Goal: Complete application form: Complete application form

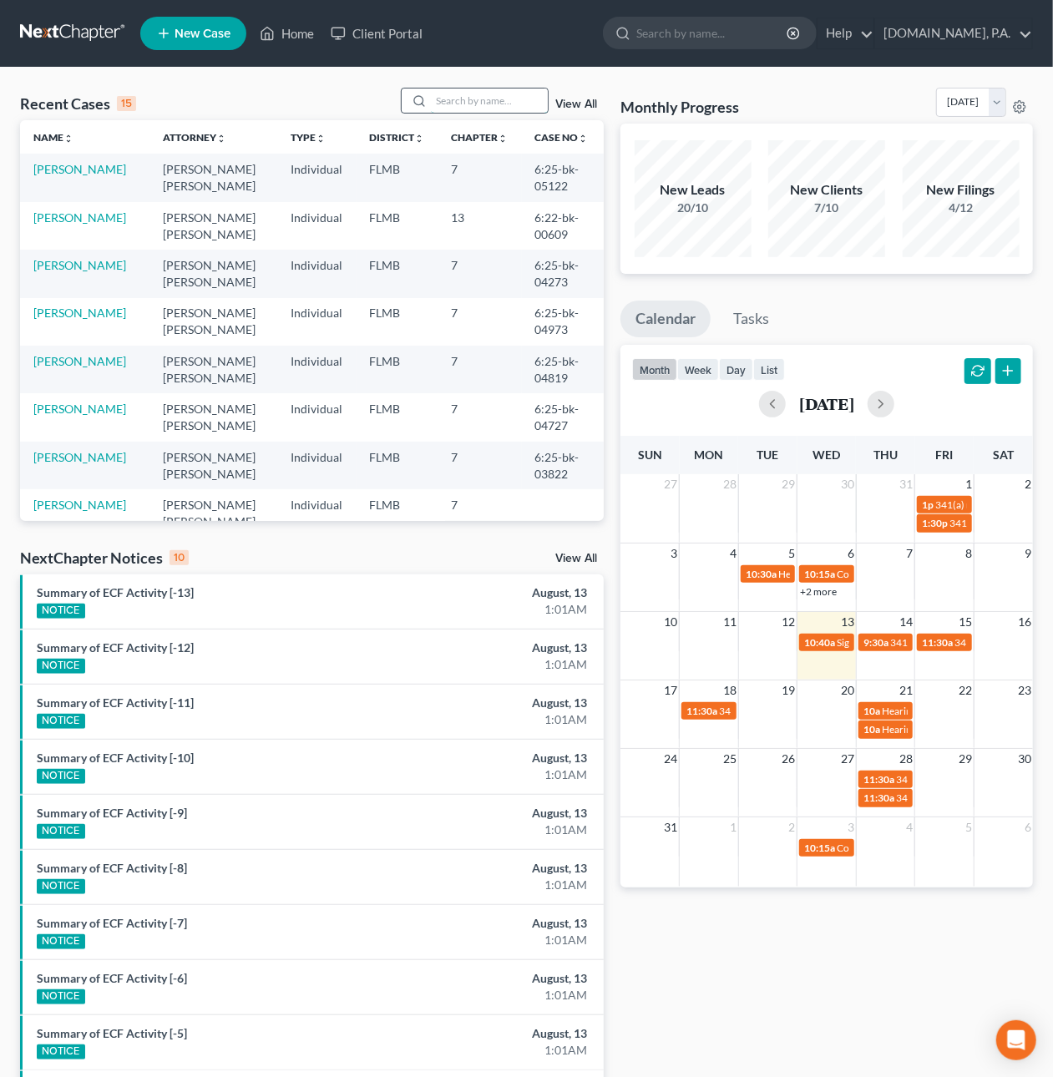
click at [442, 101] on input "search" at bounding box center [489, 101] width 117 height 24
click at [362, 33] on link "Client Portal" at bounding box center [376, 33] width 109 height 30
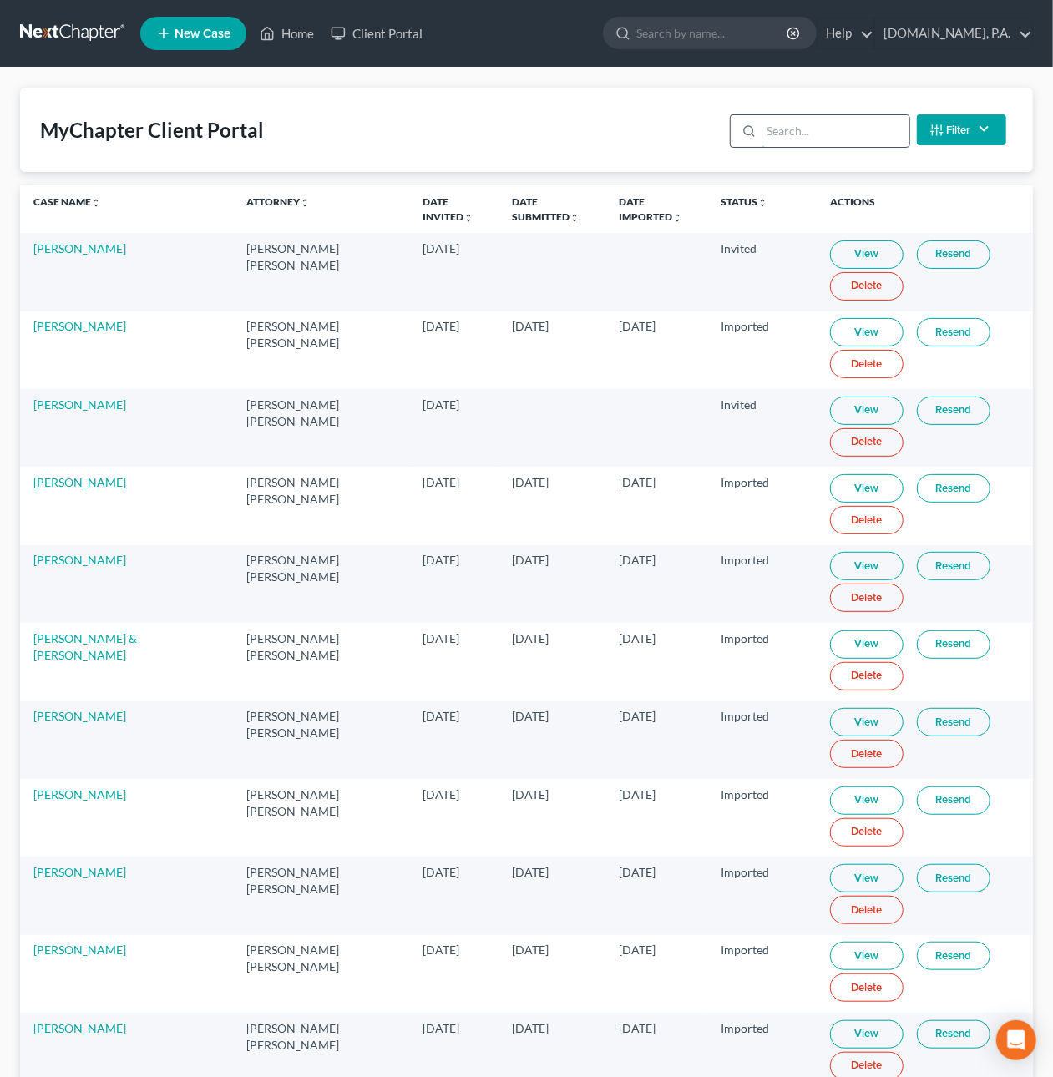
click at [834, 124] on input "search" at bounding box center [836, 131] width 148 height 32
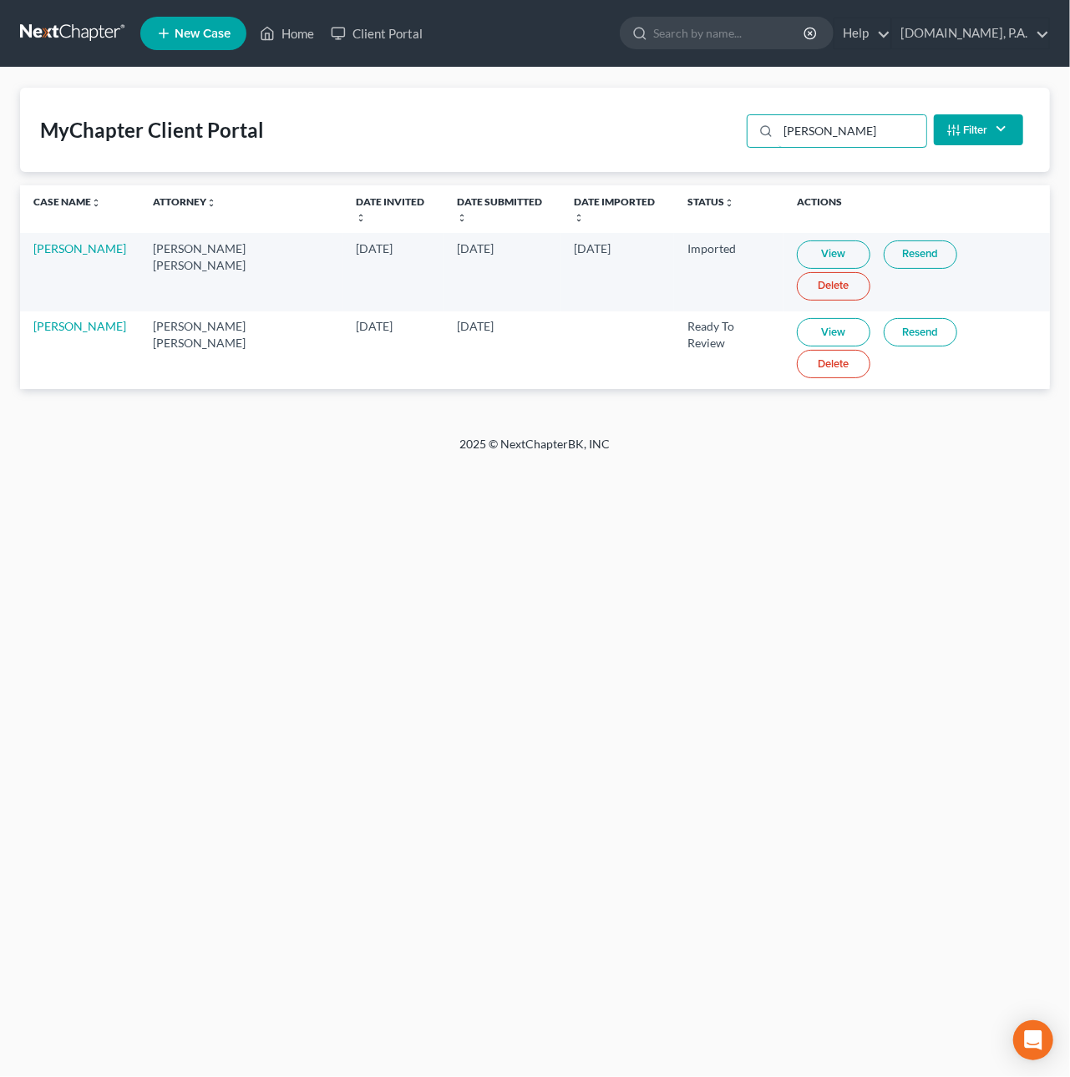
type input "JOHNSON"
click at [824, 318] on link "View" at bounding box center [834, 332] width 74 height 28
click at [58, 32] on link at bounding box center [73, 33] width 107 height 30
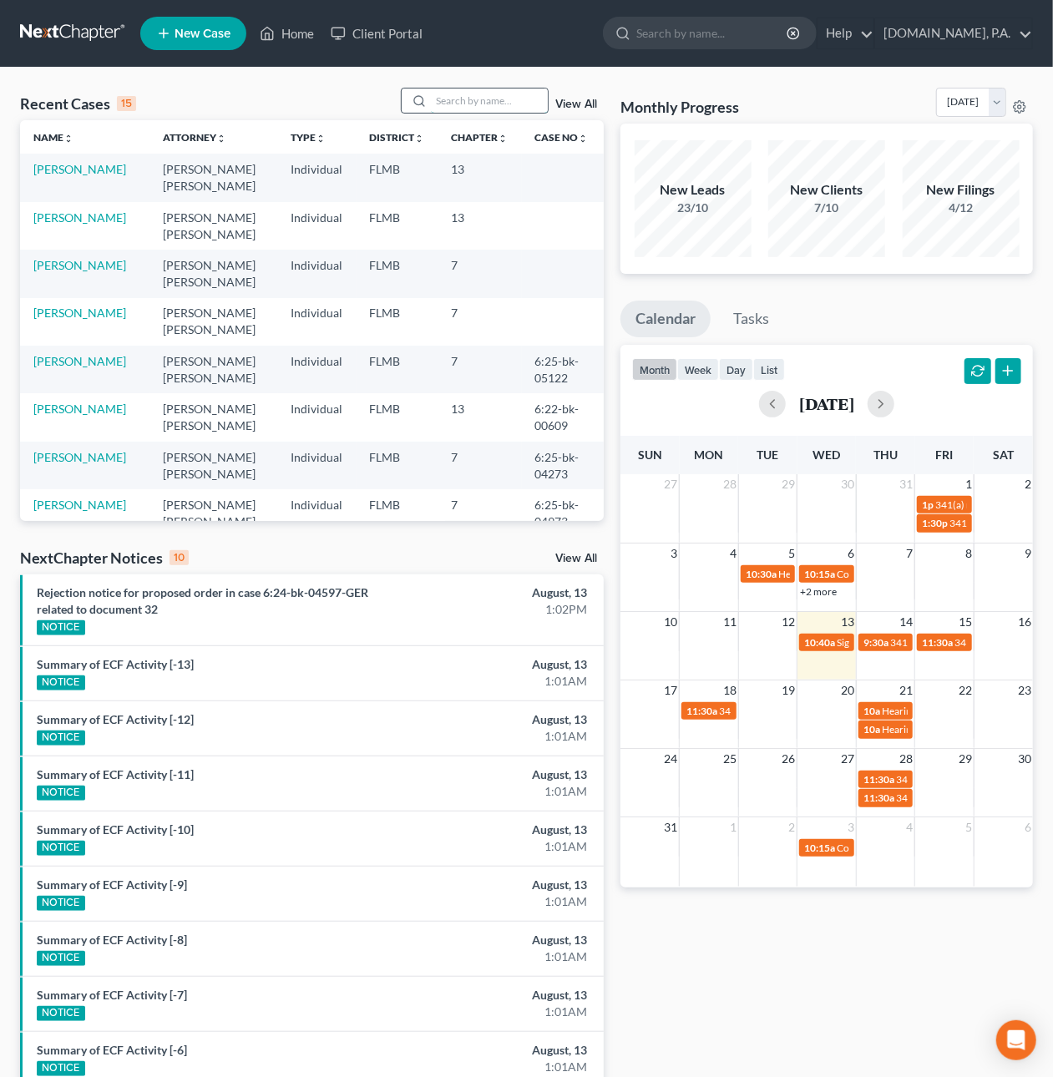
drag, startPoint x: 474, startPoint y: 97, endPoint x: 466, endPoint y: 111, distance: 16.5
click at [474, 105] on input "search" at bounding box center [489, 101] width 117 height 24
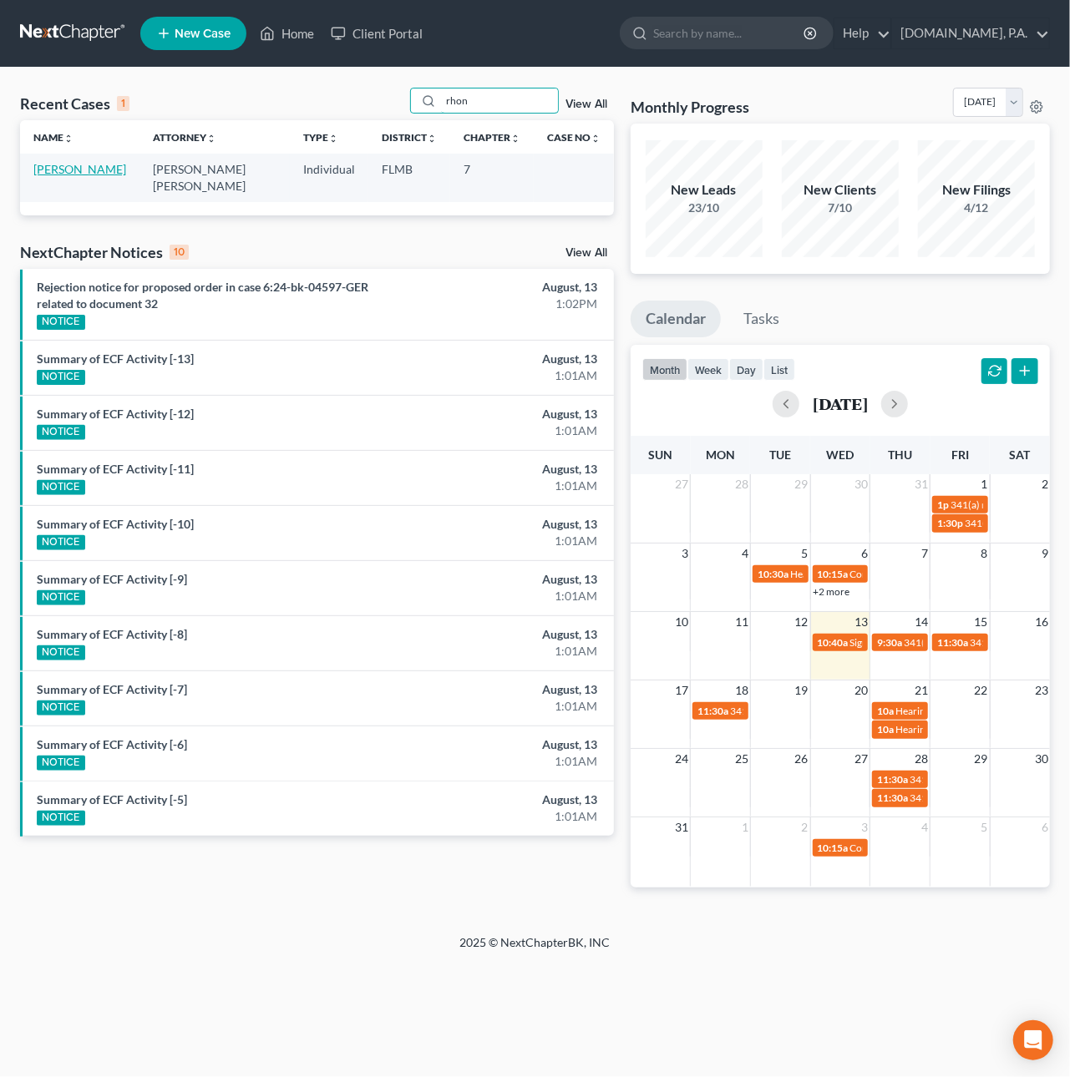
type input "rhon"
click at [72, 167] on link "[PERSON_NAME]" at bounding box center [79, 169] width 93 height 14
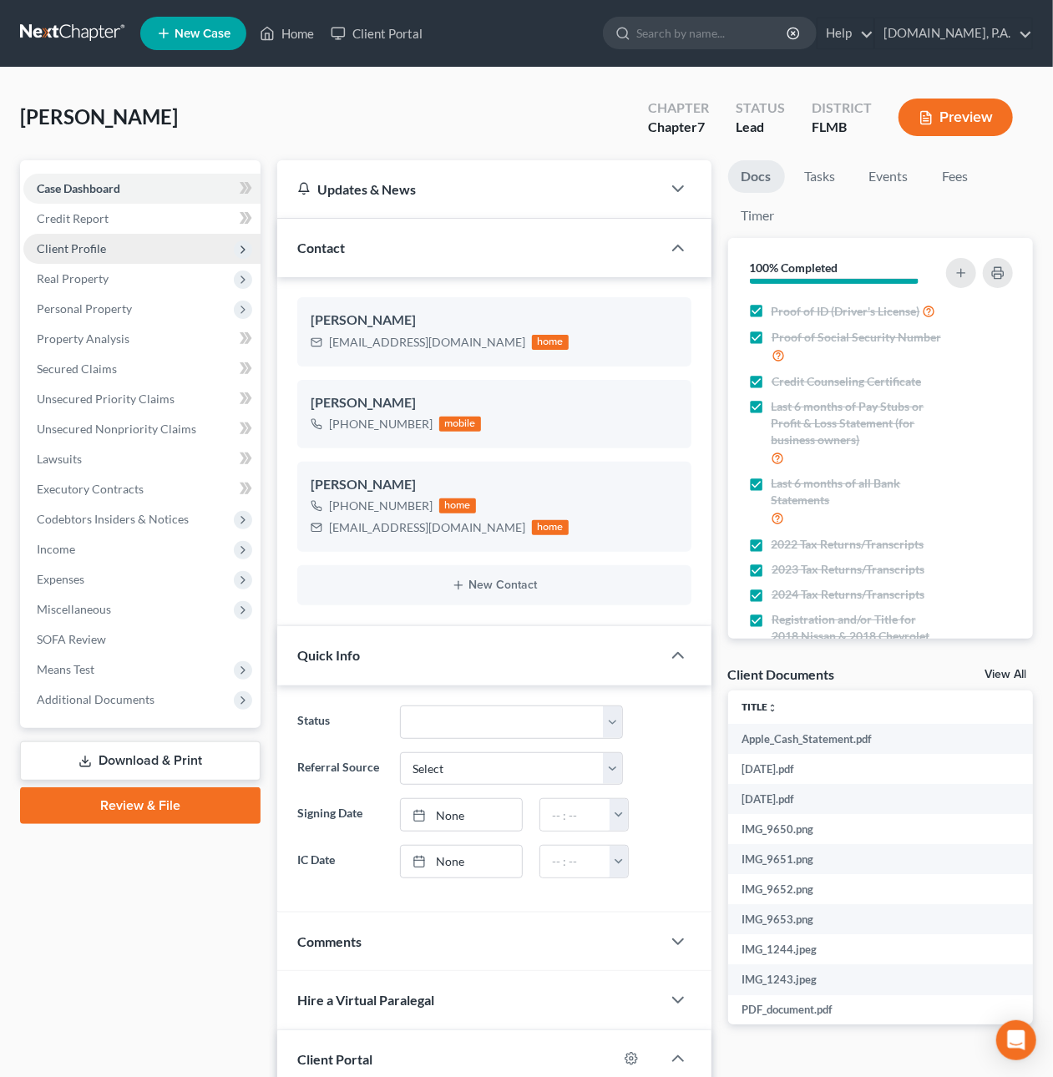
click at [88, 246] on span "Client Profile" at bounding box center [71, 248] width 69 height 14
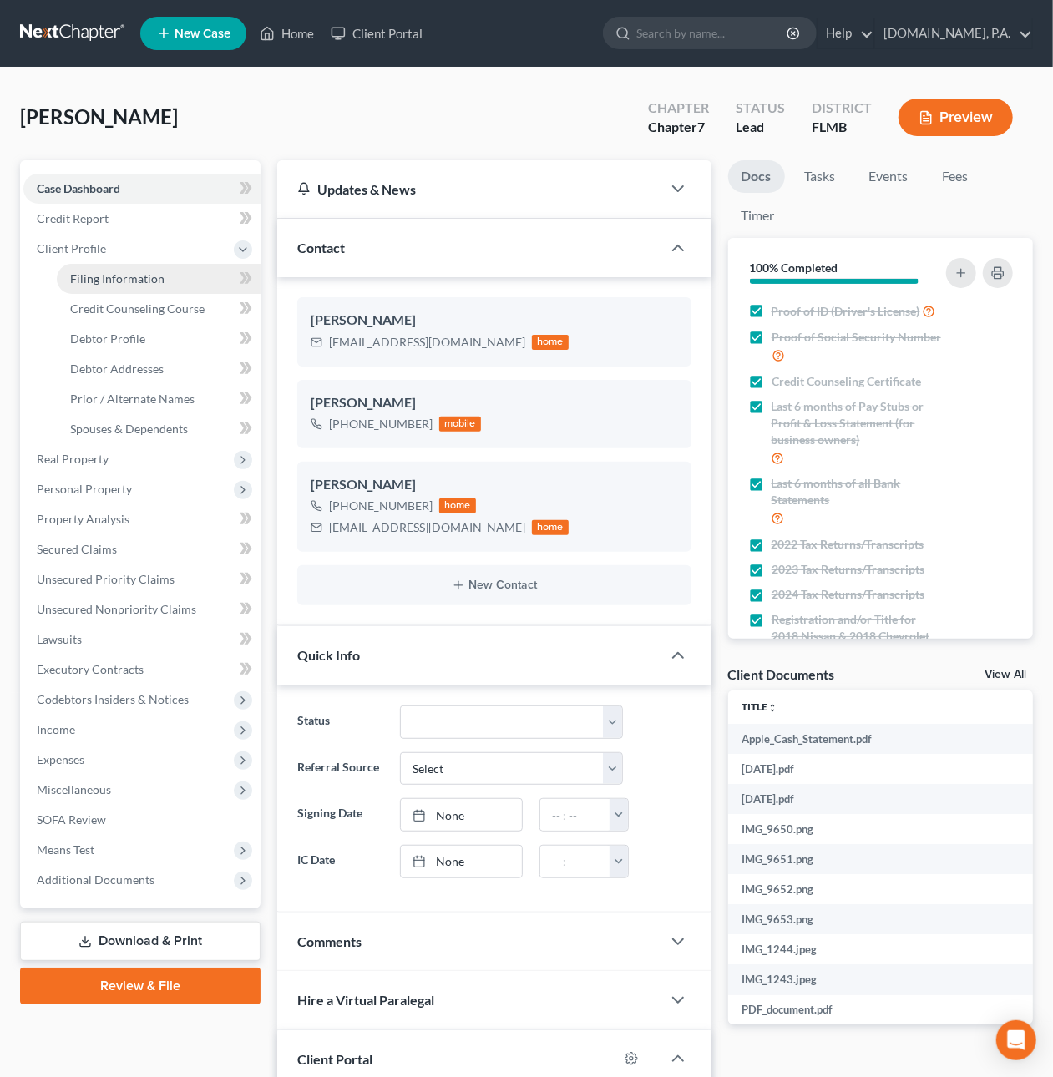
click at [142, 281] on span "Filing Information" at bounding box center [117, 278] width 94 height 14
select select "1"
select select "0"
select select "9"
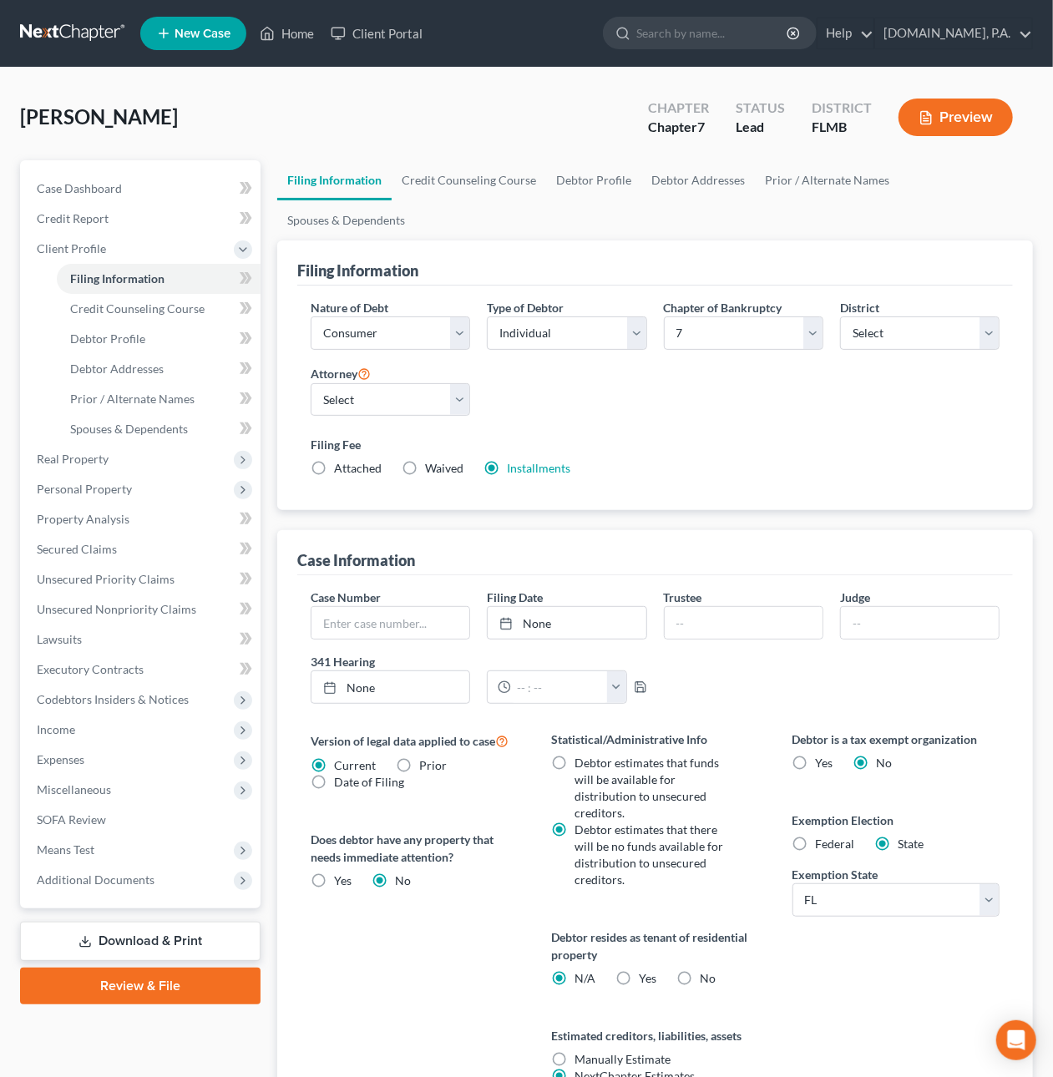
click at [639, 971] on label "Yes Yes" at bounding box center [648, 979] width 18 height 17
click at [646, 971] on input "Yes Yes" at bounding box center [651, 976] width 11 height 11
radio input "true"
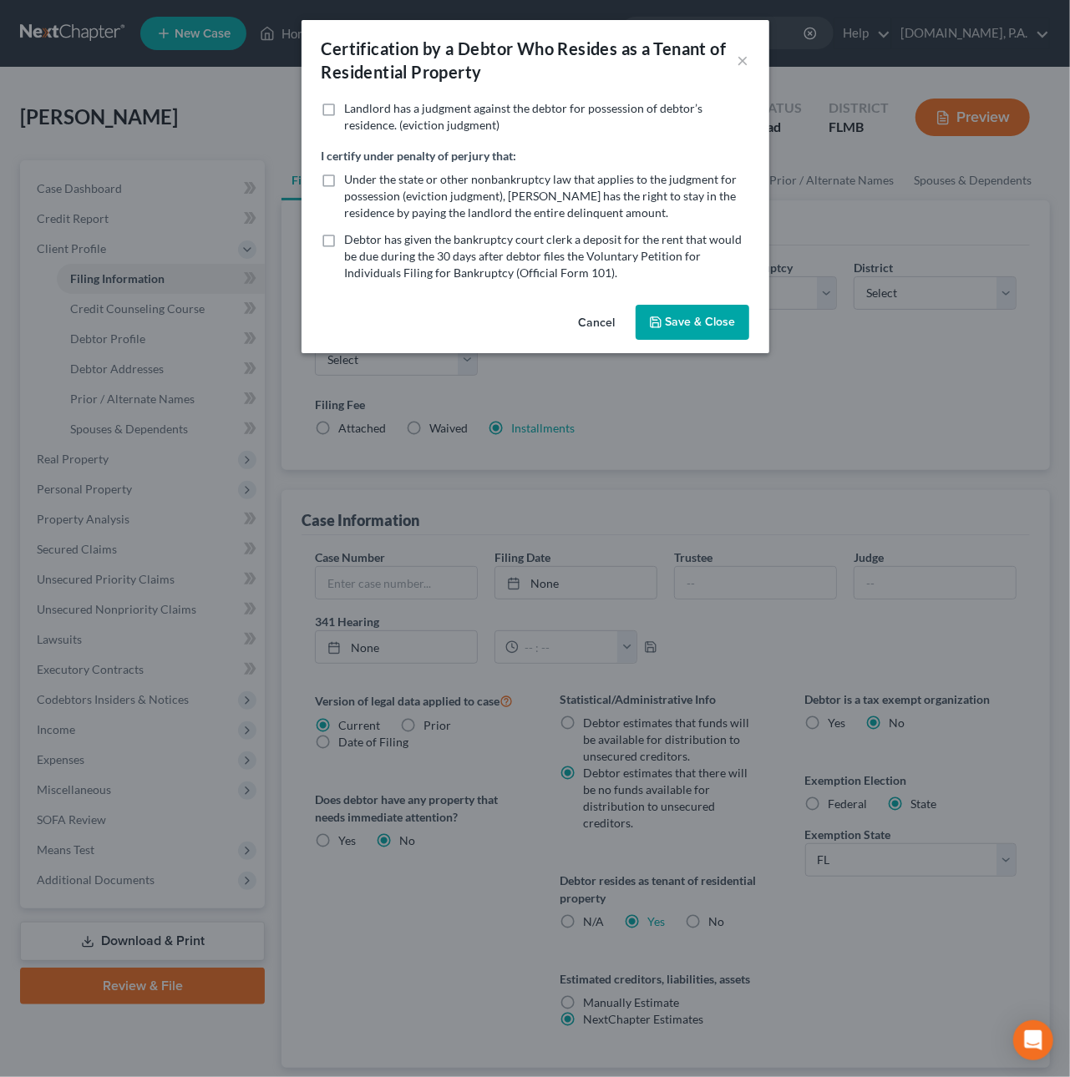
click at [688, 324] on button "Save & Close" at bounding box center [693, 322] width 114 height 35
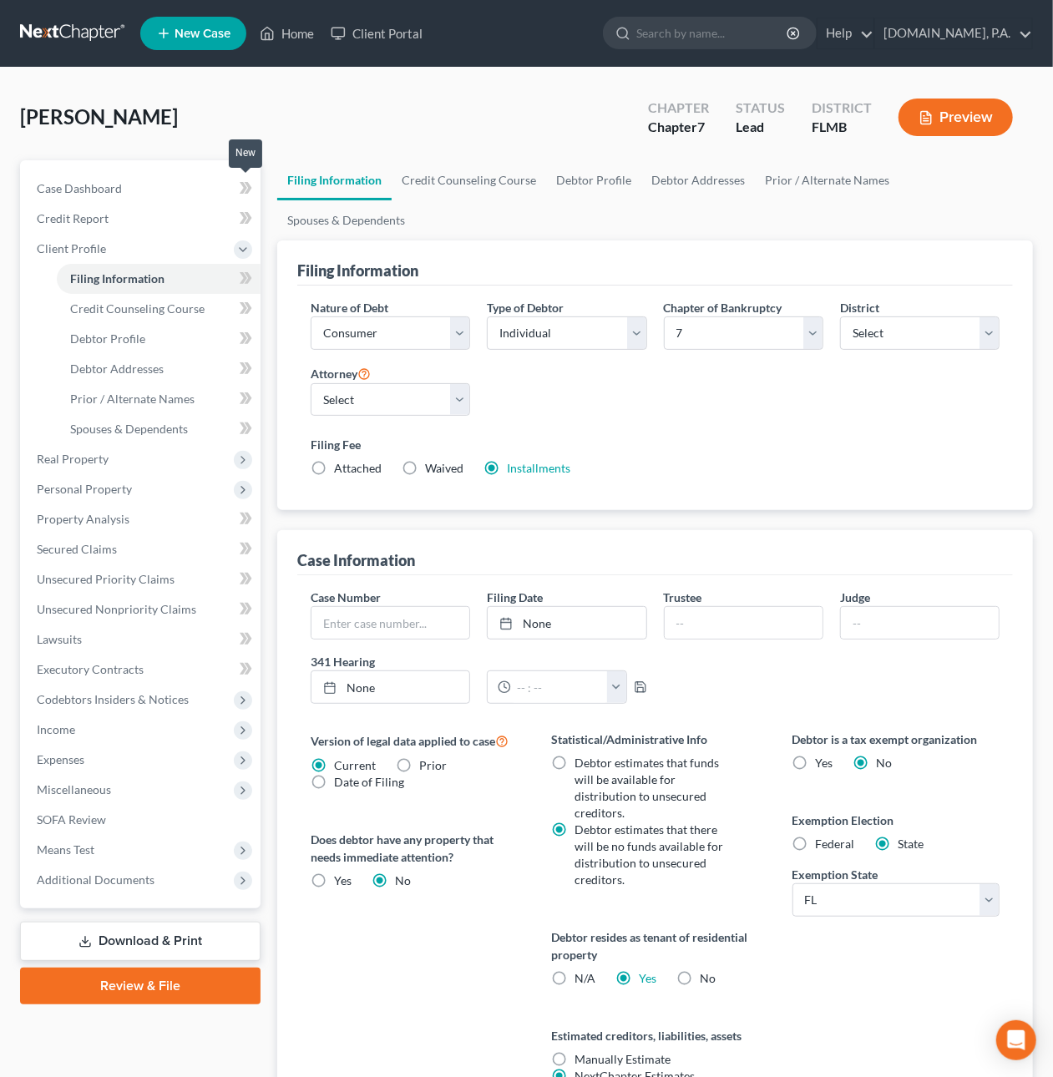
click at [251, 185] on icon at bounding box center [249, 188] width 8 height 12
click at [251, 186] on icon at bounding box center [249, 188] width 8 height 12
click at [253, 187] on span at bounding box center [245, 190] width 29 height 25
click at [256, 186] on span at bounding box center [245, 190] width 29 height 25
click at [251, 278] on icon at bounding box center [246, 278] width 13 height 21
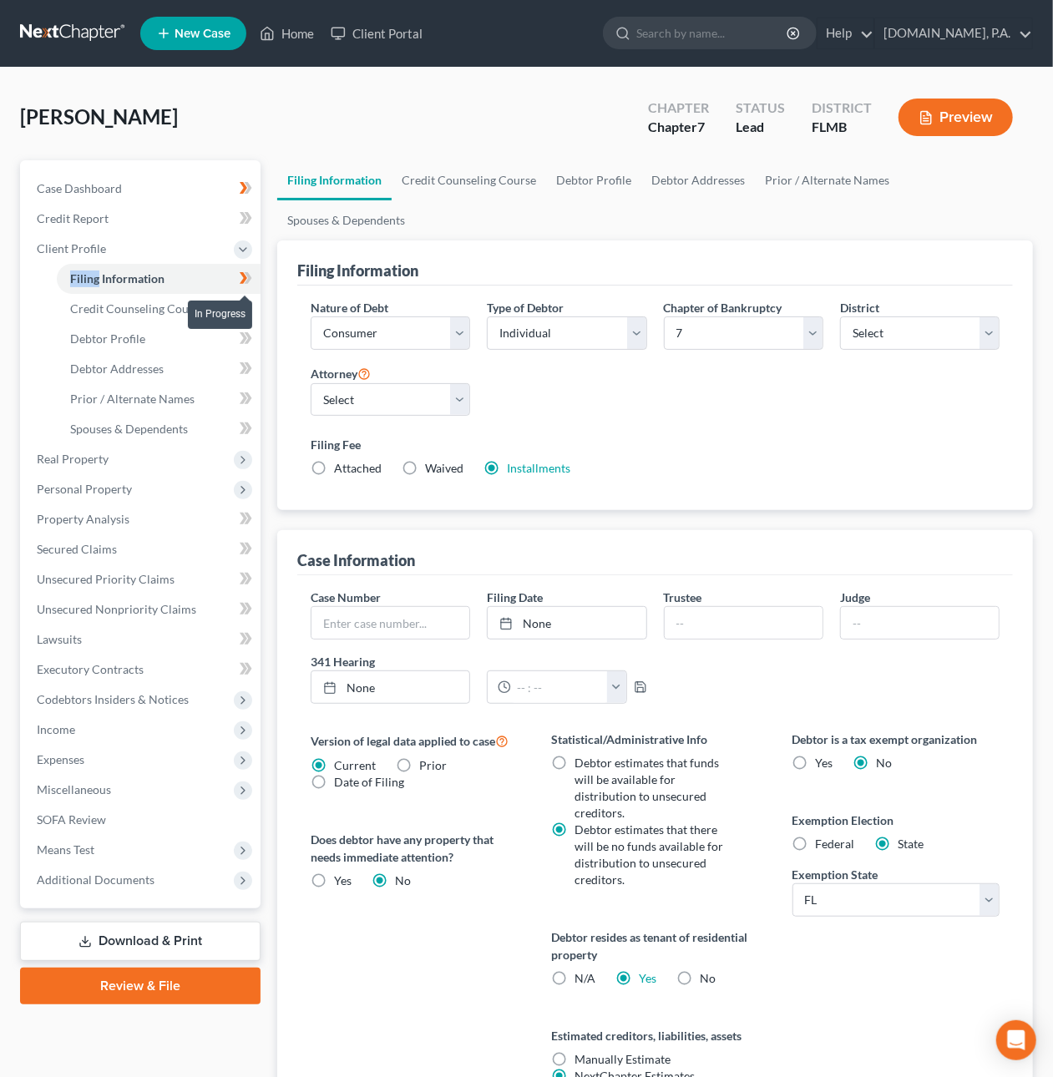
click at [251, 278] on icon at bounding box center [246, 278] width 13 height 21
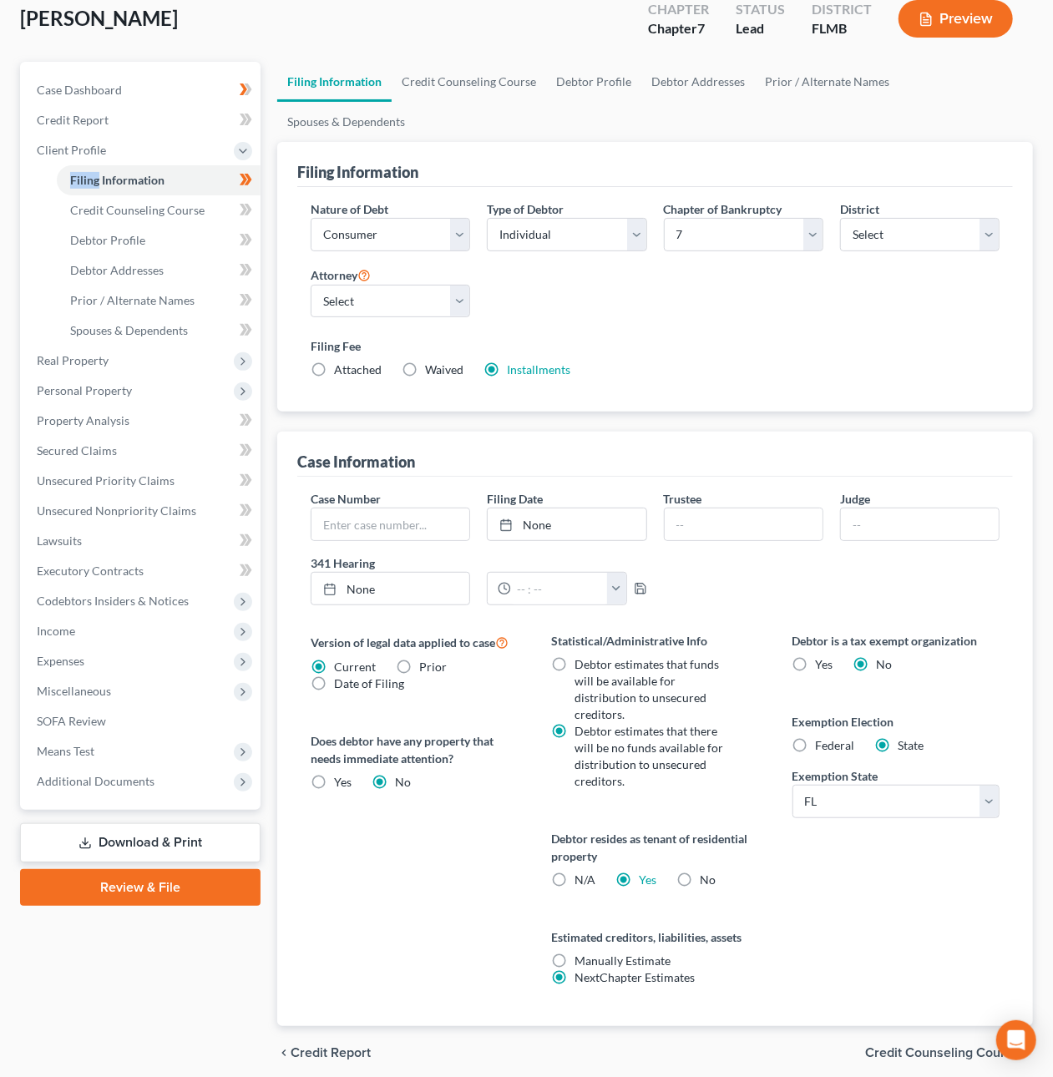
scroll to position [109, 0]
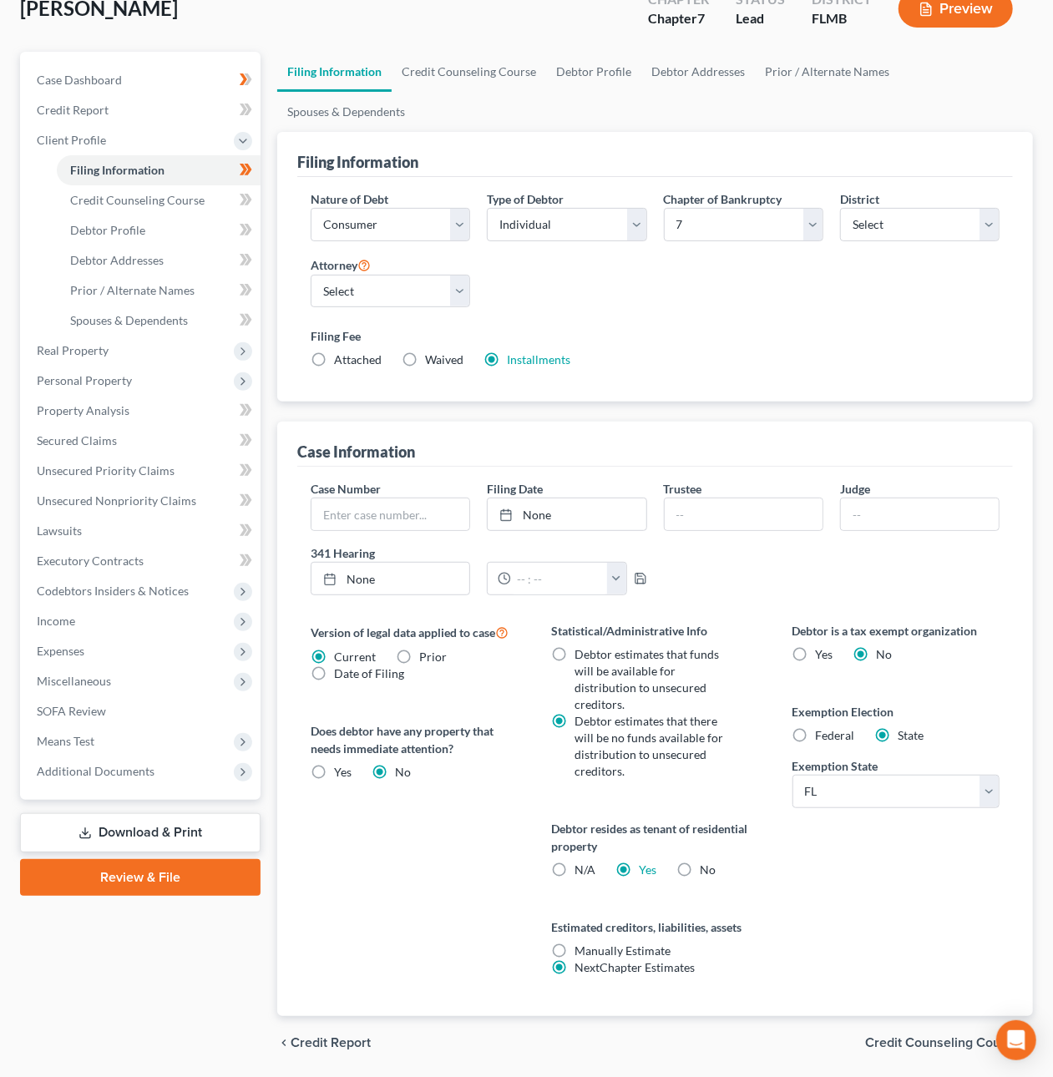
click at [575, 862] on label "N/A" at bounding box center [585, 870] width 21 height 17
click at [581, 862] on input "N/A" at bounding box center [586, 867] width 11 height 11
radio input "true"
click at [639, 862] on label "Yes Yes" at bounding box center [648, 870] width 18 height 17
click at [646, 862] on input "Yes Yes" at bounding box center [651, 867] width 11 height 11
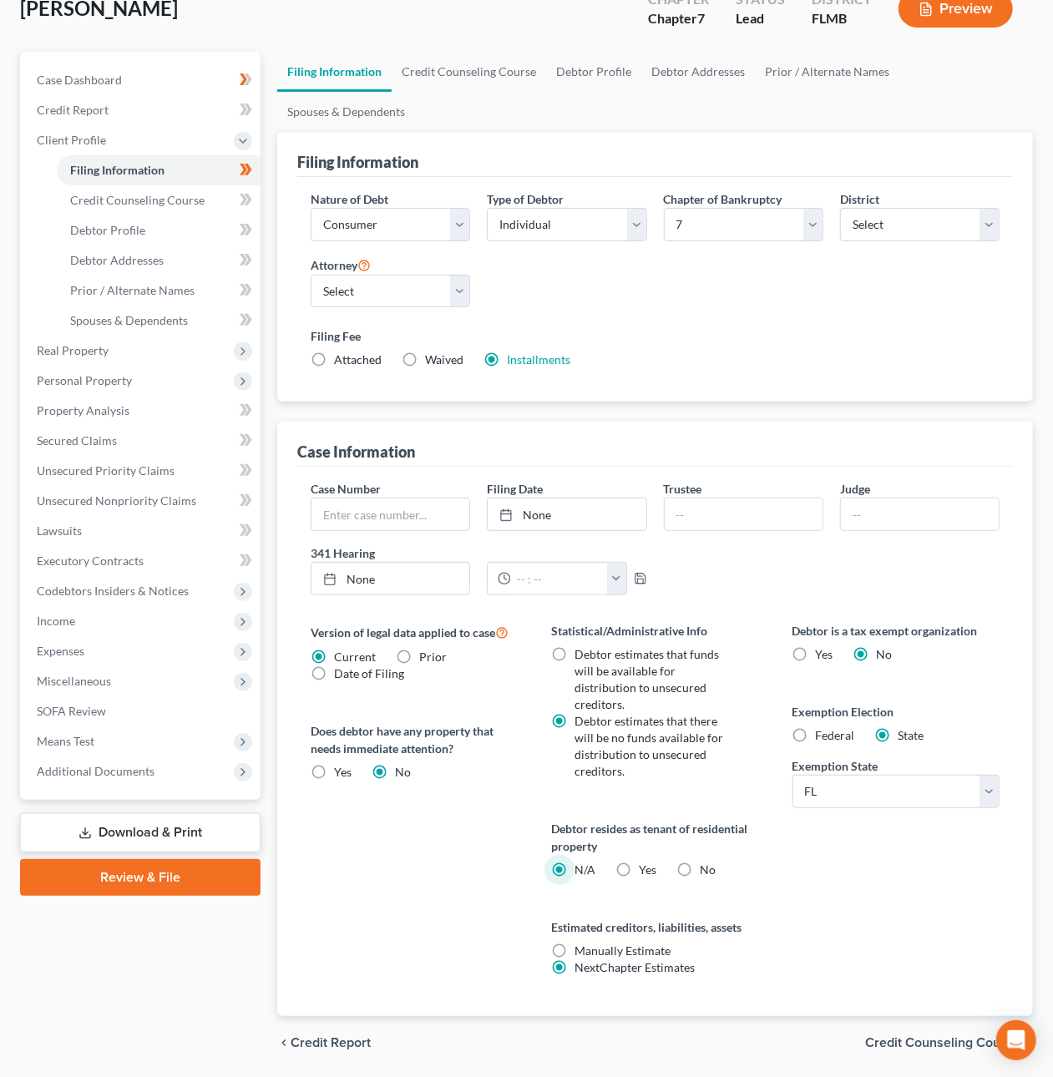
radio input "true"
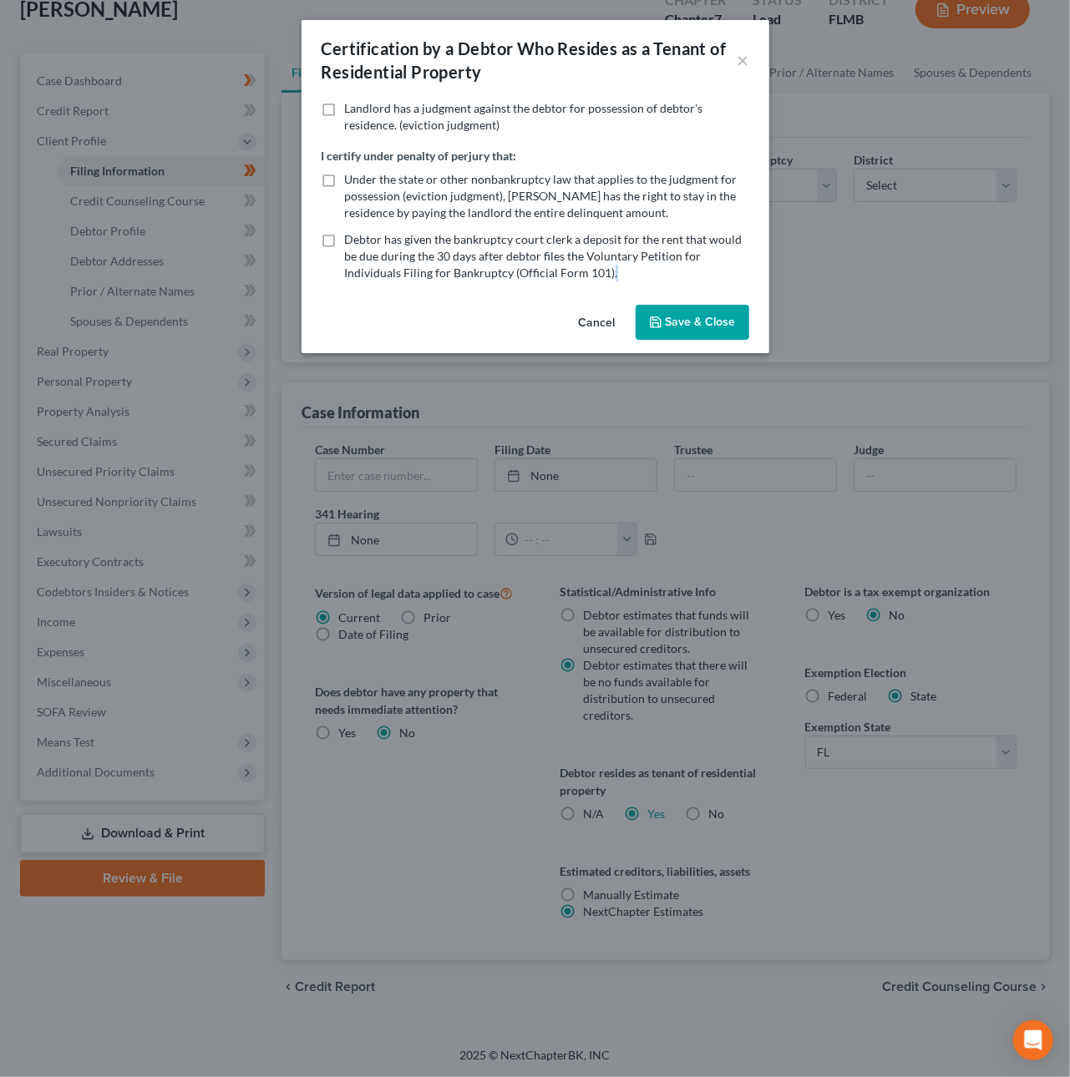
click at [625, 816] on div "Certification by a Debtor Who Resides as a Tenant of Residential Property × Lan…" at bounding box center [535, 538] width 1070 height 1077
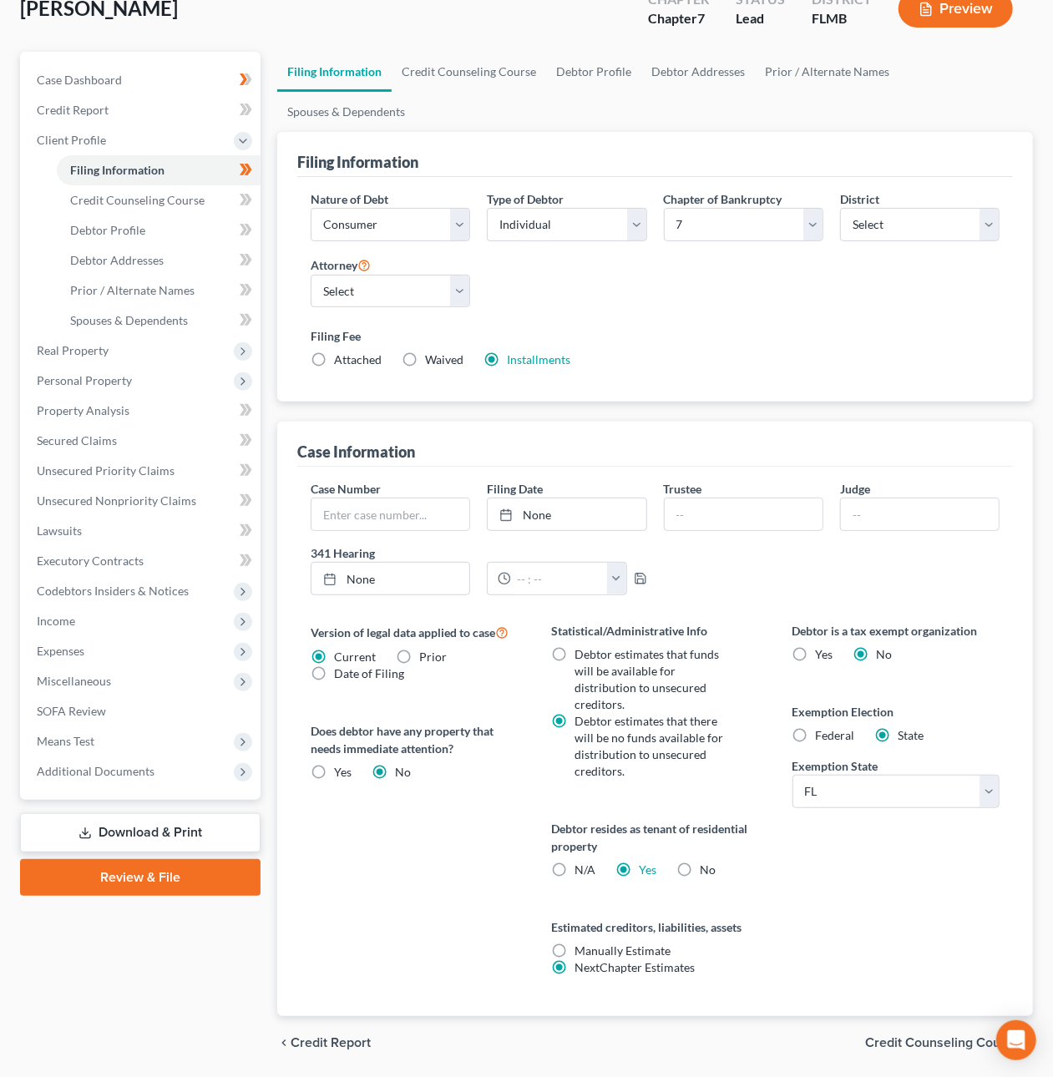
click at [639, 862] on label "Yes Yes" at bounding box center [648, 870] width 18 height 17
click at [646, 862] on input "Yes Yes" at bounding box center [651, 867] width 11 height 11
click at [575, 862] on label "N/A" at bounding box center [585, 870] width 21 height 17
click at [581, 862] on input "N/A" at bounding box center [586, 867] width 11 height 11
radio input "true"
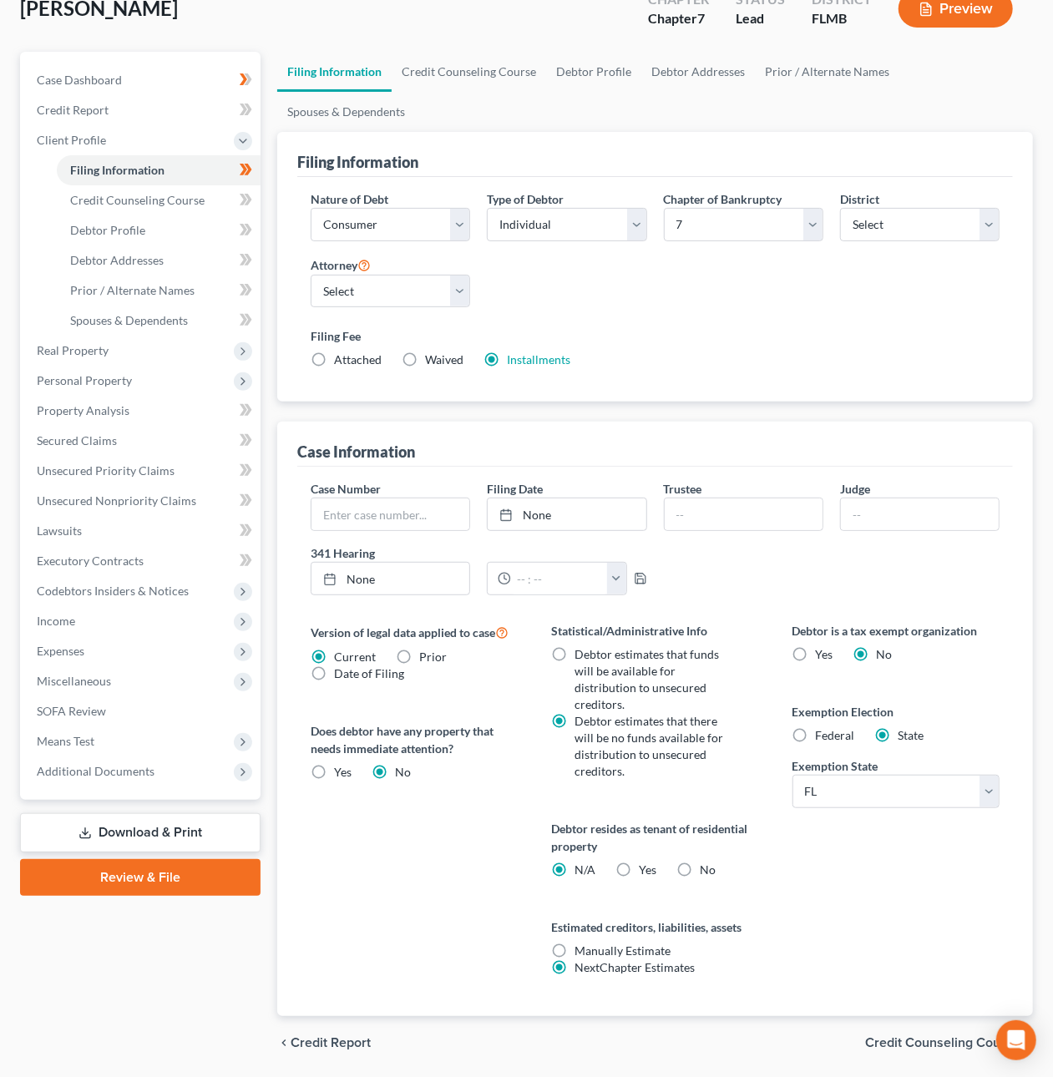
click at [639, 862] on label "Yes Yes" at bounding box center [648, 870] width 18 height 17
click at [646, 862] on input "Yes Yes" at bounding box center [651, 867] width 11 height 11
radio input "true"
radio input "false"
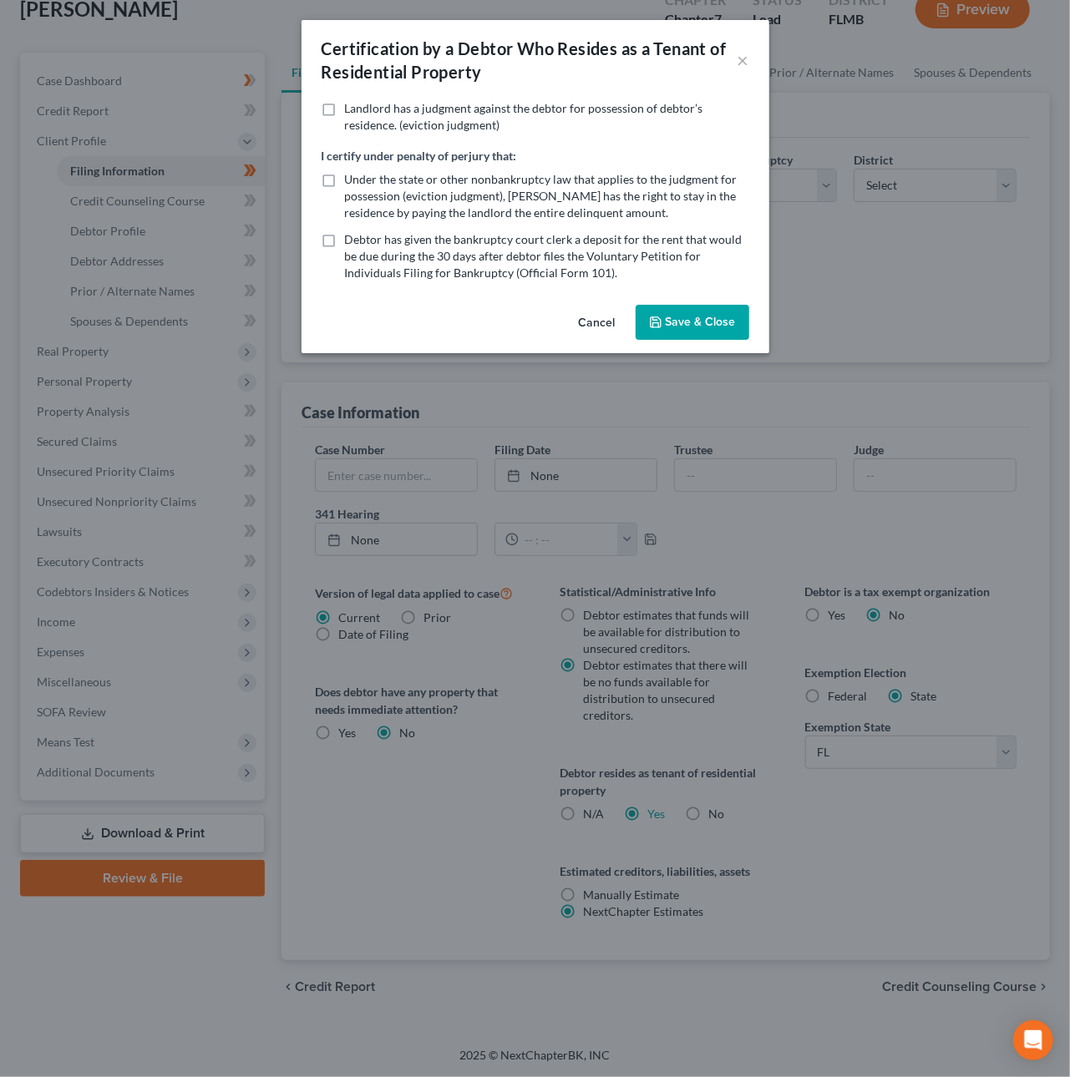
click at [736, 322] on button "Save & Close" at bounding box center [693, 322] width 114 height 35
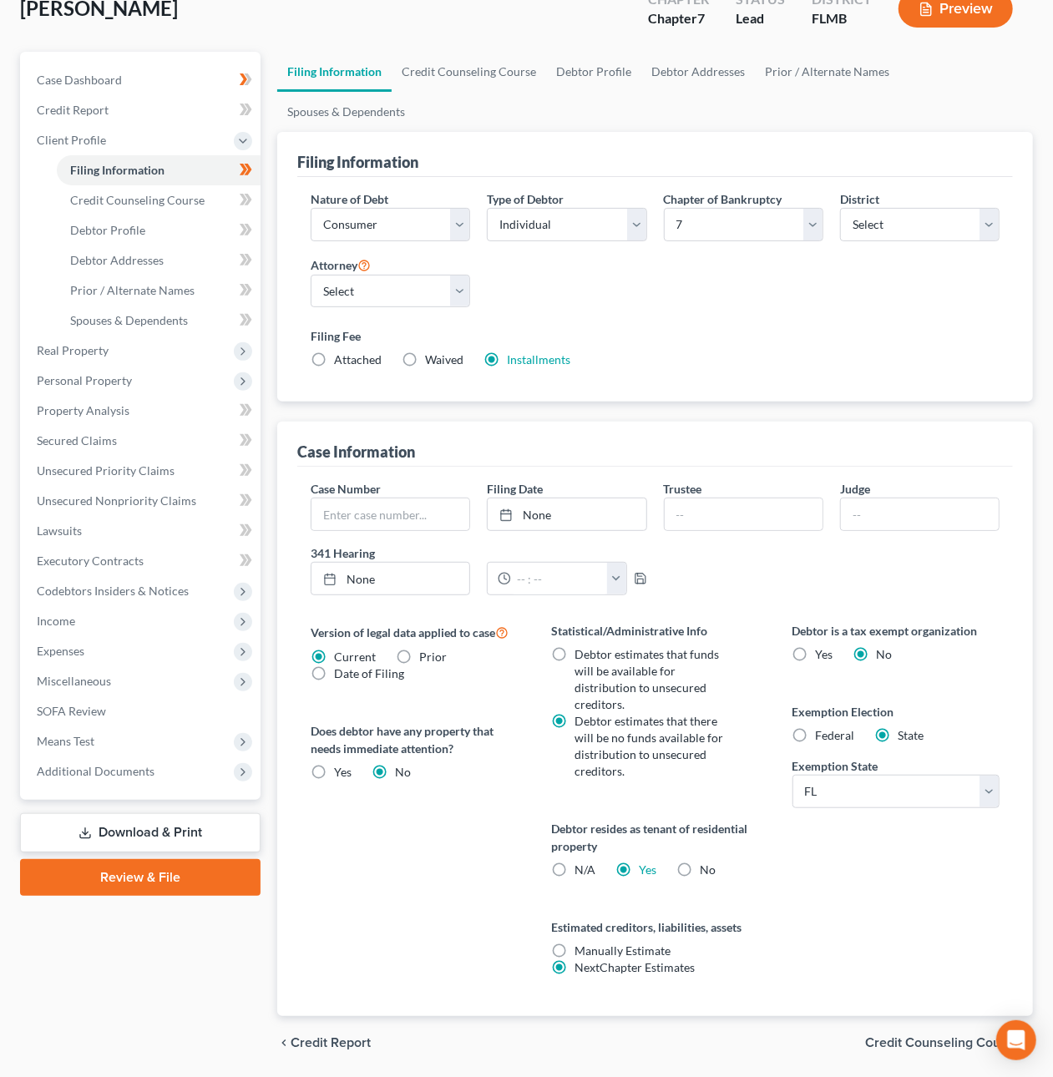
click at [880, 1037] on span "Credit Counseling Course" at bounding box center [942, 1043] width 155 height 13
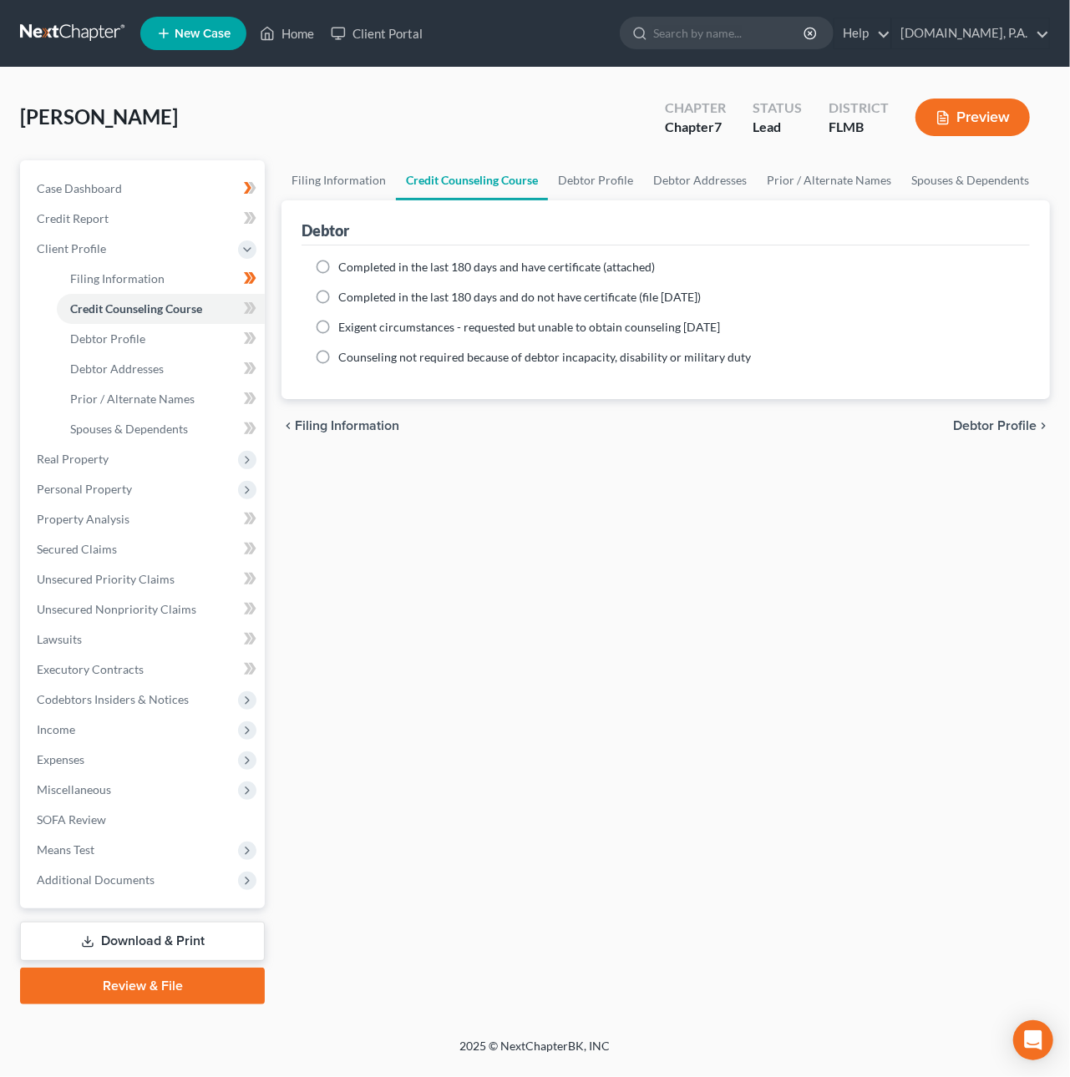
click at [338, 263] on label "Completed in the last 180 days and have certificate (attached)" at bounding box center [496, 267] width 317 height 17
click at [345, 263] on input "Completed in the last 180 days and have certificate (attached)" at bounding box center [350, 264] width 11 height 11
radio input "true"
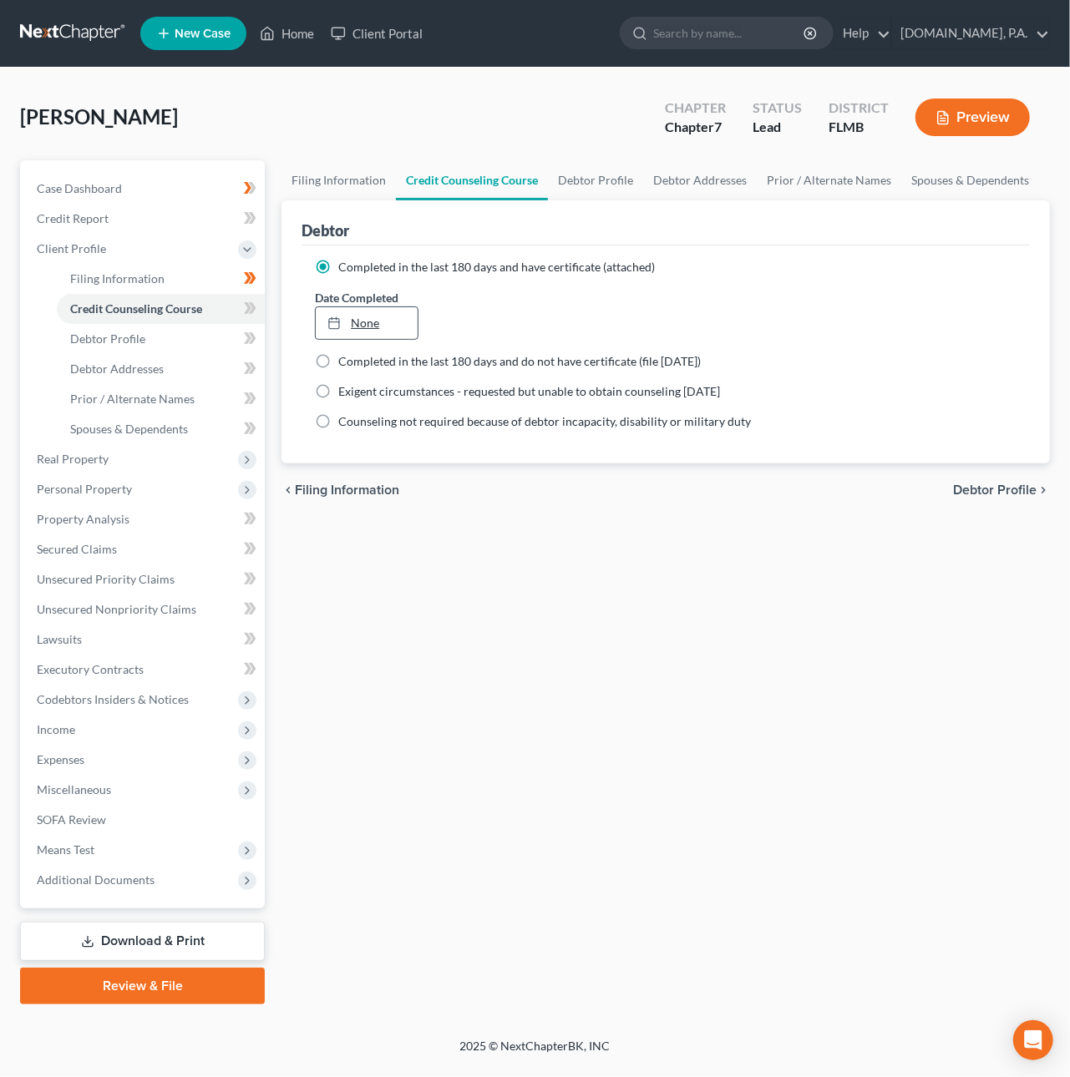
click at [365, 313] on link "None" at bounding box center [366, 323] width 101 height 32
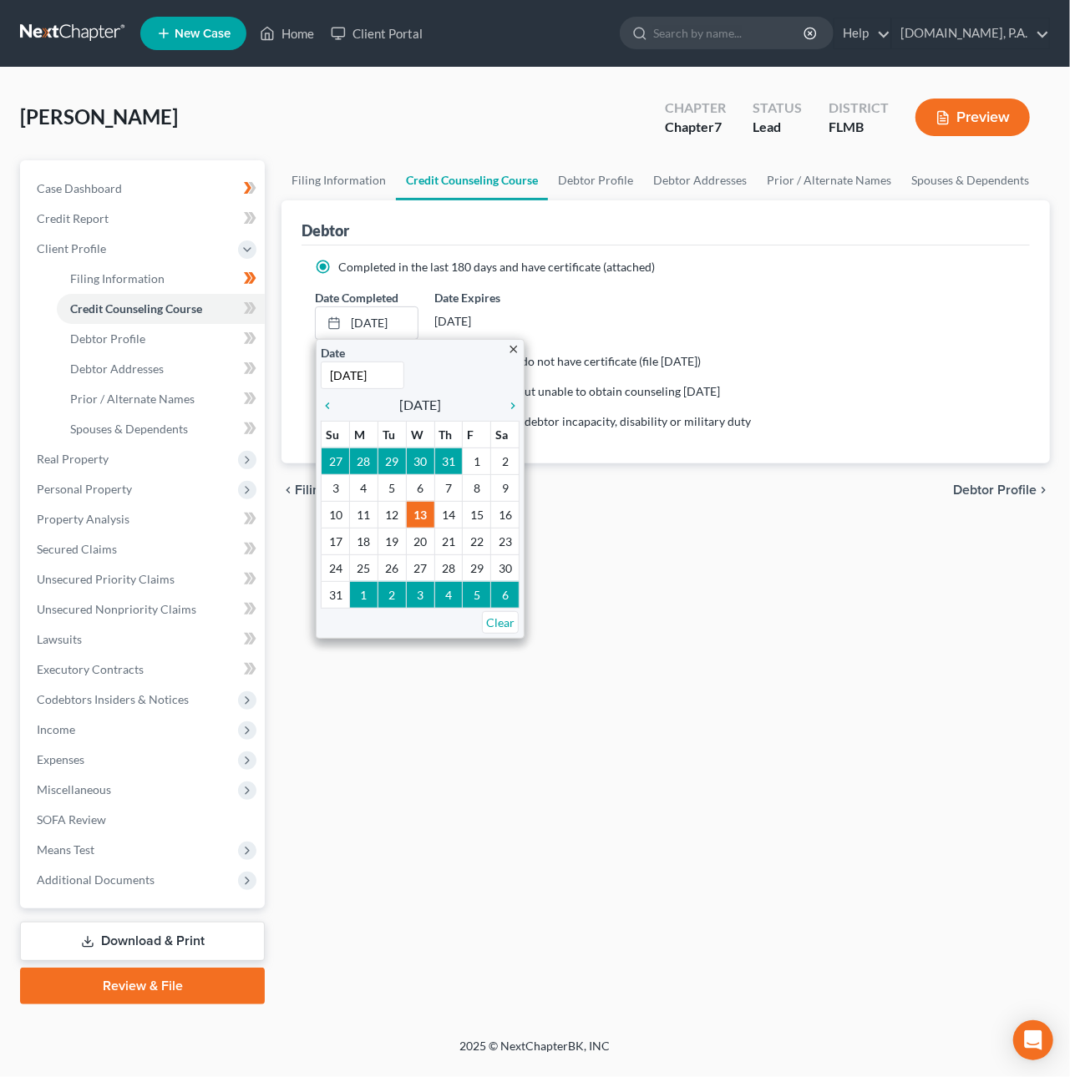
type input "[DATE]"
click at [505, 299] on label "Date Expires" at bounding box center [486, 298] width 103 height 18
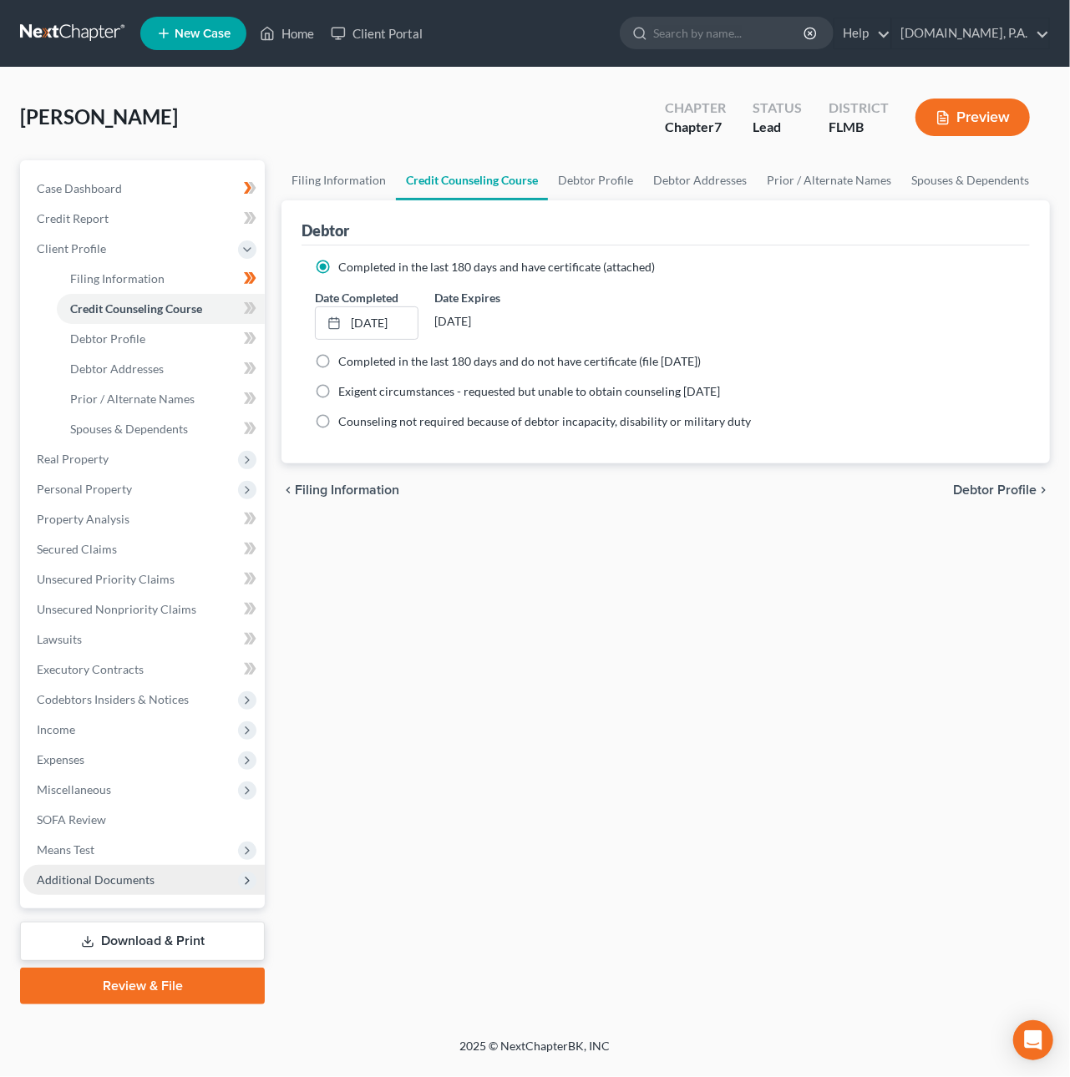
click at [89, 876] on span "Additional Documents" at bounding box center [96, 880] width 118 height 14
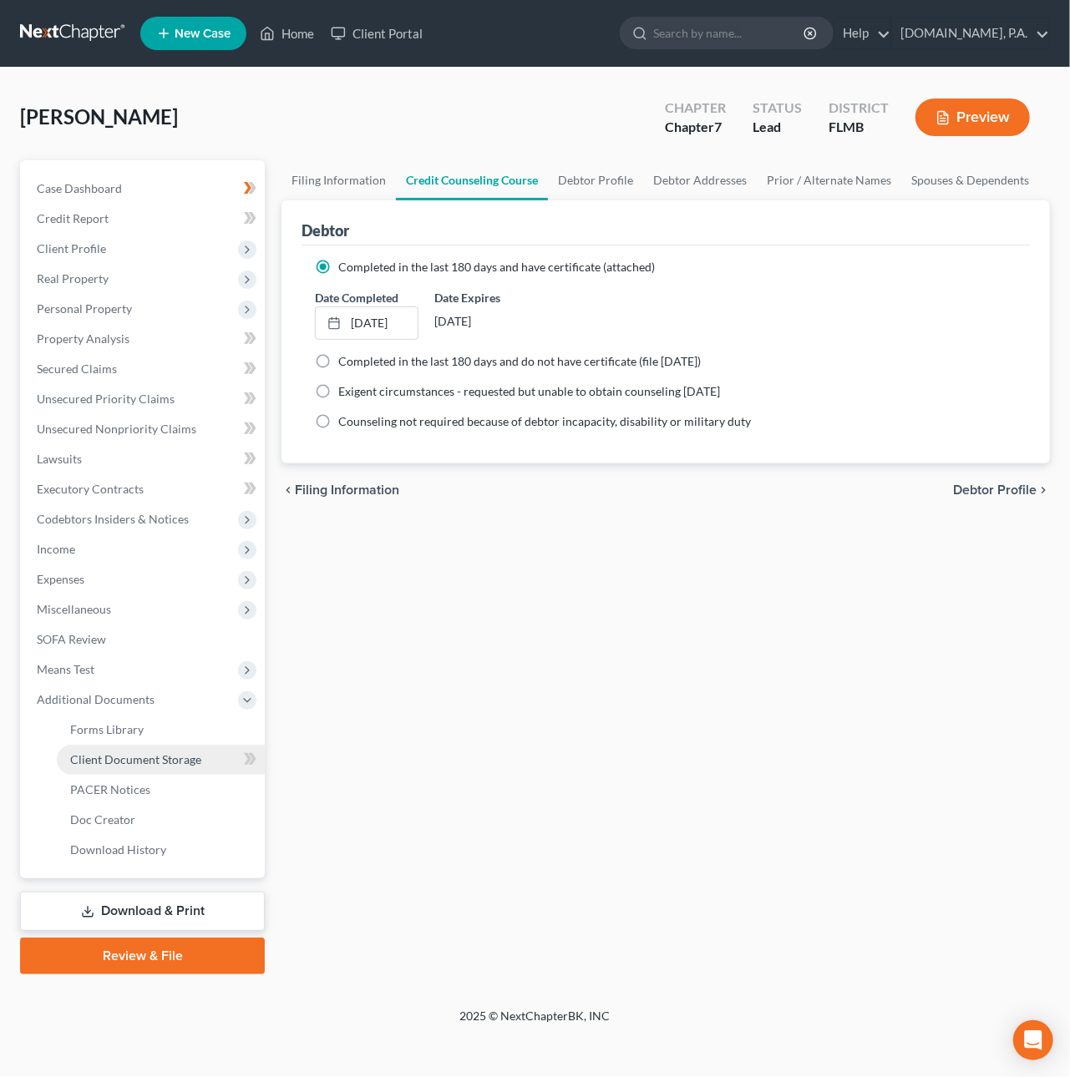
click at [125, 758] on span "Client Document Storage" at bounding box center [135, 760] width 131 height 14
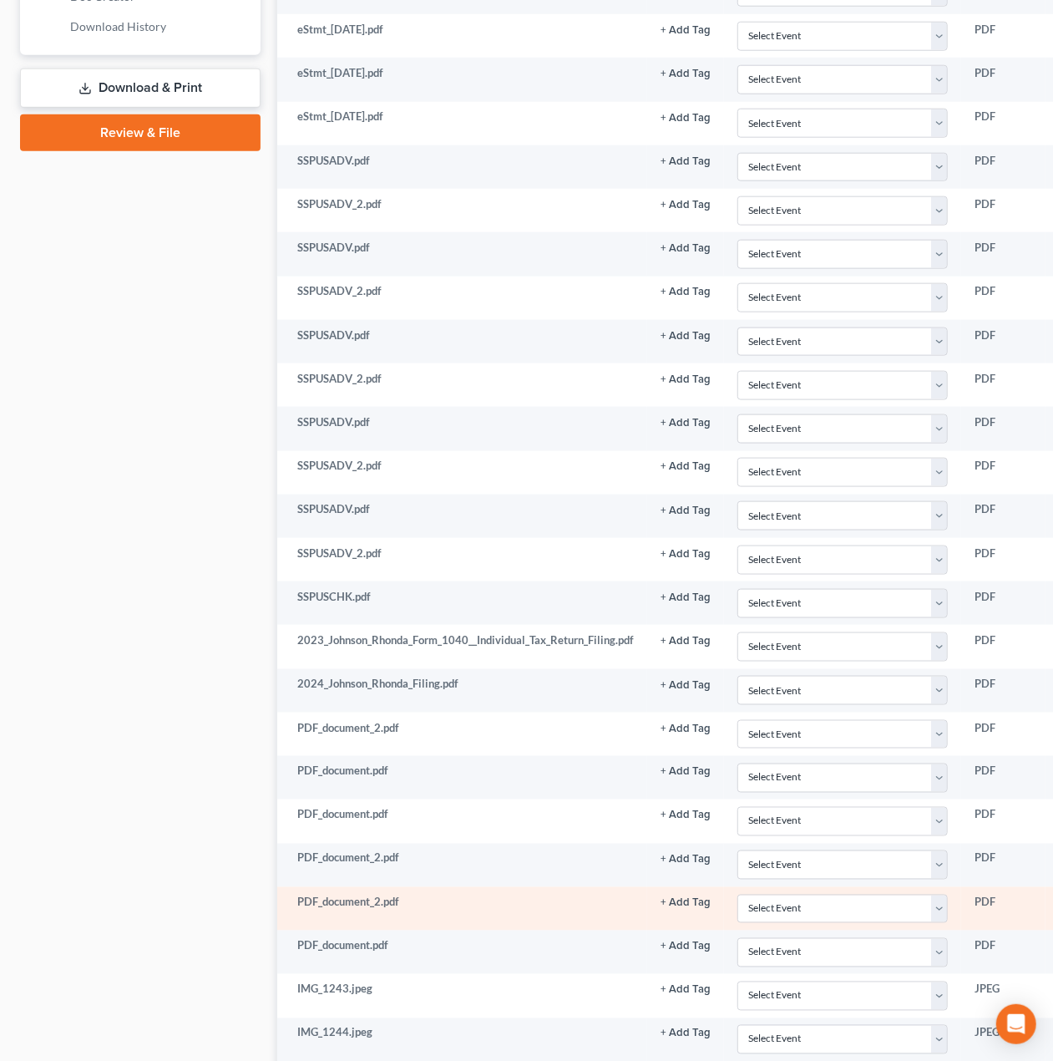
scroll to position [1326, 0]
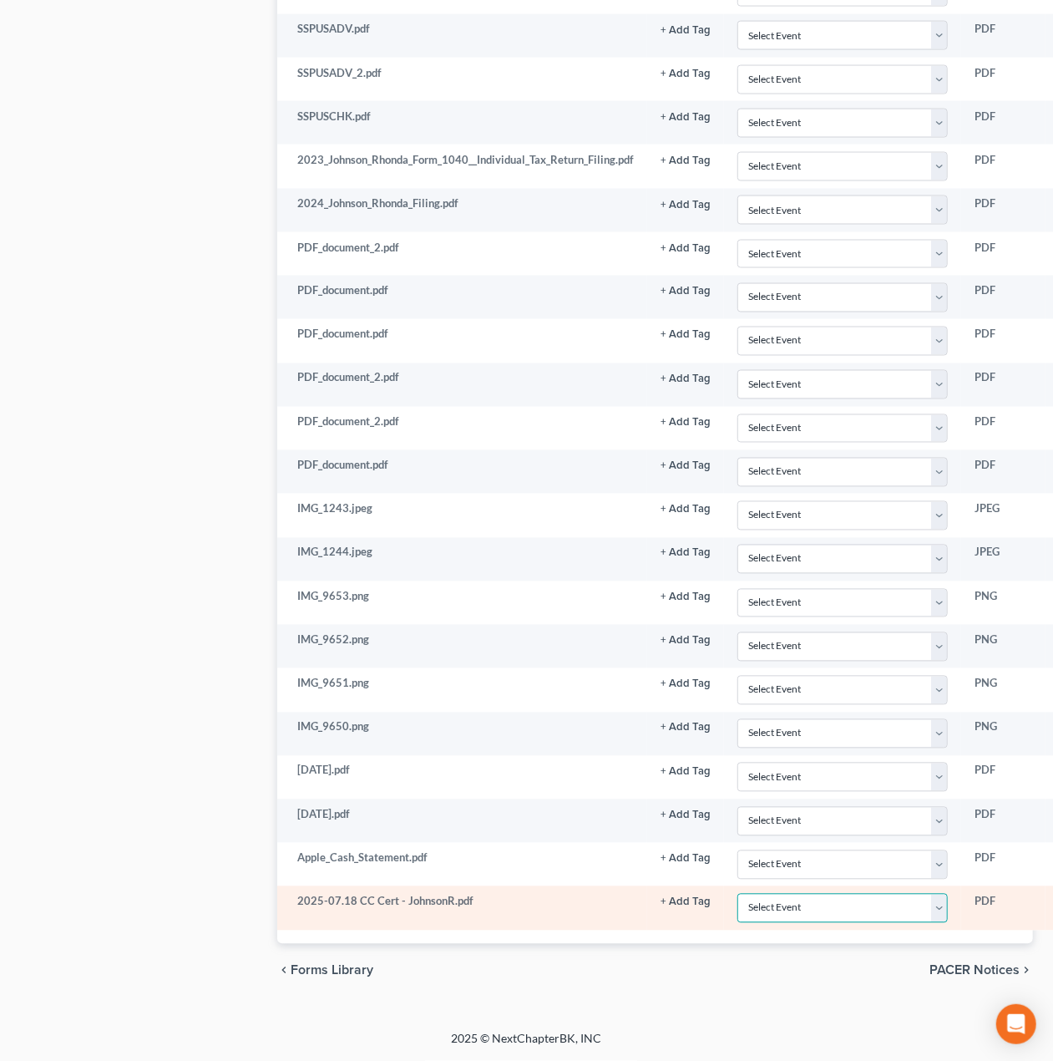
click at [811, 905] on select "Select Event 20 Largest Unsecured Creditors Amended Chapter 13 Plan Amended Cre…" at bounding box center [843, 908] width 210 height 29
select select "9"
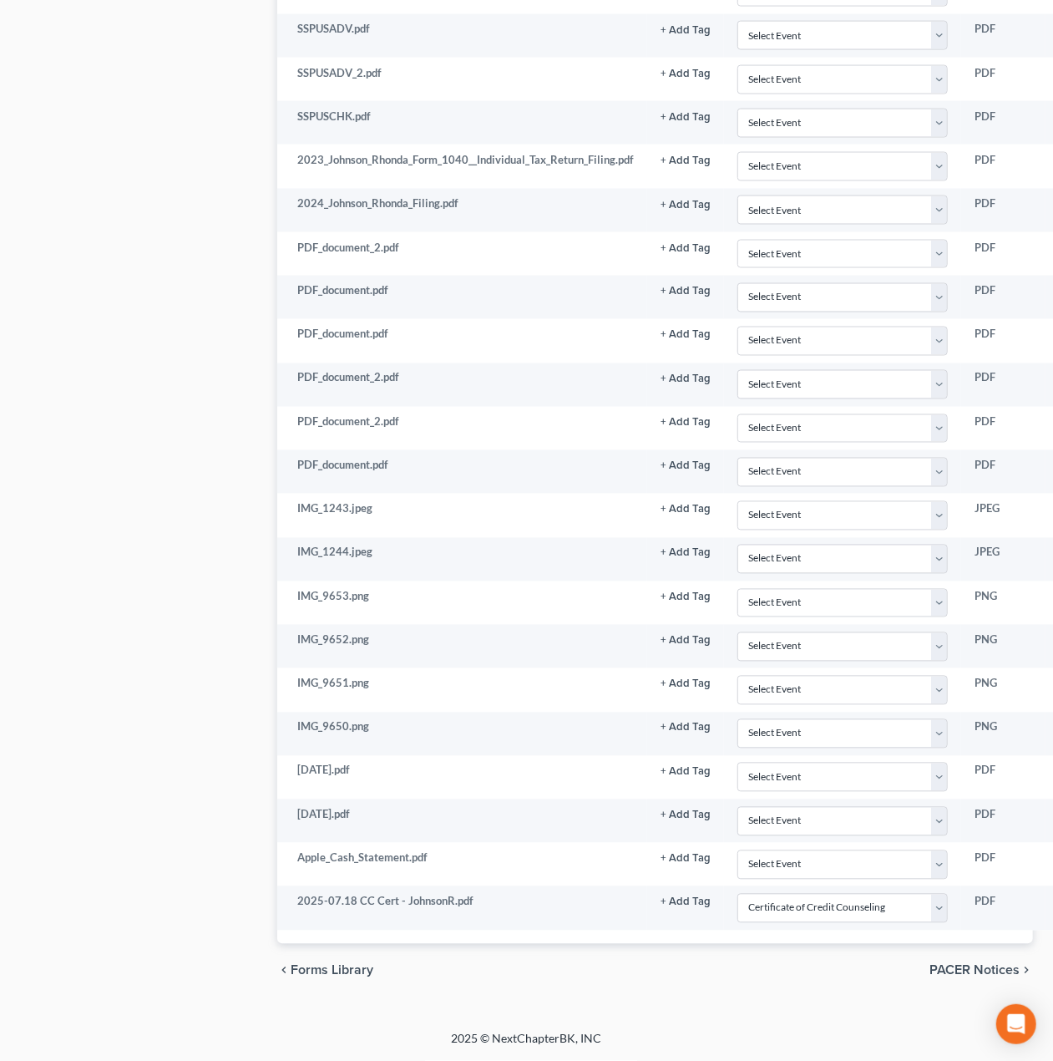
click at [966, 971] on span "PACER Notices" at bounding box center [975, 970] width 90 height 13
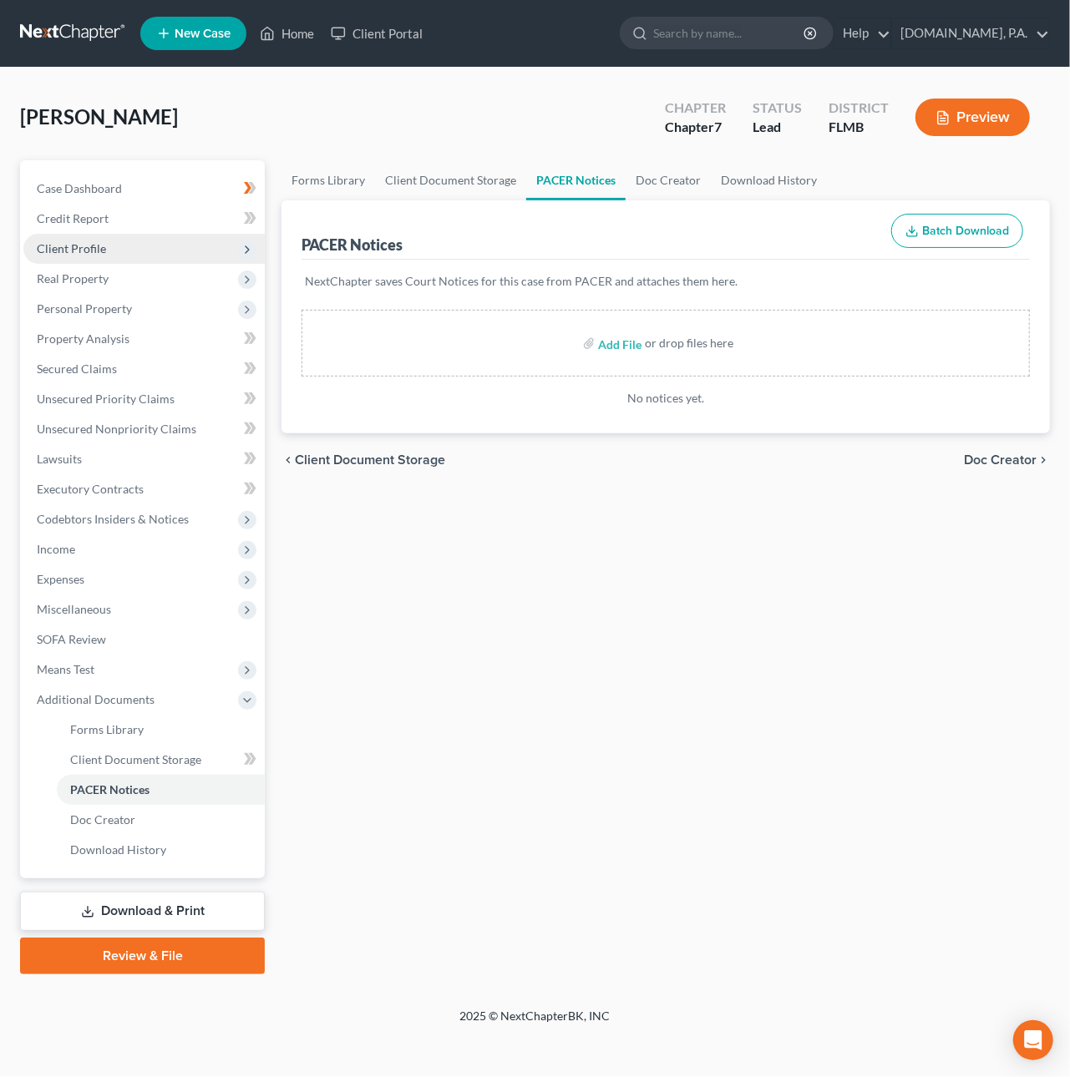
click at [97, 249] on span "Client Profile" at bounding box center [71, 248] width 69 height 14
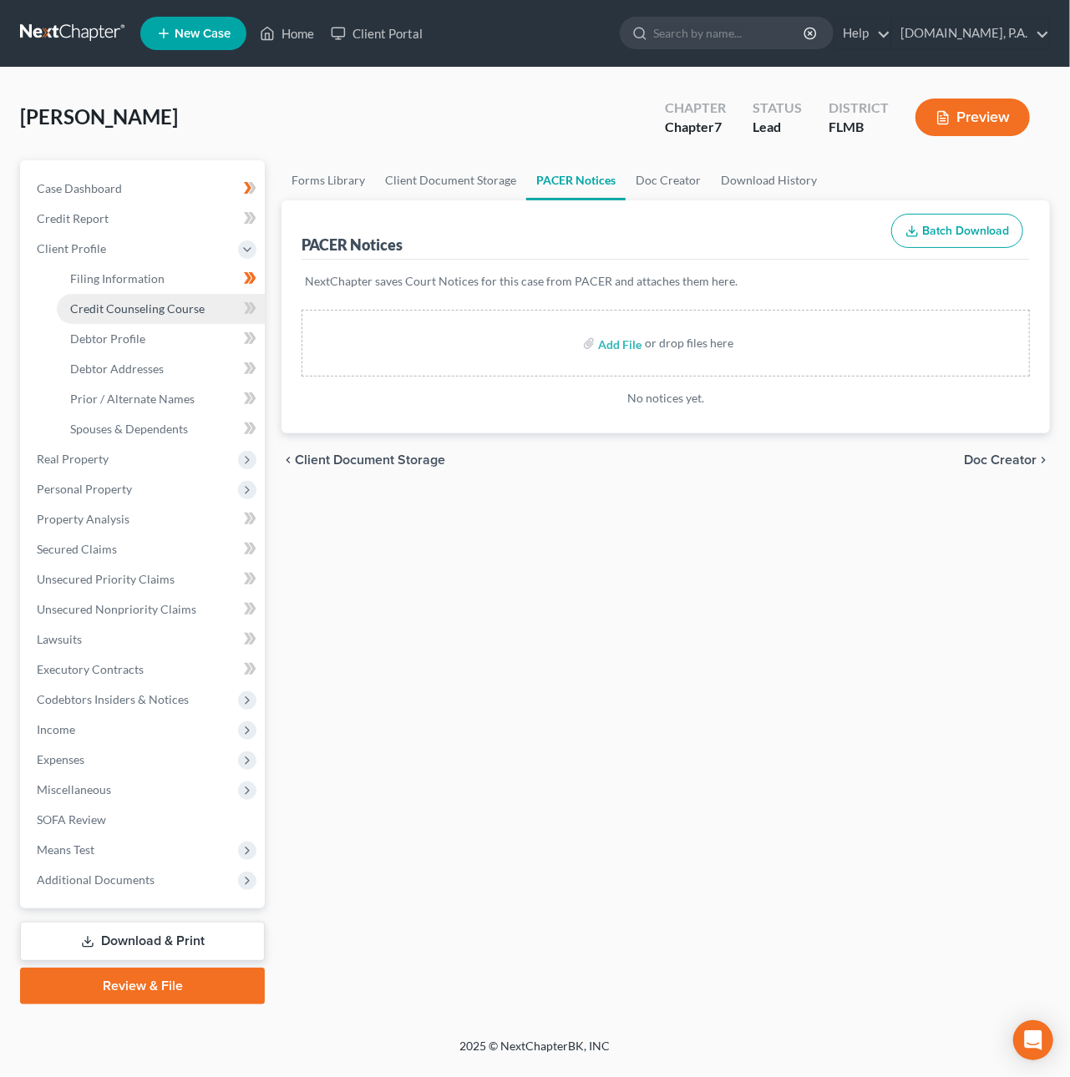
click at [112, 304] on span "Credit Counseling Course" at bounding box center [137, 309] width 134 height 14
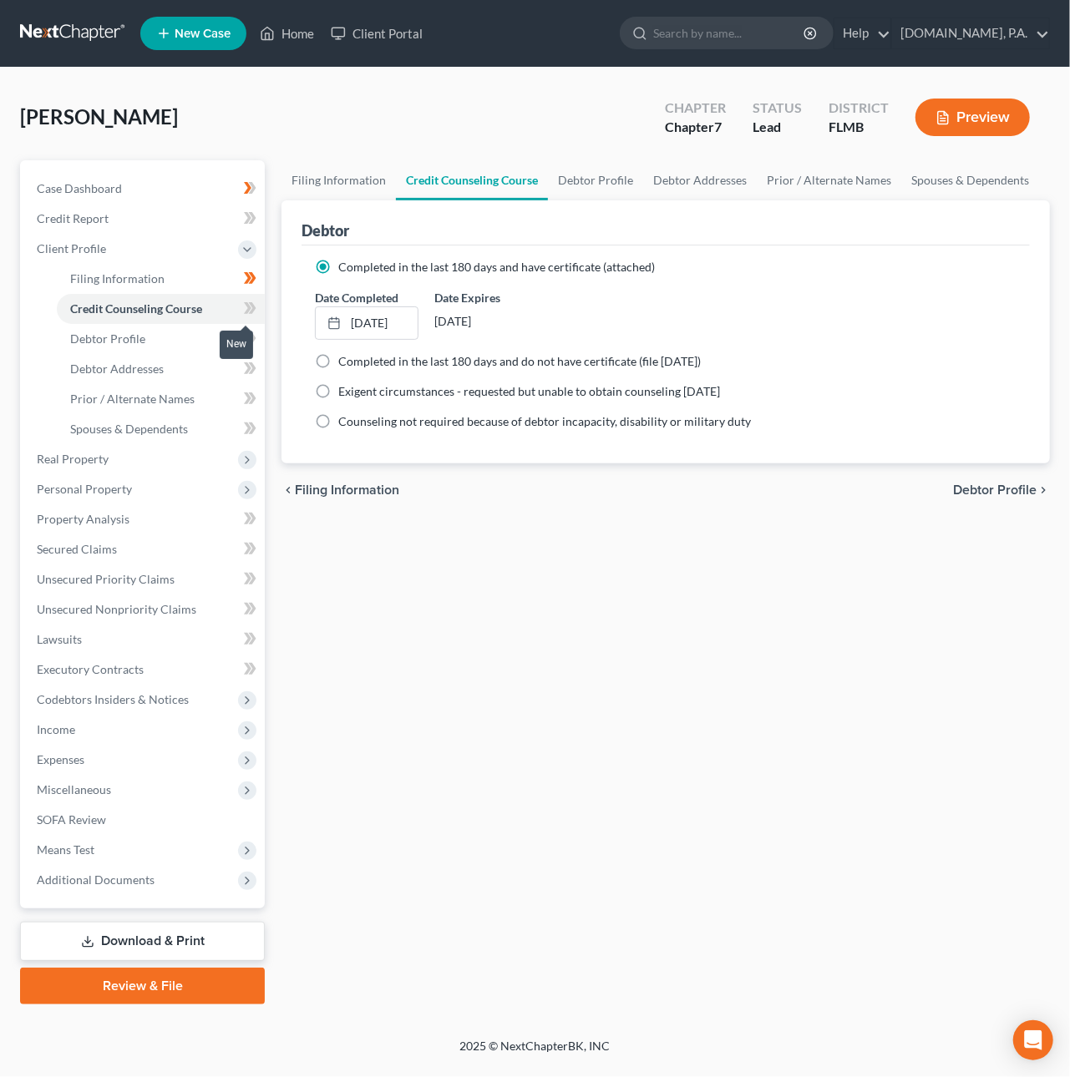
click at [256, 307] on icon at bounding box center [250, 308] width 13 height 21
click at [89, 874] on span "Additional Documents" at bounding box center [96, 880] width 118 height 14
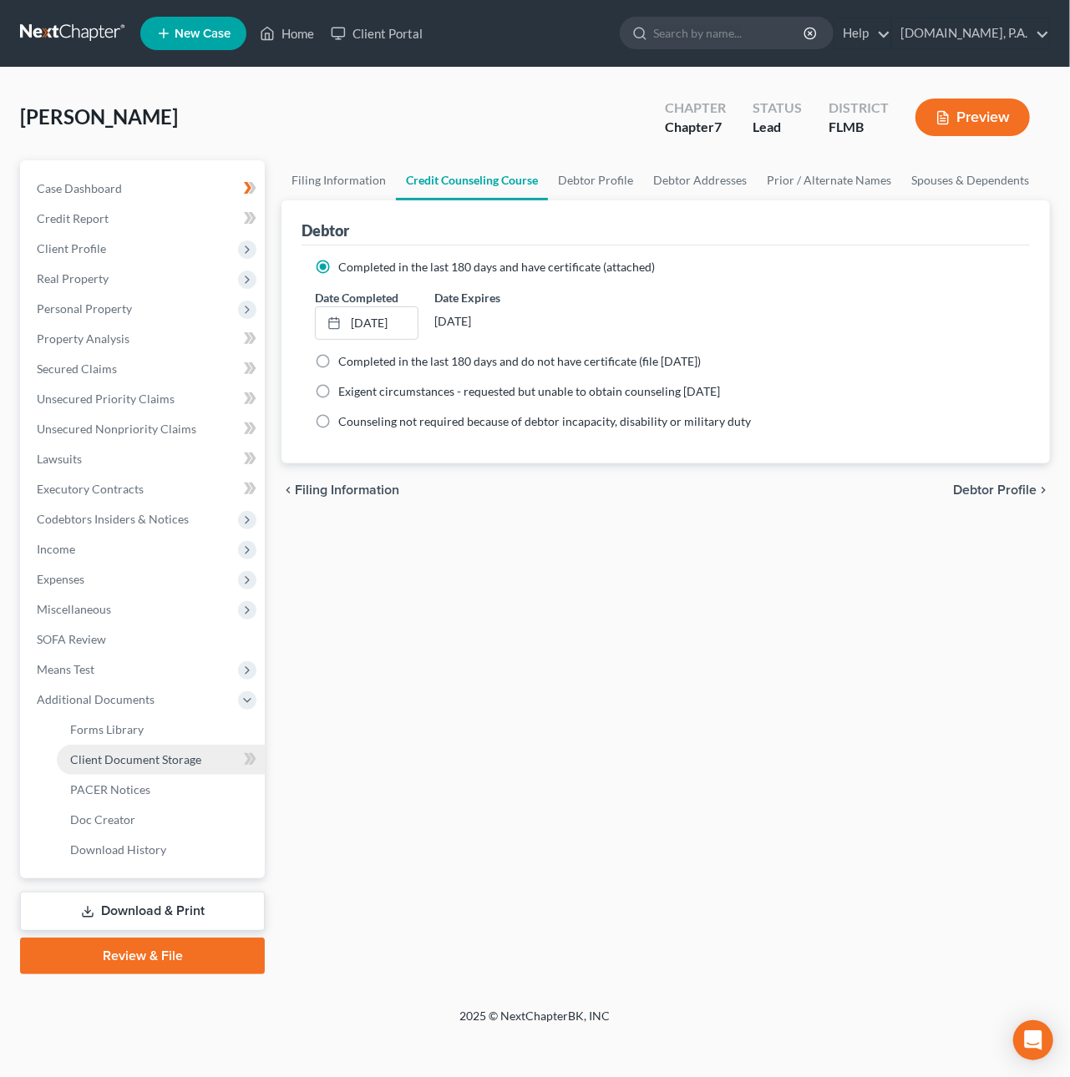
click at [127, 764] on span "Client Document Storage" at bounding box center [135, 760] width 131 height 14
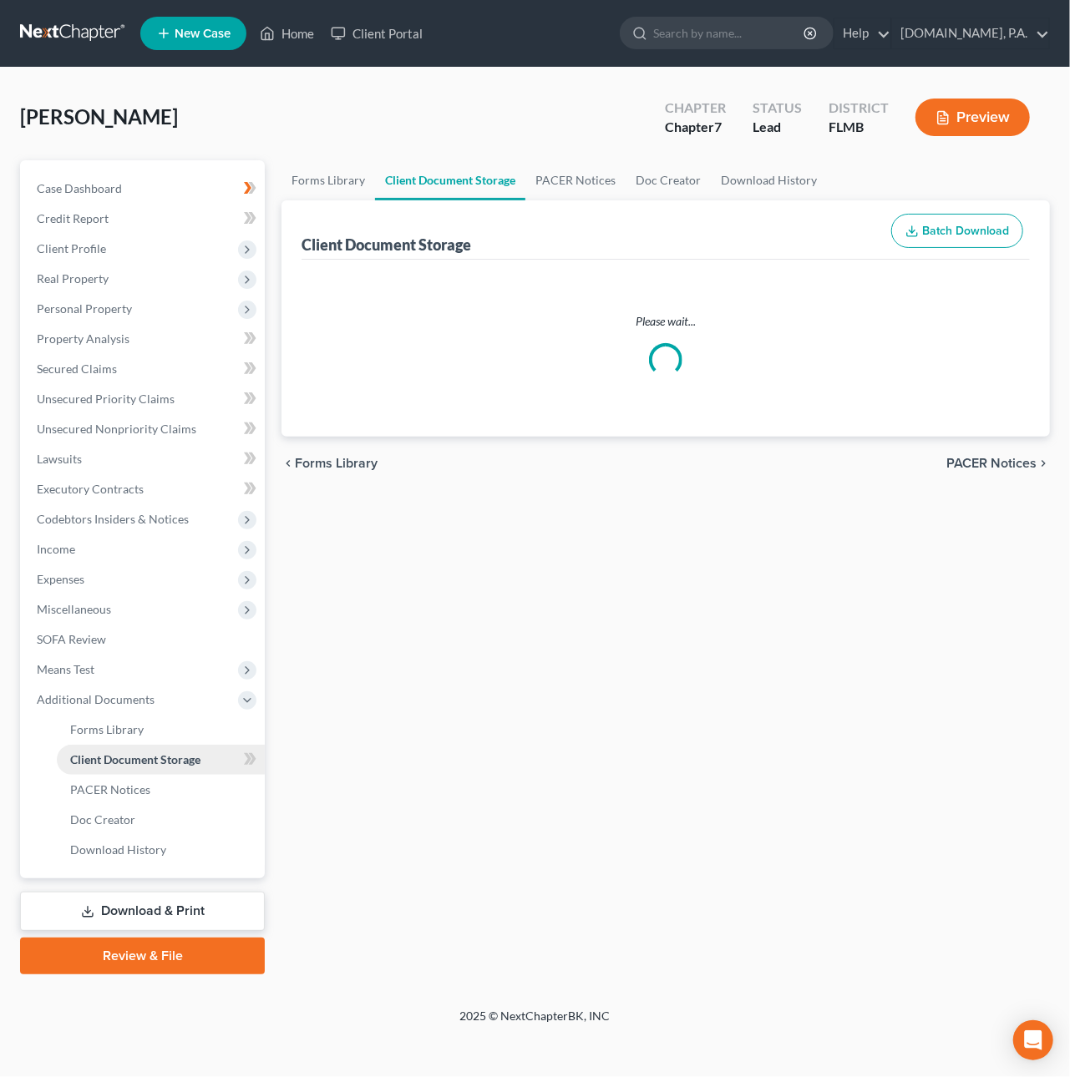
select select "9"
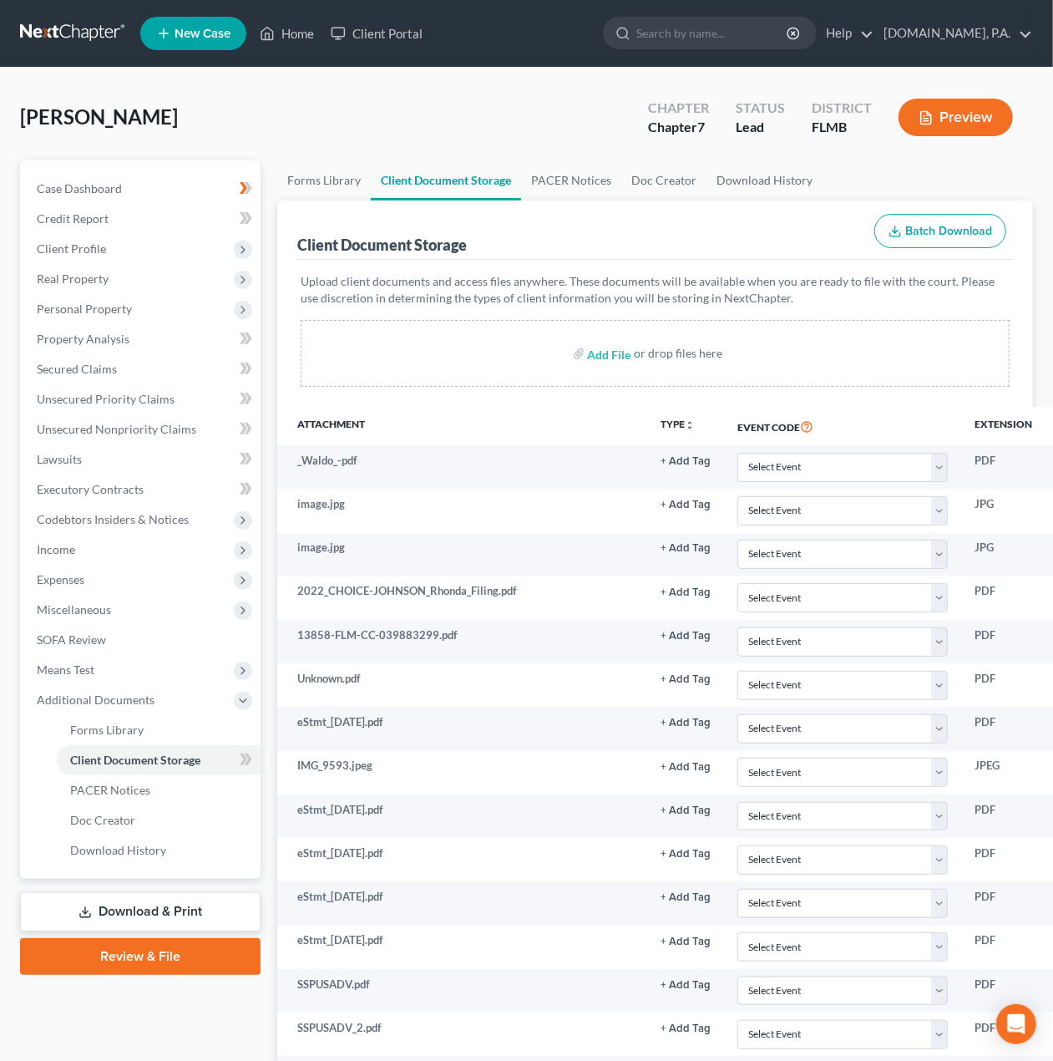
scroll to position [1326, 0]
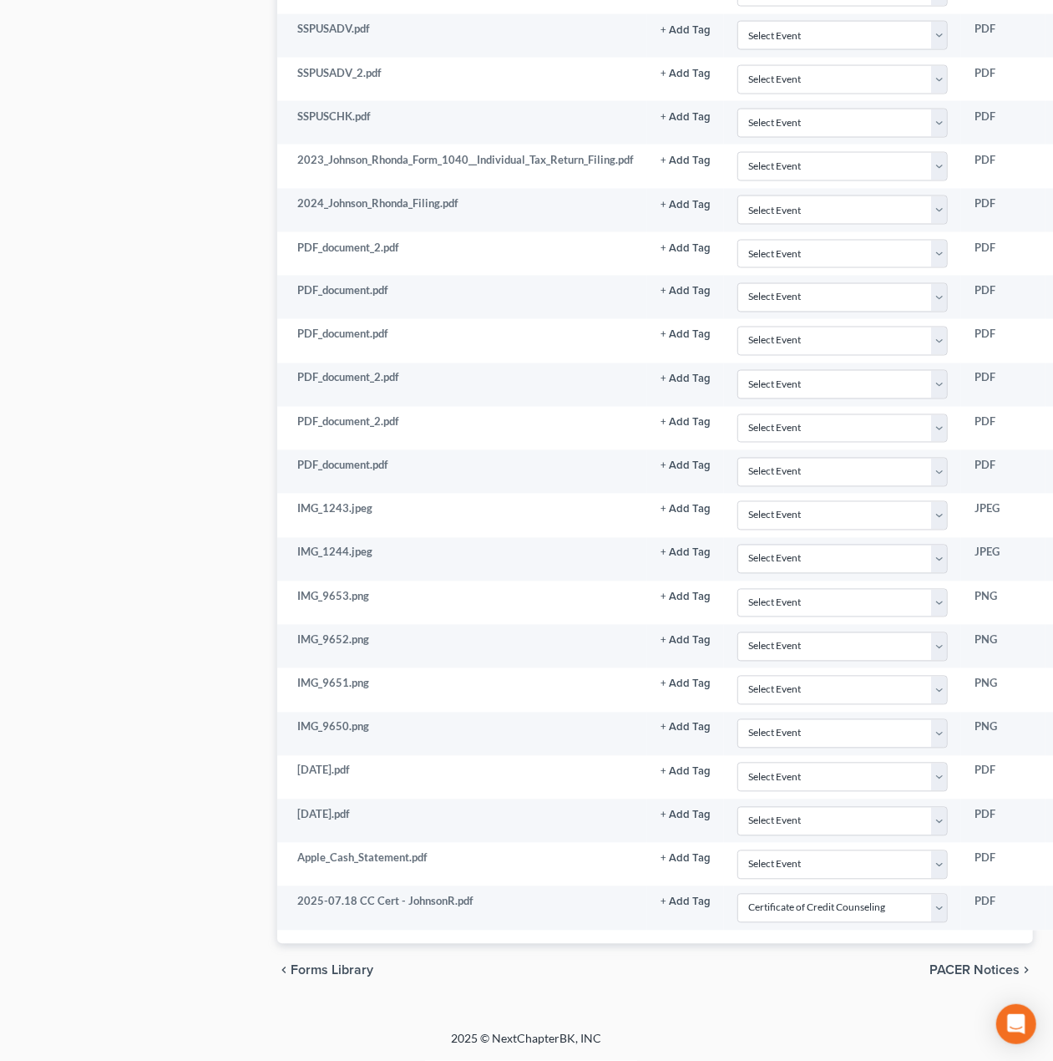
click at [948, 968] on span "PACER Notices" at bounding box center [975, 970] width 90 height 13
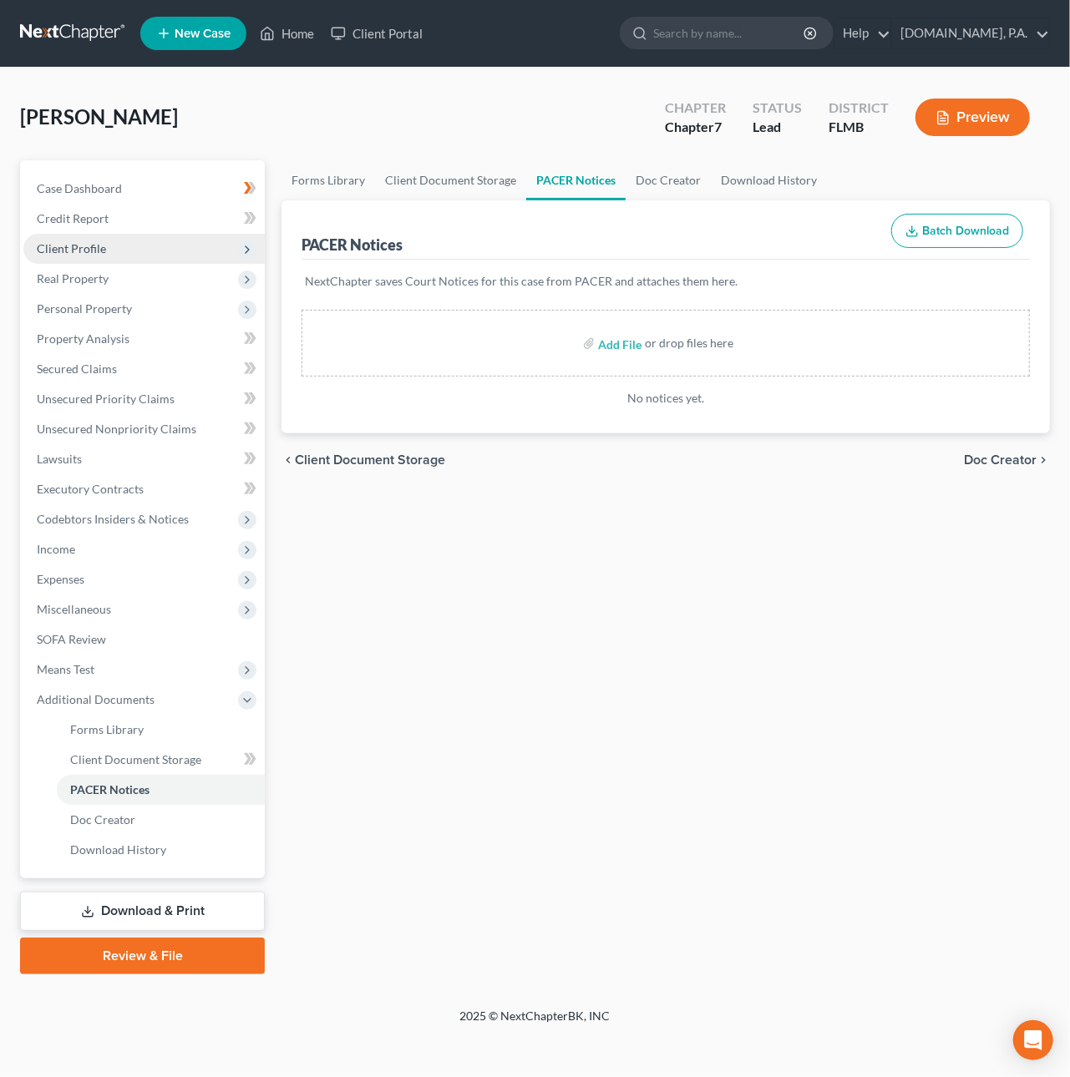
click at [78, 247] on span "Client Profile" at bounding box center [71, 248] width 69 height 14
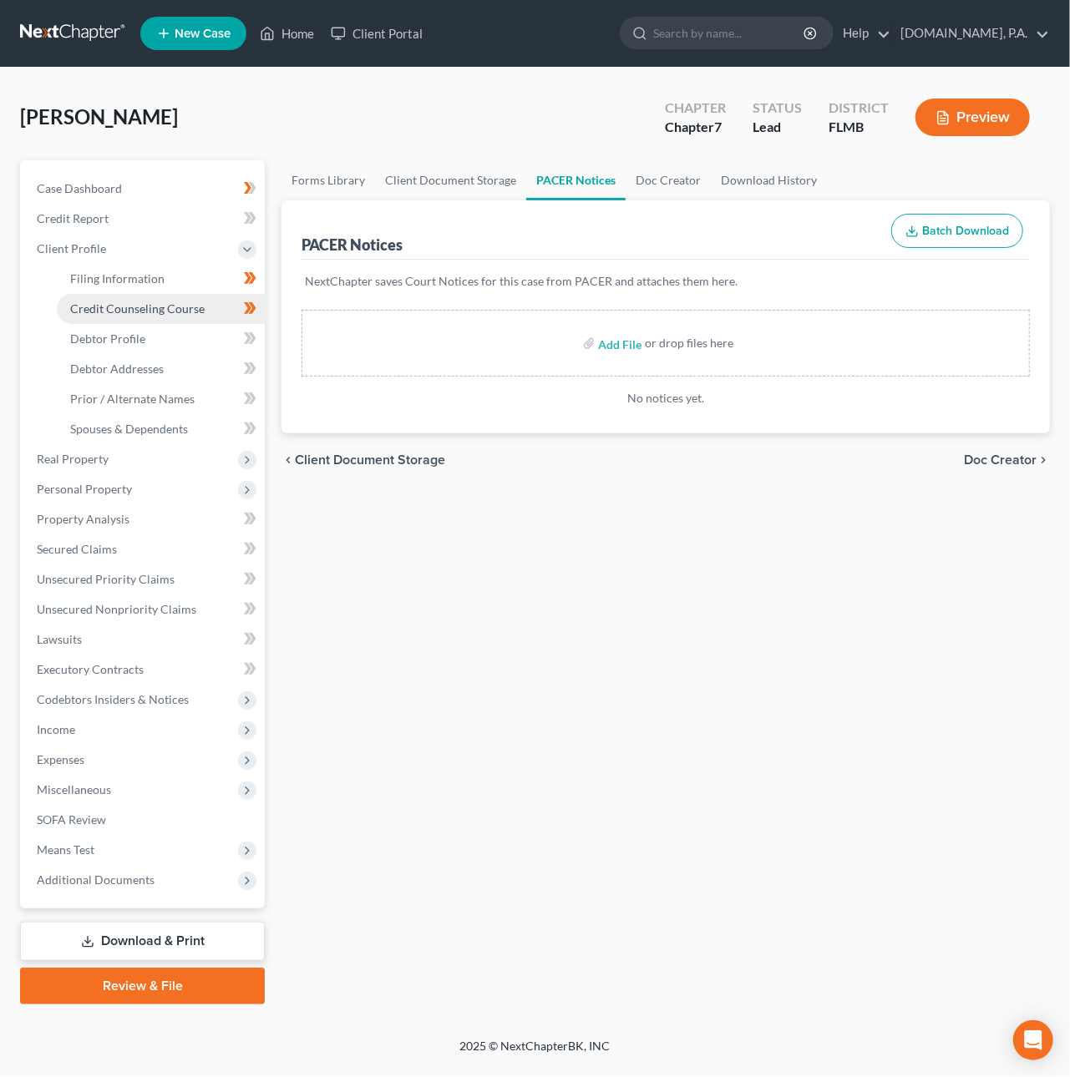
click at [111, 308] on span "Credit Counseling Course" at bounding box center [137, 309] width 134 height 14
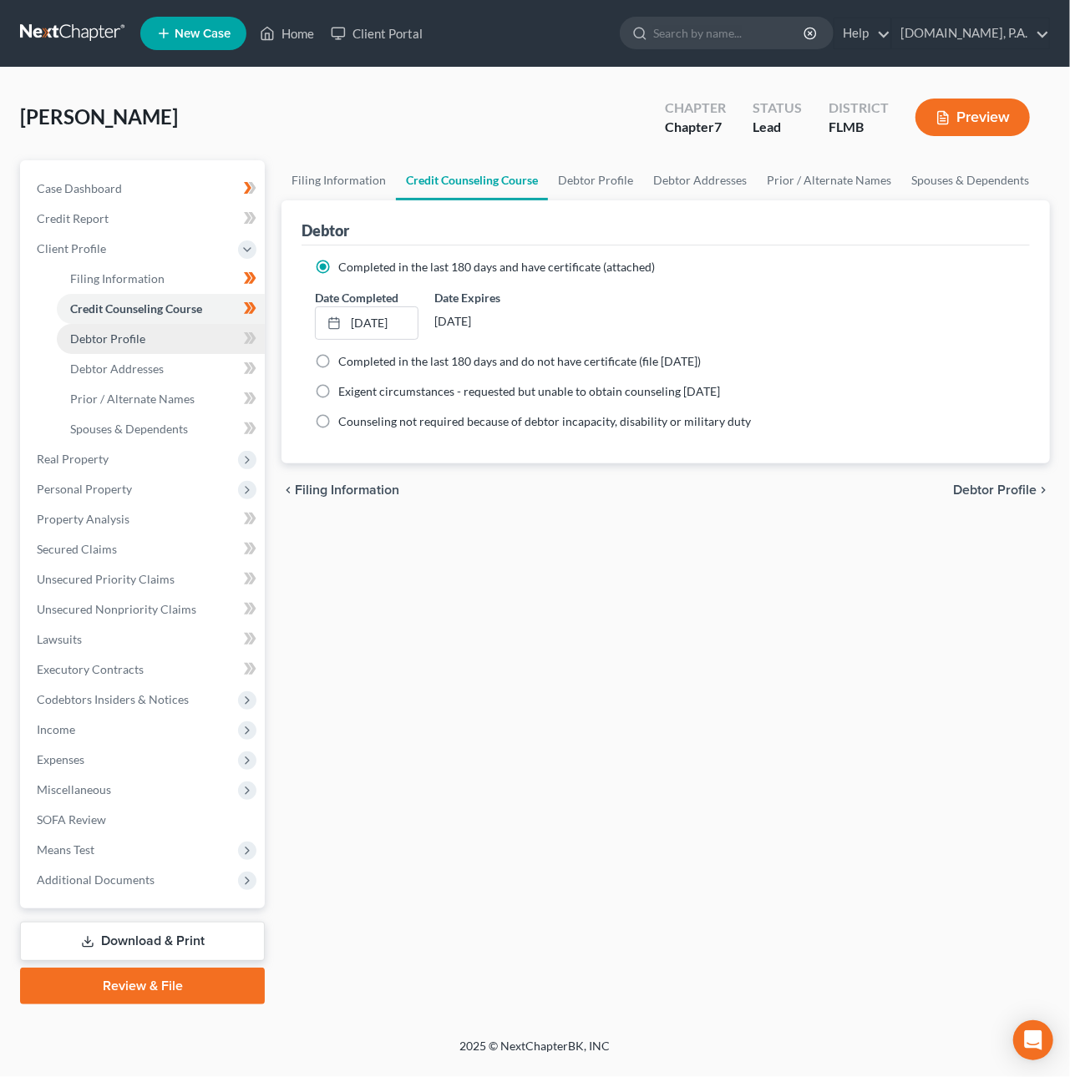
click at [137, 336] on span "Debtor Profile" at bounding box center [107, 339] width 75 height 14
select select "0"
select select "1"
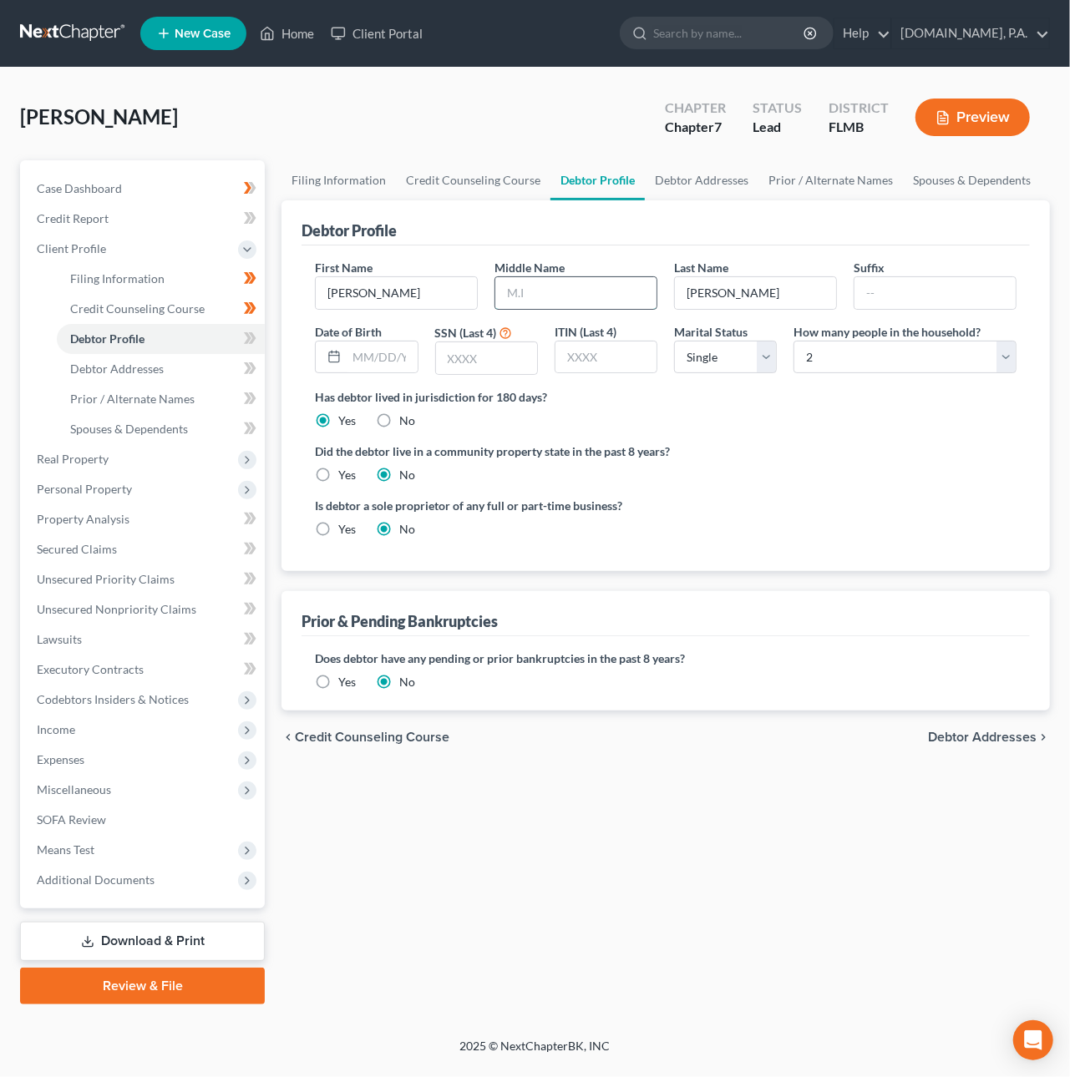
click at [567, 286] on input "text" at bounding box center [575, 293] width 161 height 32
type input "[PERSON_NAME]"
click at [385, 355] on input "text" at bounding box center [382, 358] width 70 height 32
click at [87, 464] on span "Real Property" at bounding box center [143, 459] width 241 height 30
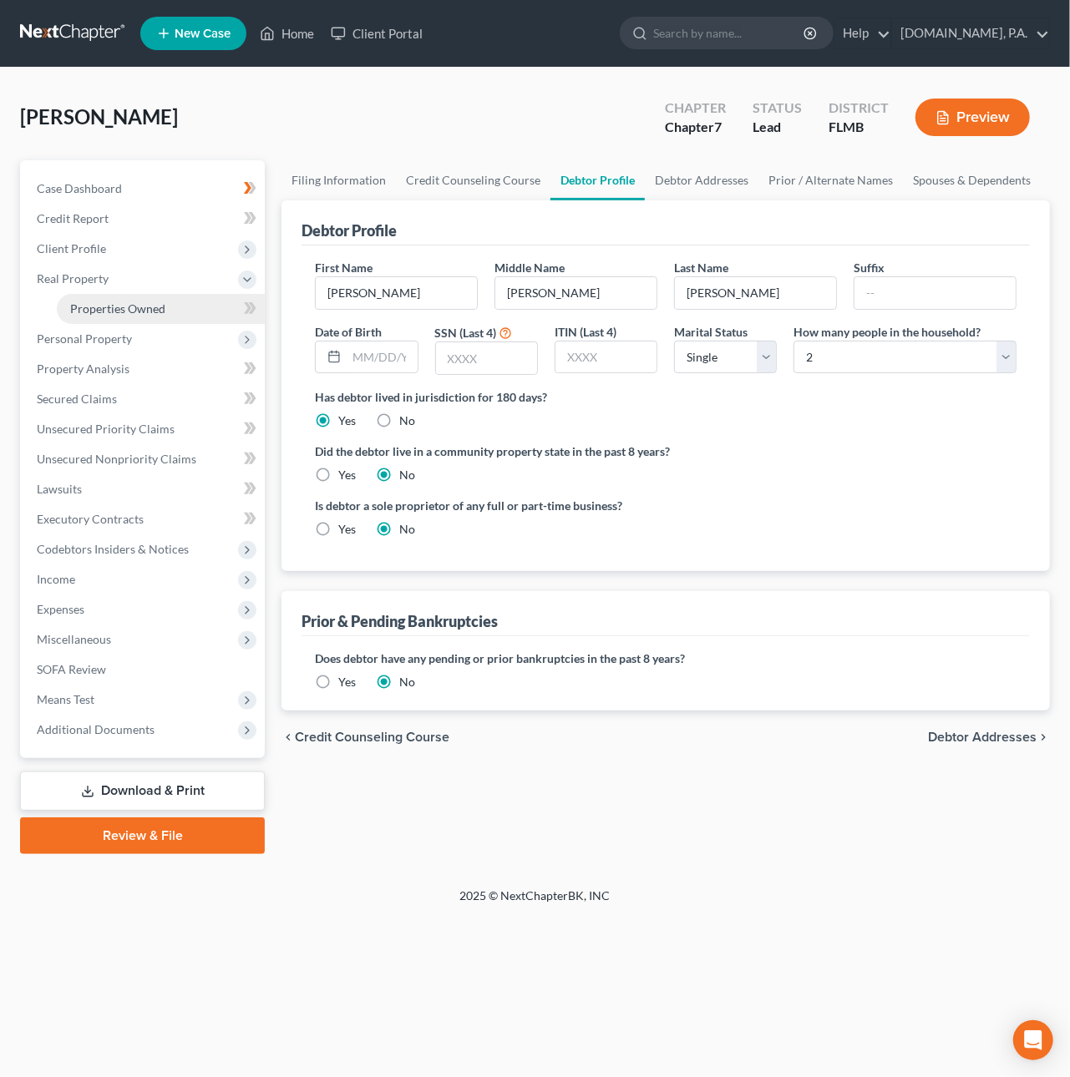
click at [95, 304] on span "Properties Owned" at bounding box center [117, 309] width 95 height 14
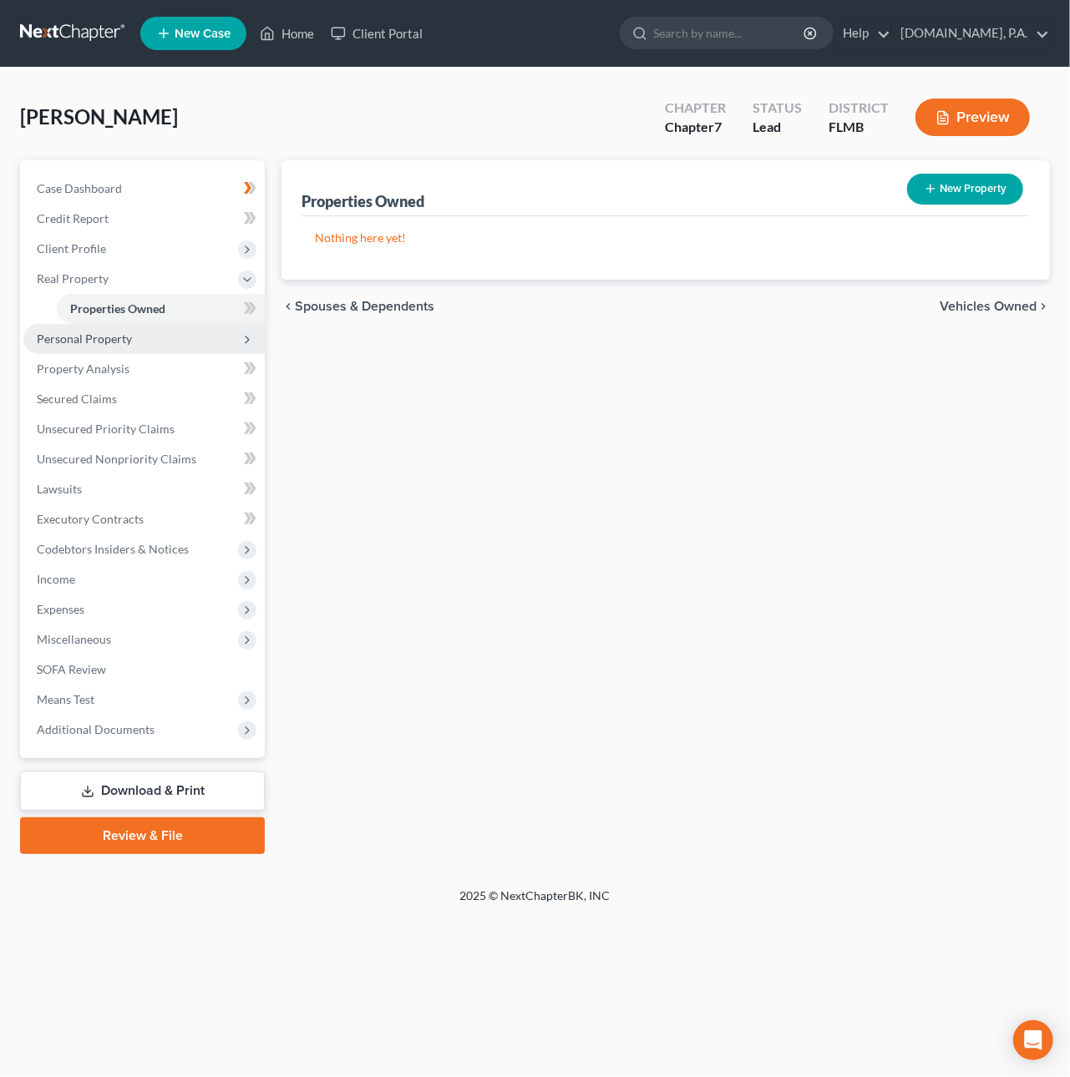
click at [101, 332] on span "Personal Property" at bounding box center [84, 339] width 95 height 14
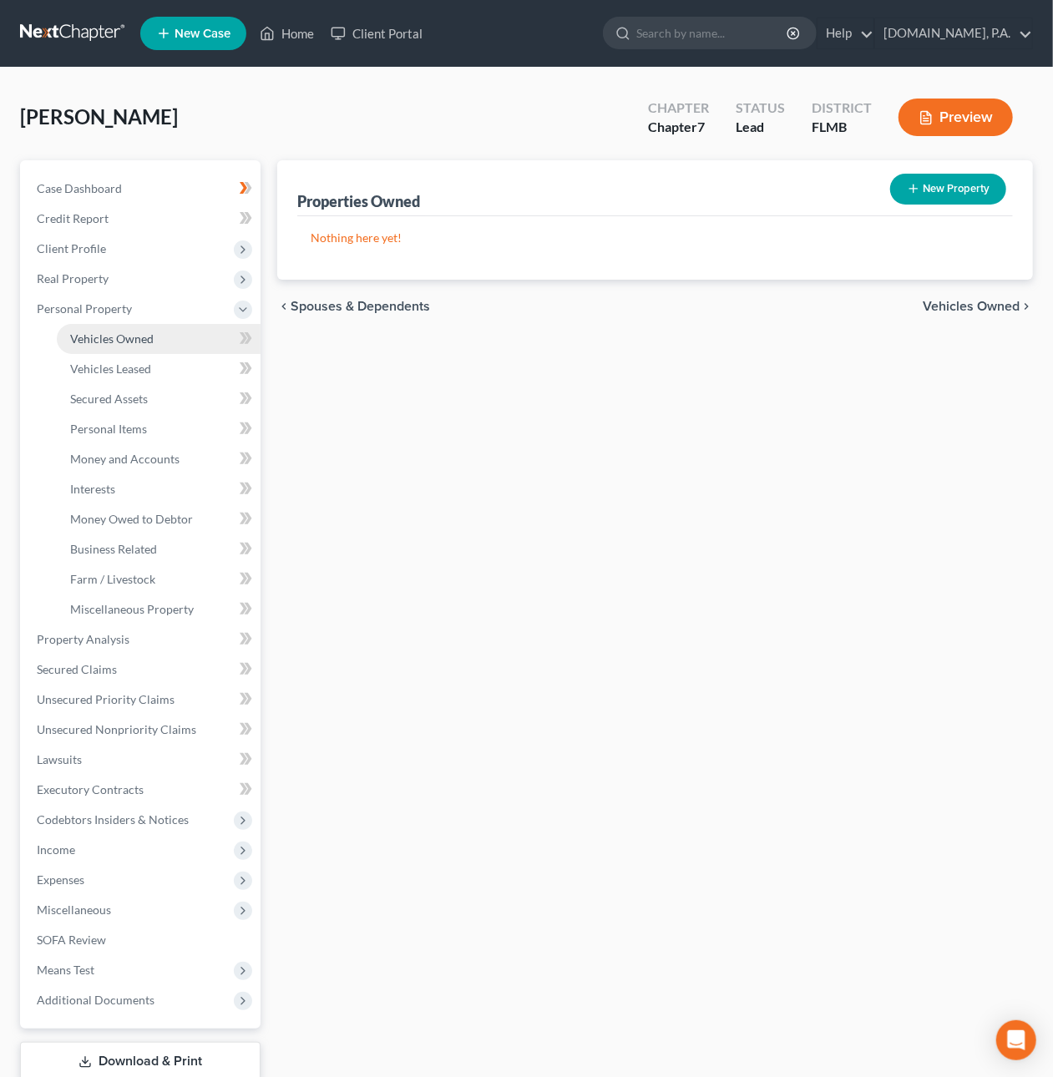
click at [103, 337] on span "Vehicles Owned" at bounding box center [112, 339] width 84 height 14
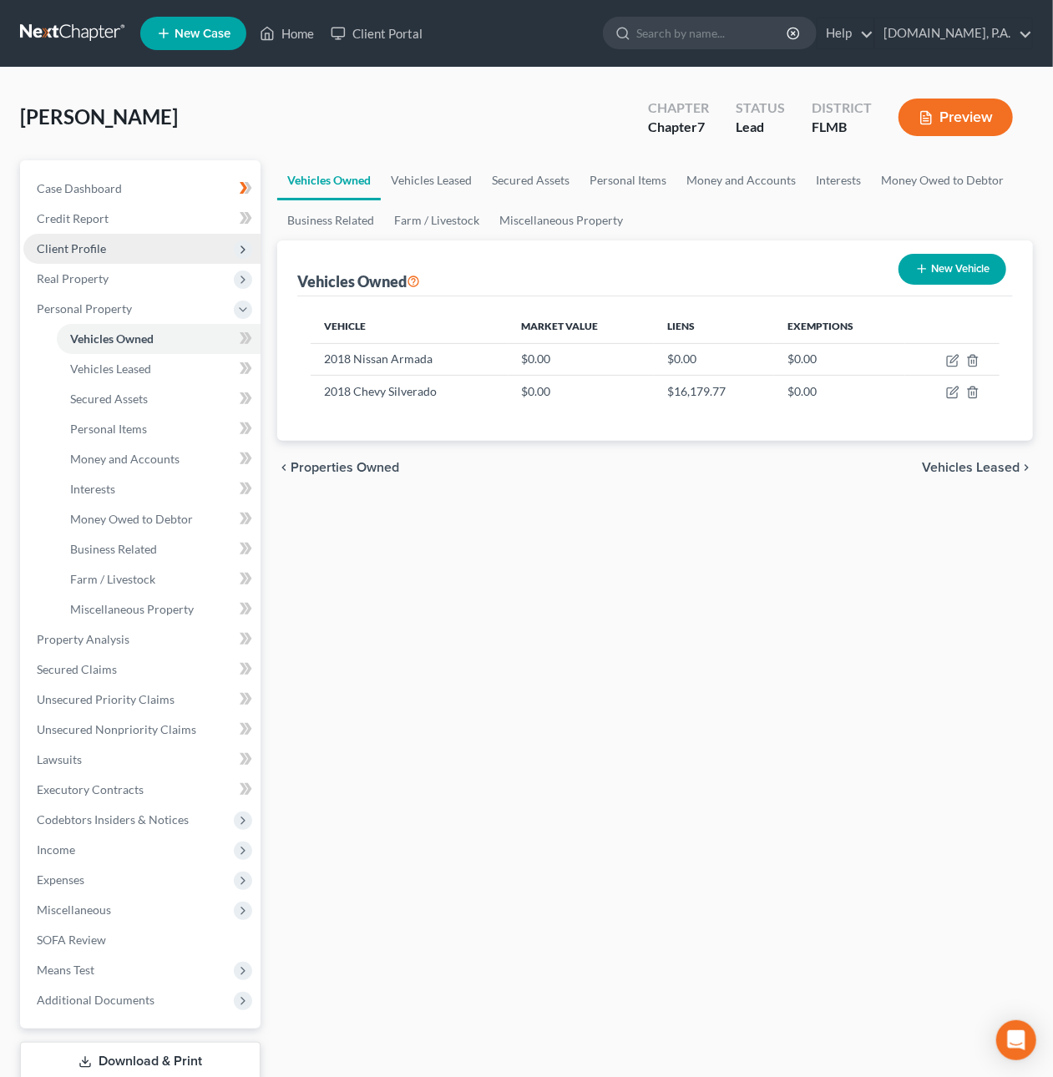
click at [93, 255] on span "Client Profile" at bounding box center [141, 249] width 237 height 30
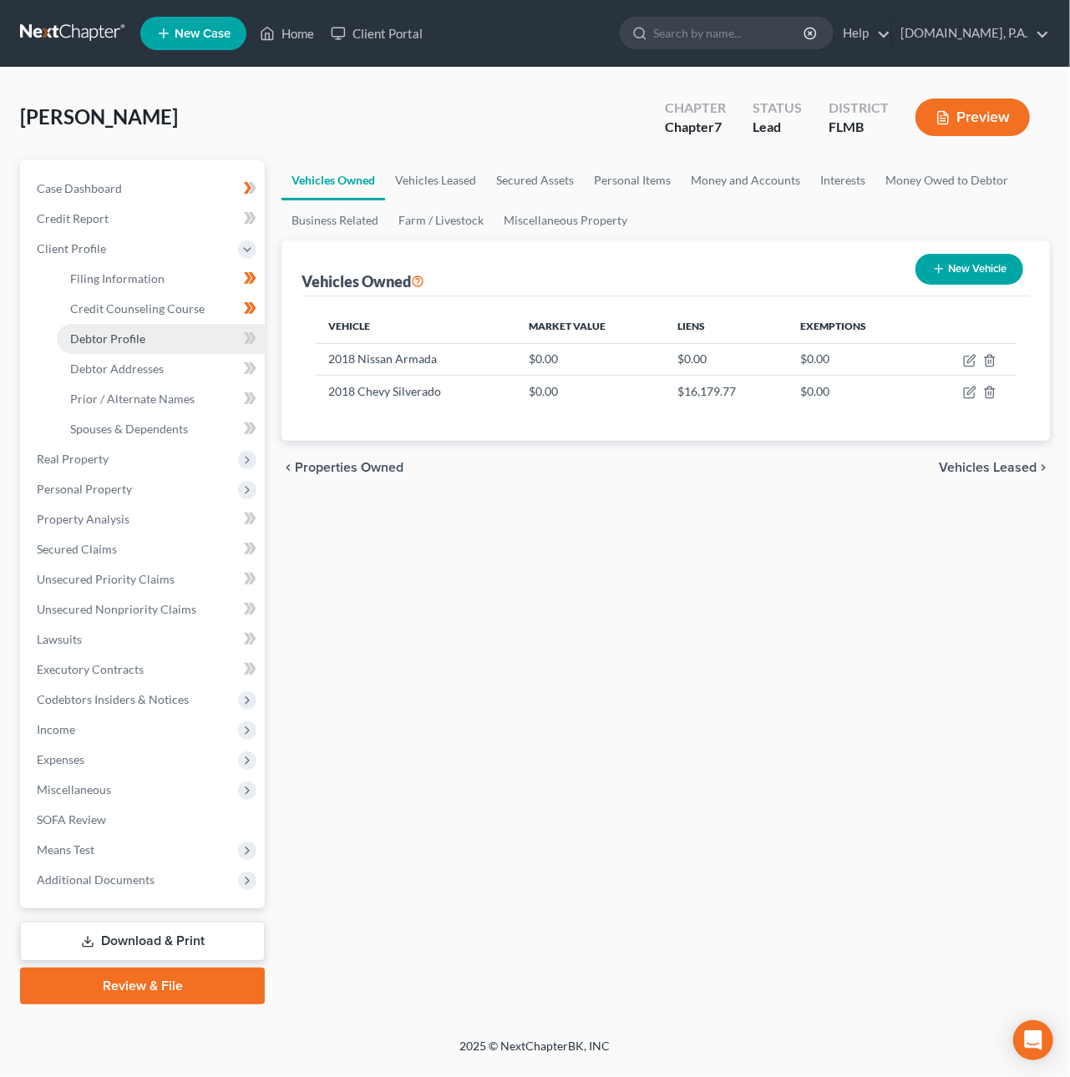
click at [120, 342] on span "Debtor Profile" at bounding box center [107, 339] width 75 height 14
select select "0"
select select "1"
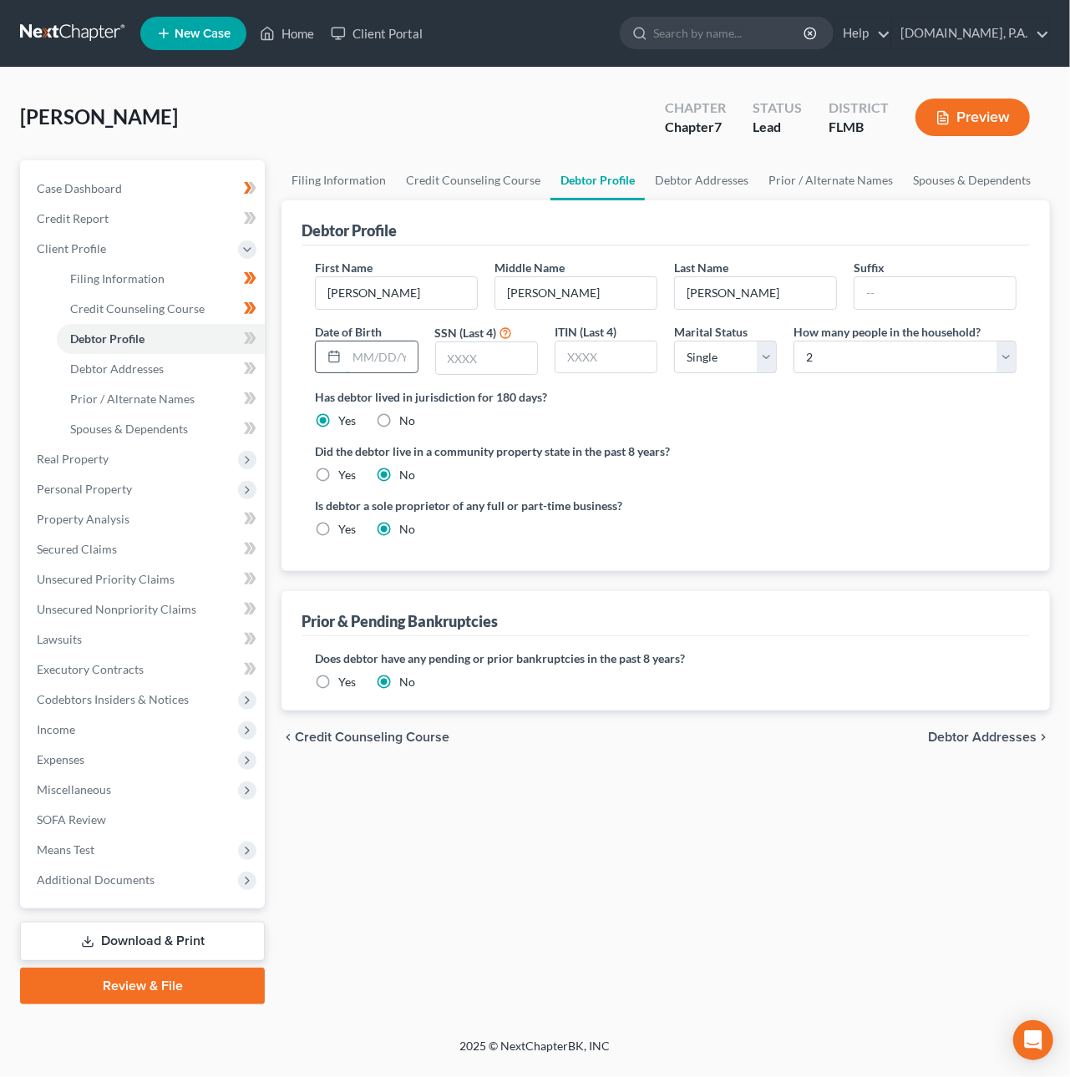
click at [379, 362] on input "text" at bounding box center [382, 358] width 70 height 32
type input "[DATE]"
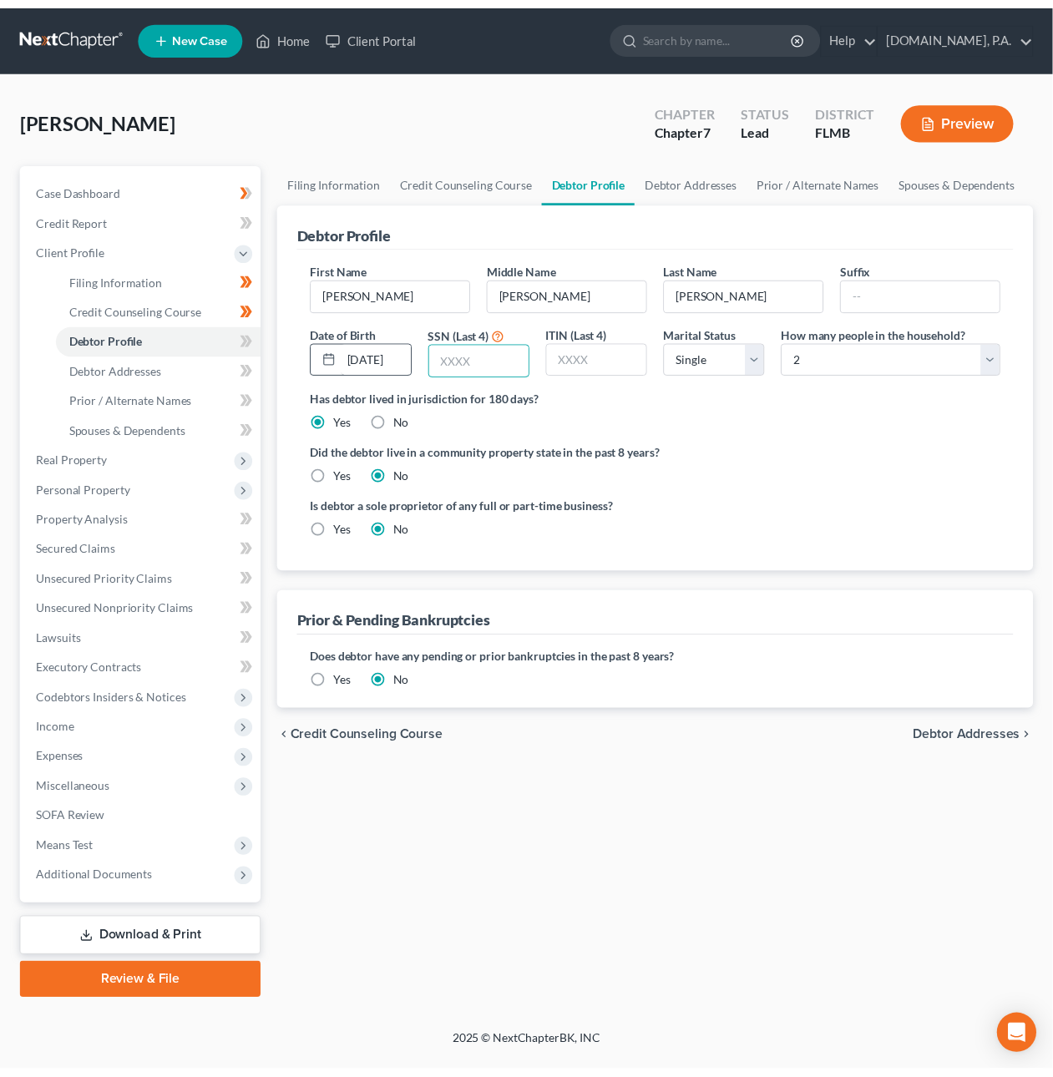
scroll to position [0, 0]
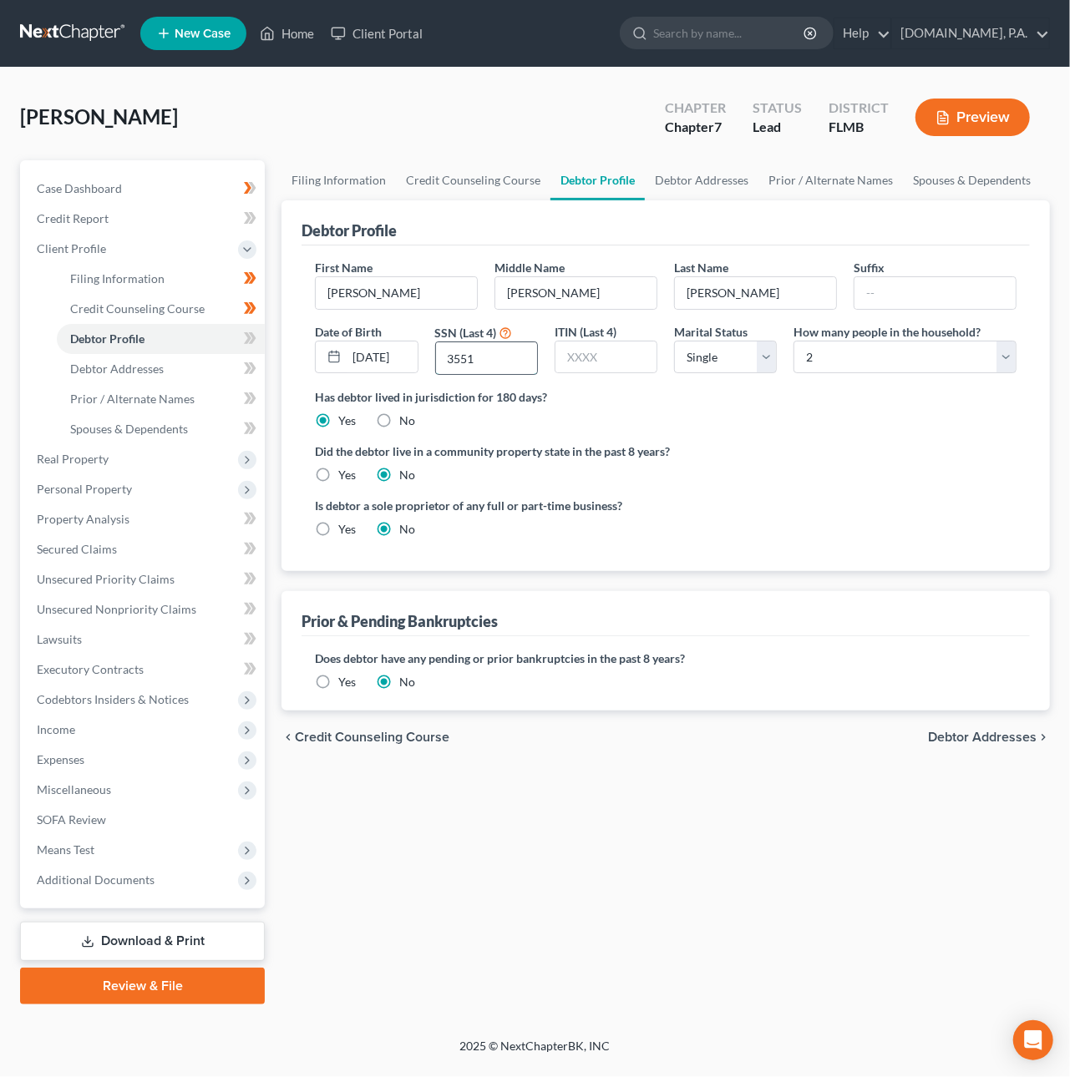
type input "3551"
select select "2"
drag, startPoint x: 959, startPoint y: 738, endPoint x: 487, endPoint y: 549, distance: 508.6
click at [957, 738] on span "Debtor Addresses" at bounding box center [982, 737] width 109 height 13
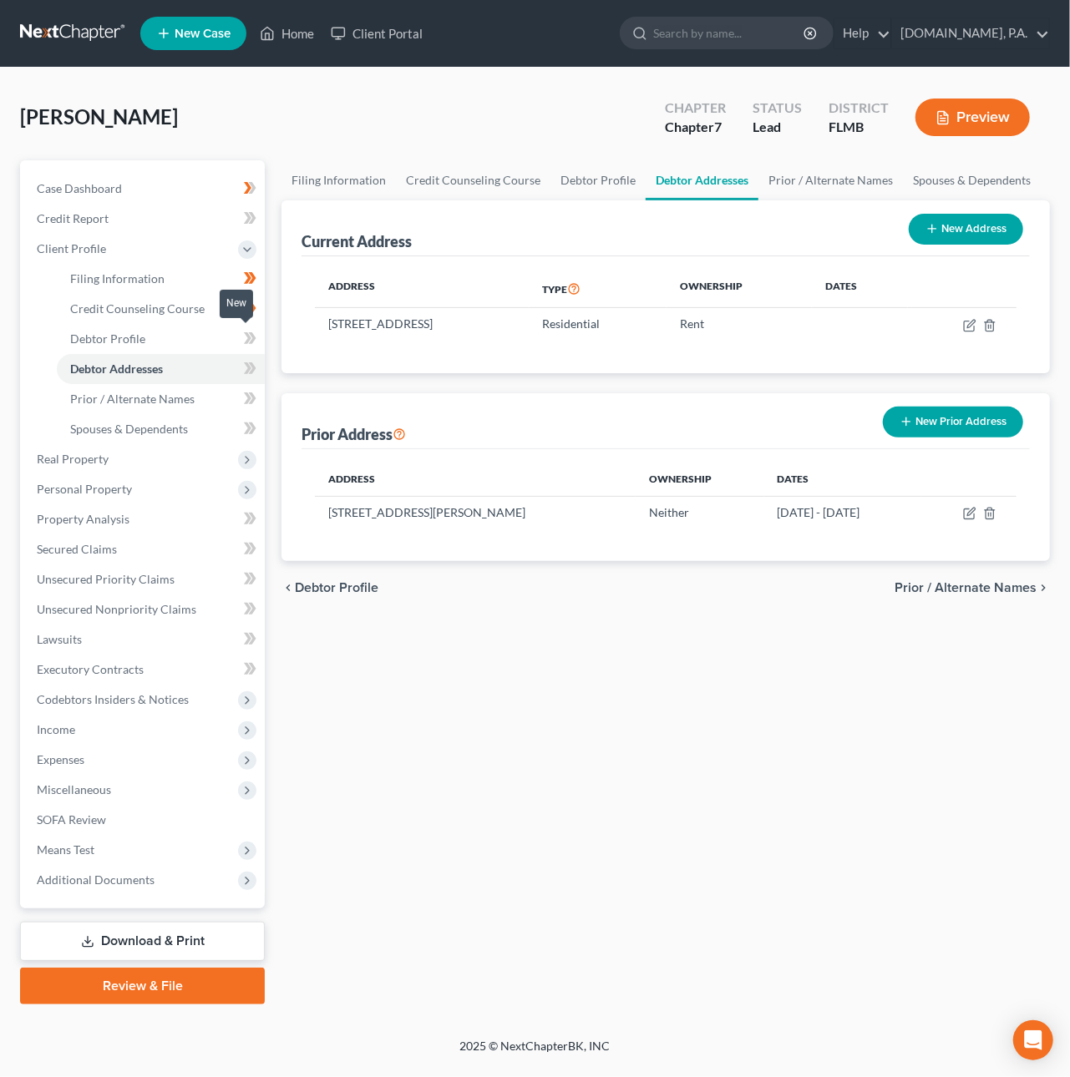
click at [255, 328] on icon at bounding box center [250, 338] width 13 height 21
click at [965, 512] on icon "button" at bounding box center [969, 515] width 10 height 10
select select "9"
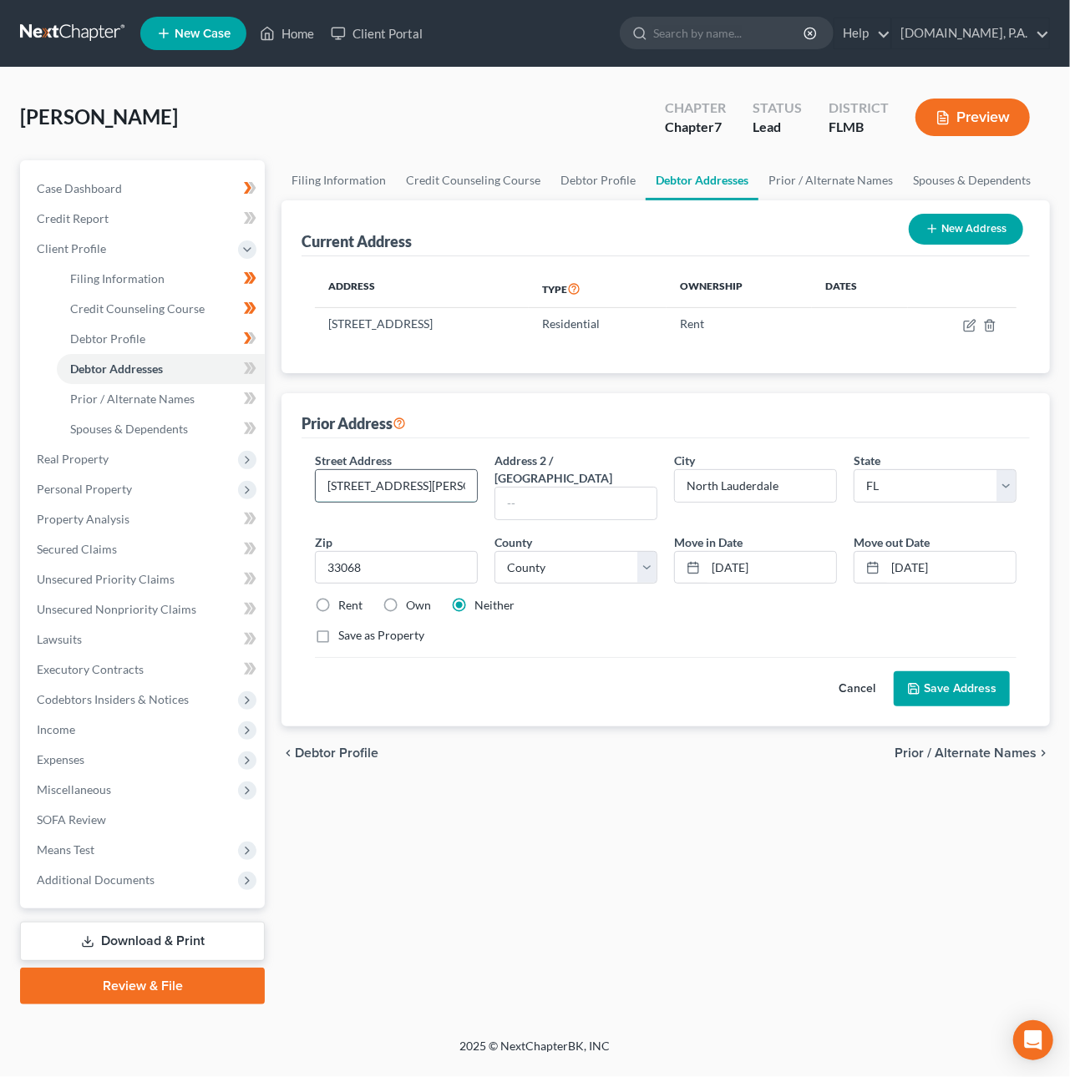
click at [397, 479] on input "[STREET_ADDRESS][PERSON_NAME]" at bounding box center [396, 486] width 161 height 32
type input "[STREET_ADDRESS][PERSON_NAME]"
click at [920, 672] on button "Save Address" at bounding box center [952, 689] width 116 height 35
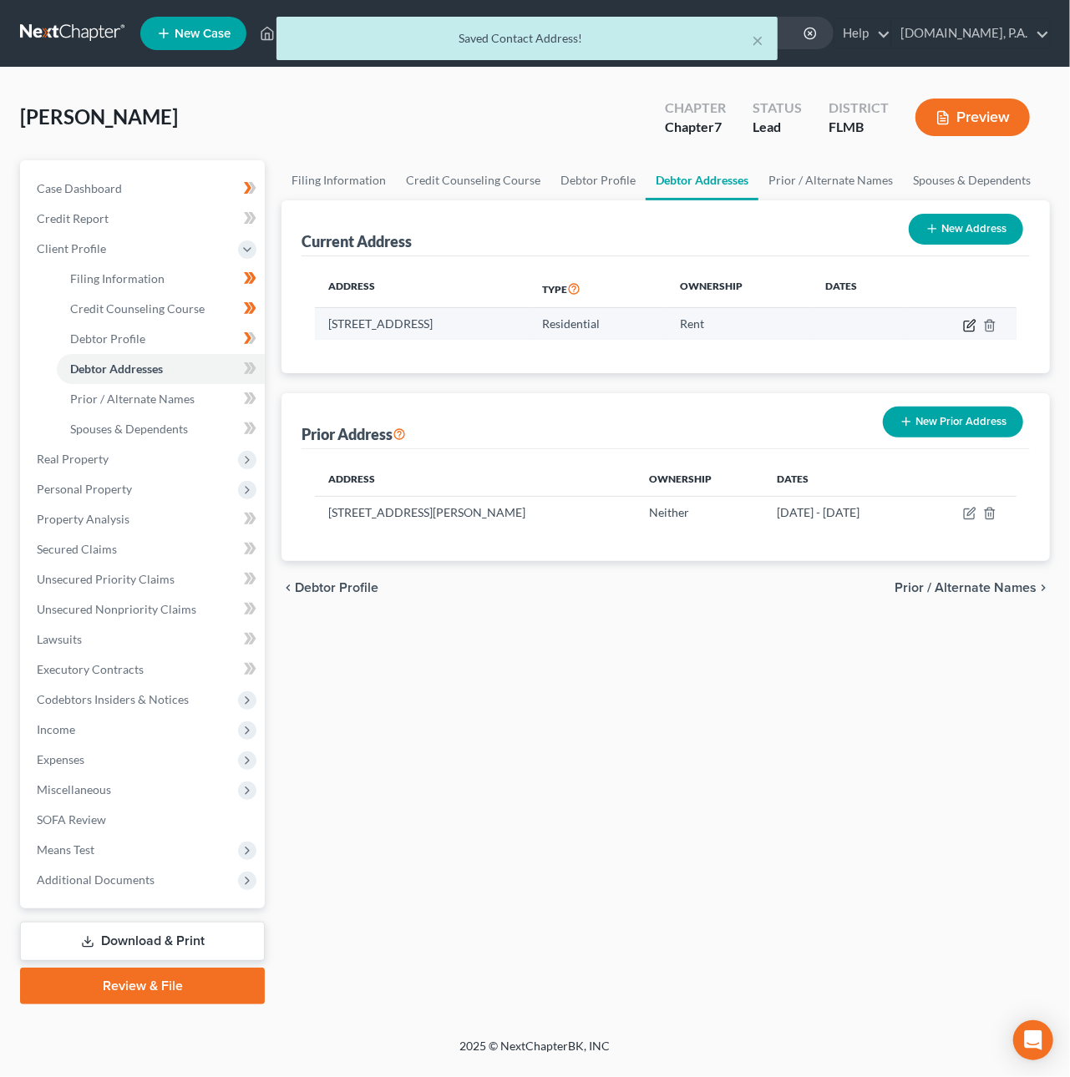
click at [967, 322] on icon "button" at bounding box center [969, 325] width 13 height 13
select select "9"
select select "56"
select select "0"
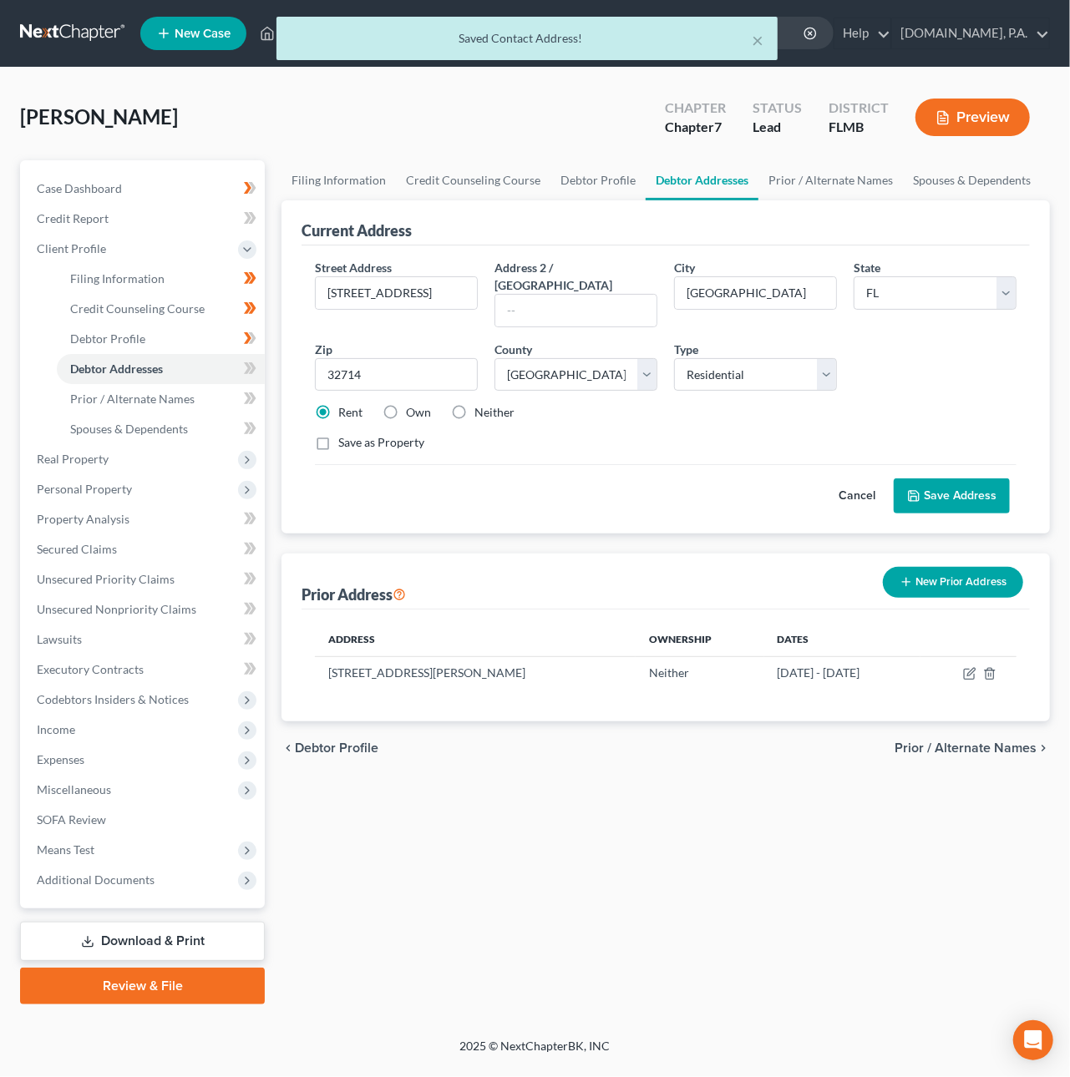
click at [940, 479] on button "Save Address" at bounding box center [952, 496] width 116 height 35
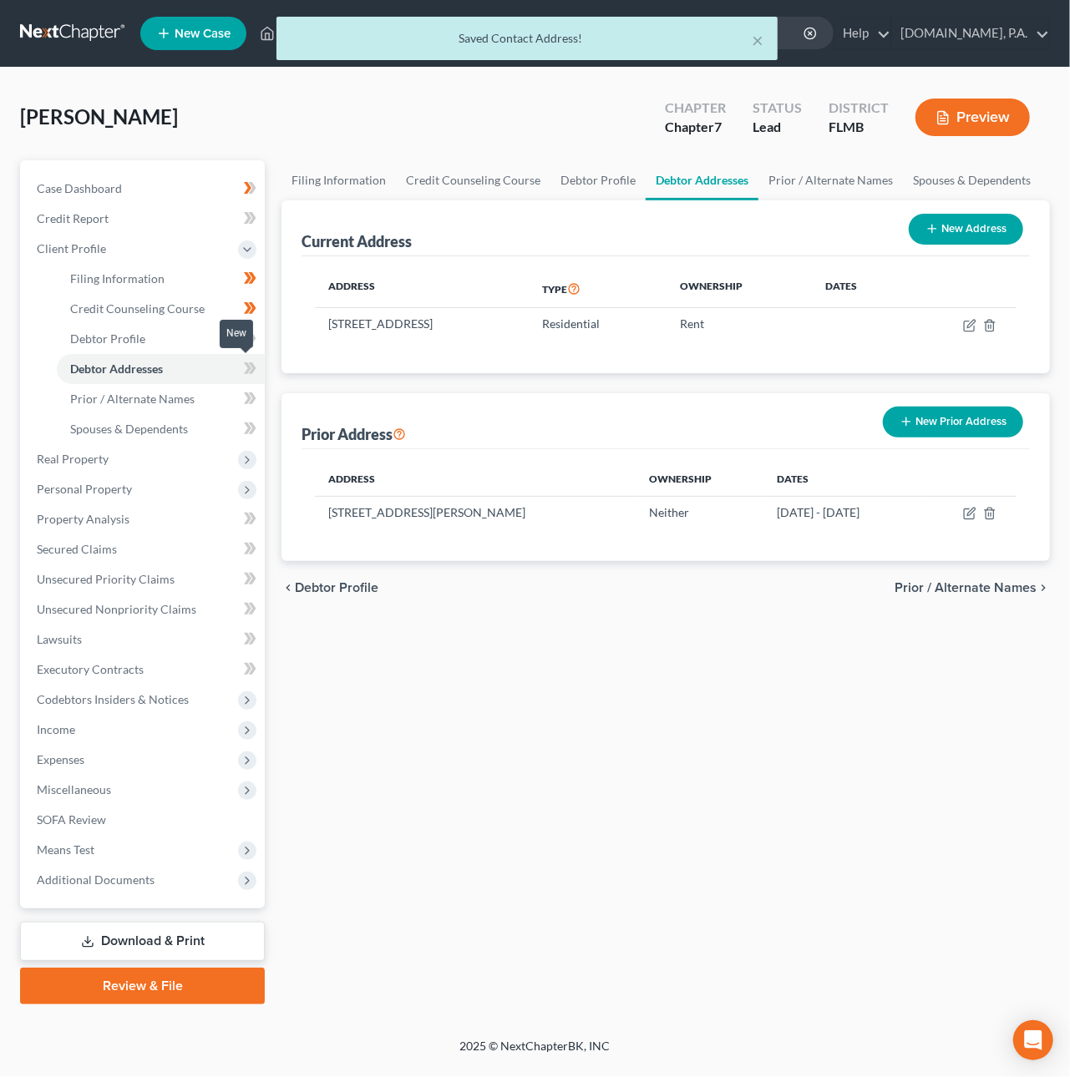
click at [251, 364] on icon at bounding box center [250, 368] width 13 height 21
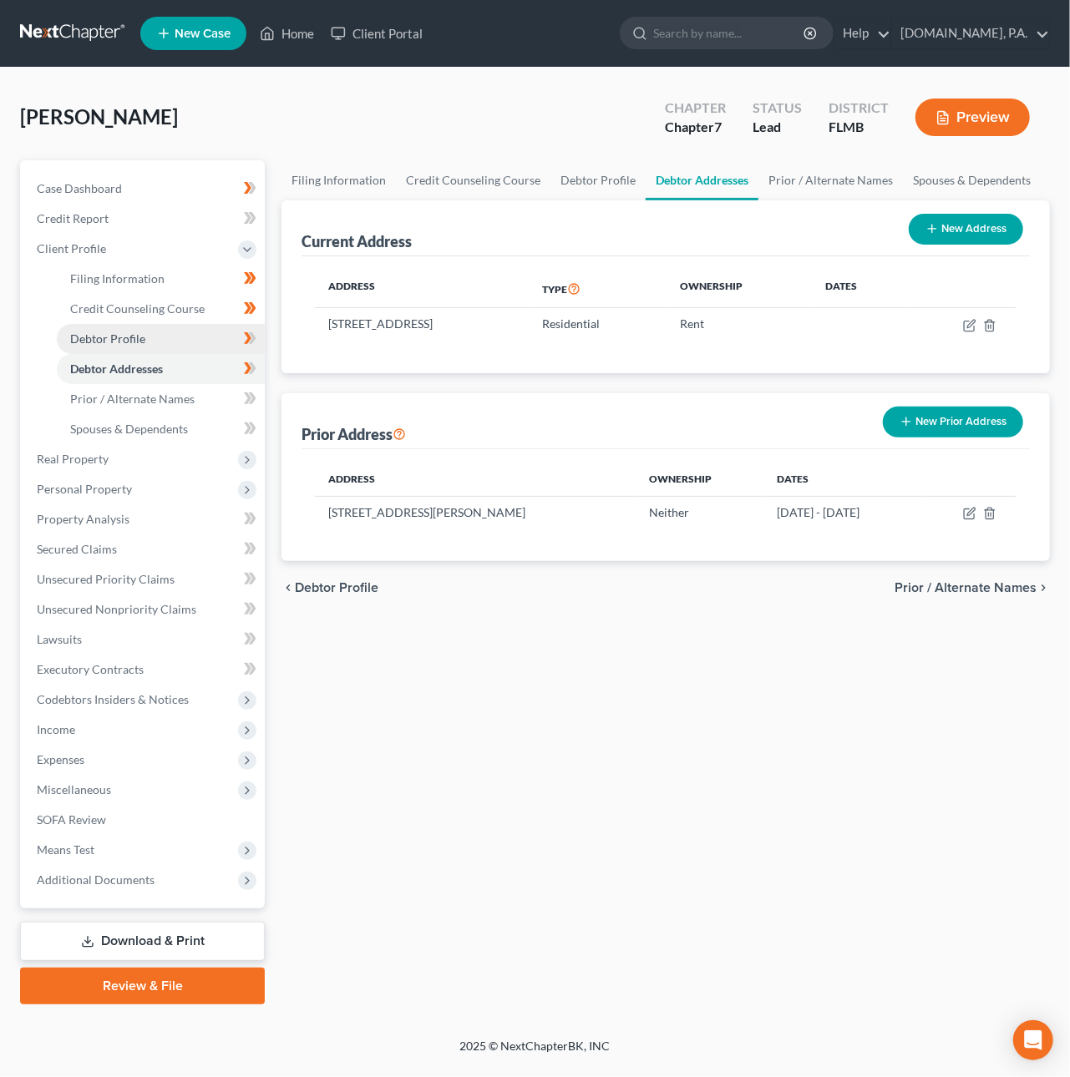
click at [208, 337] on link "Debtor Profile" at bounding box center [161, 339] width 208 height 30
select select "0"
select select "2"
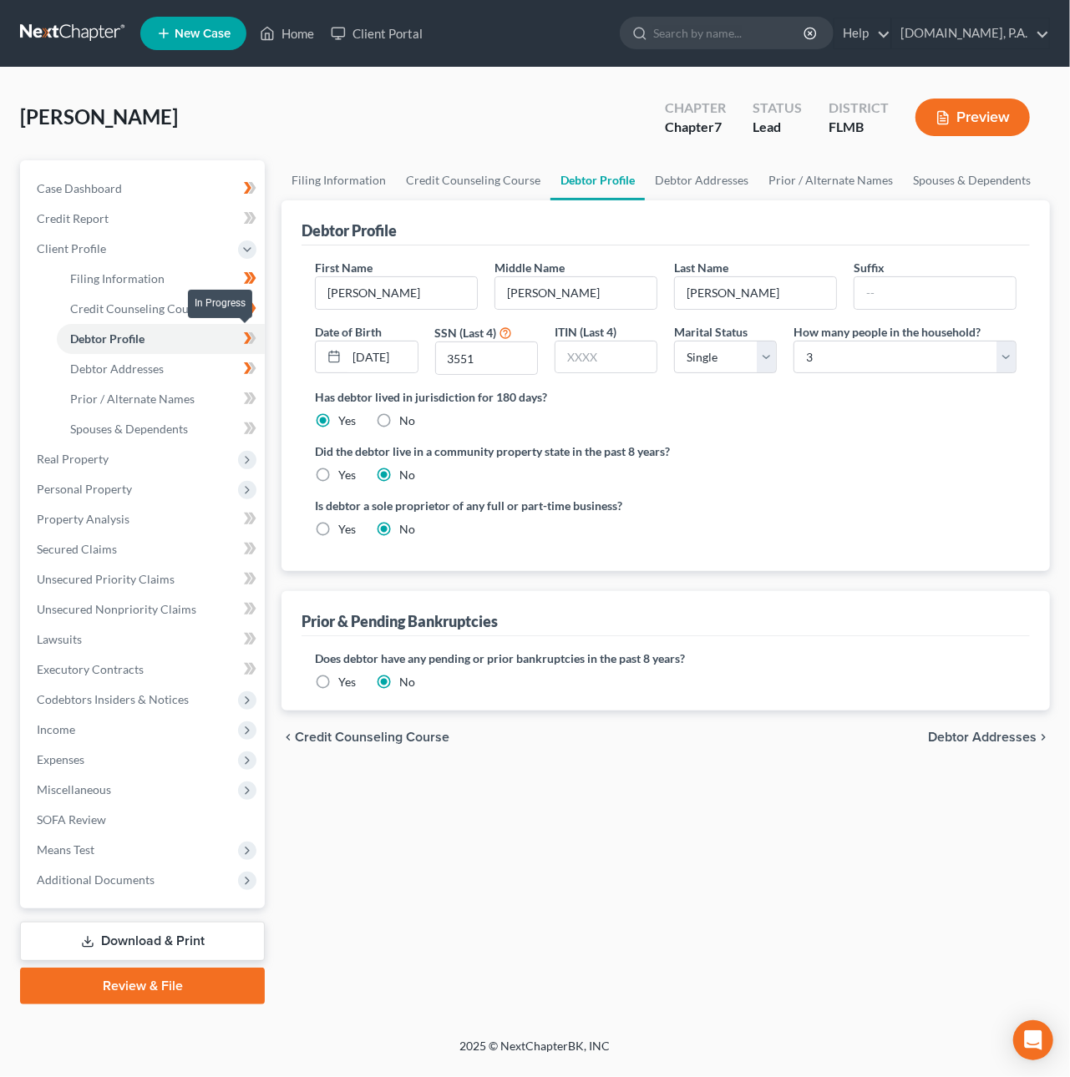
click at [260, 337] on span at bounding box center [250, 340] width 29 height 25
click at [146, 395] on span "Prior / Alternate Names" at bounding box center [132, 399] width 124 height 14
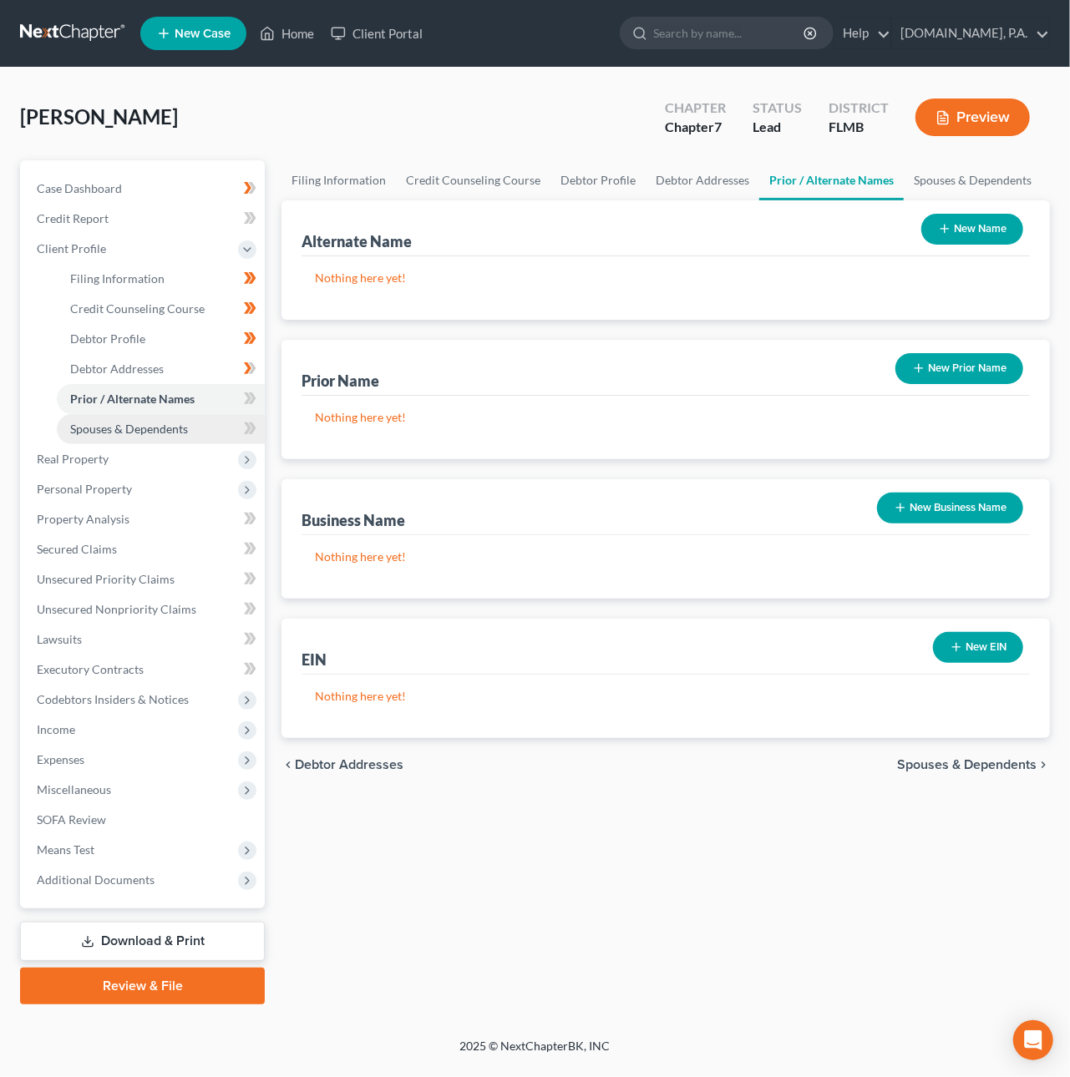
click at [205, 423] on link "Spouses & Dependents" at bounding box center [161, 429] width 208 height 30
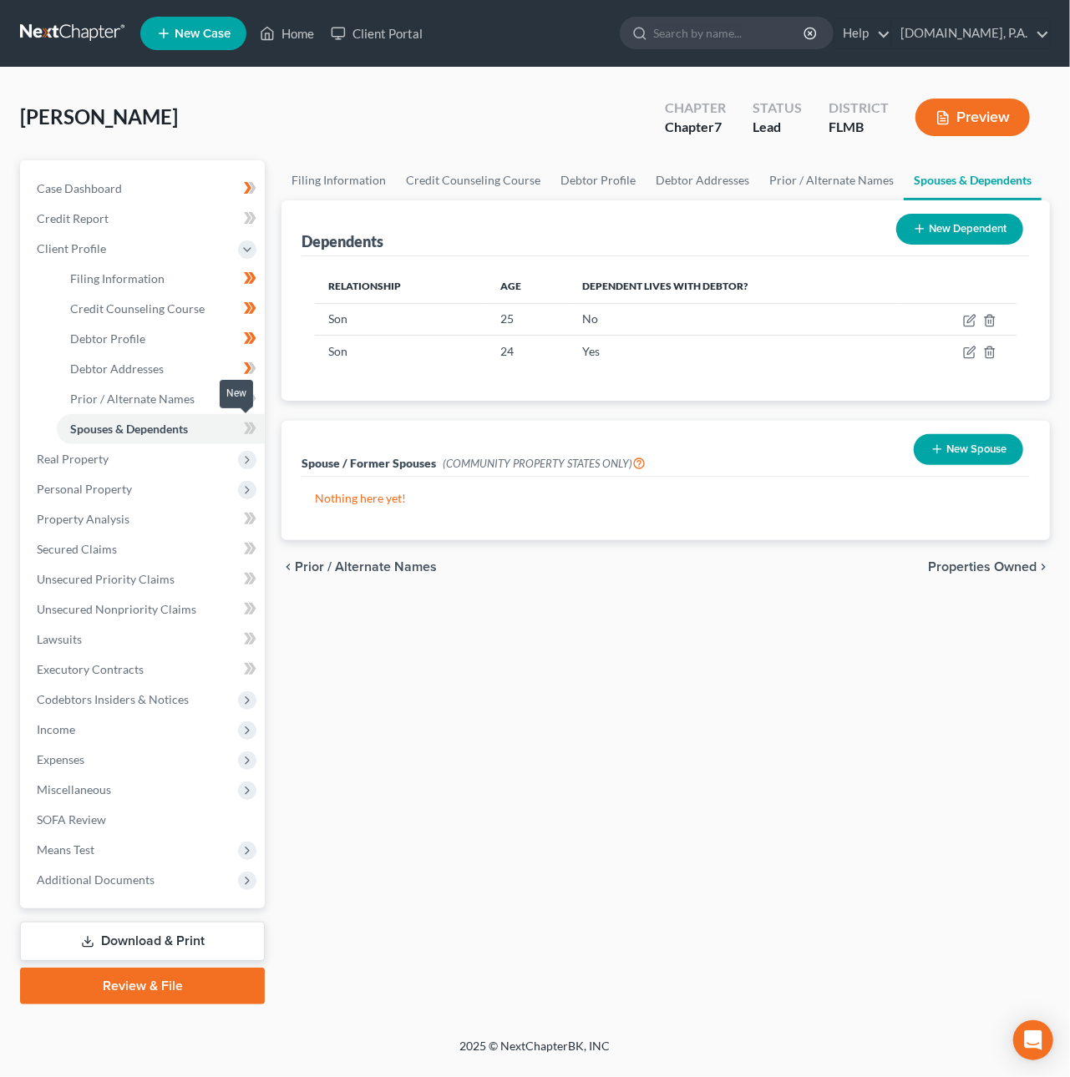
click at [257, 420] on span at bounding box center [250, 430] width 29 height 25
click at [116, 218] on link "Credit Report" at bounding box center [143, 219] width 241 height 30
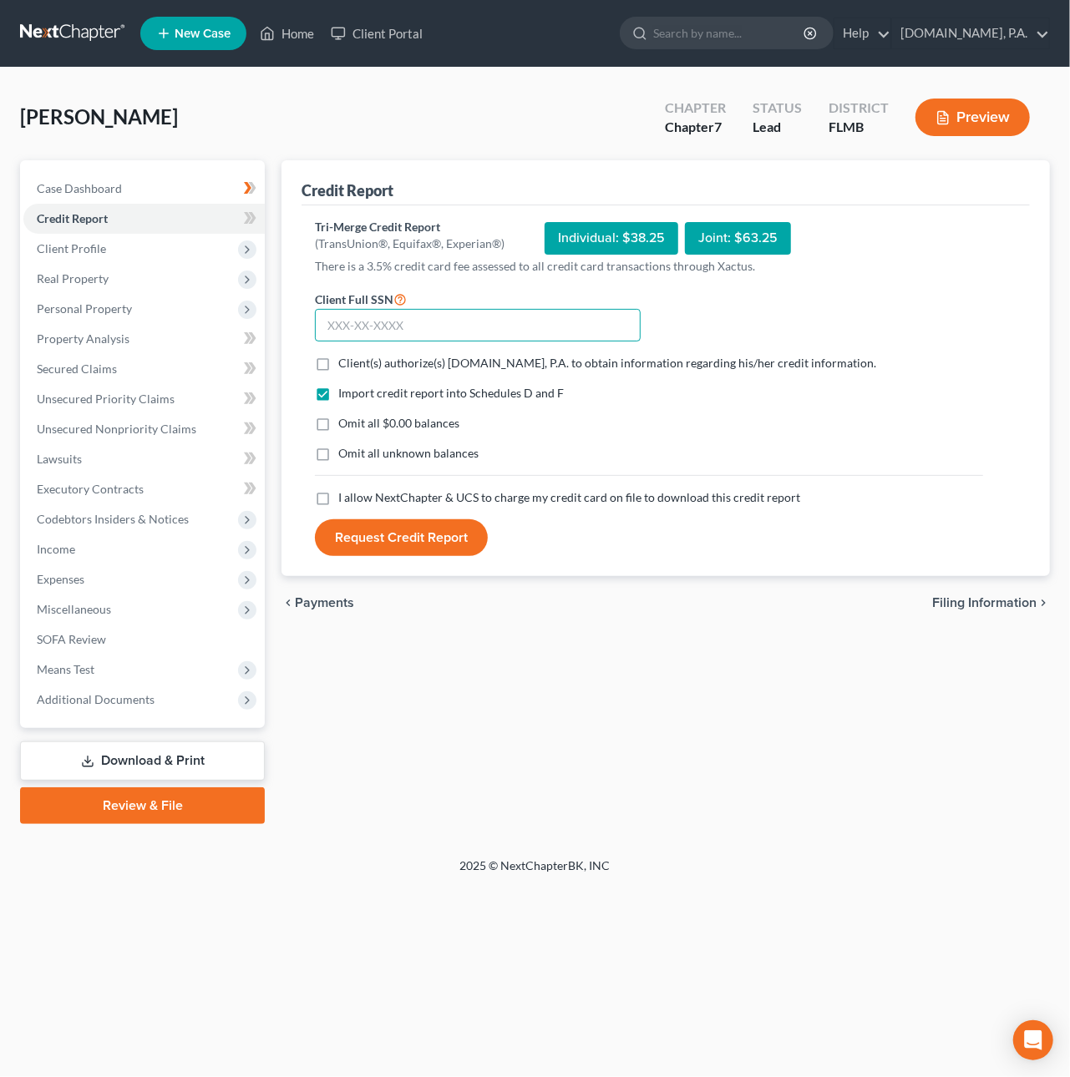
click at [373, 324] on input "text" at bounding box center [478, 325] width 326 height 33
click at [256, 212] on icon at bounding box center [250, 218] width 13 height 21
click at [336, 322] on input "text" at bounding box center [478, 325] width 326 height 33
type input "593-16-3551"
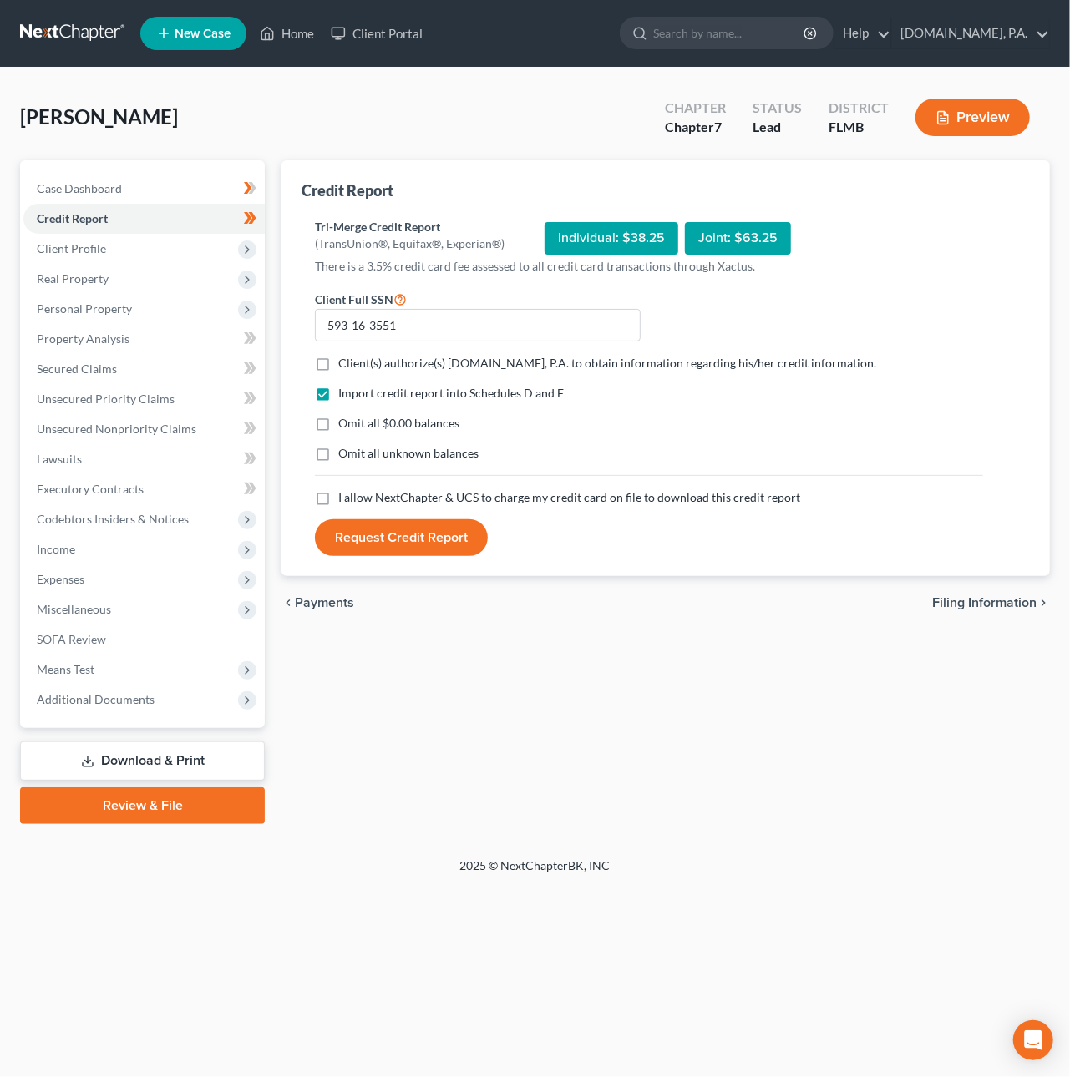
click at [338, 364] on label "Client(s) authorize(s) [DOMAIN_NAME], P.A. to obtain information regarding his/…" at bounding box center [607, 363] width 538 height 17
click at [345, 364] on input "Client(s) authorize(s) [DOMAIN_NAME], P.A. to obtain information regarding his/…" at bounding box center [350, 360] width 11 height 11
checkbox input "true"
click at [338, 500] on label "I allow NextChapter & UCS to charge my credit card on file to download this cre…" at bounding box center [569, 497] width 462 height 17
click at [345, 500] on input "I allow NextChapter & UCS to charge my credit card on file to download this cre…" at bounding box center [350, 494] width 11 height 11
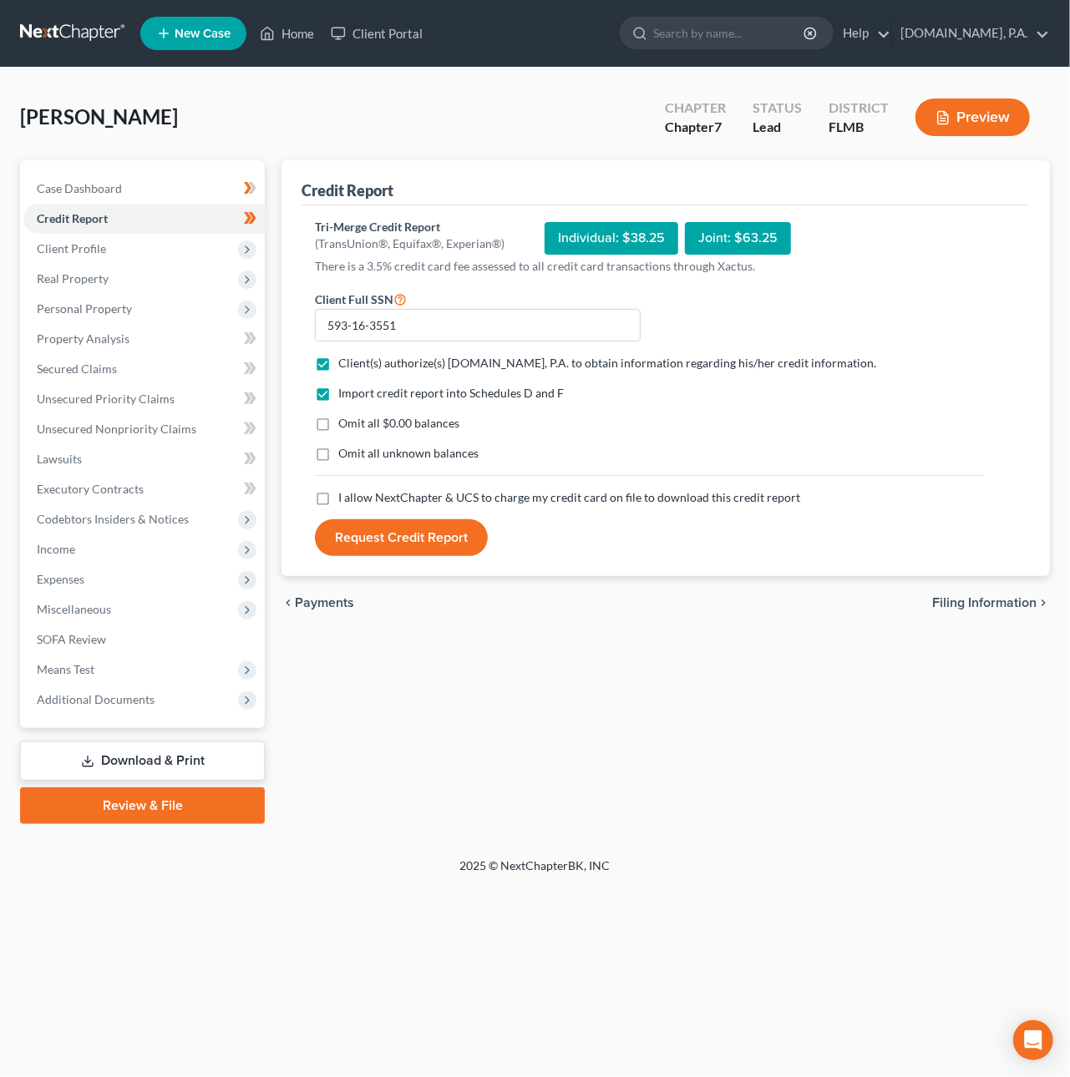
checkbox input "true"
click at [396, 543] on button "Request Credit Report" at bounding box center [401, 538] width 173 height 37
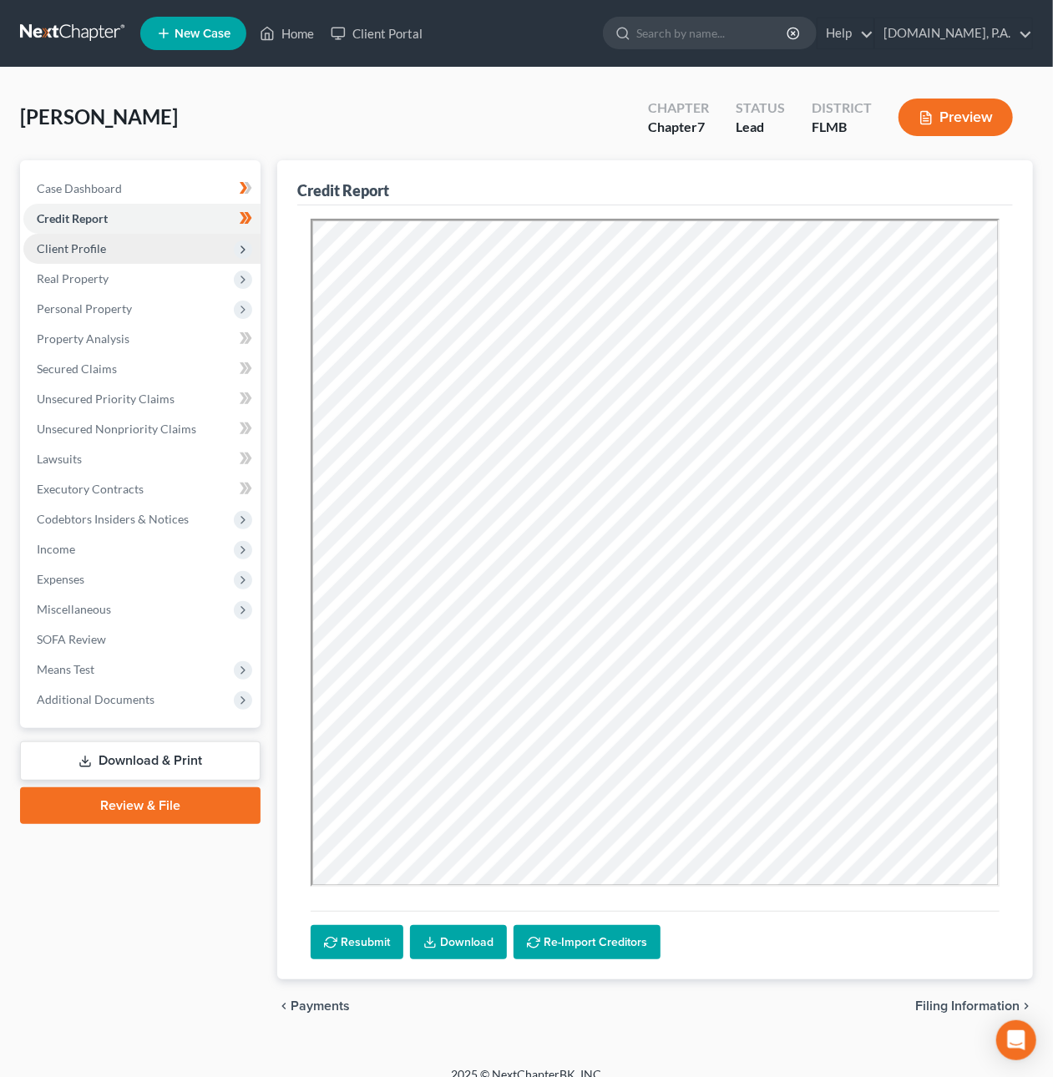
click at [94, 252] on span "Client Profile" at bounding box center [71, 248] width 69 height 14
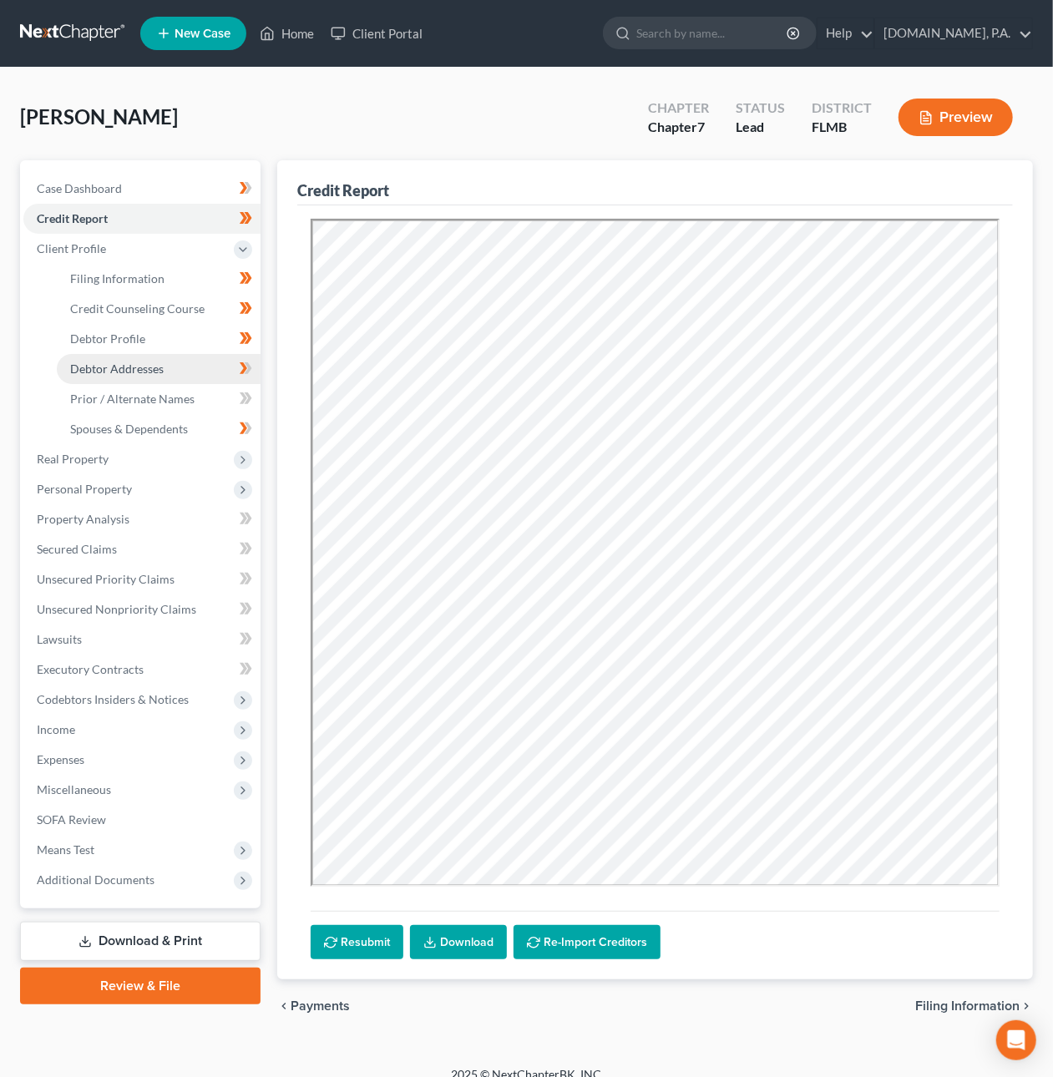
click at [128, 369] on span "Debtor Addresses" at bounding box center [117, 369] width 94 height 14
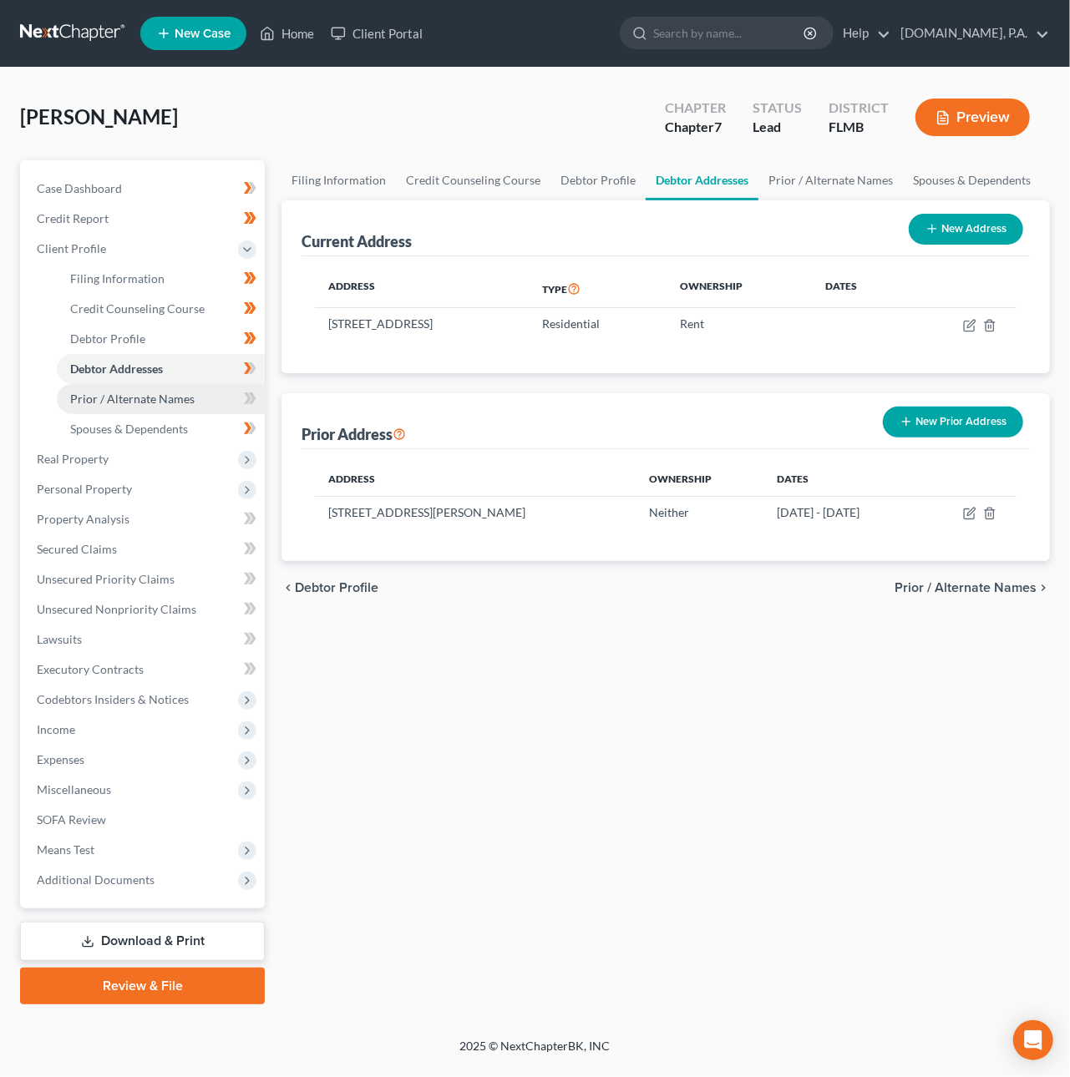
click at [178, 388] on link "Prior / Alternate Names" at bounding box center [161, 399] width 208 height 30
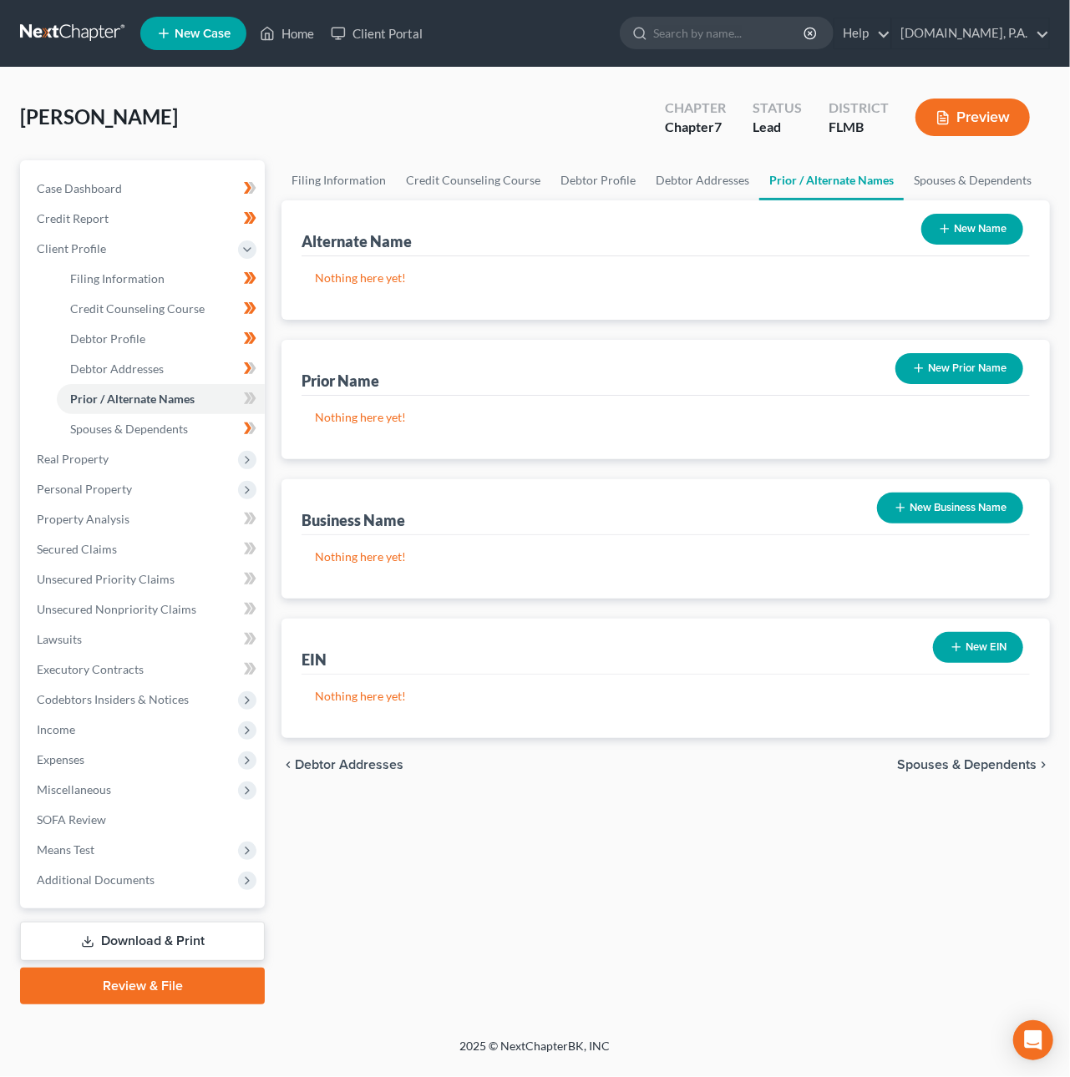
click at [933, 372] on button "New Prior Name" at bounding box center [959, 368] width 128 height 31
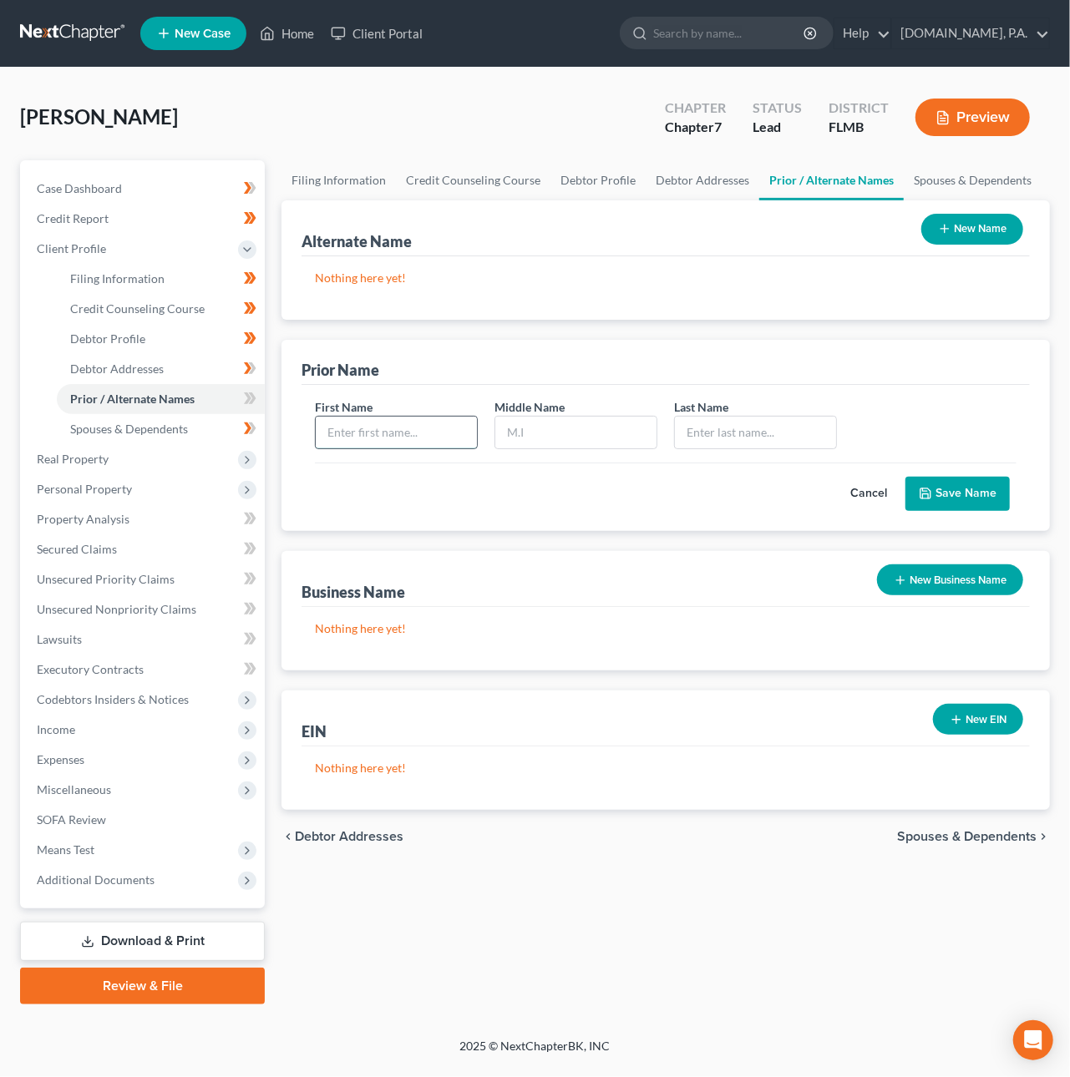
click at [430, 430] on input "text" at bounding box center [396, 433] width 161 height 32
type input "[PERSON_NAME]"
type input "Choice-[PERSON_NAME]"
click at [931, 485] on button "Save Name" at bounding box center [957, 494] width 104 height 35
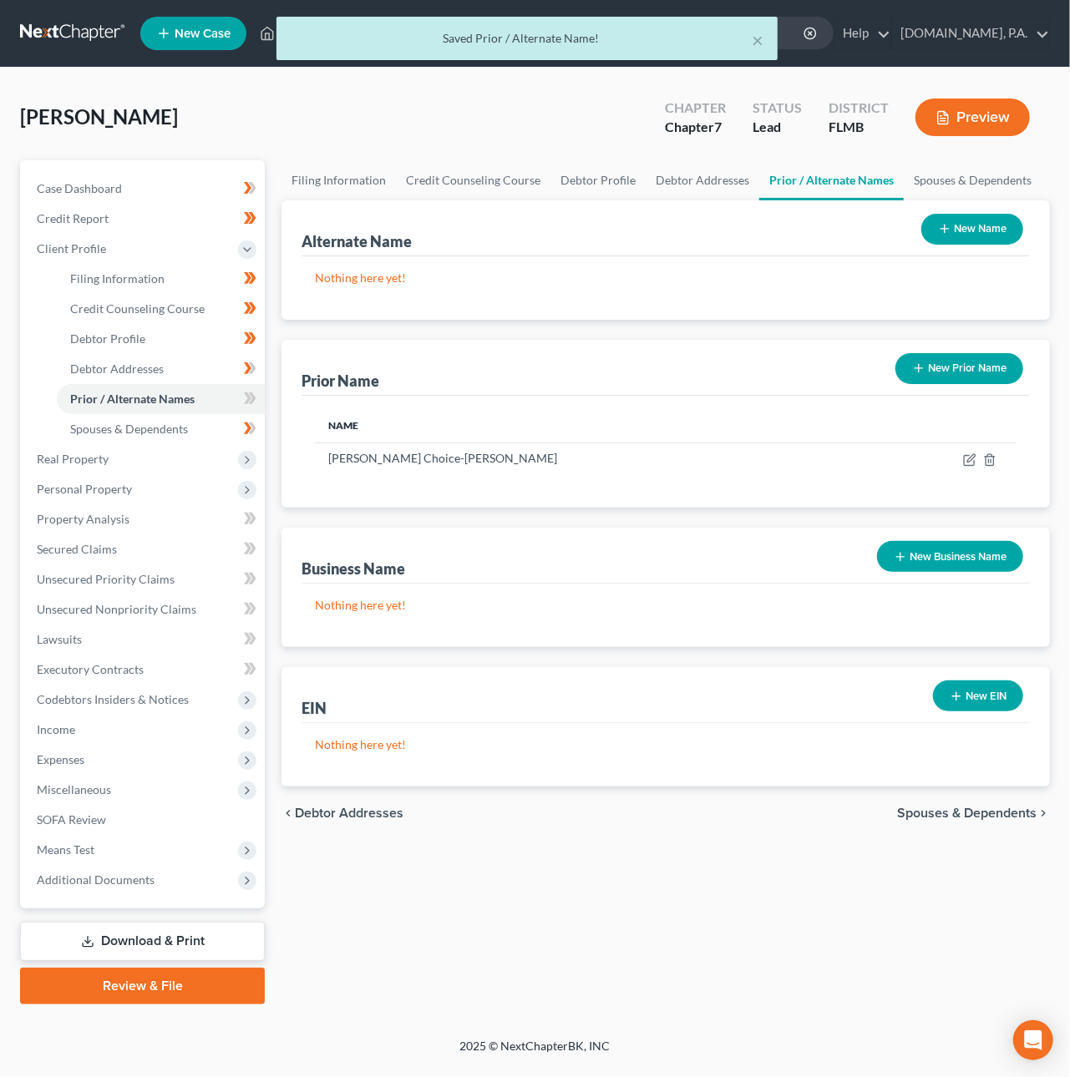
click at [995, 369] on button "New Prior Name" at bounding box center [959, 368] width 128 height 31
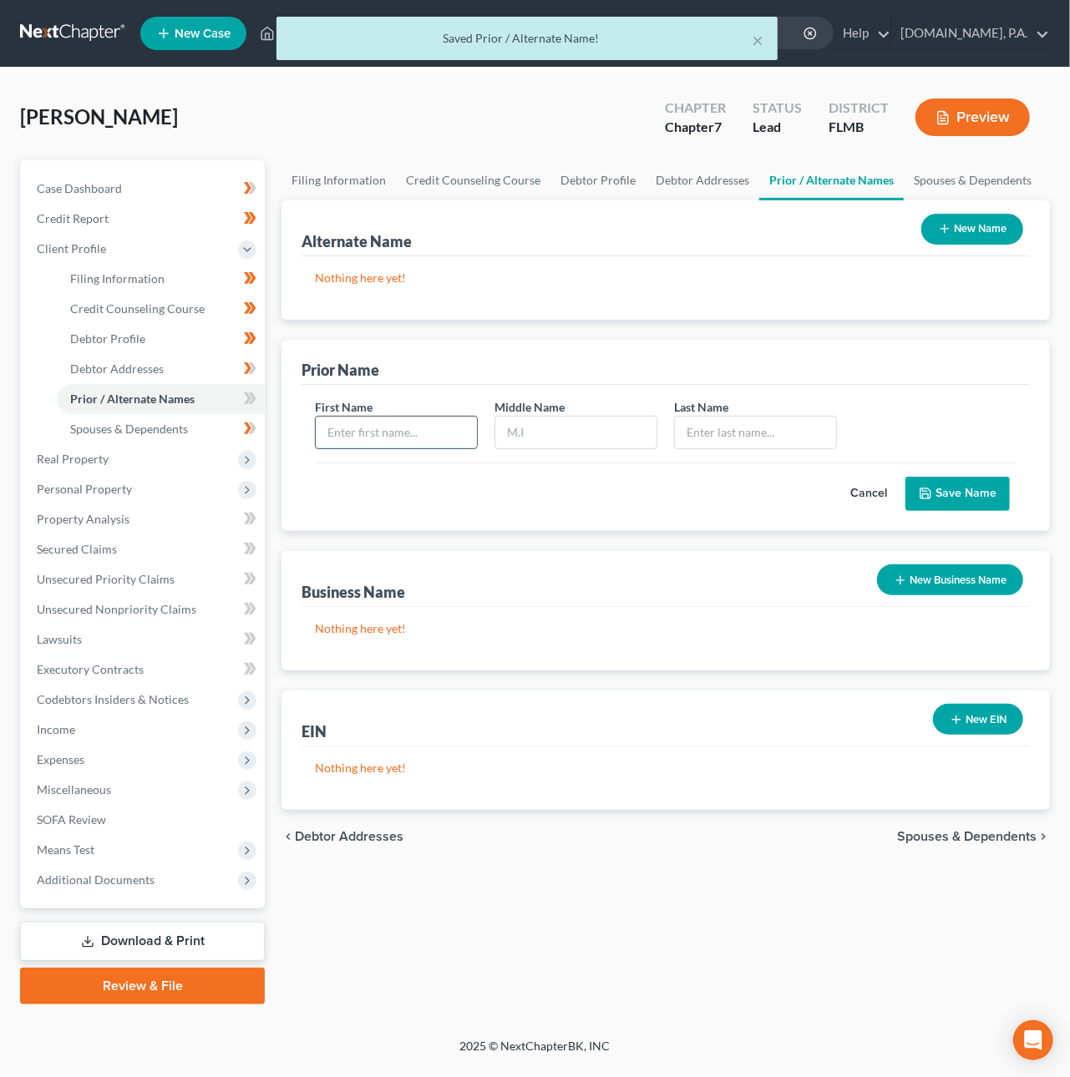
click at [394, 430] on input "text" at bounding box center [396, 433] width 161 height 32
type input "[PERSON_NAME]"
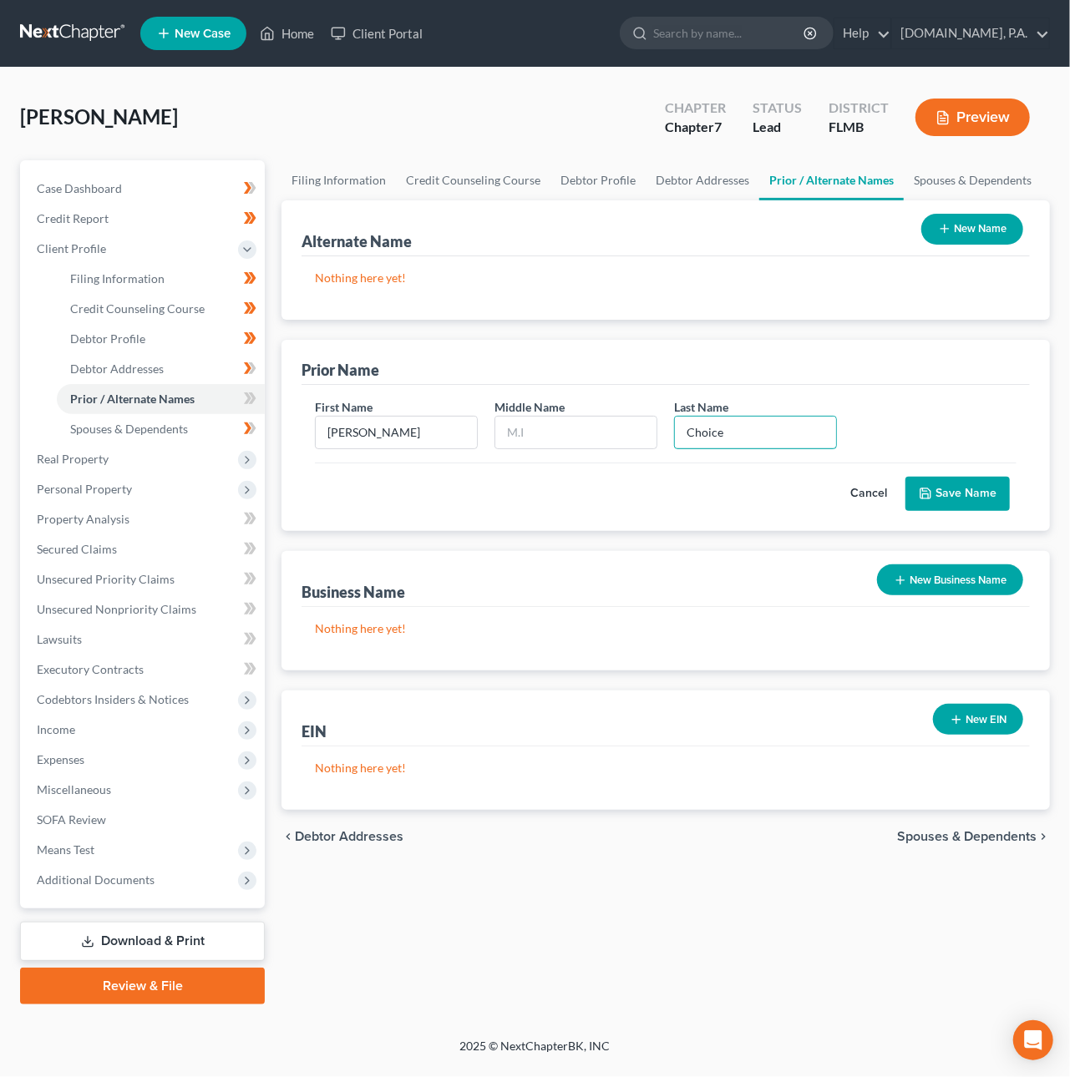
type input "Choice"
click at [1001, 495] on button "Save Name" at bounding box center [957, 494] width 104 height 35
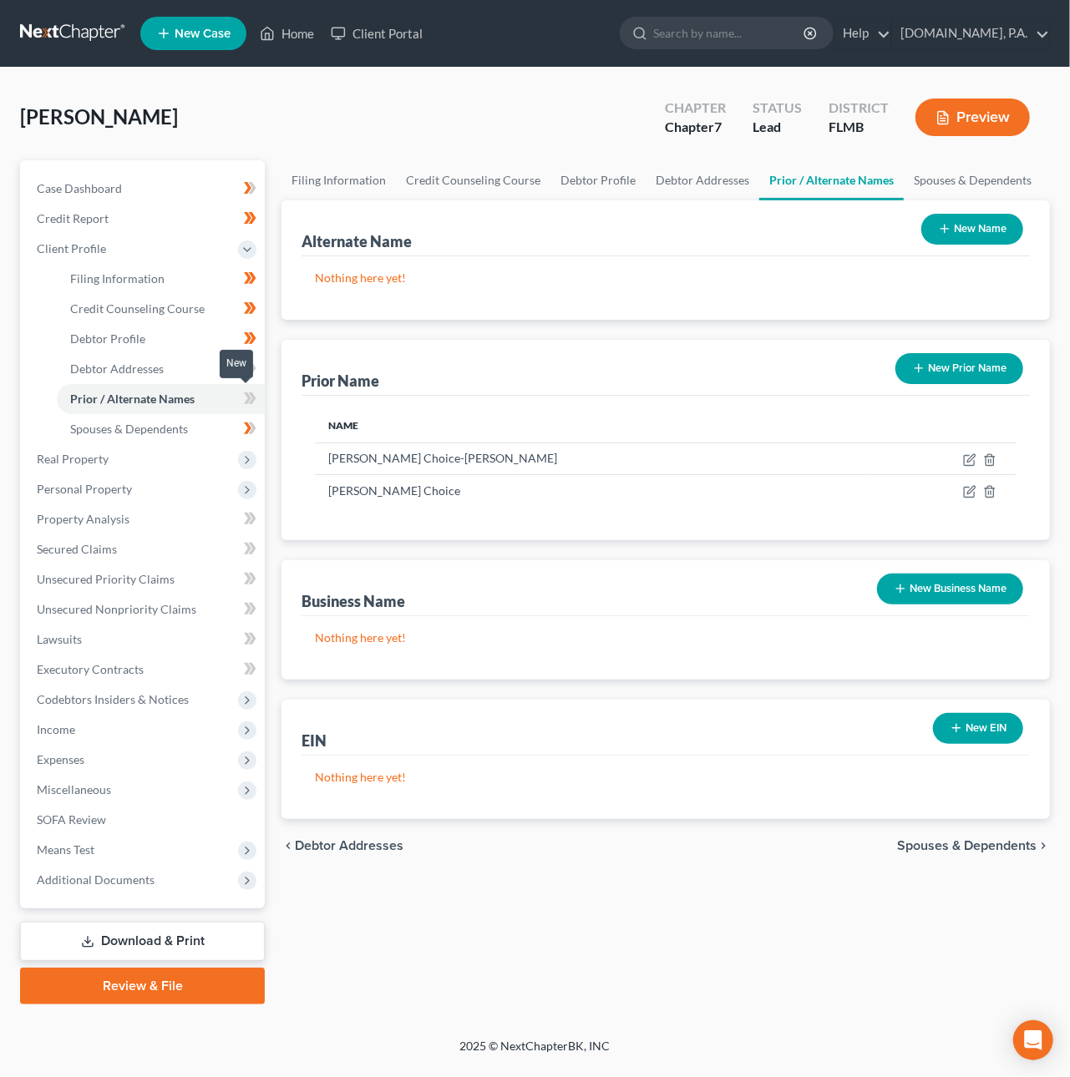
click at [250, 397] on icon at bounding box center [248, 399] width 8 height 12
click at [254, 366] on icon at bounding box center [253, 368] width 8 height 12
click at [105, 458] on span "Real Property" at bounding box center [73, 459] width 72 height 14
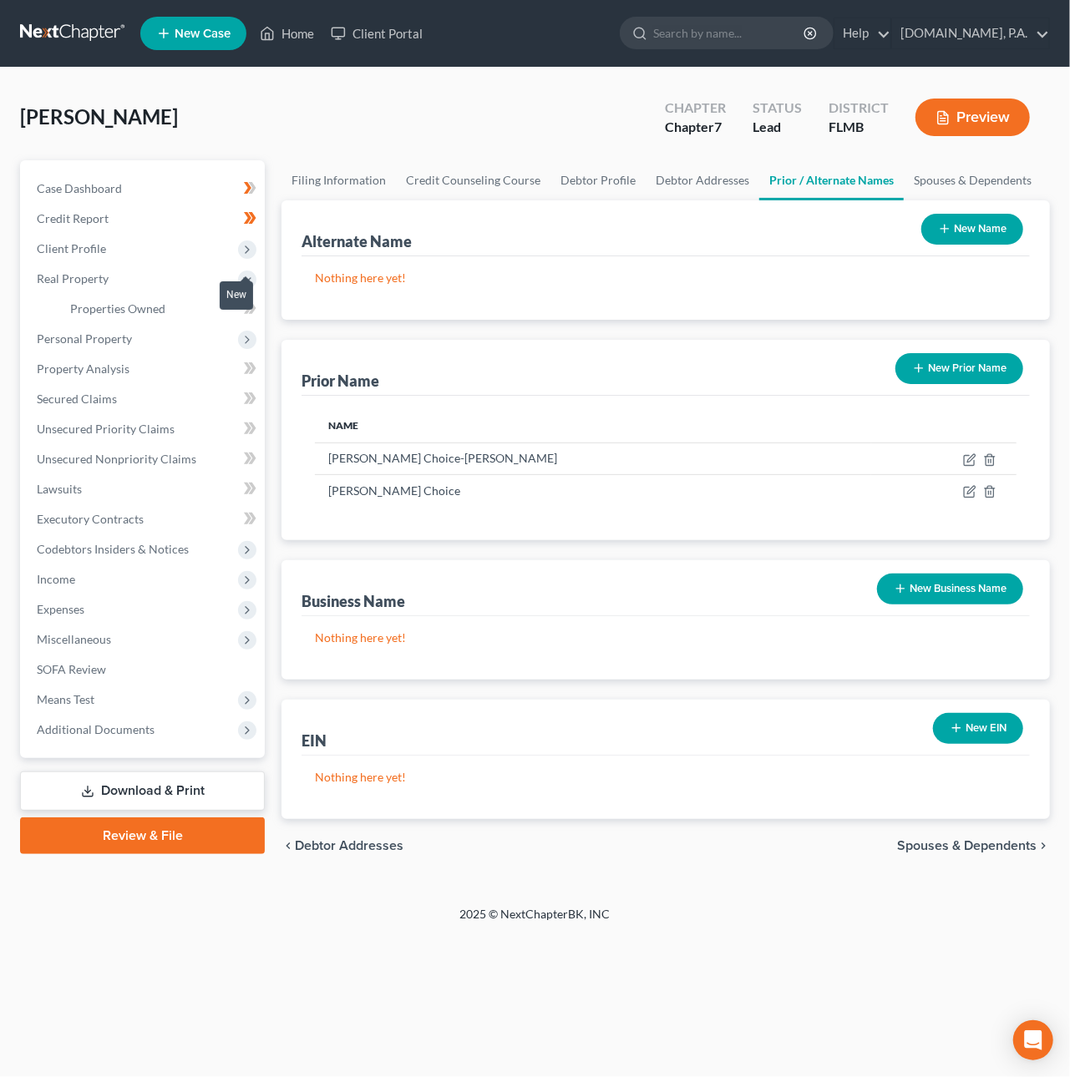
click at [256, 312] on icon at bounding box center [250, 308] width 13 height 21
click at [120, 339] on span "Personal Property" at bounding box center [84, 339] width 95 height 14
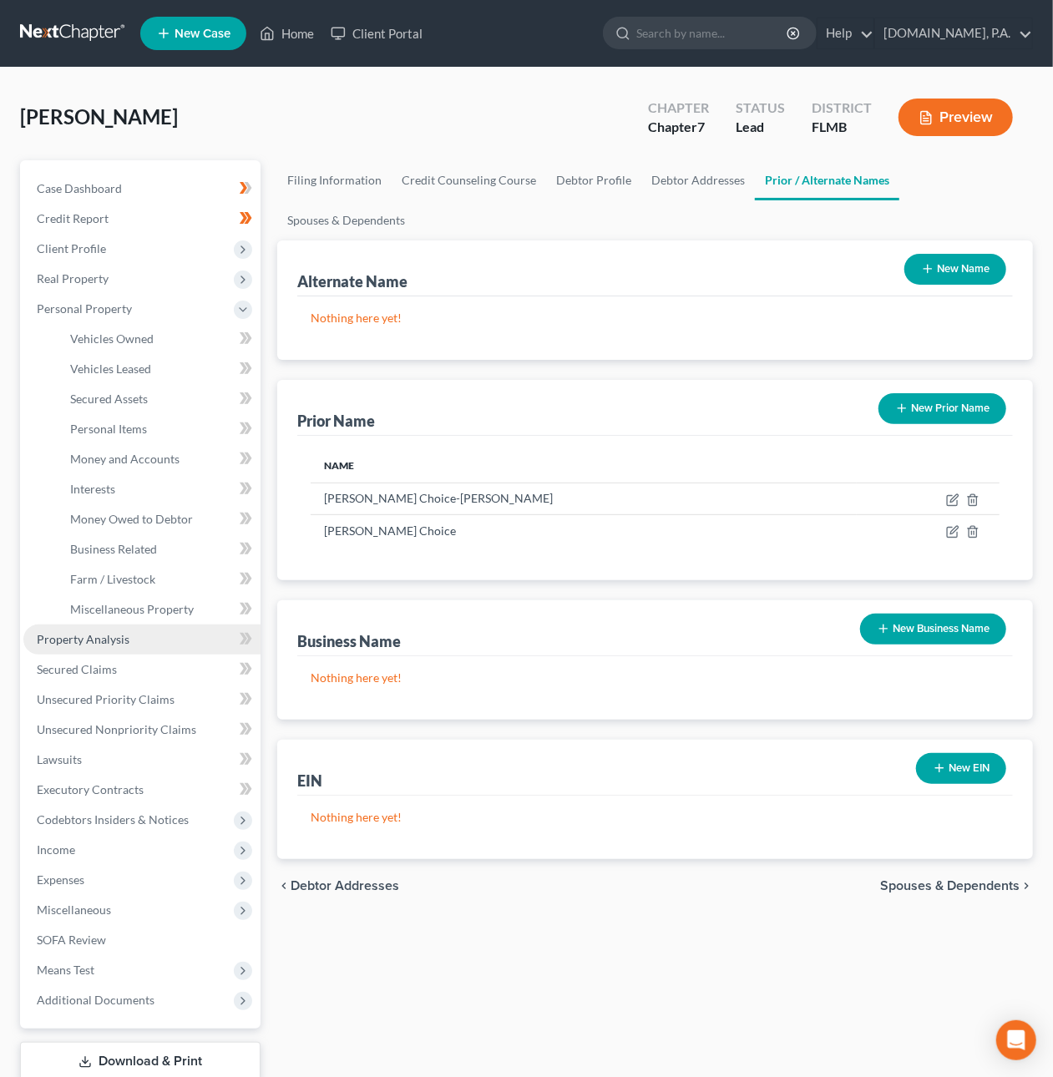
click at [134, 637] on link "Property Analysis" at bounding box center [141, 640] width 237 height 30
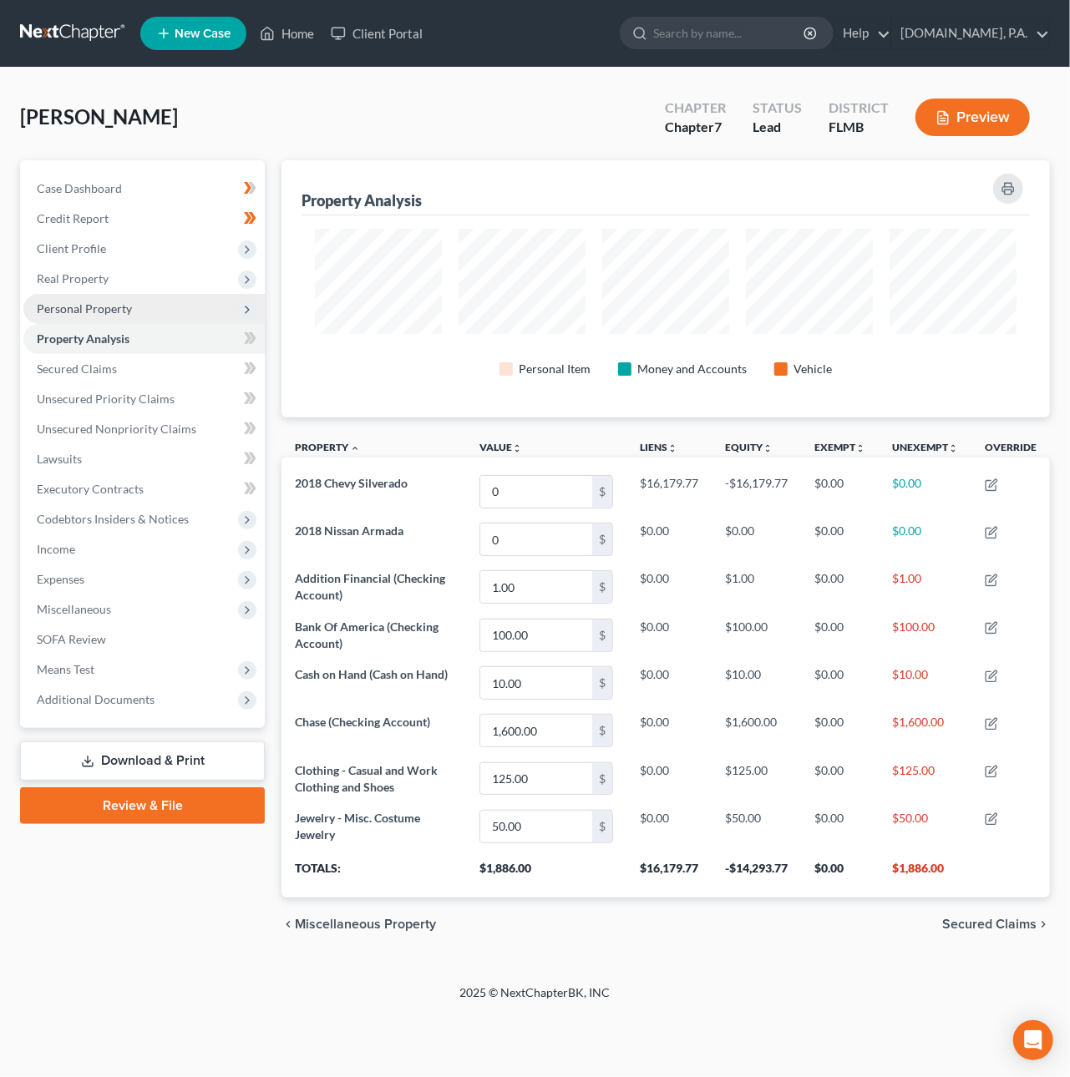
click at [107, 306] on span "Personal Property" at bounding box center [84, 309] width 95 height 14
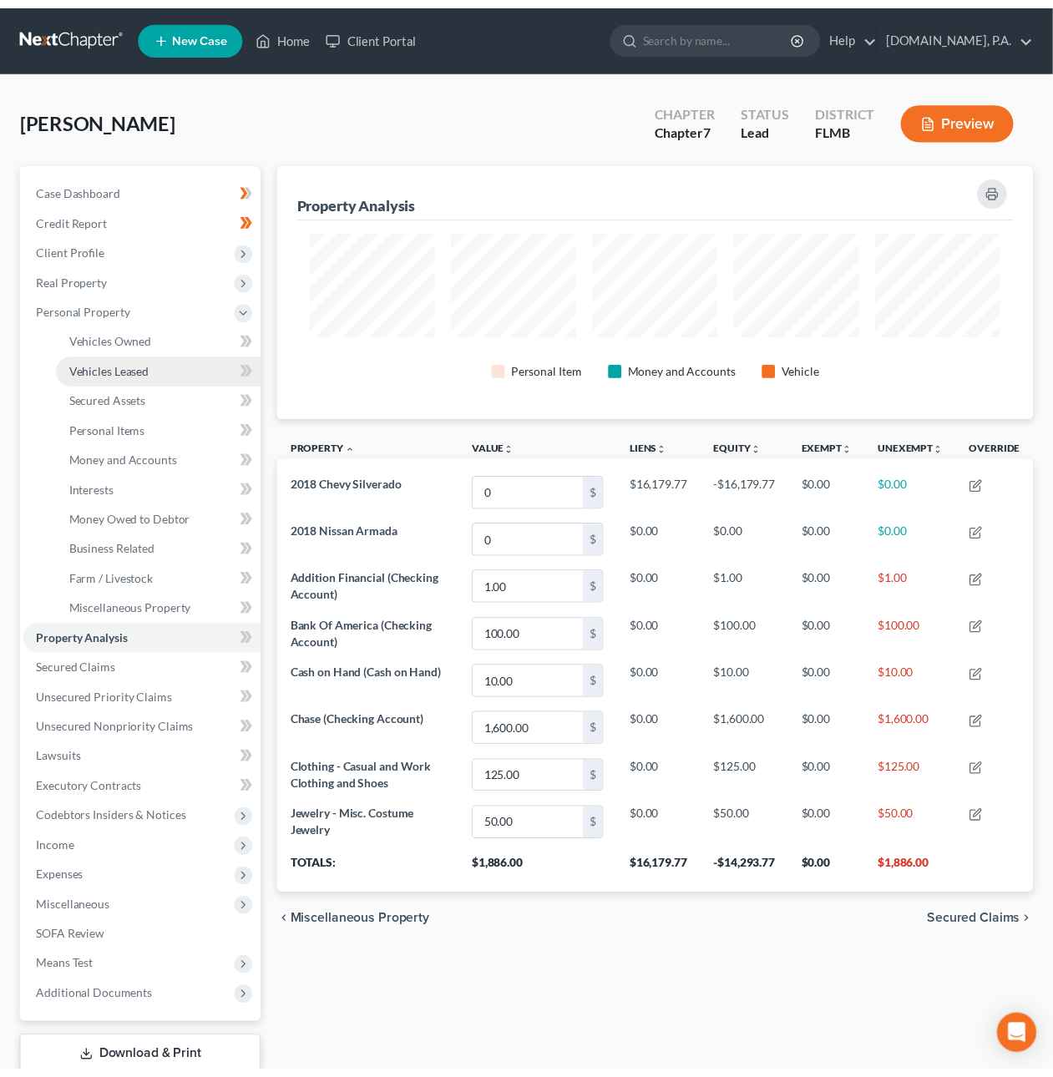
scroll to position [256, 756]
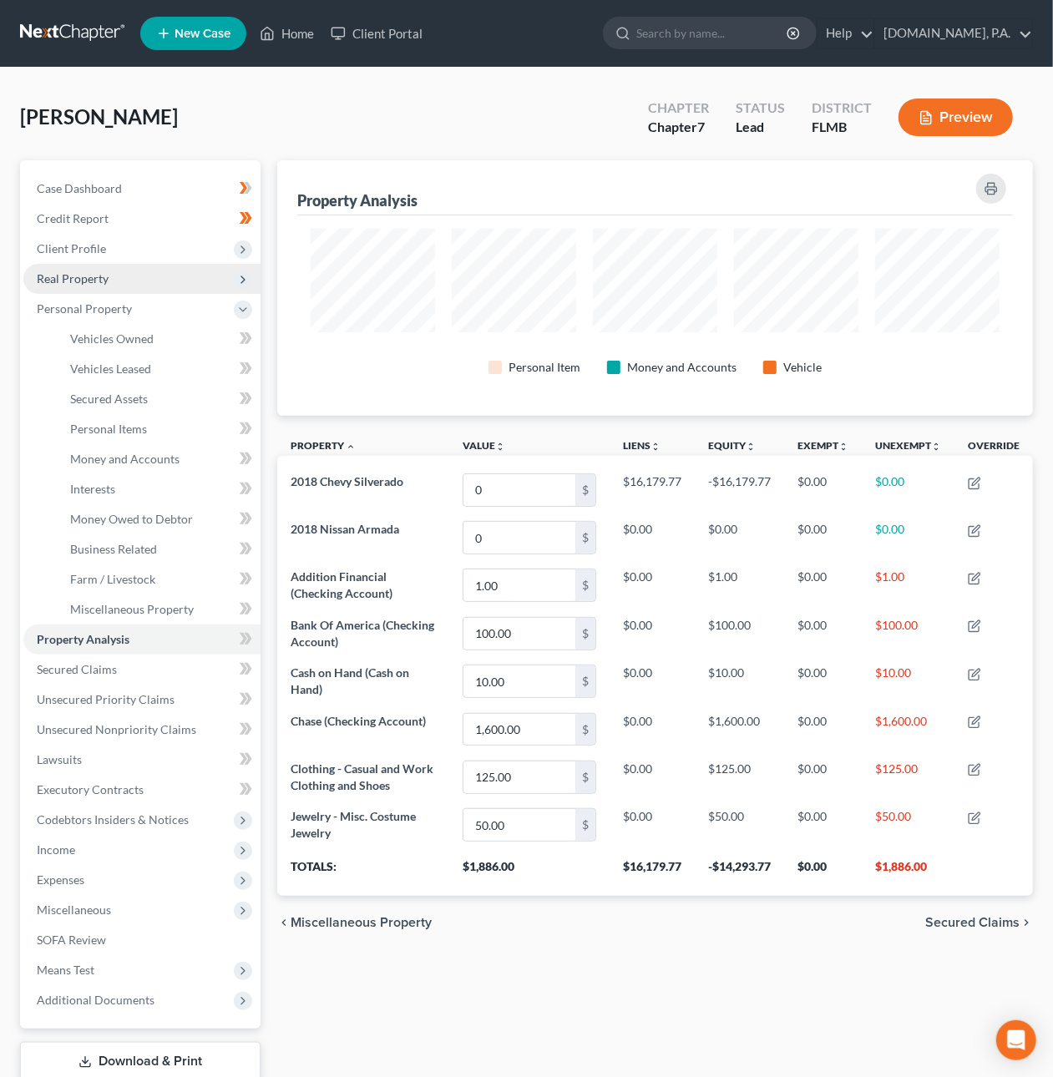
click at [92, 275] on span "Real Property" at bounding box center [73, 278] width 72 height 14
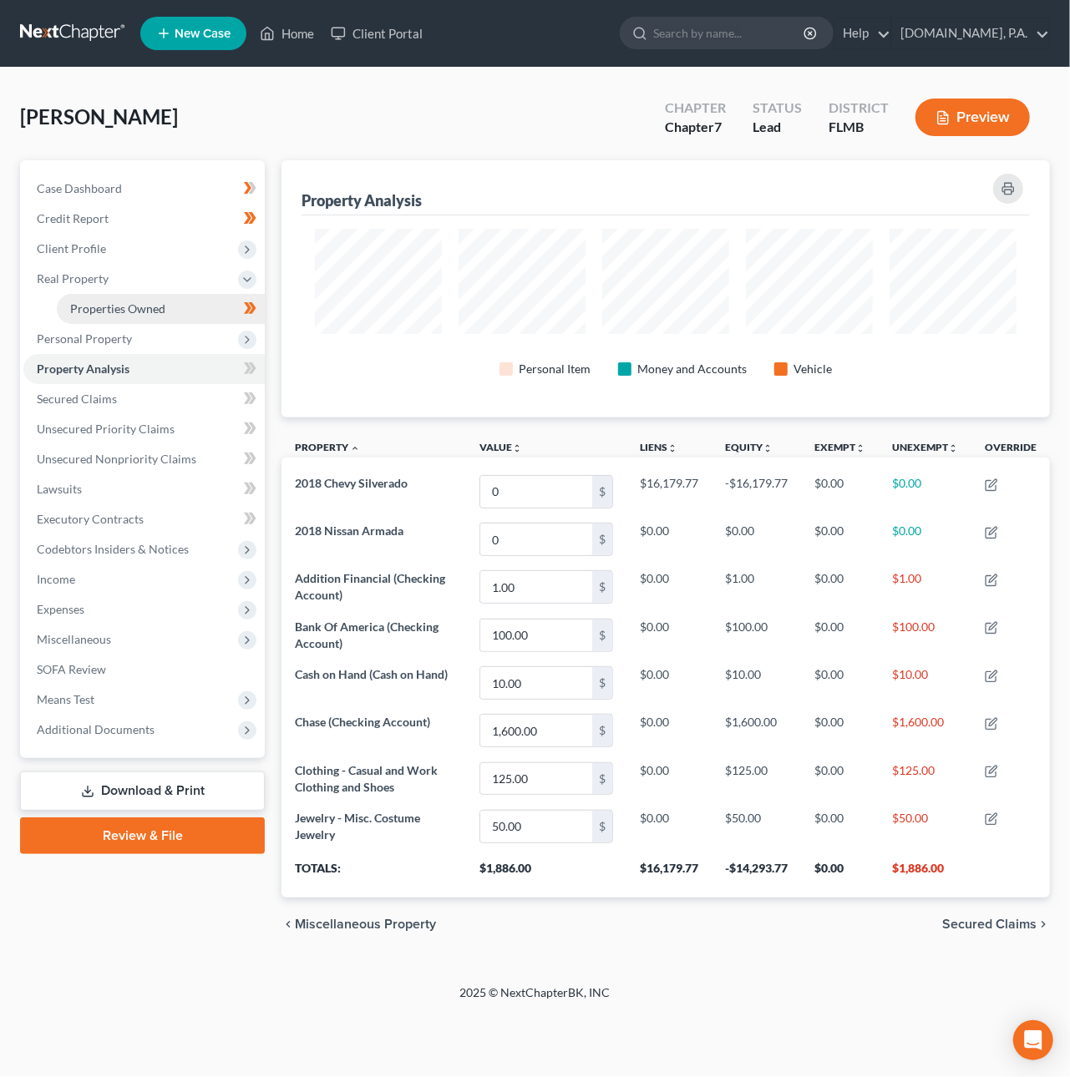
click at [95, 305] on span "Properties Owned" at bounding box center [117, 309] width 95 height 14
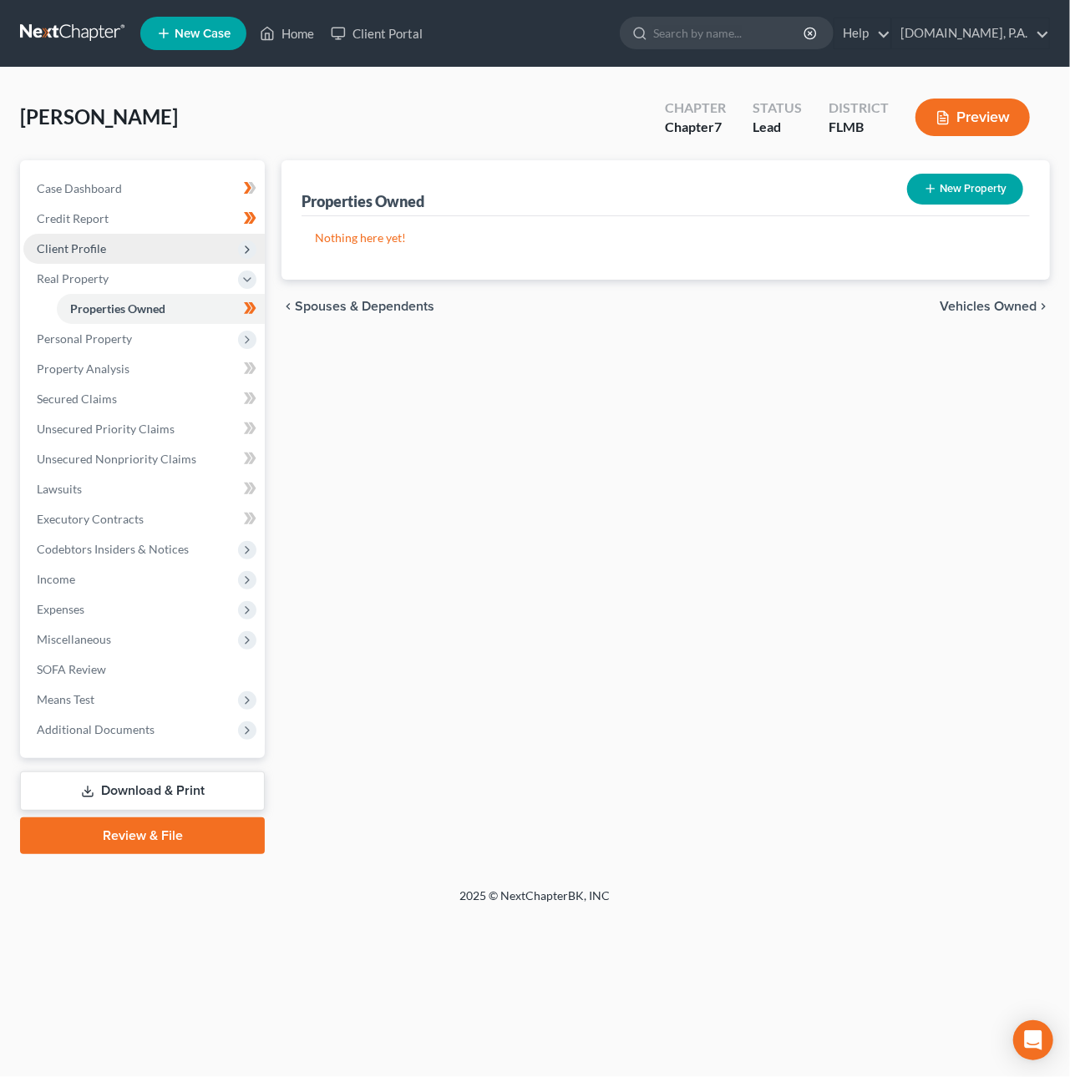
click at [89, 241] on span "Client Profile" at bounding box center [71, 248] width 69 height 14
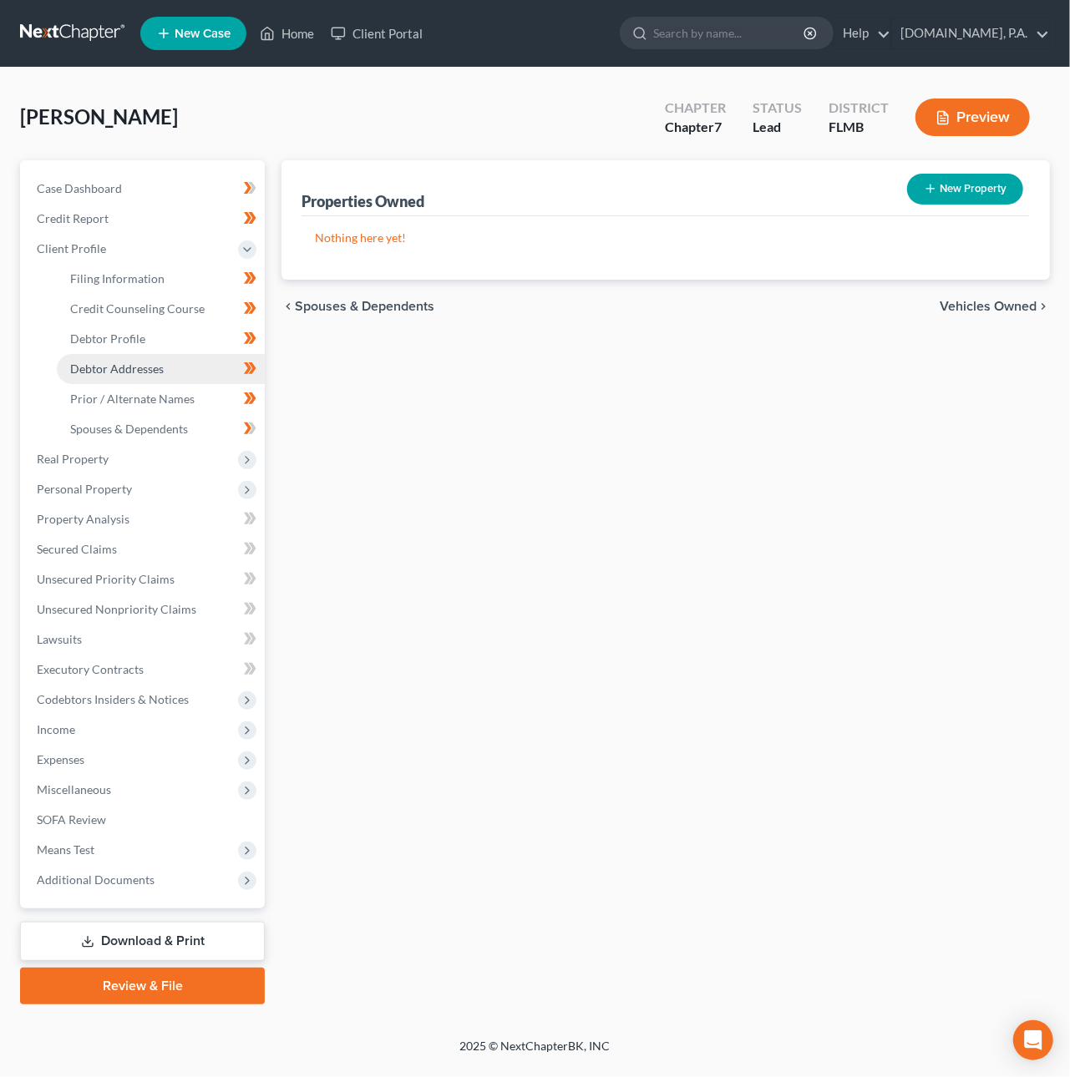
click at [131, 366] on span "Debtor Addresses" at bounding box center [117, 369] width 94 height 14
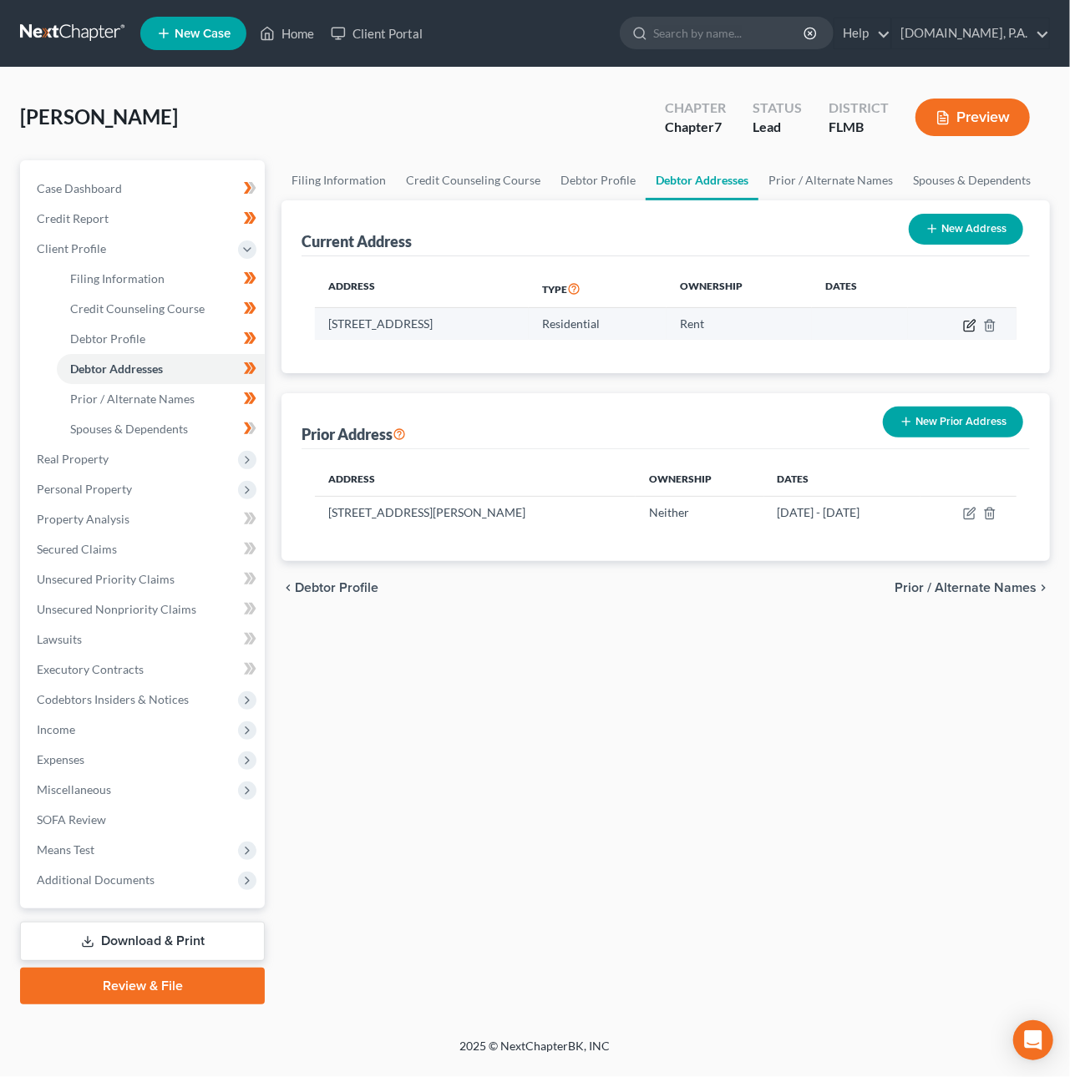
click at [968, 327] on icon "button" at bounding box center [969, 325] width 13 height 13
select select "9"
select select "56"
select select "0"
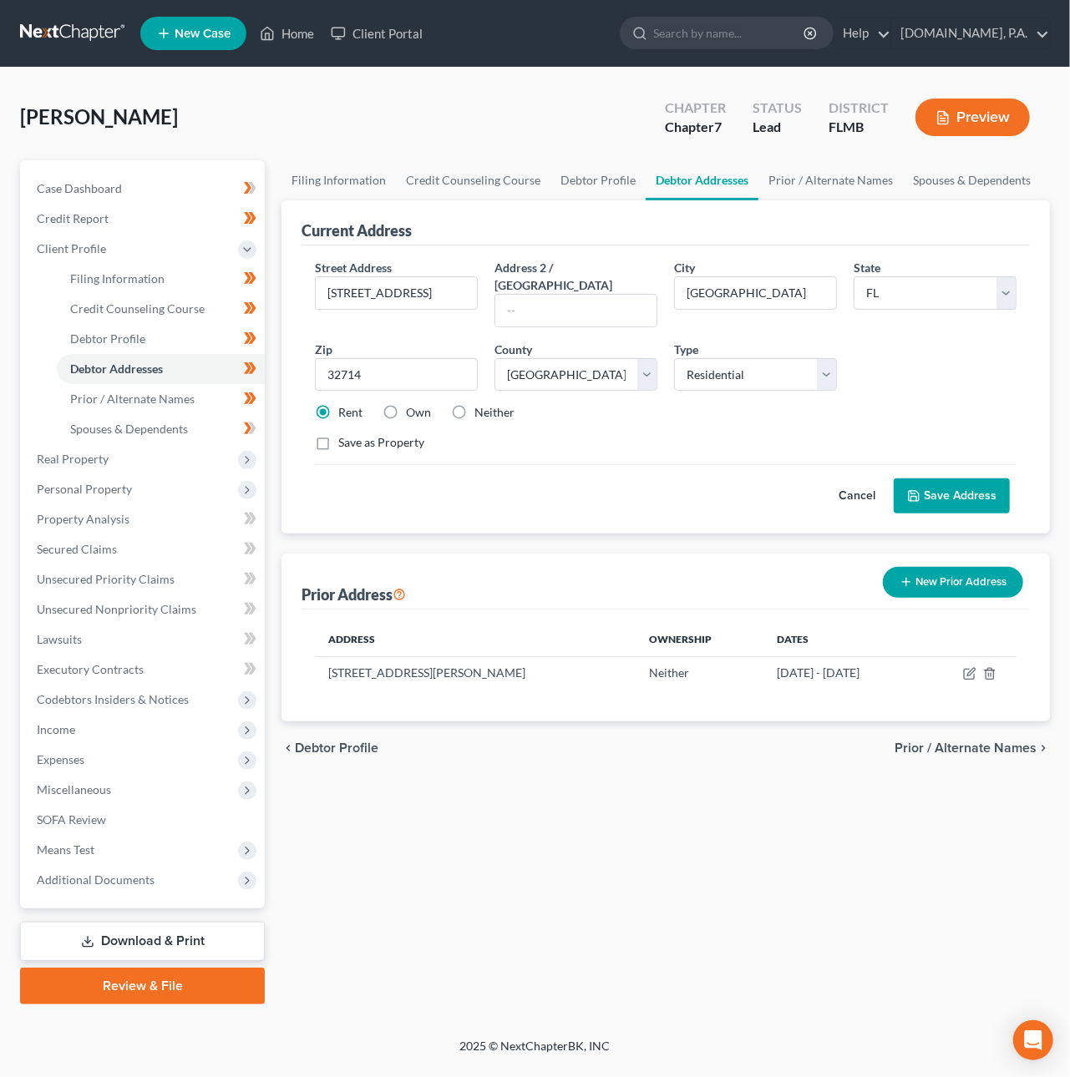
click at [408, 404] on label "Own" at bounding box center [418, 412] width 25 height 17
click at [413, 404] on input "Own" at bounding box center [418, 409] width 11 height 11
radio input "true"
click at [934, 479] on button "Save Address" at bounding box center [952, 496] width 116 height 35
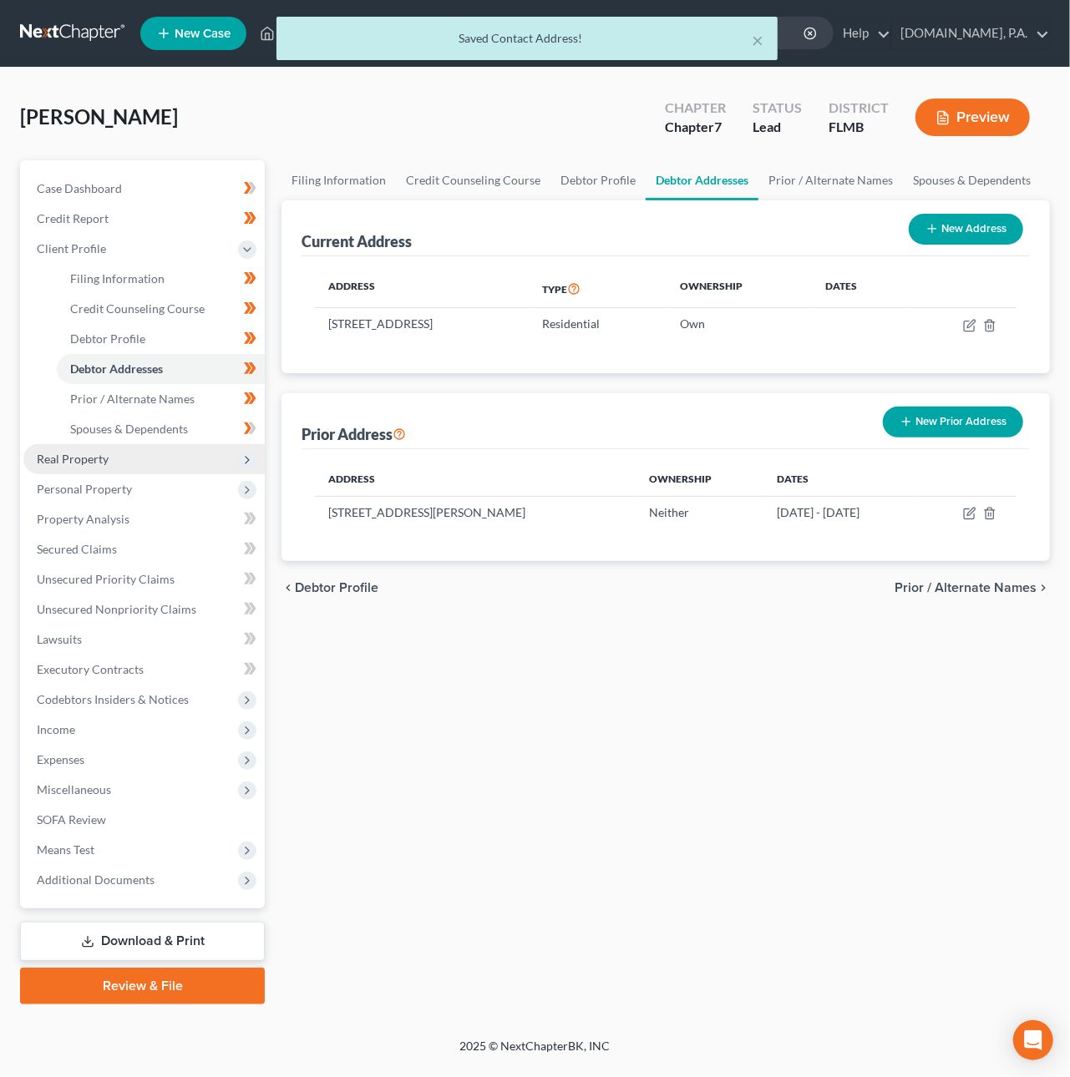
click at [63, 452] on span "Real Property" at bounding box center [73, 459] width 72 height 14
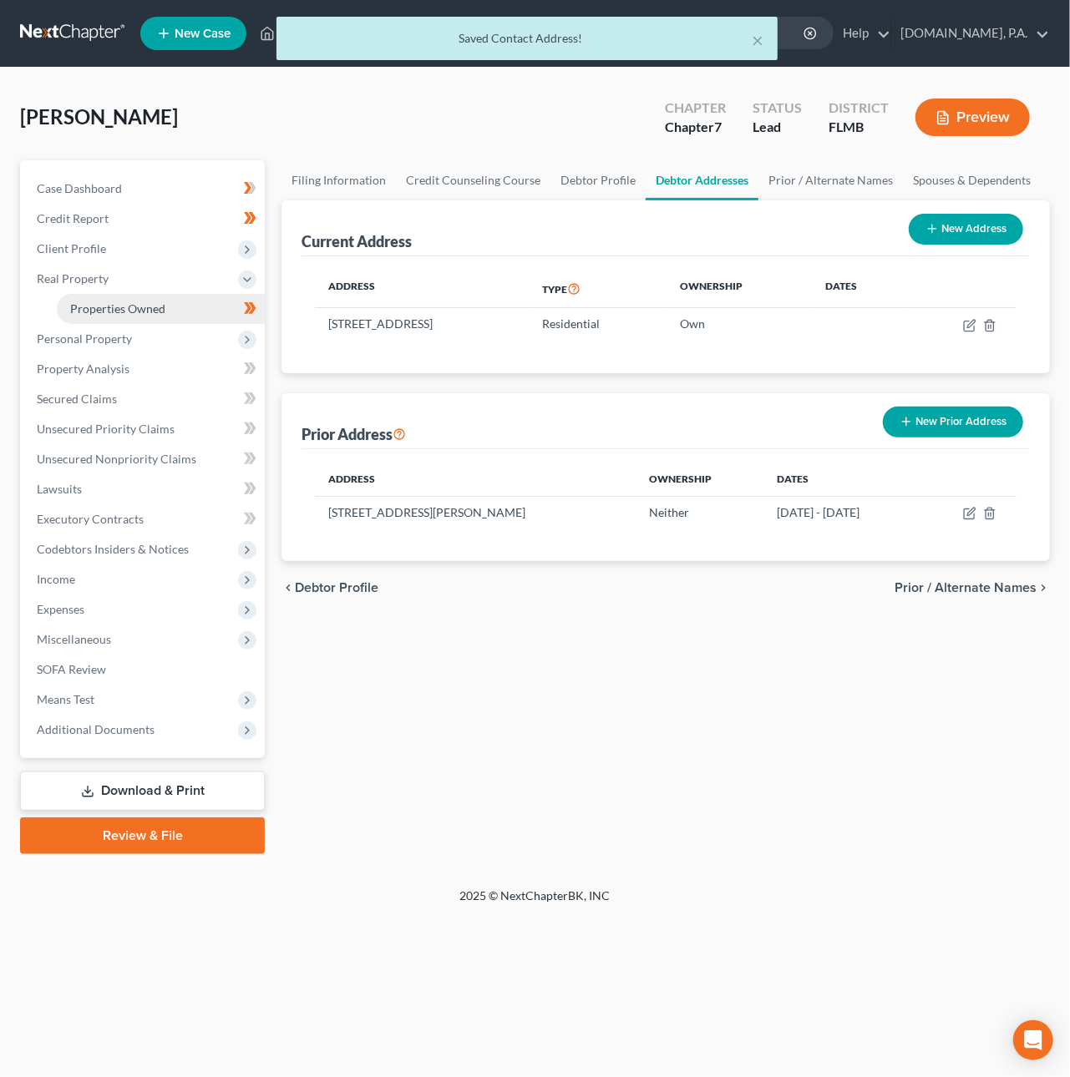
click at [95, 302] on span "Properties Owned" at bounding box center [117, 309] width 95 height 14
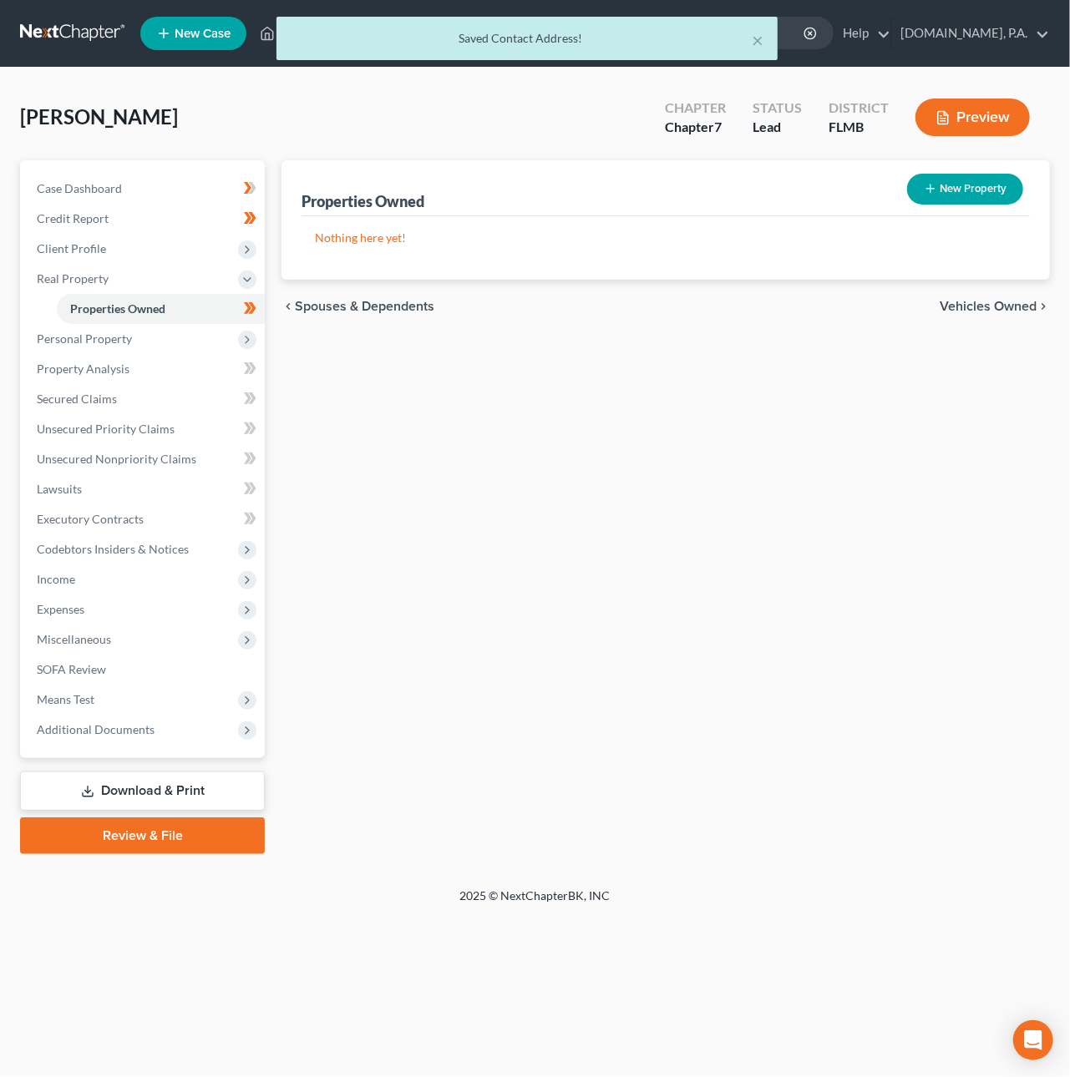
click at [981, 184] on button "New Property" at bounding box center [965, 189] width 116 height 31
select select "9"
select select "56"
select select "0"
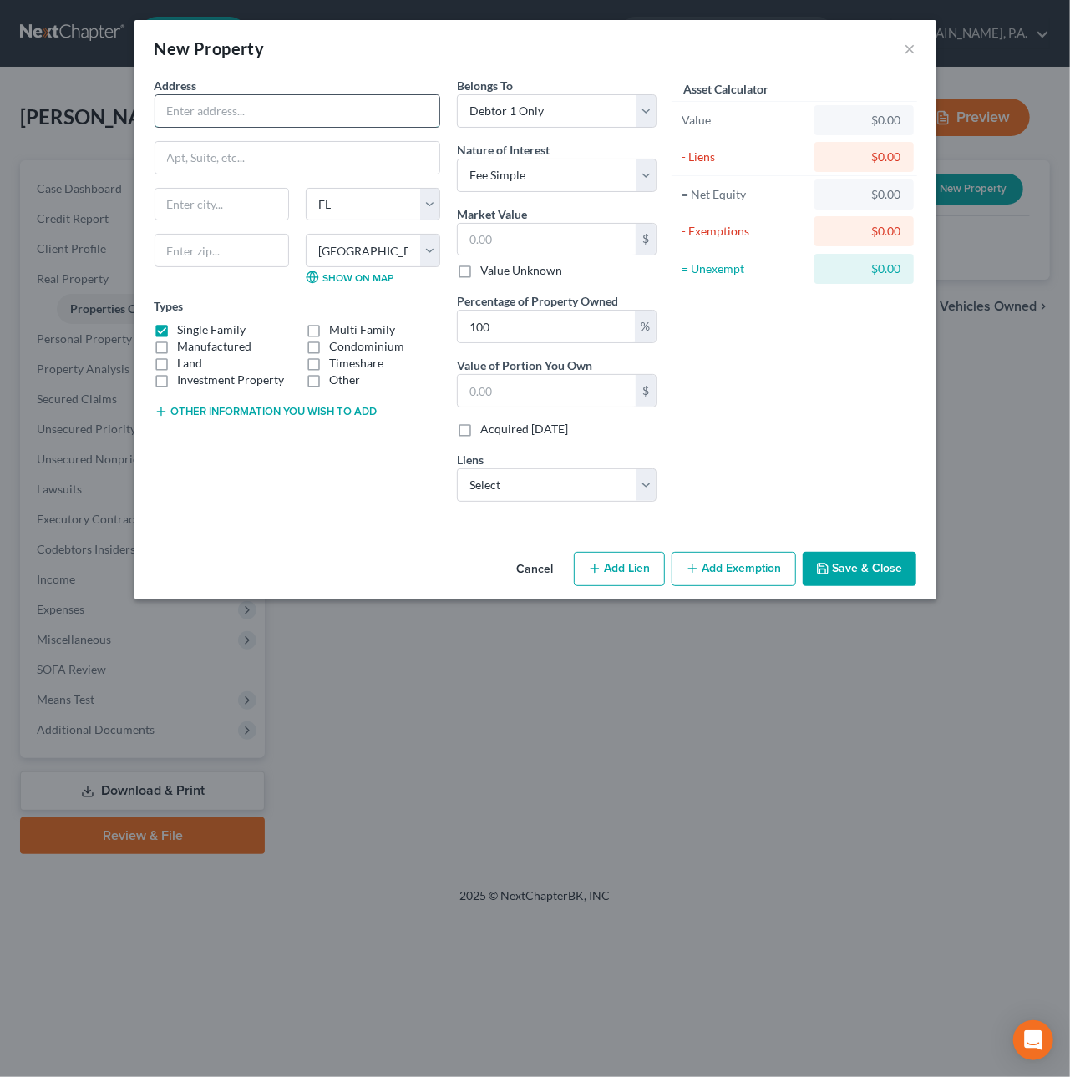
click at [223, 115] on input "text" at bounding box center [297, 111] width 284 height 32
type input "[STREET_ADDRESS]"
type input "32714"
type input "[GEOGRAPHIC_DATA]"
click at [524, 110] on select "Select Debtor 1 Only Debtor 2 Only Debtor 1 And Debtor 2 Only At Least One Of T…" at bounding box center [557, 110] width 200 height 33
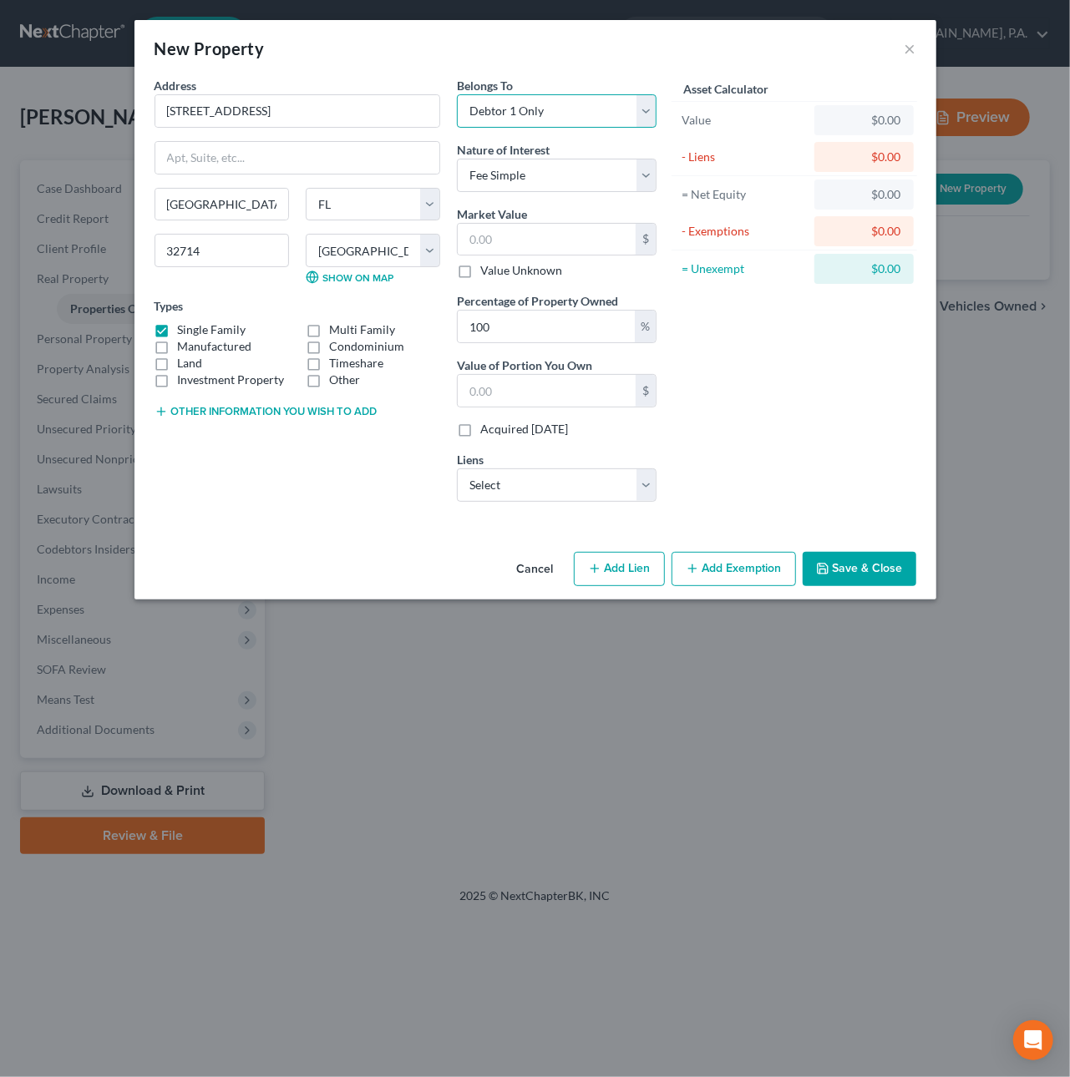
select select "3"
click at [535, 175] on select "Select Fee Simple Joint Tenant Life Estate Equitable Interest Future Interest T…" at bounding box center [557, 175] width 200 height 33
select select "1"
drag, startPoint x: 525, startPoint y: 328, endPoint x: 0, endPoint y: 300, distance: 525.3
click at [46, 296] on div "New Property × Address * 589 S Indigo [GEOGRAPHIC_DATA] [US_STATE][GEOGRAPHIC_D…" at bounding box center [535, 538] width 1070 height 1077
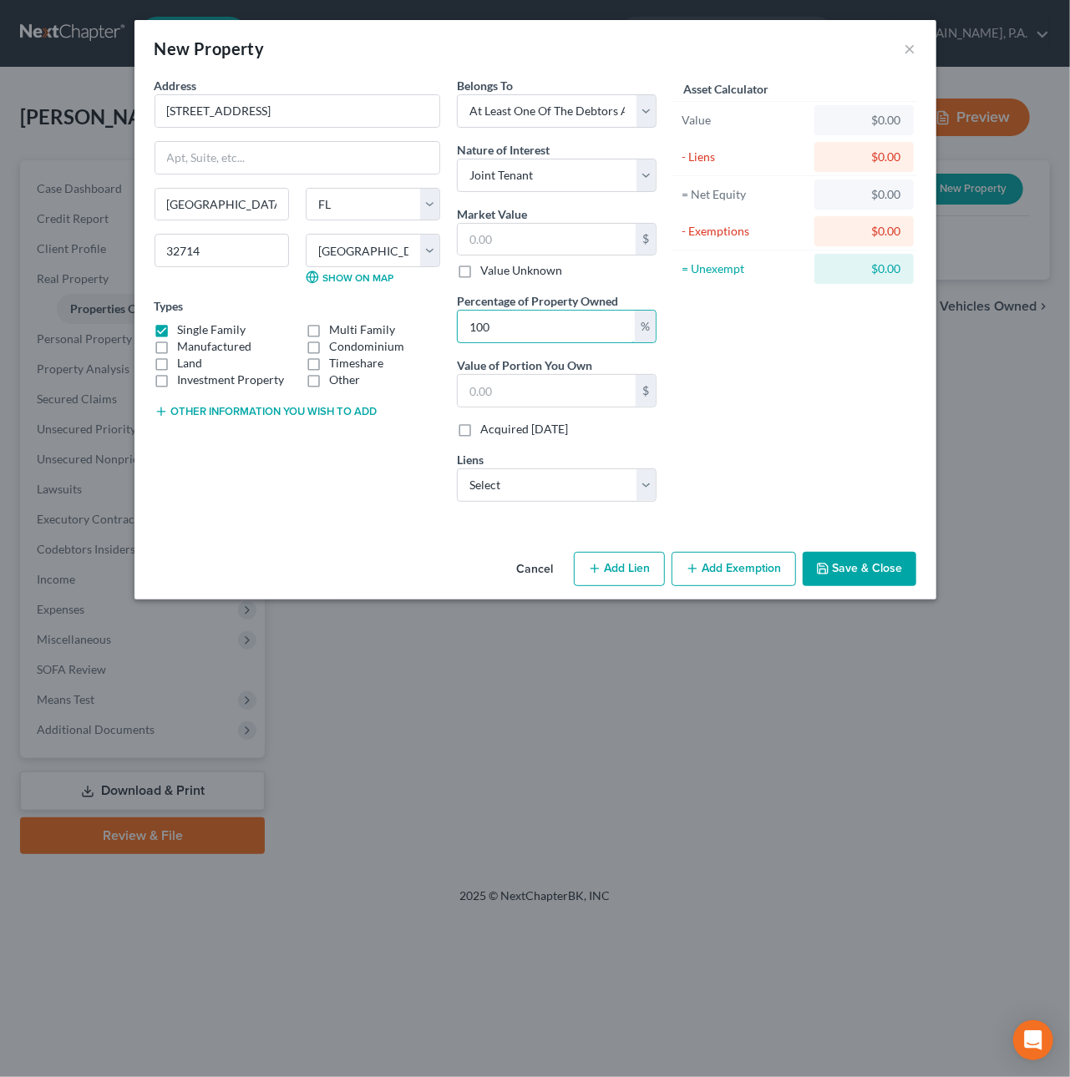
type input "0"
type input "50"
click at [550, 237] on input "text" at bounding box center [547, 240] width 178 height 32
paste input "419,656"
type input "419,656"
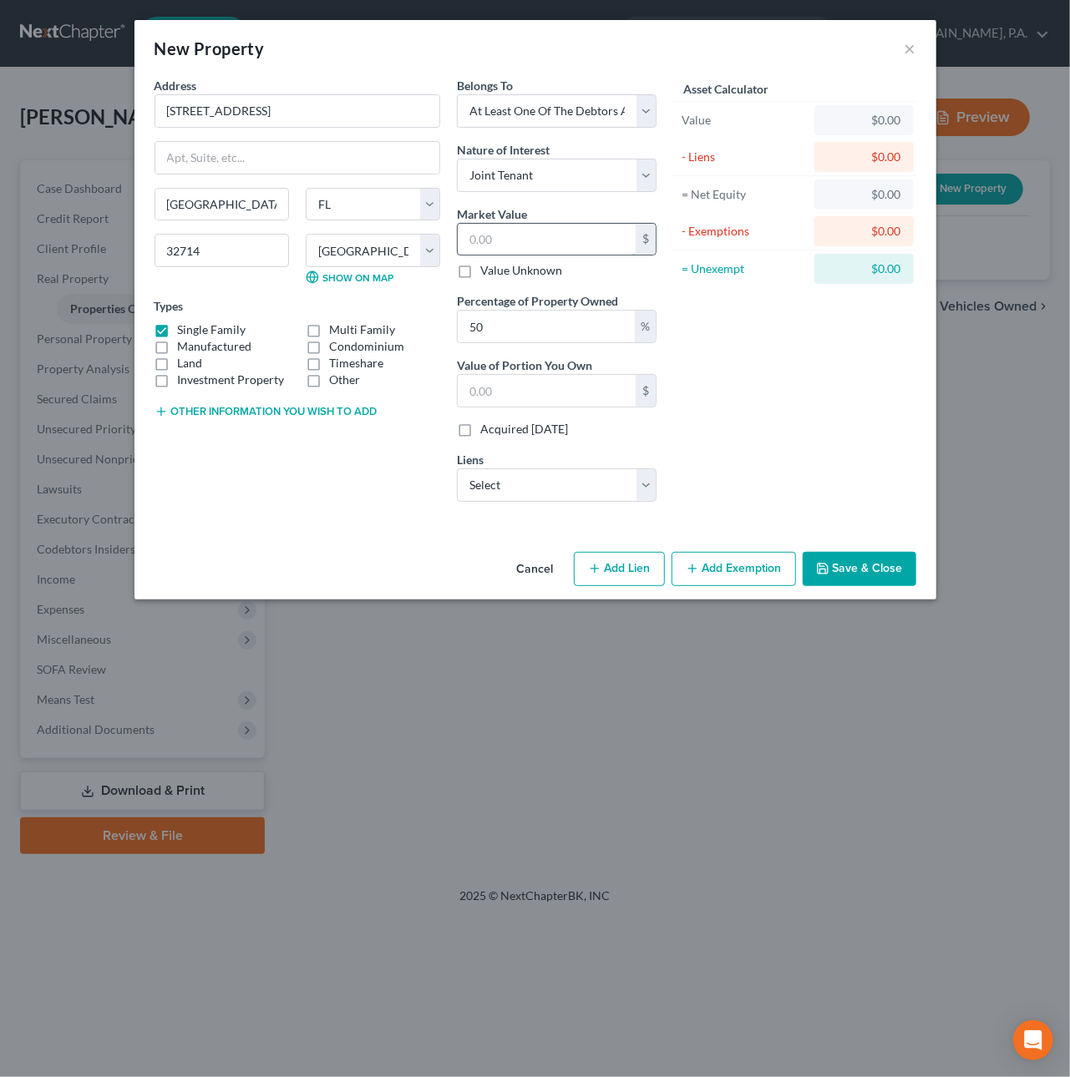
type input "209,828.00"
type input "419,656"
click at [754, 570] on button "Add Exemption" at bounding box center [734, 569] width 124 height 35
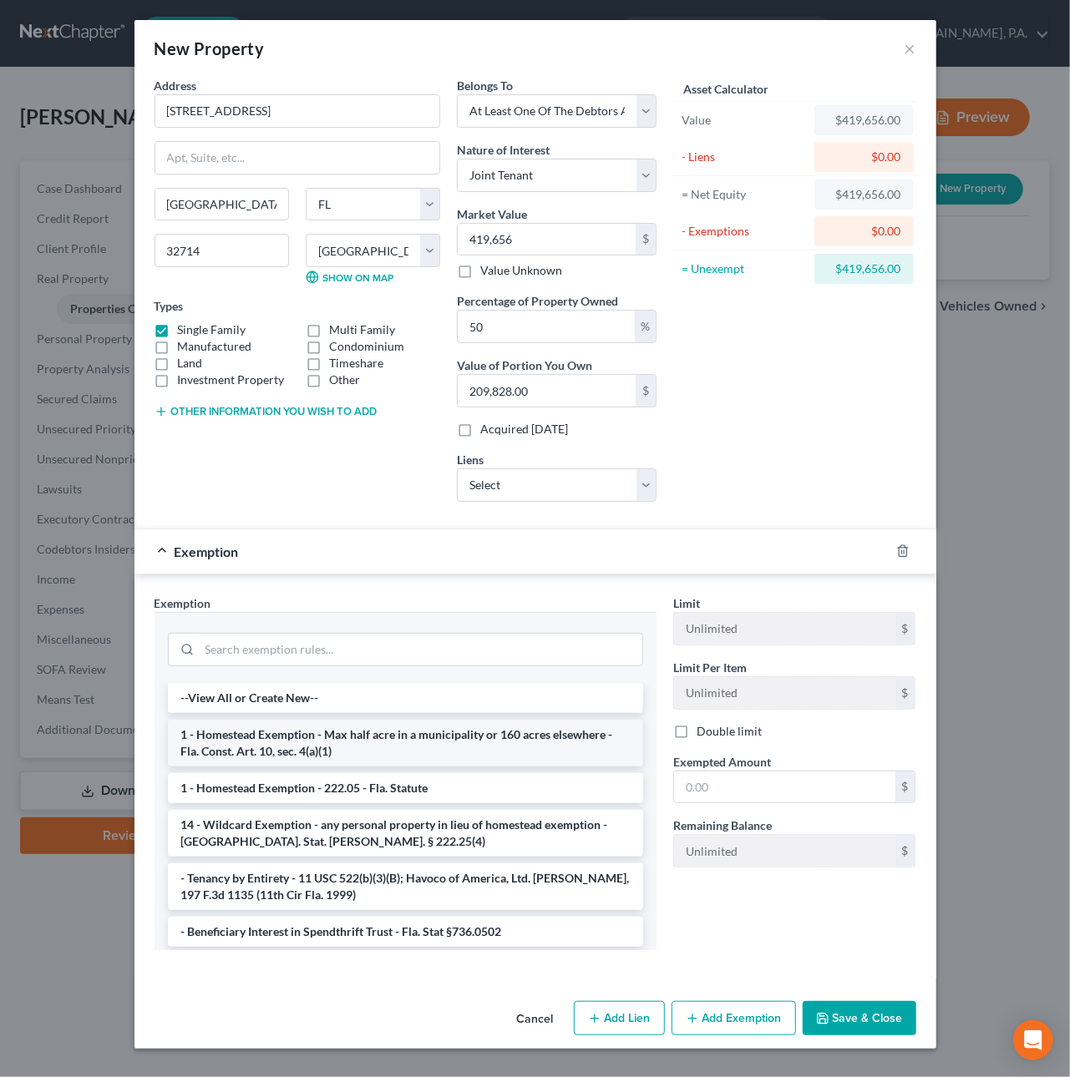
click at [345, 758] on li "1 - Homestead Exemption - Max half acre in a municipality or 160 acres elsewher…" at bounding box center [405, 743] width 475 height 47
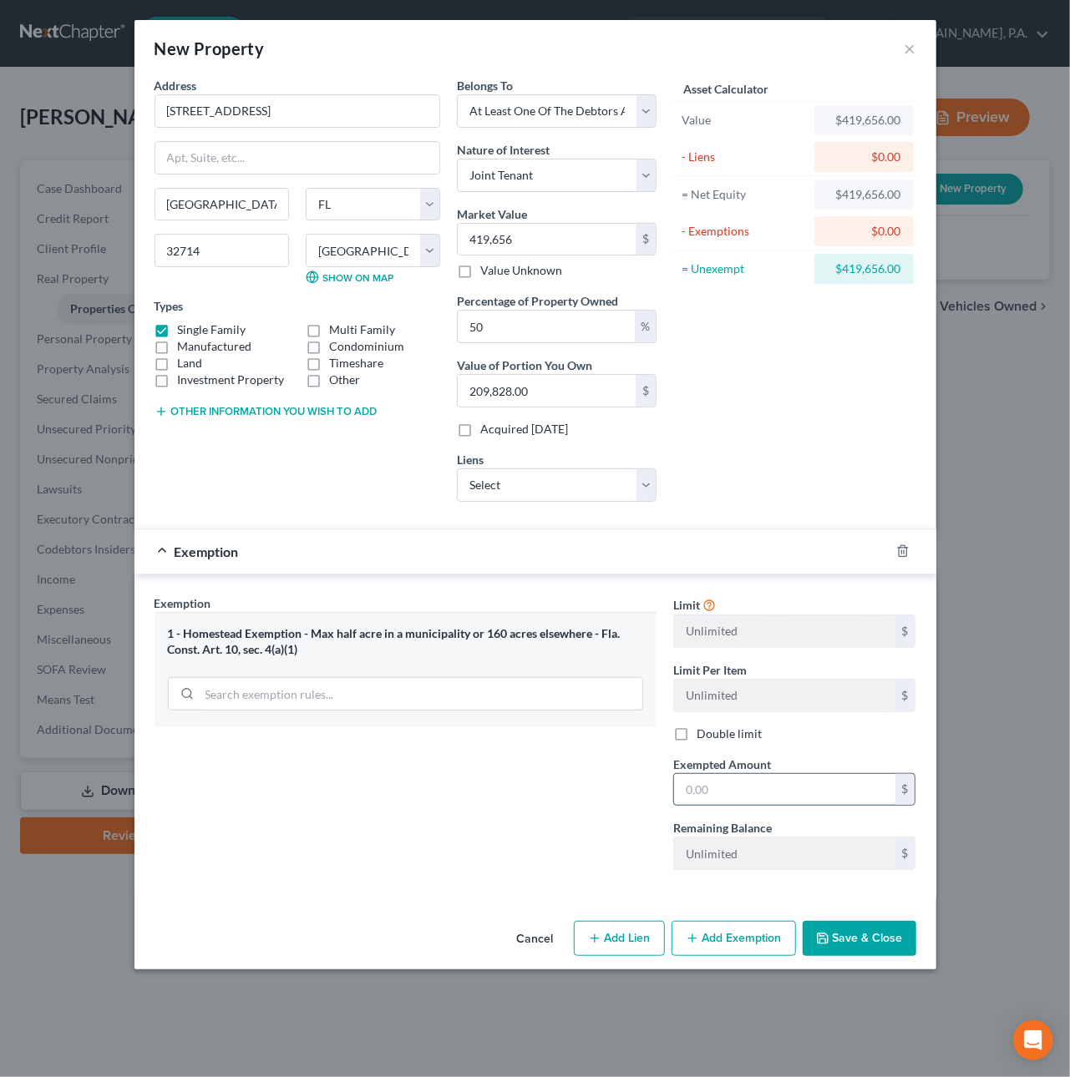
click at [724, 792] on input "text" at bounding box center [784, 790] width 221 height 32
type input "419,656"
click at [829, 956] on button "Save & Close" at bounding box center [860, 938] width 114 height 35
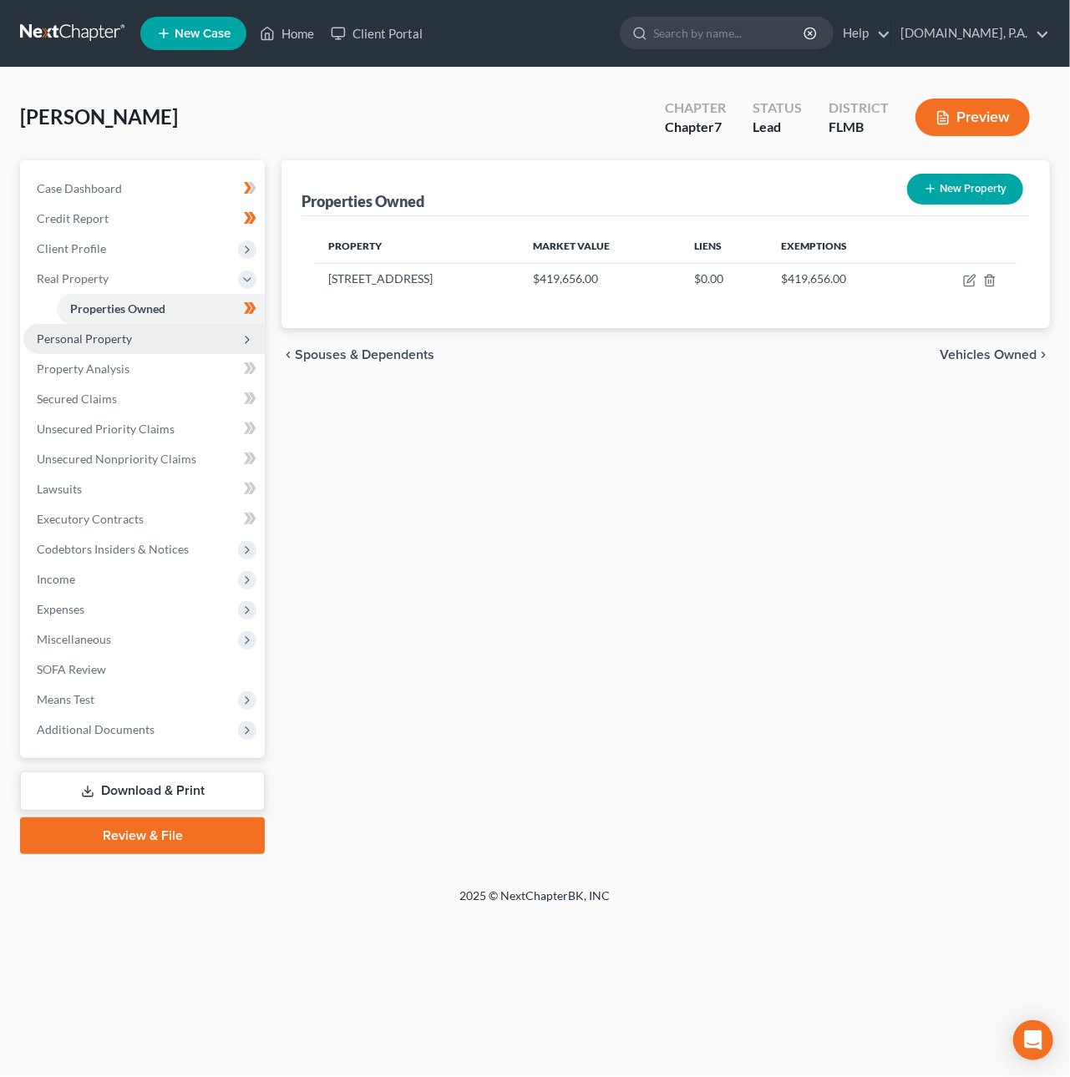
click at [107, 332] on span "Personal Property" at bounding box center [84, 339] width 95 height 14
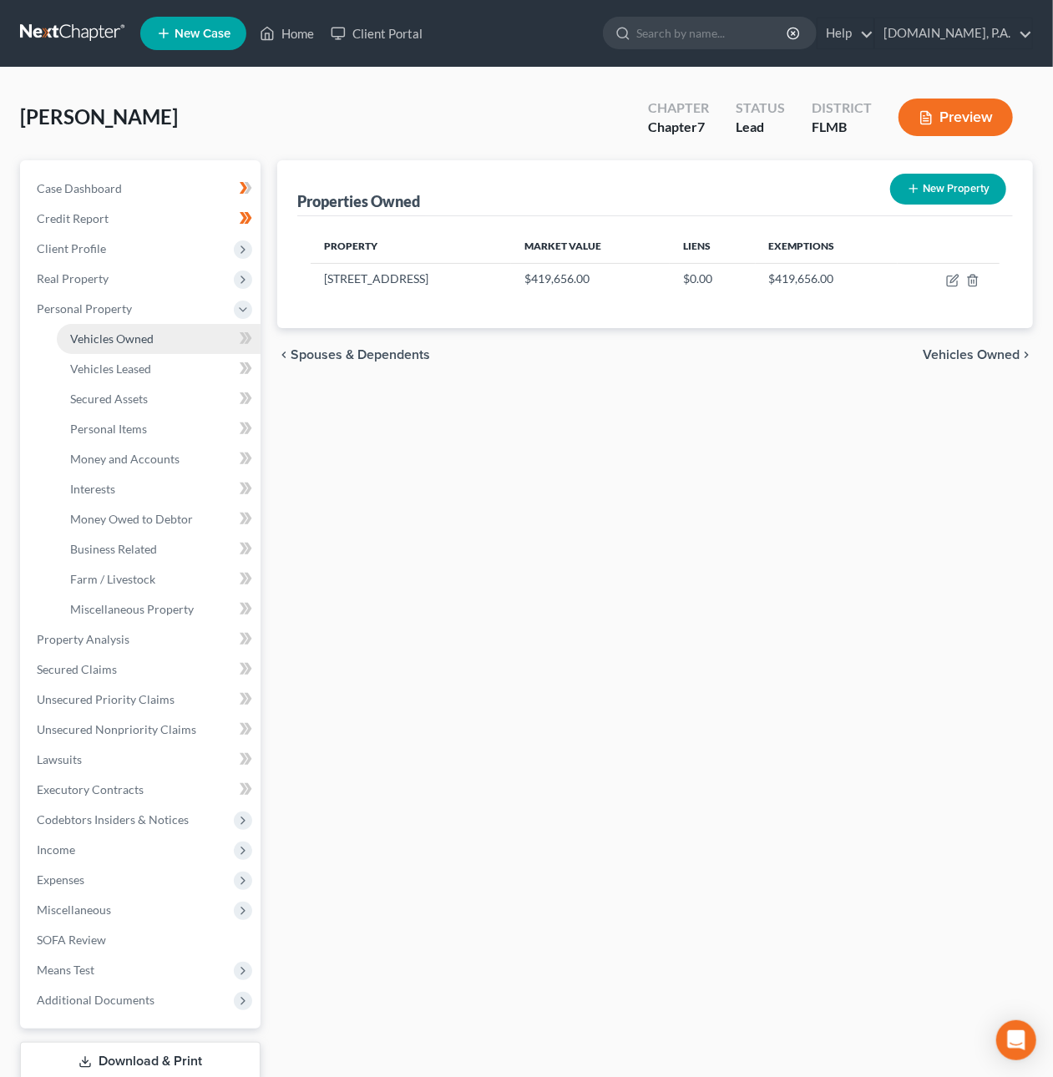
click at [131, 337] on span "Vehicles Owned" at bounding box center [112, 339] width 84 height 14
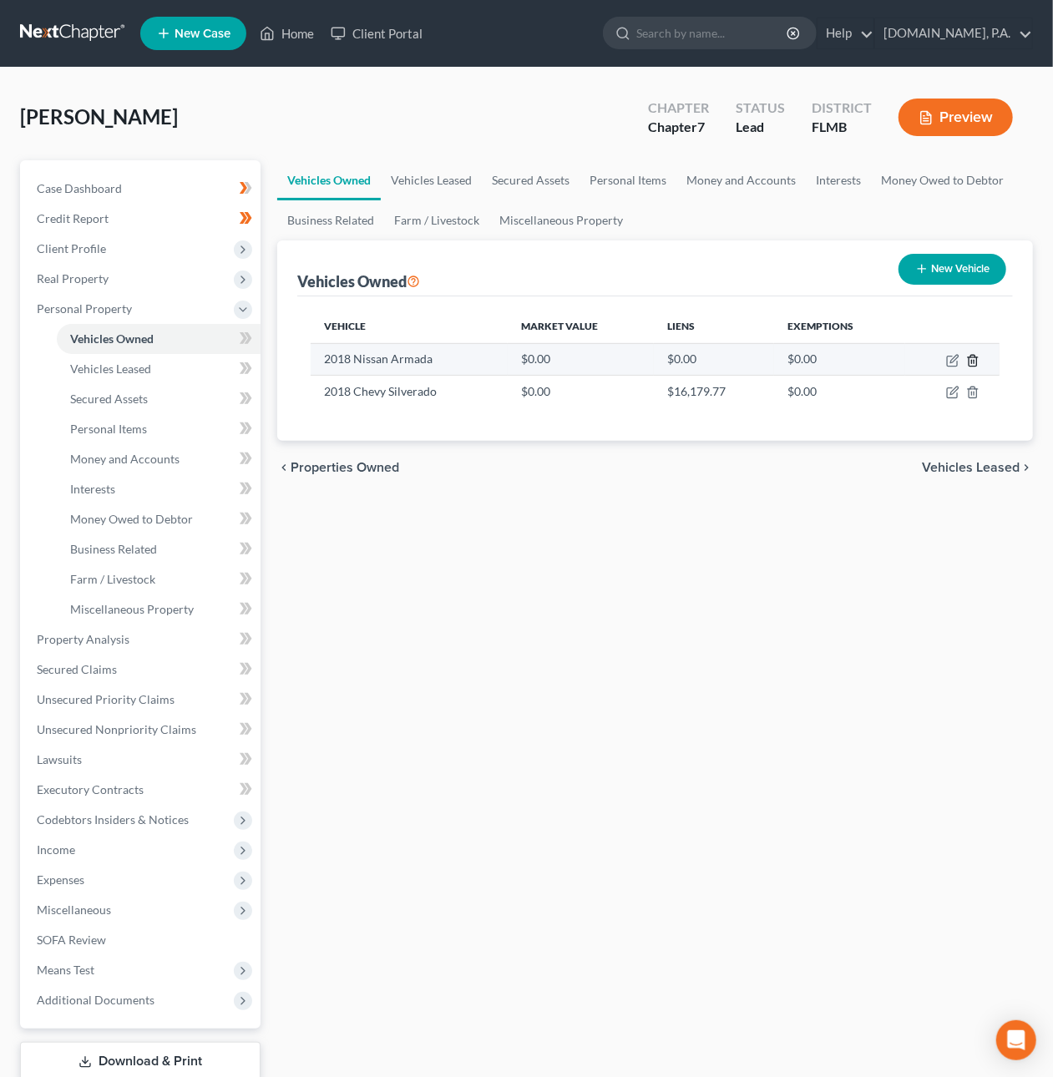
click at [971, 358] on icon "button" at bounding box center [972, 360] width 13 height 13
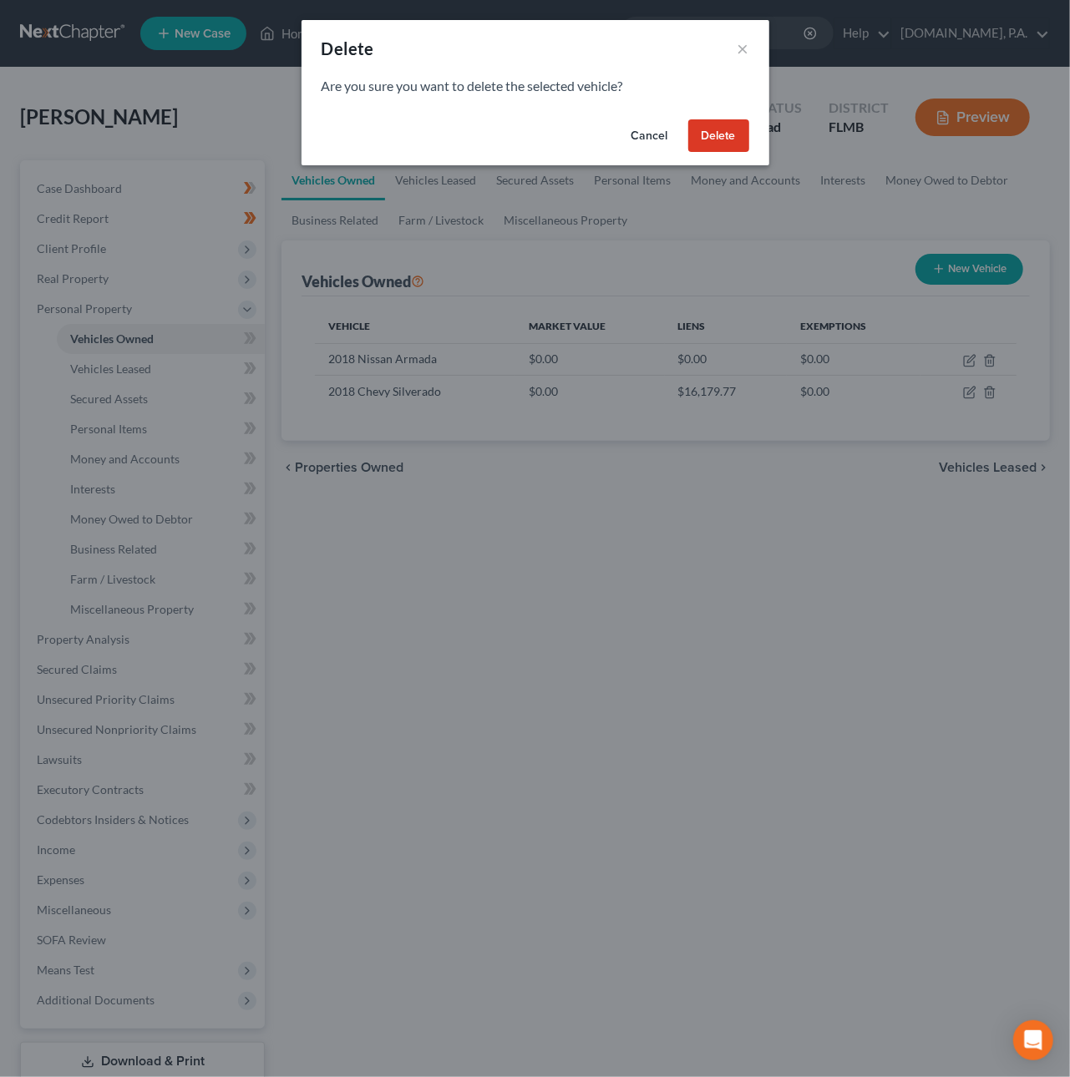
click at [707, 133] on button "Delete" at bounding box center [718, 135] width 61 height 33
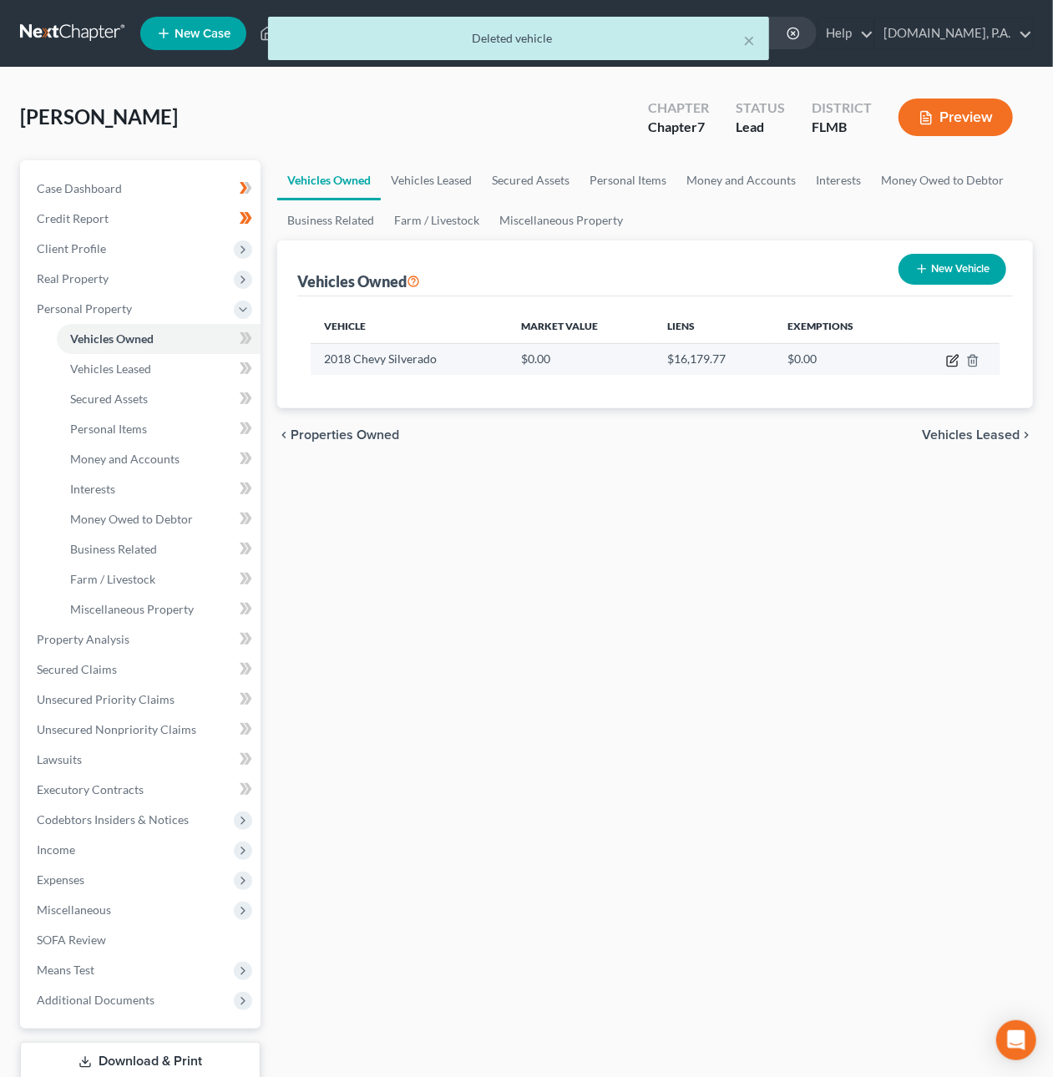
click at [951, 362] on icon "button" at bounding box center [952, 360] width 13 height 13
select select "0"
select select "8"
select select "3"
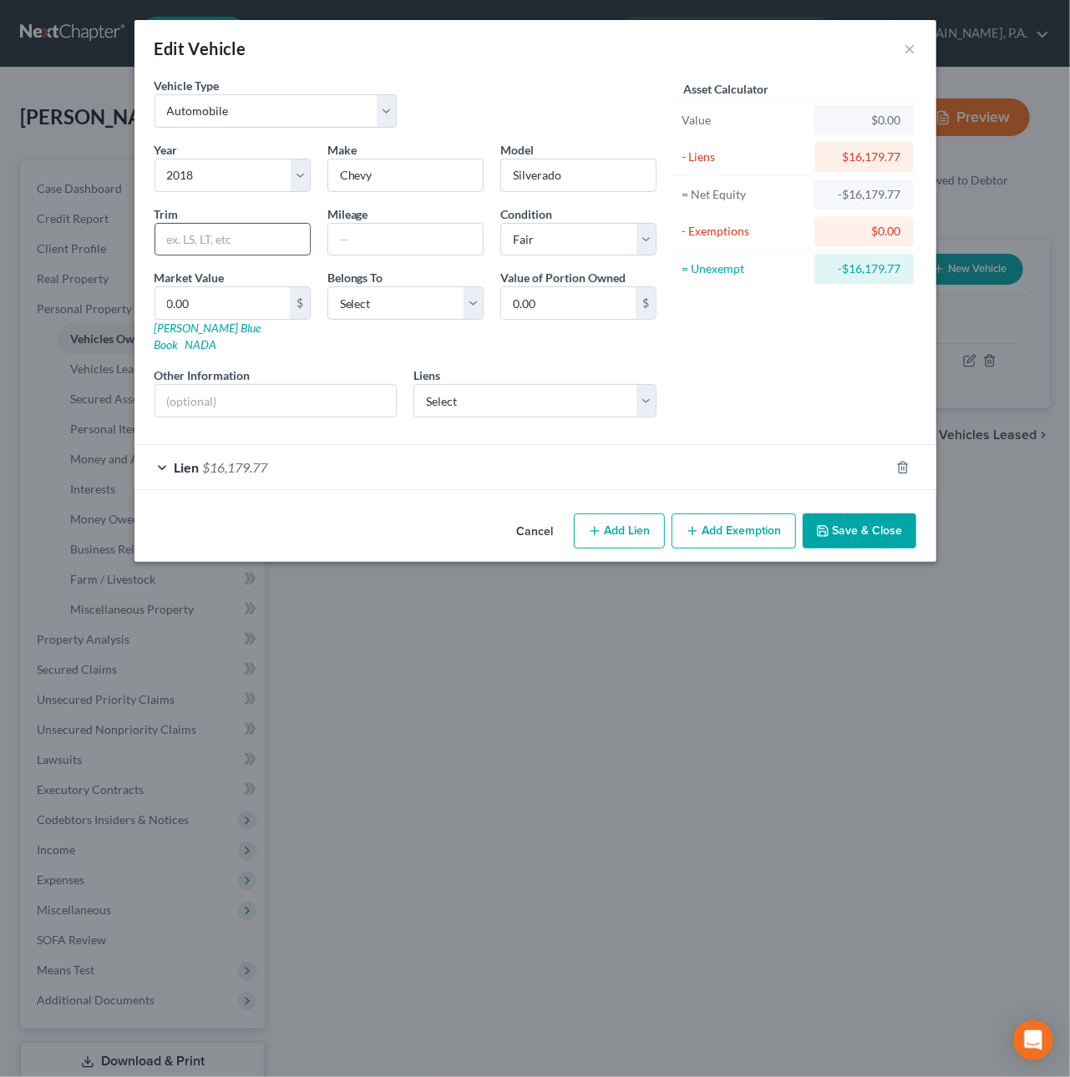
click at [205, 235] on input "text" at bounding box center [232, 240] width 155 height 32
type input "1500"
click at [583, 241] on select "Select Excellent Very Good Good Fair Poor" at bounding box center [578, 239] width 156 height 33
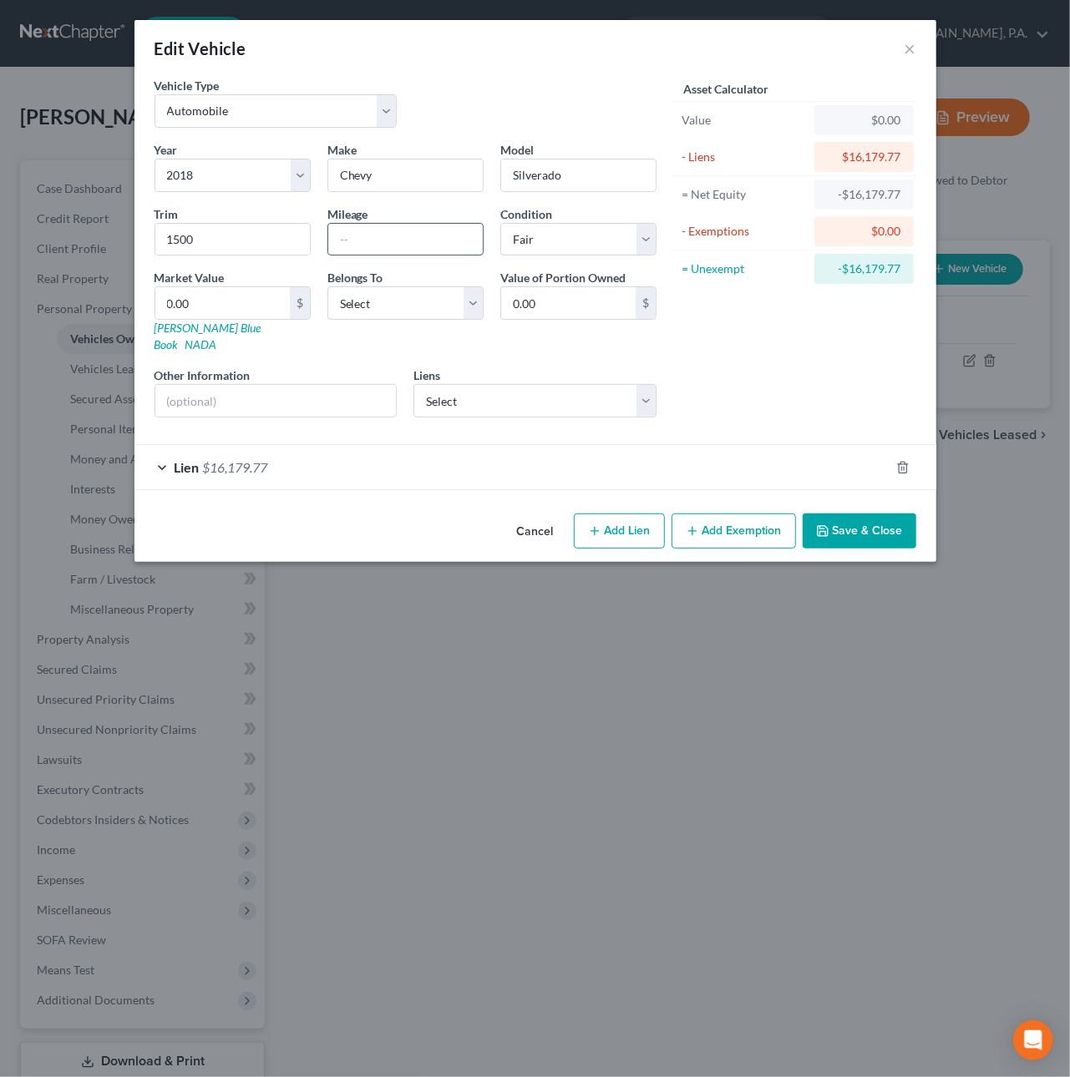
click at [356, 241] on input "text" at bounding box center [405, 240] width 155 height 32
type input "84000"
click at [388, 310] on select "Select Debtor 1 Only Debtor 2 Only Debtor 1 And Debtor 2 Only At Least One Of T…" at bounding box center [405, 302] width 156 height 33
select select "3"
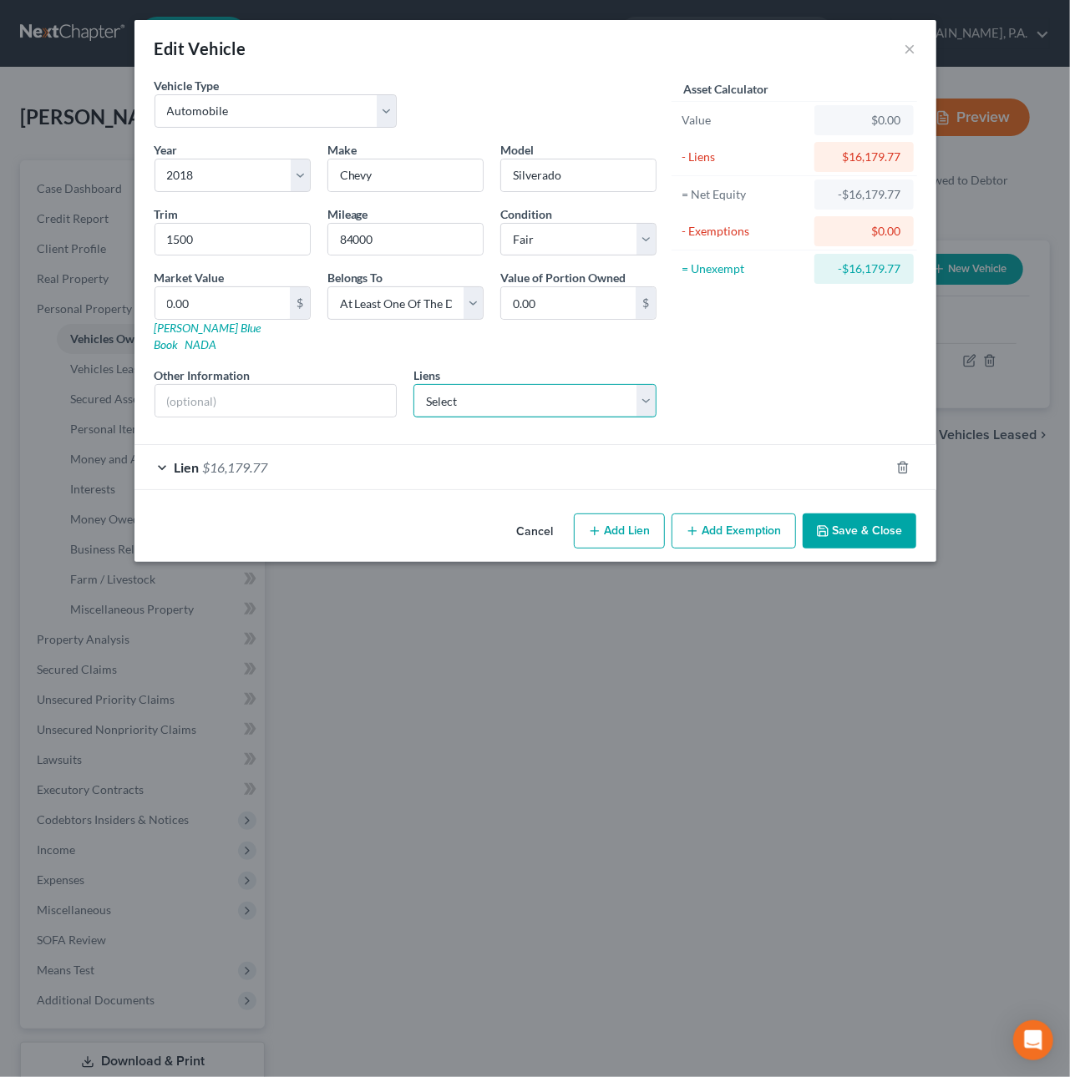
click at [441, 391] on select "Select Gte Federal Credit Union - Gte Federal Credit U - $29,068.00 Exeter Fina…" at bounding box center [534, 400] width 243 height 33
click at [238, 459] on span "$16,179.77" at bounding box center [235, 467] width 65 height 16
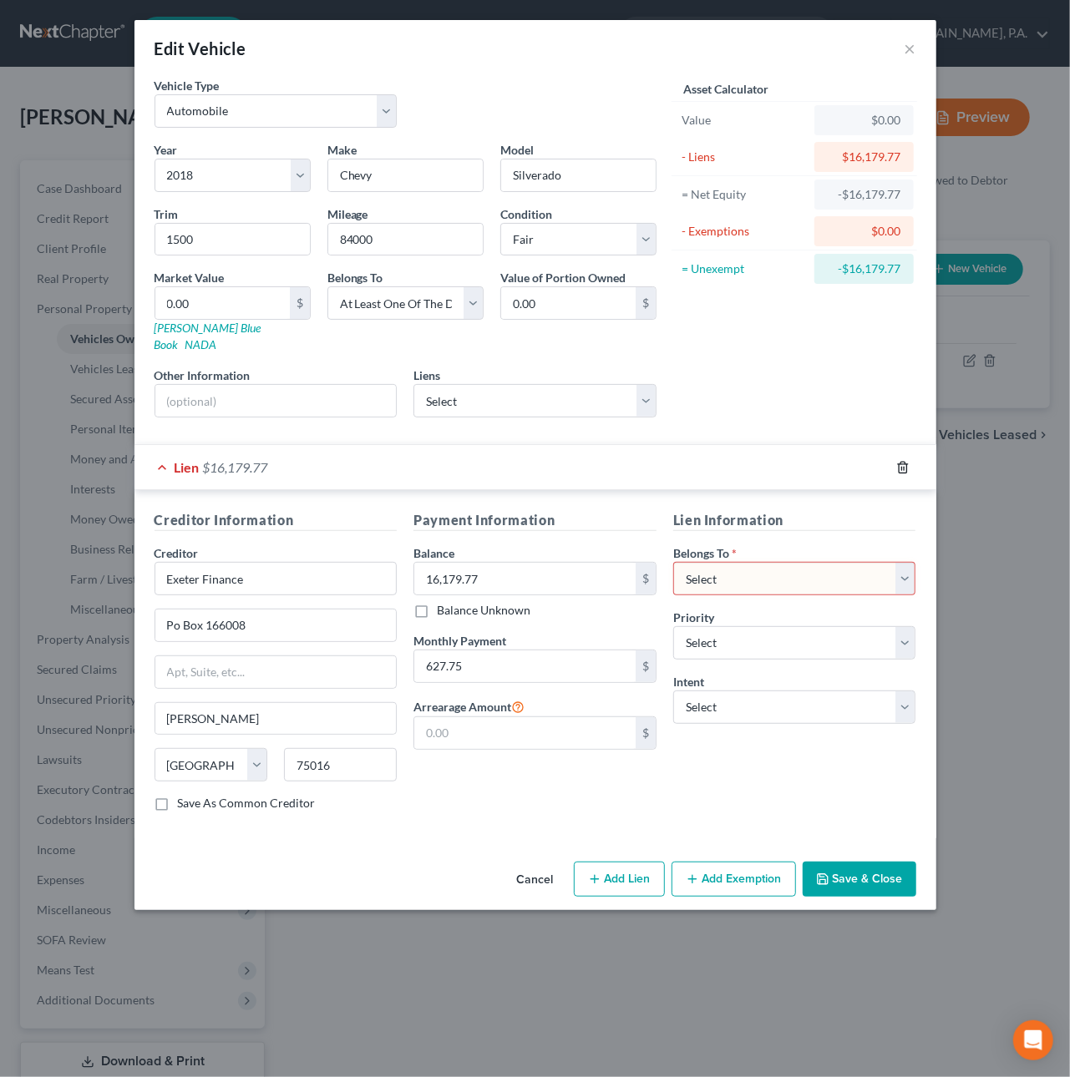
click at [903, 461] on icon "button" at bounding box center [902, 467] width 13 height 13
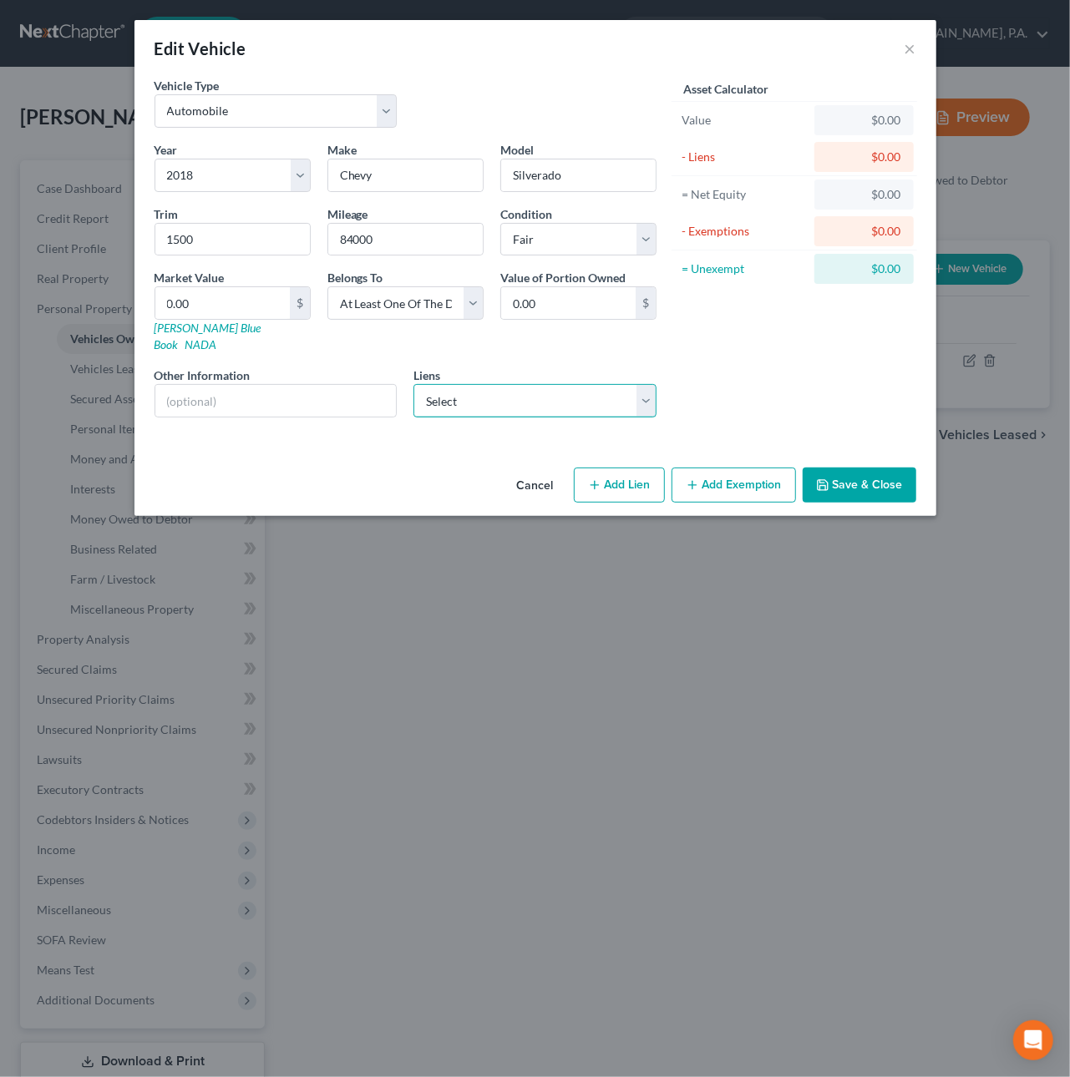
click at [642, 387] on select "Select Gte Federal Credit Union - Gte Federal Credit U - $29,068.00 Exeter Fina…" at bounding box center [534, 400] width 243 height 33
select select "2"
select select
select select "45"
select select "0"
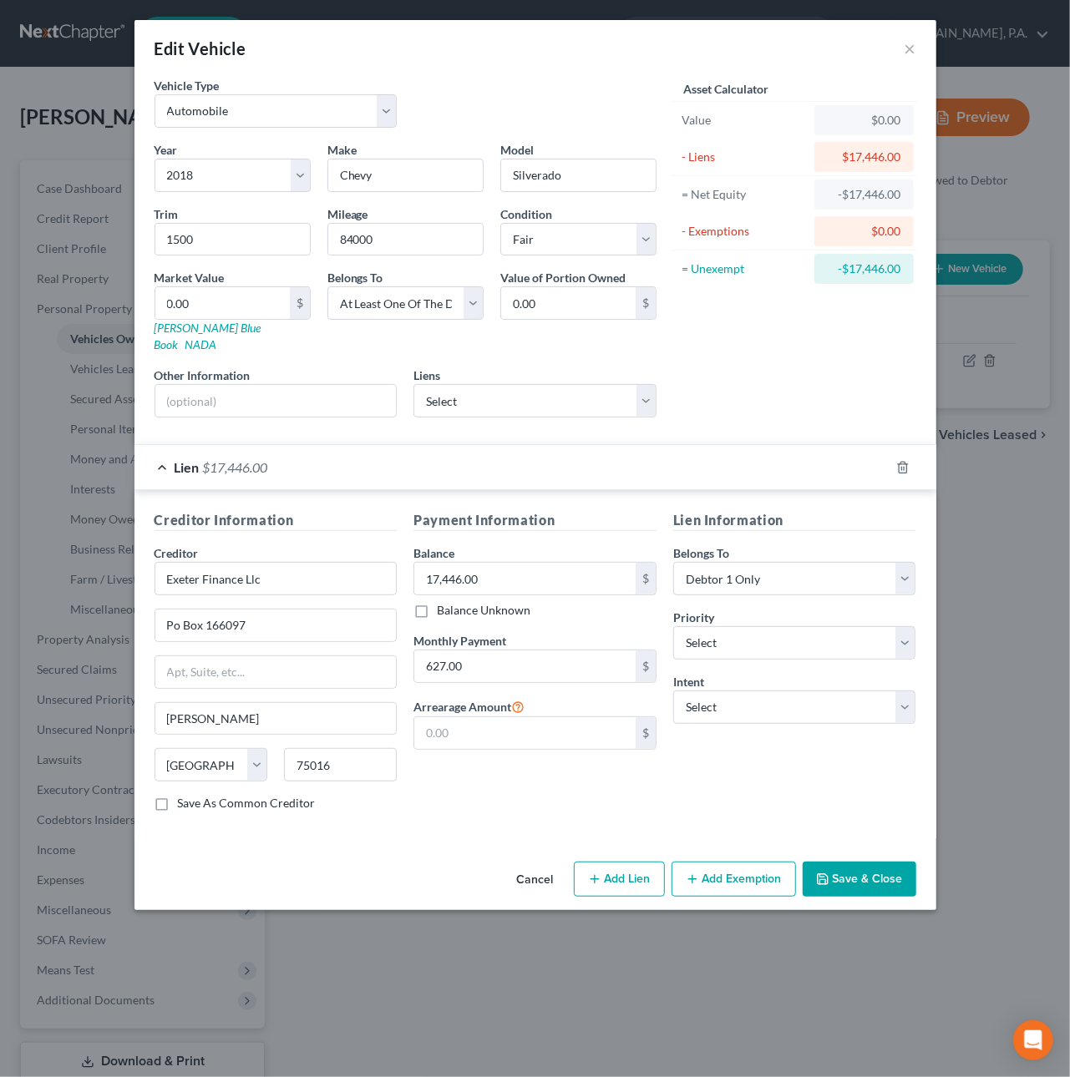
click at [522, 864] on button "Cancel" at bounding box center [535, 880] width 63 height 33
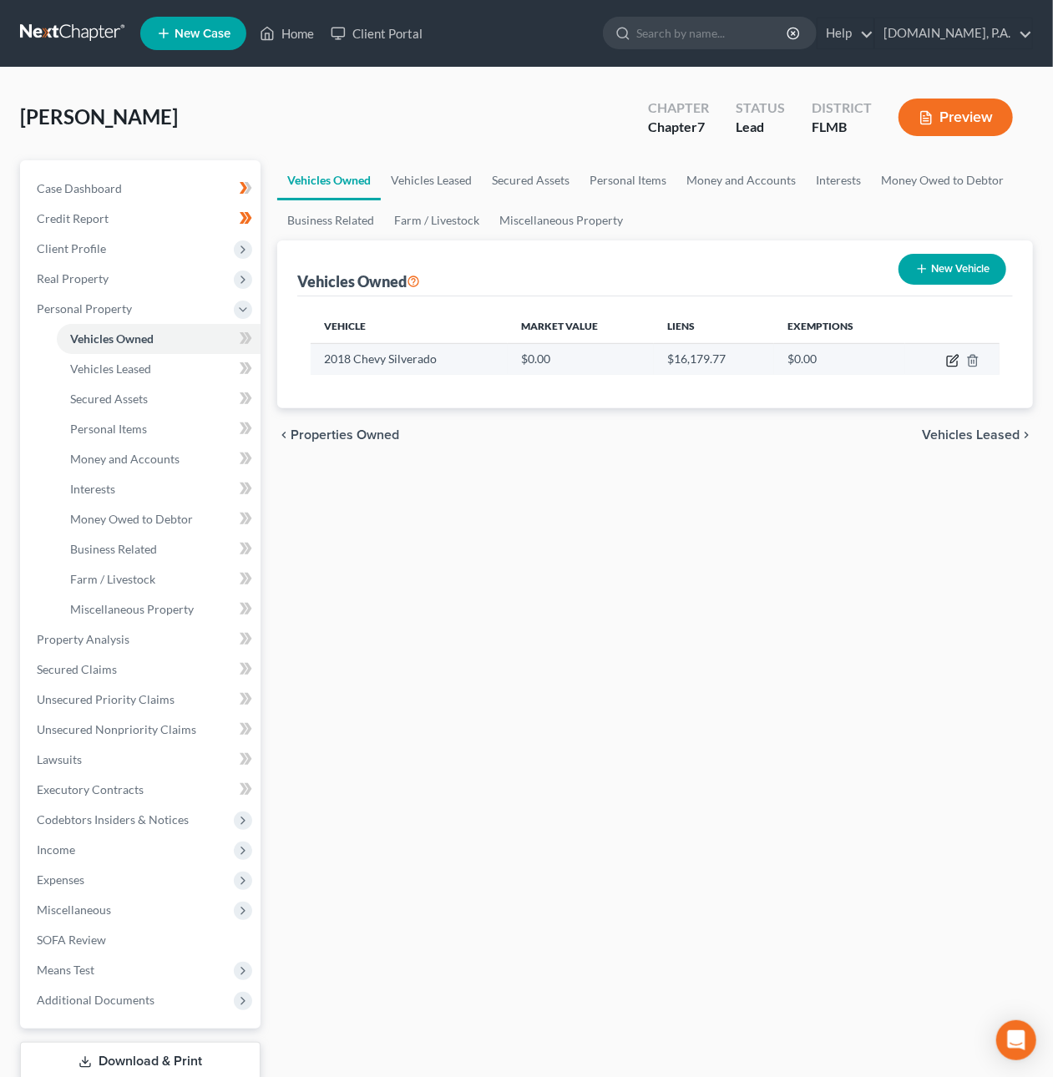
click at [955, 357] on icon "button" at bounding box center [952, 360] width 13 height 13
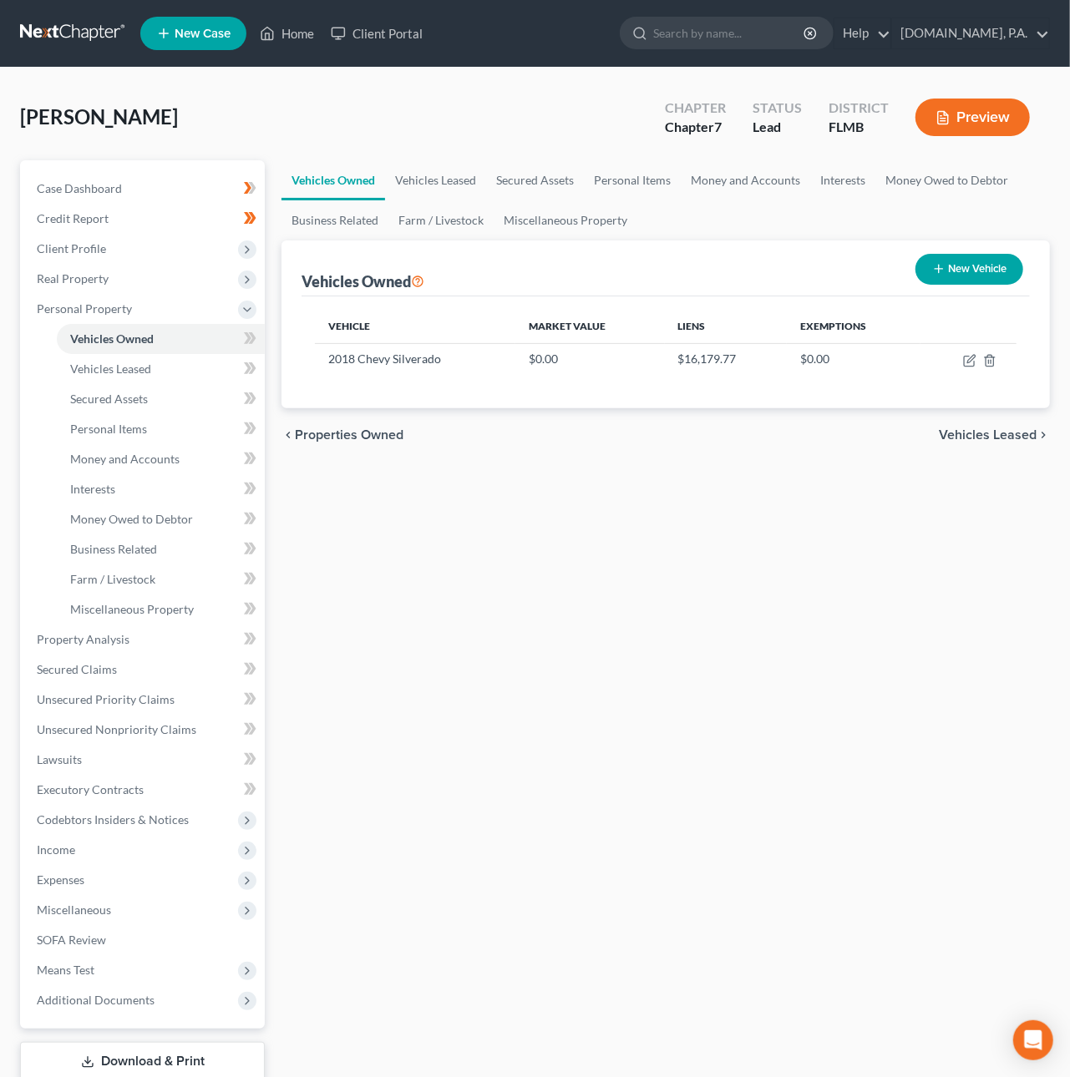
select select "0"
select select "8"
select select "3"
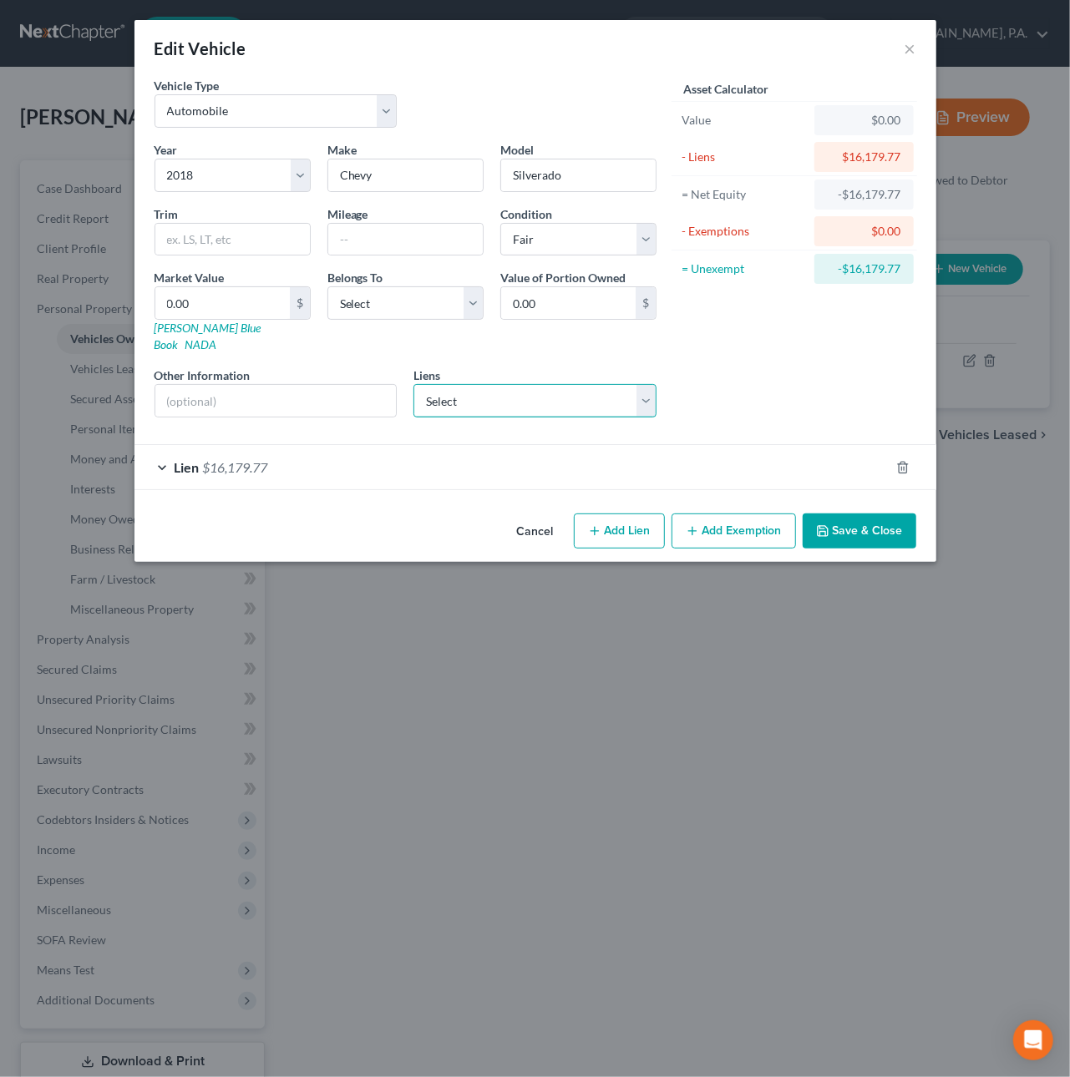
click at [443, 387] on select "Select Gte Federal Credit Union - Gte Federal Credit U - $29,068.00 Exeter Fina…" at bounding box center [534, 400] width 243 height 33
click at [292, 452] on div "Lien $16,179.77" at bounding box center [511, 467] width 755 height 44
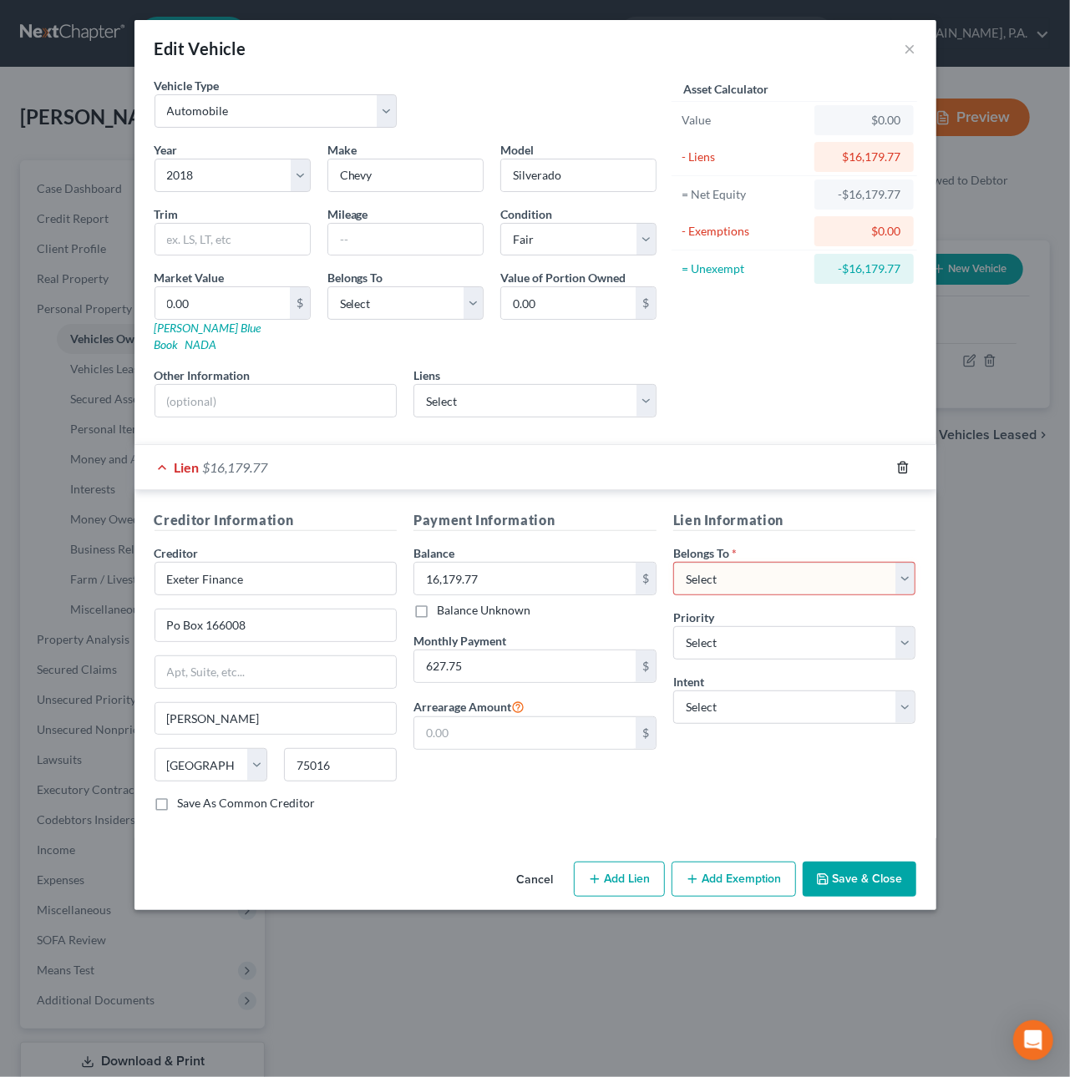
click at [904, 461] on icon "button" at bounding box center [902, 467] width 13 height 13
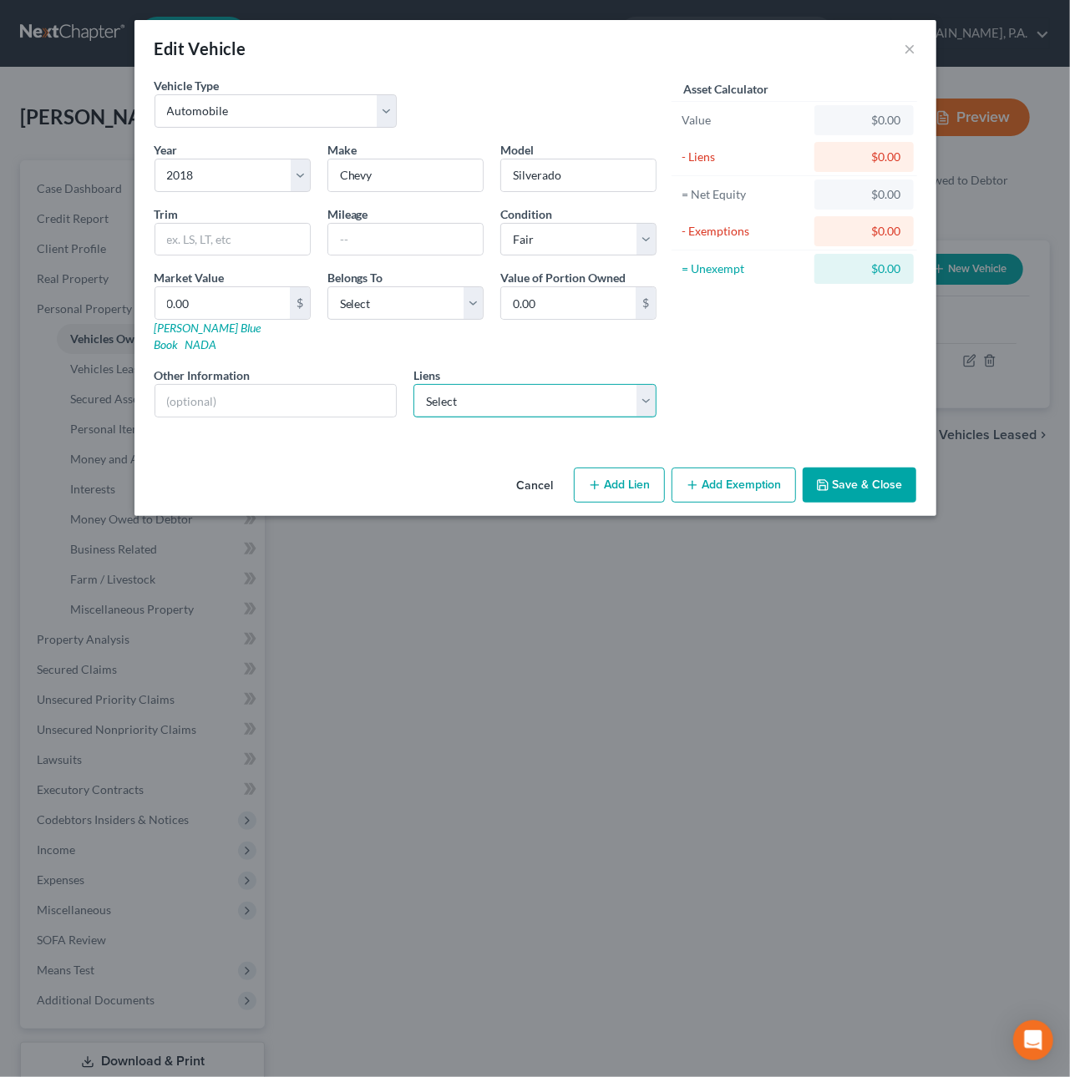
click at [449, 384] on select "Select Gte Federal Credit Union - Gte Federal Credit U - $29,068.00 Exeter Fina…" at bounding box center [534, 400] width 243 height 33
select select "2"
select select
select select "45"
select select "0"
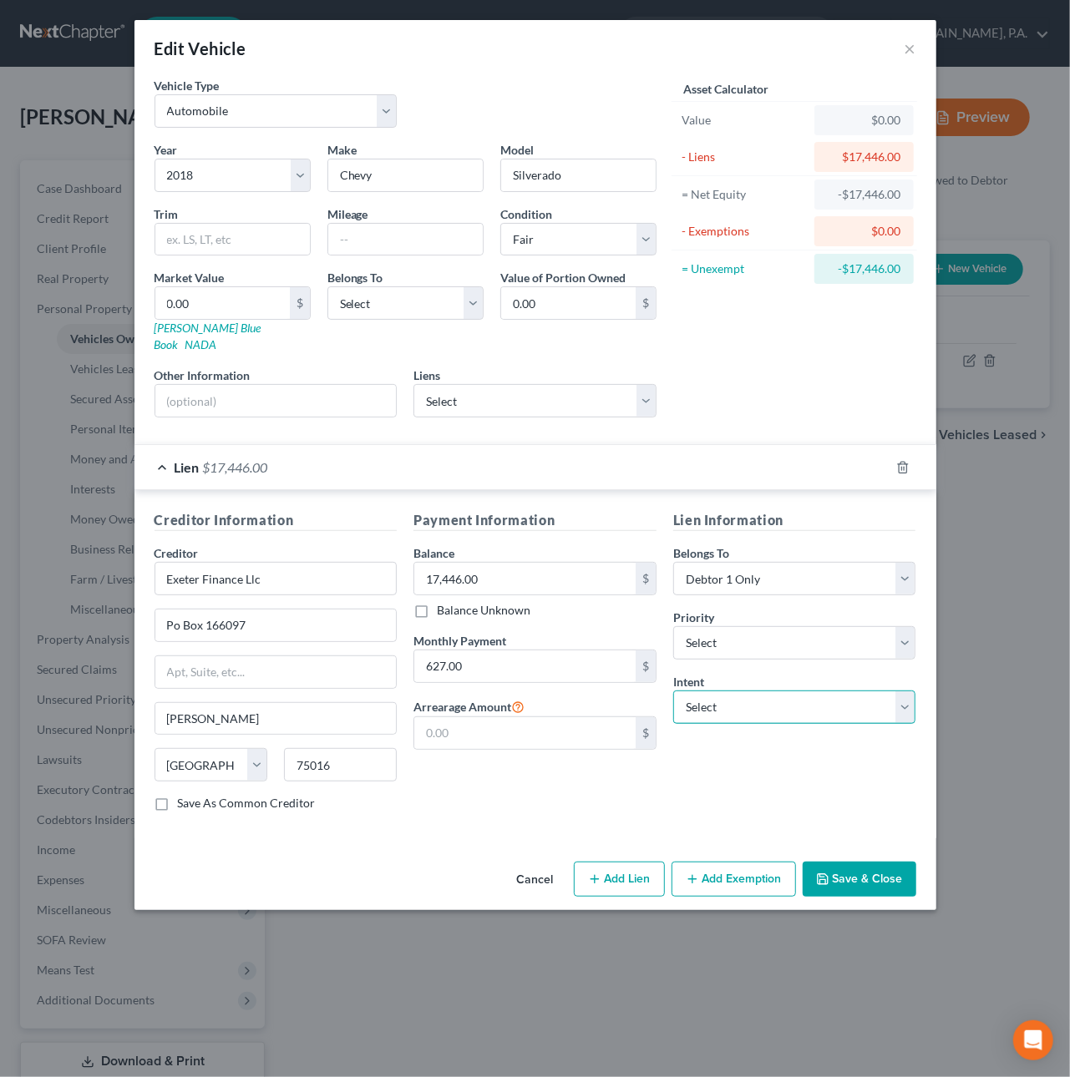
click at [718, 698] on select "Select Surrender Redeem Reaffirm Avoid Other" at bounding box center [794, 707] width 243 height 33
select select "0"
click at [215, 247] on input "text" at bounding box center [232, 240] width 155 height 32
type input "1500"
type input "84000"
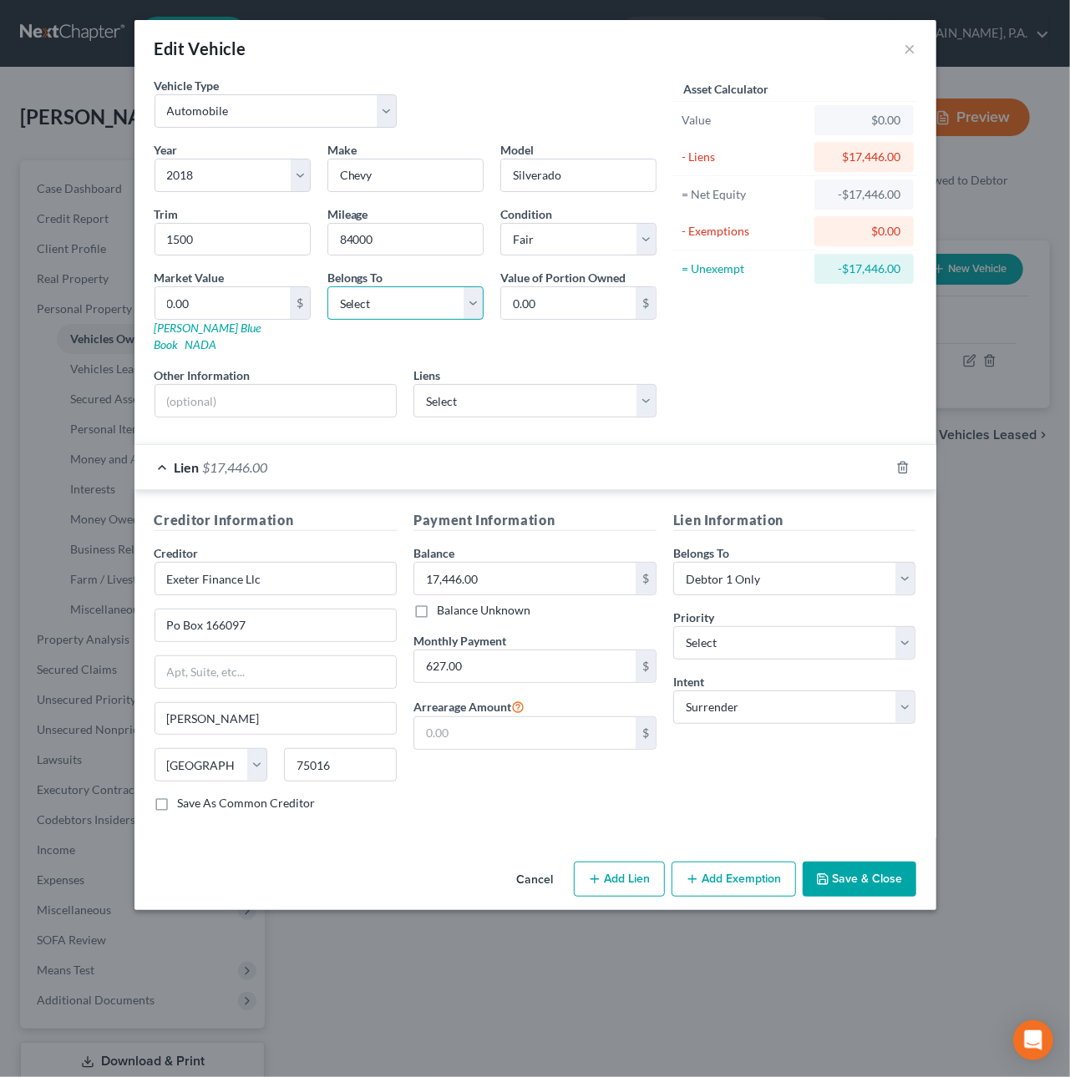
click at [362, 309] on select "Select Debtor 1 Only Debtor 2 Only Debtor 1 And Debtor 2 Only At Least One Of T…" at bounding box center [405, 302] width 156 height 33
select select "3"
click at [226, 385] on input "text" at bounding box center [275, 401] width 241 height 32
paste input "VIN: [US_VEHICLE_IDENTIFICATION_NUMBER]"
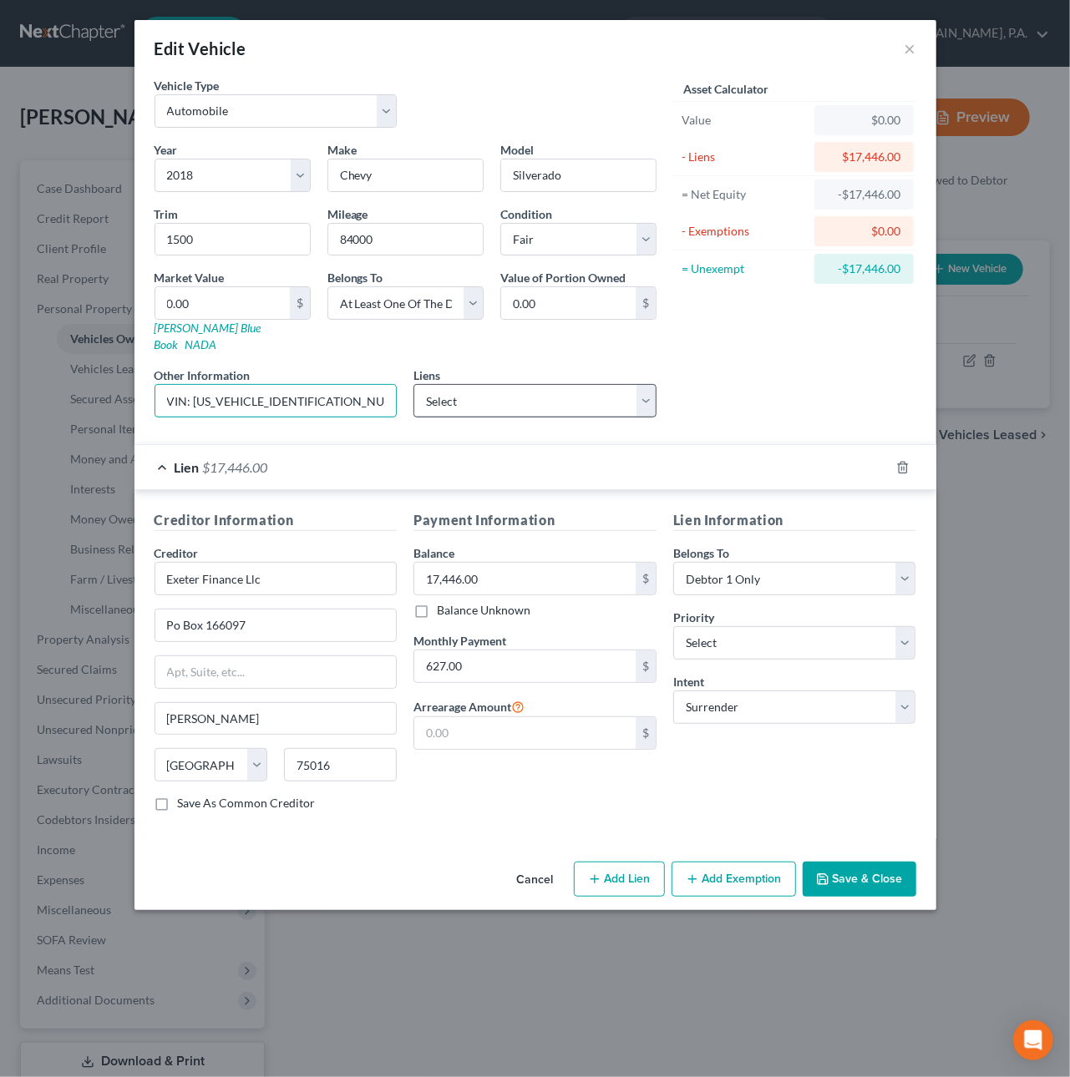
type input "VIN: [US_VEHICLE_IDENTIFICATION_NUMBER]"
click at [482, 385] on select "Select Gte Federal Credit Union - Gte Federal Credit U - $29,068.00 Finwise/Aff…" at bounding box center [534, 400] width 243 height 33
click at [568, 384] on select "Select Gte Federal Credit Union - Gte Federal Credit U - $29,068.00 Finwise/Aff…" at bounding box center [534, 400] width 243 height 33
drag, startPoint x: 157, startPoint y: 297, endPoint x: 270, endPoint y: 301, distance: 112.8
click at [270, 301] on input "0.00" at bounding box center [222, 303] width 134 height 32
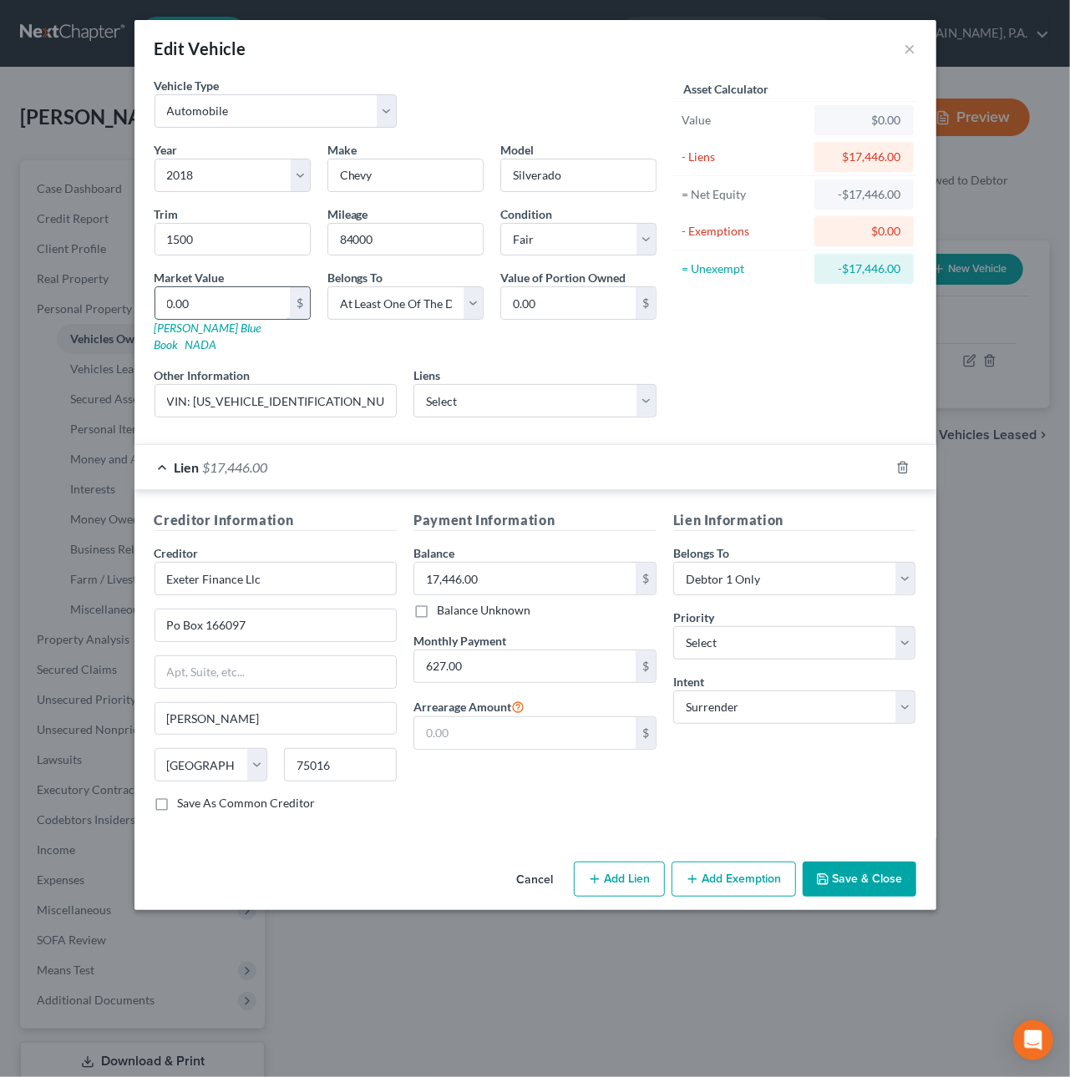
type input "1"
type input "1.00"
type input "16"
type input "16.00"
type input "169"
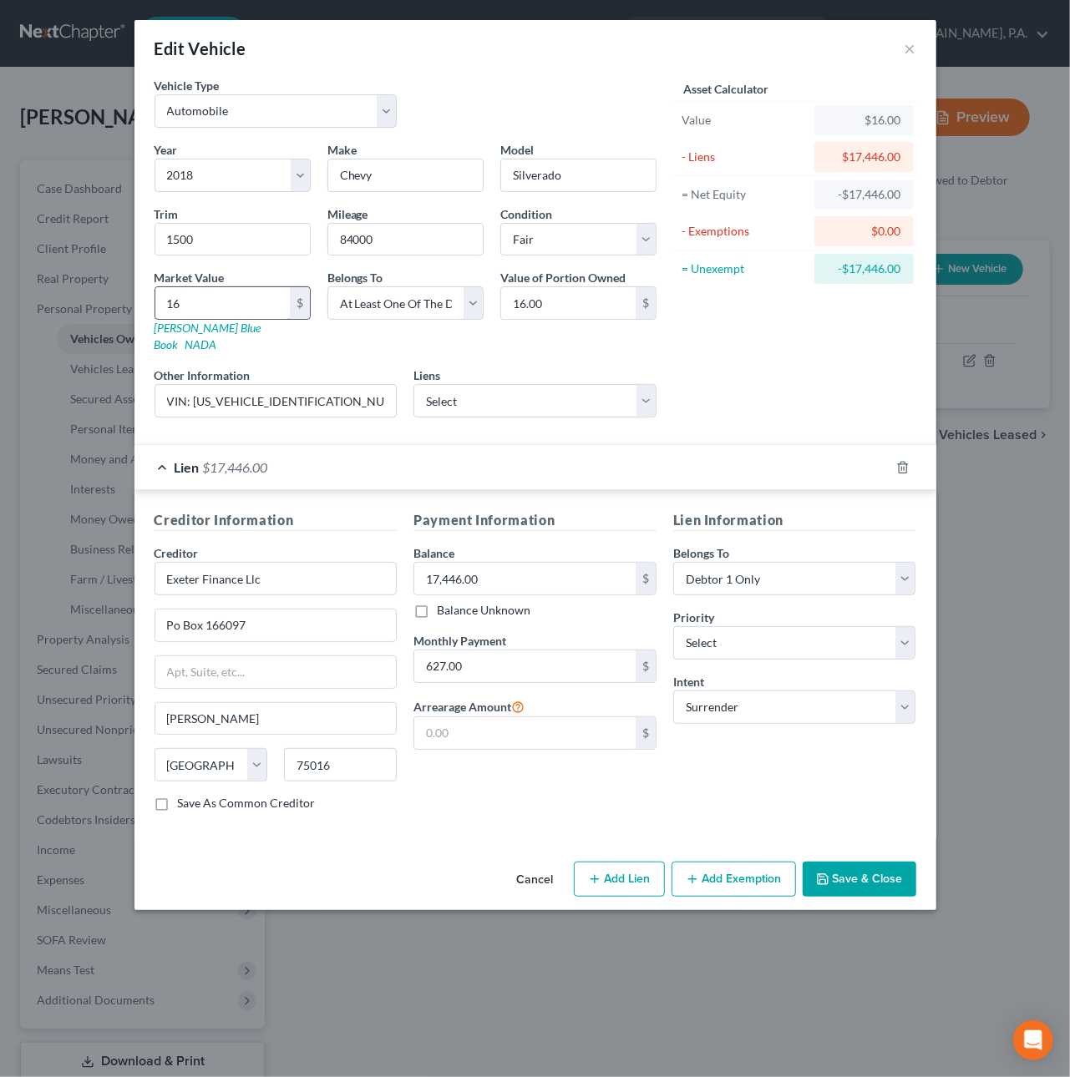
type input "169.00"
type input "1691"
type input "1,691.00"
type input "1,6915"
type input "16,915.00"
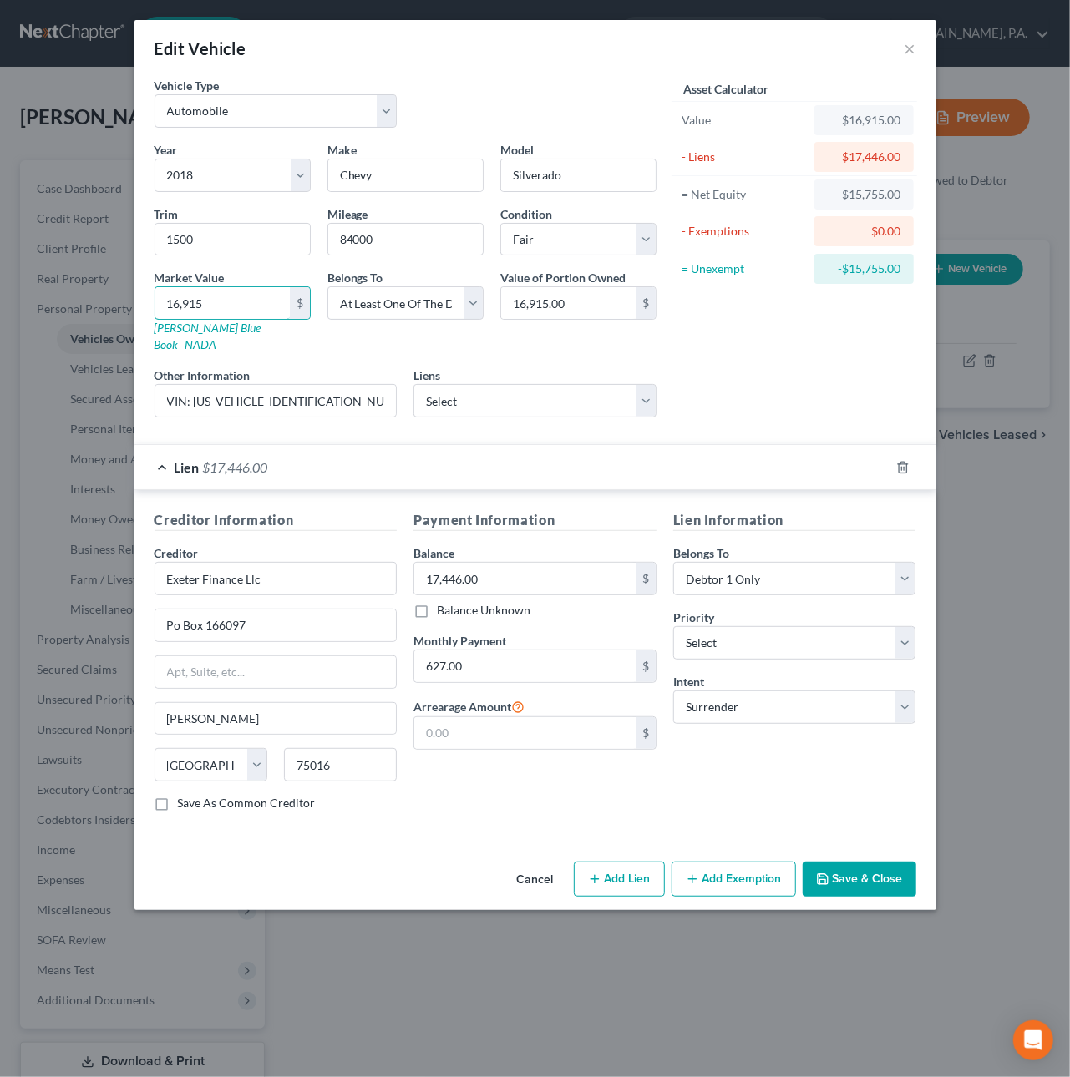
type input "16,915"
click at [841, 871] on button "Save & Close" at bounding box center [860, 879] width 114 height 35
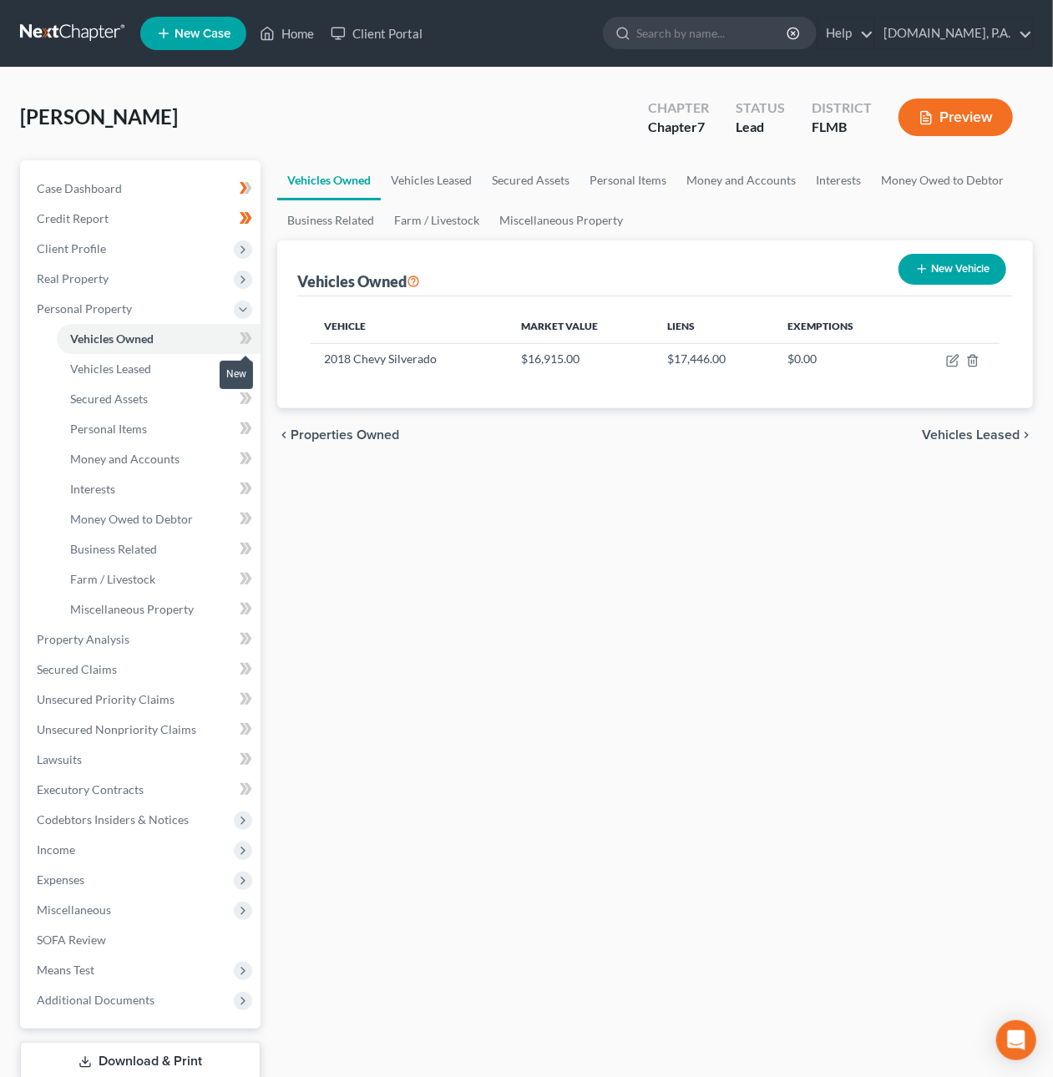
click at [256, 342] on span at bounding box center [245, 340] width 29 height 25
click at [256, 336] on span at bounding box center [245, 340] width 29 height 25
click at [159, 371] on link "Vehicles Leased" at bounding box center [159, 369] width 204 height 30
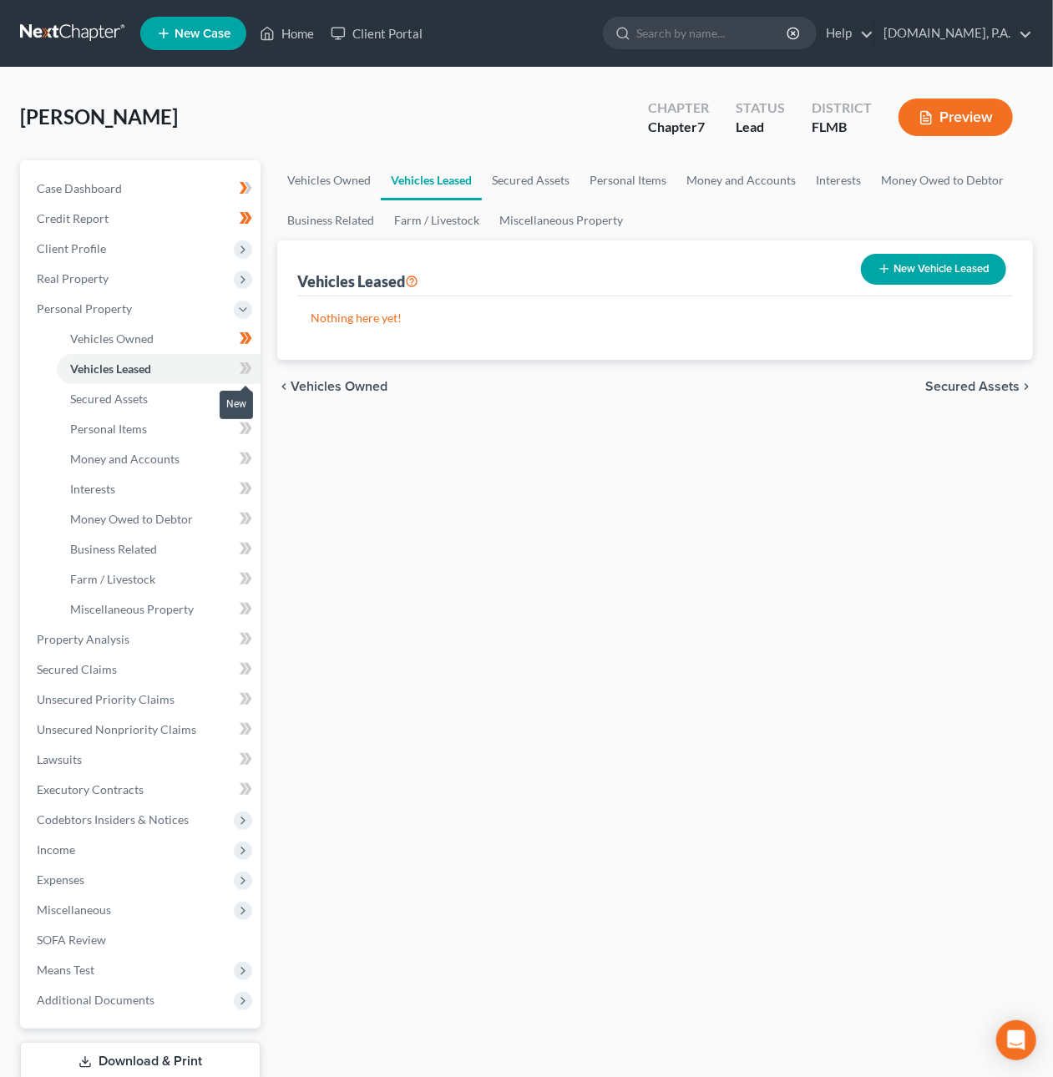
click at [251, 362] on icon at bounding box center [246, 368] width 13 height 21
click at [195, 428] on link "Personal Items" at bounding box center [159, 429] width 204 height 30
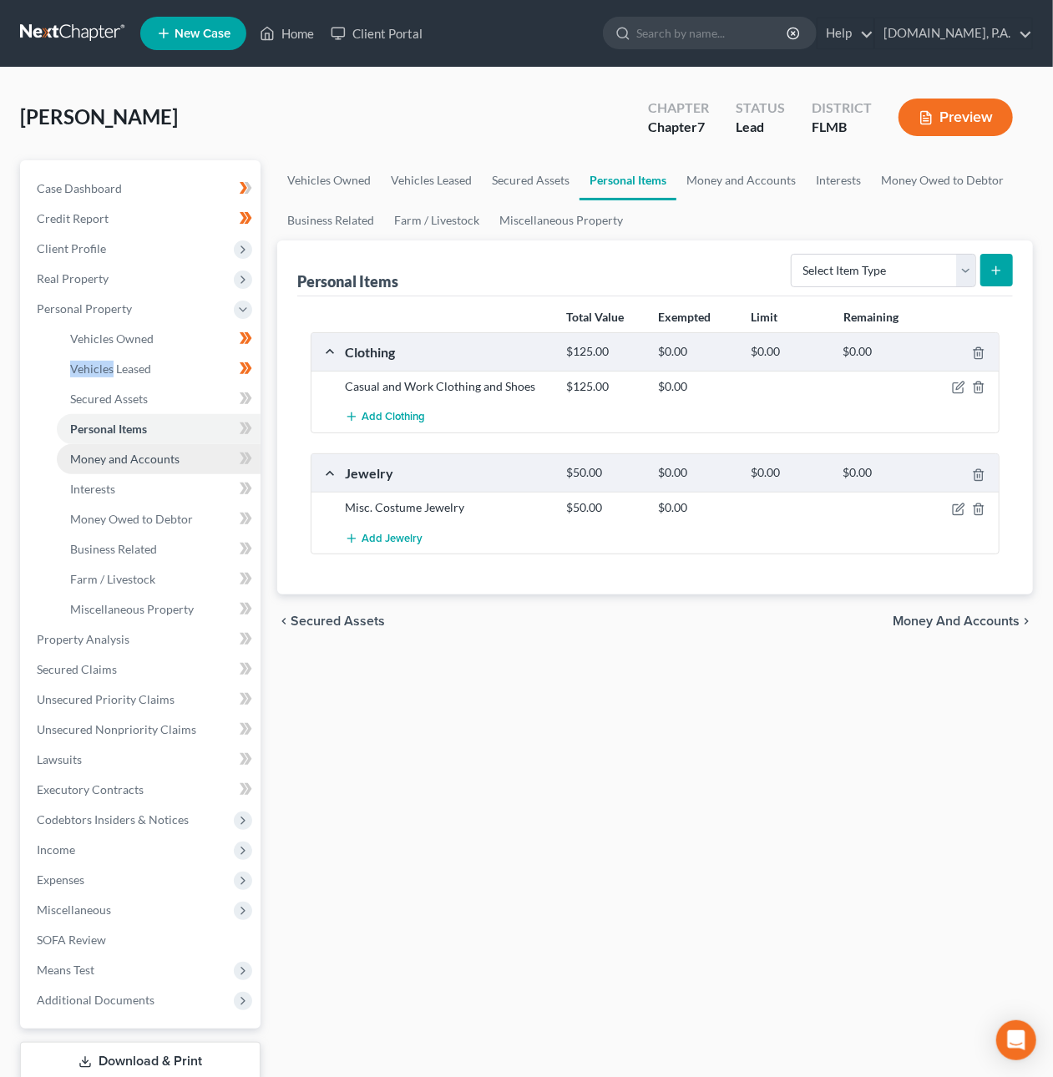
click at [178, 459] on link "Money and Accounts" at bounding box center [159, 459] width 204 height 30
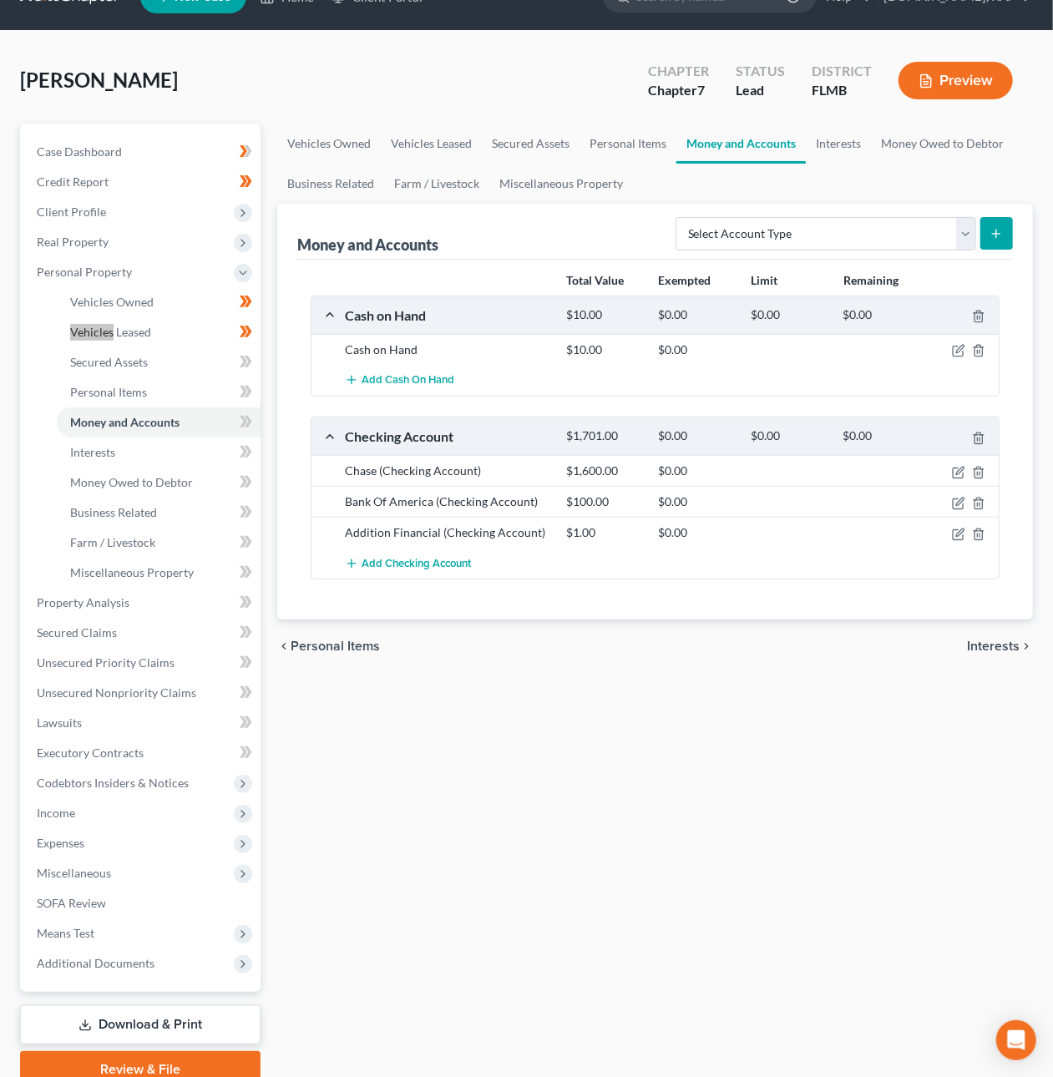
scroll to position [38, 0]
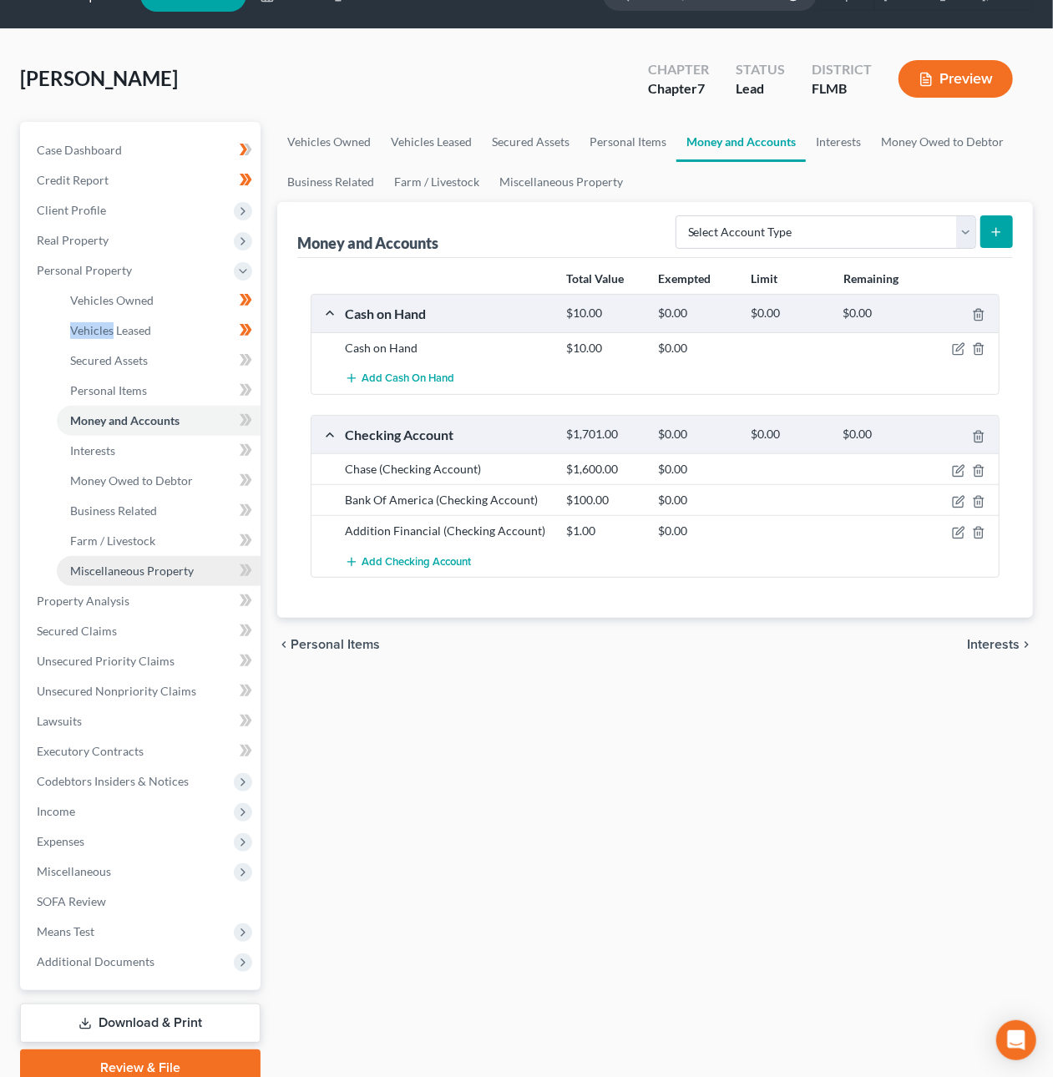
click at [139, 568] on span "Miscellaneous Property" at bounding box center [132, 571] width 124 height 14
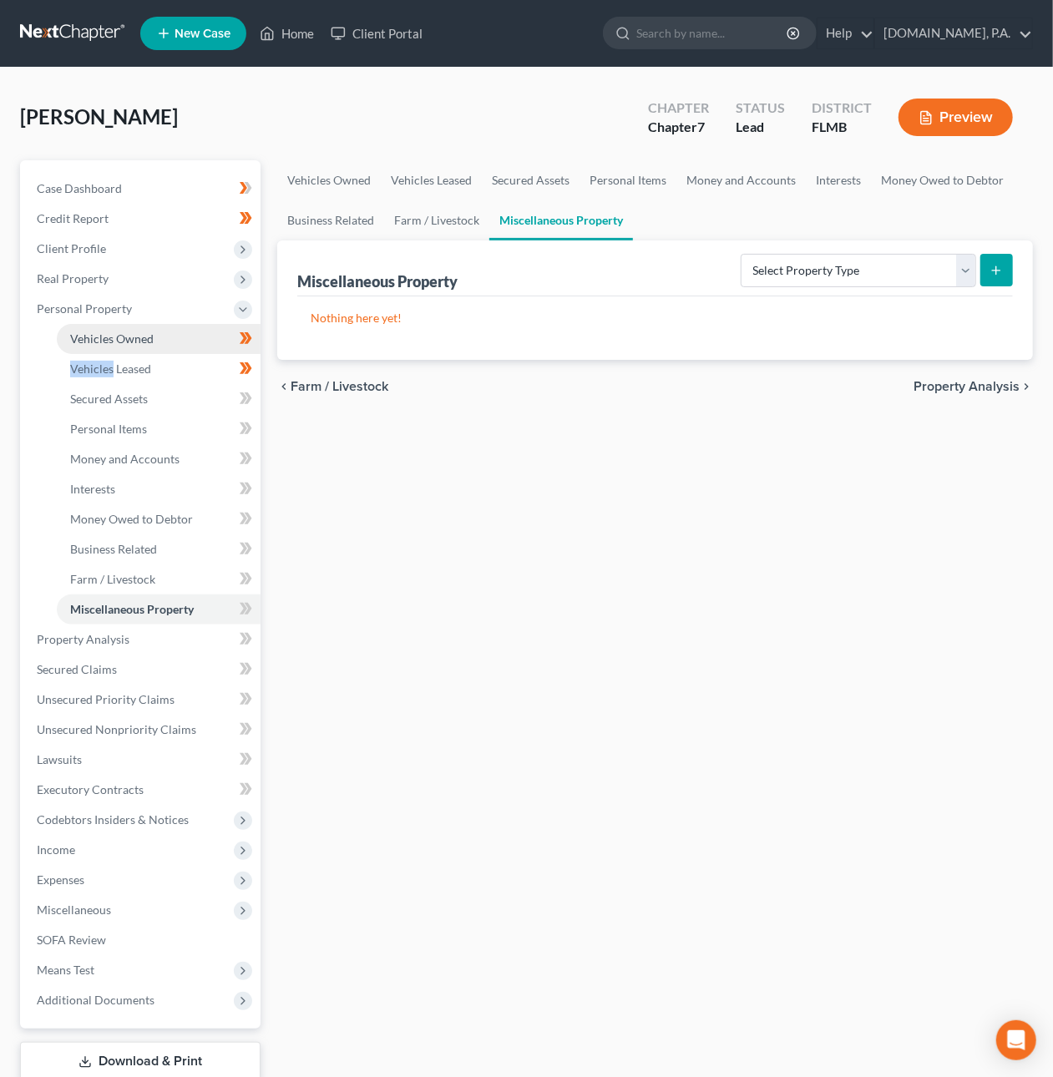
click at [105, 340] on span "Vehicles Owned" at bounding box center [112, 339] width 84 height 14
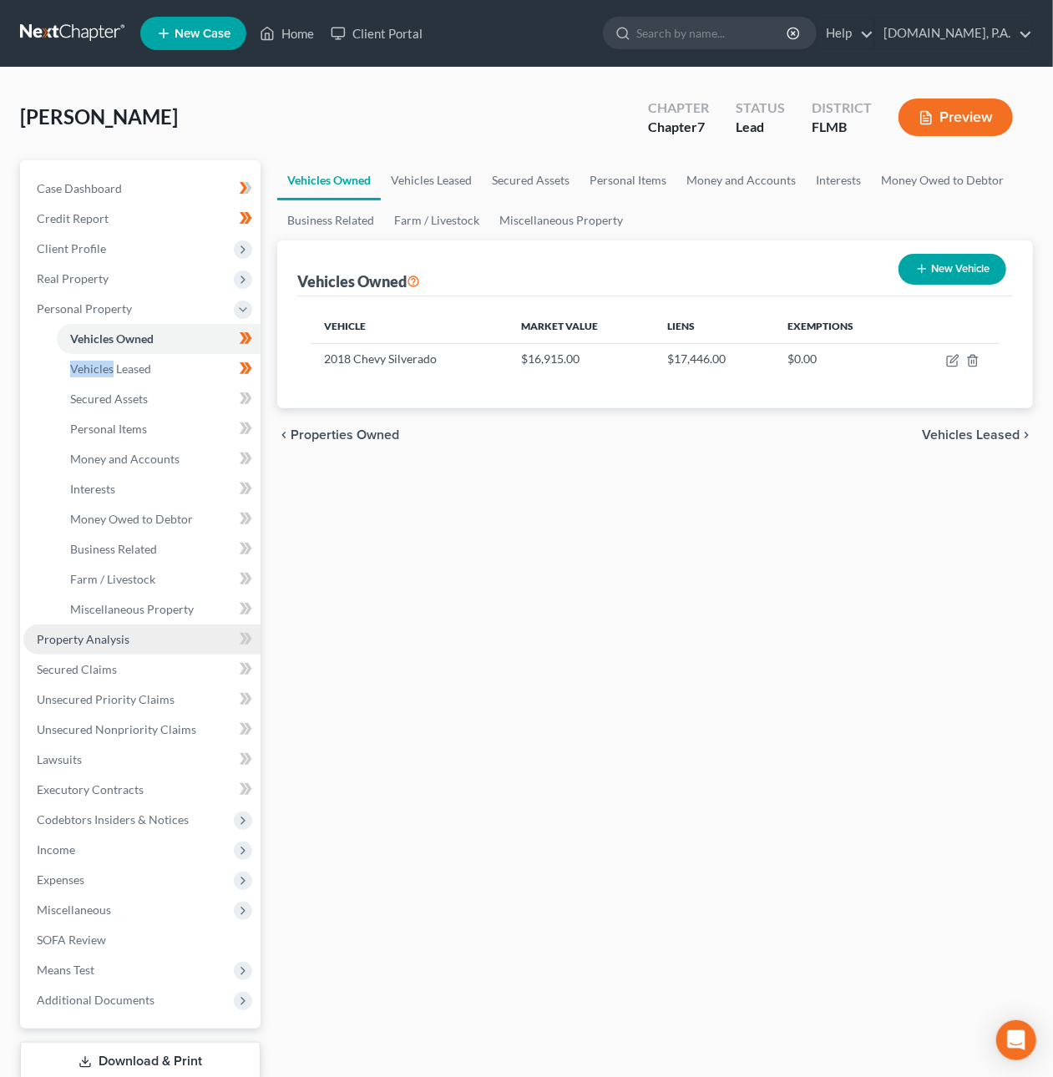
click at [104, 636] on span "Property Analysis" at bounding box center [83, 639] width 93 height 14
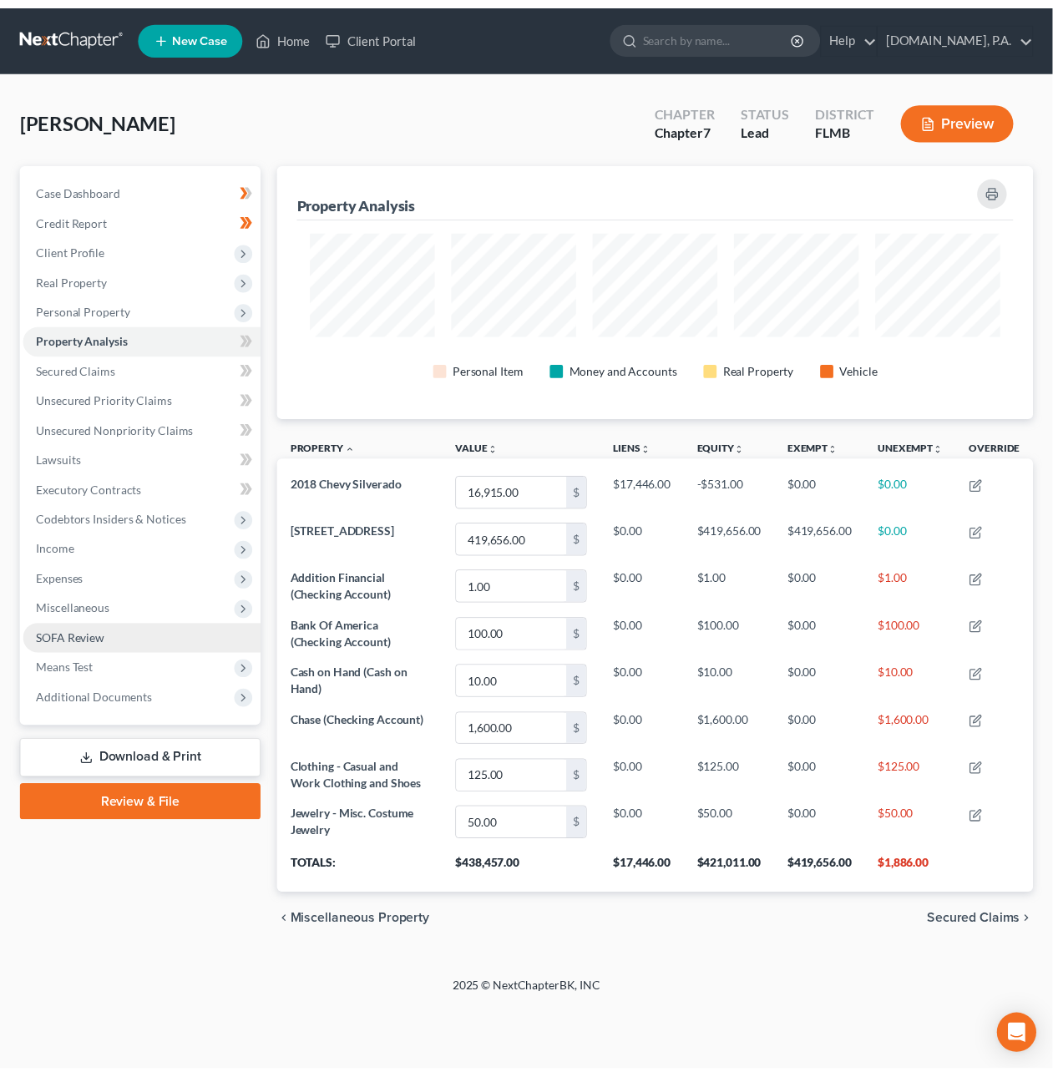
scroll to position [258, 768]
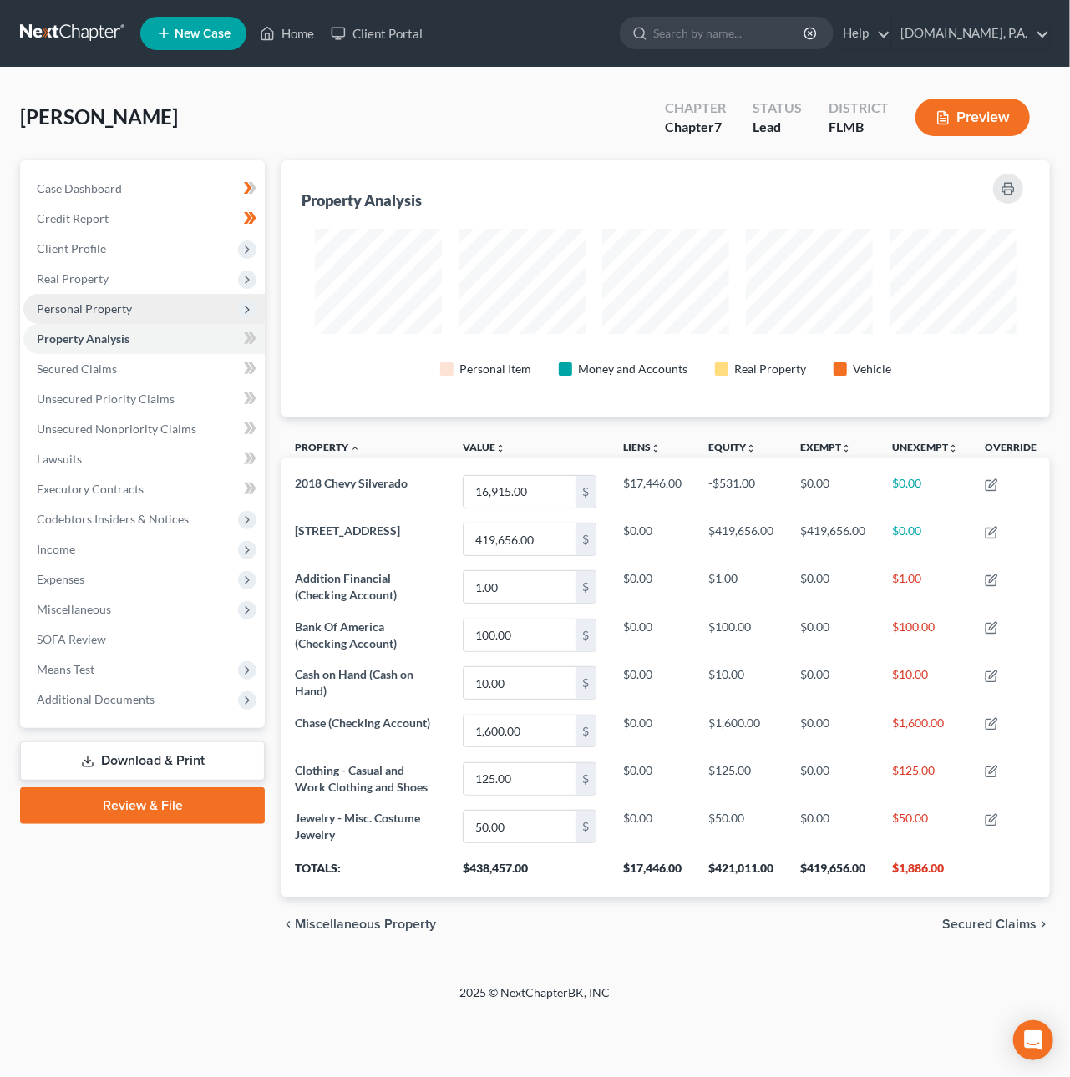
click at [94, 305] on span "Personal Property" at bounding box center [84, 309] width 95 height 14
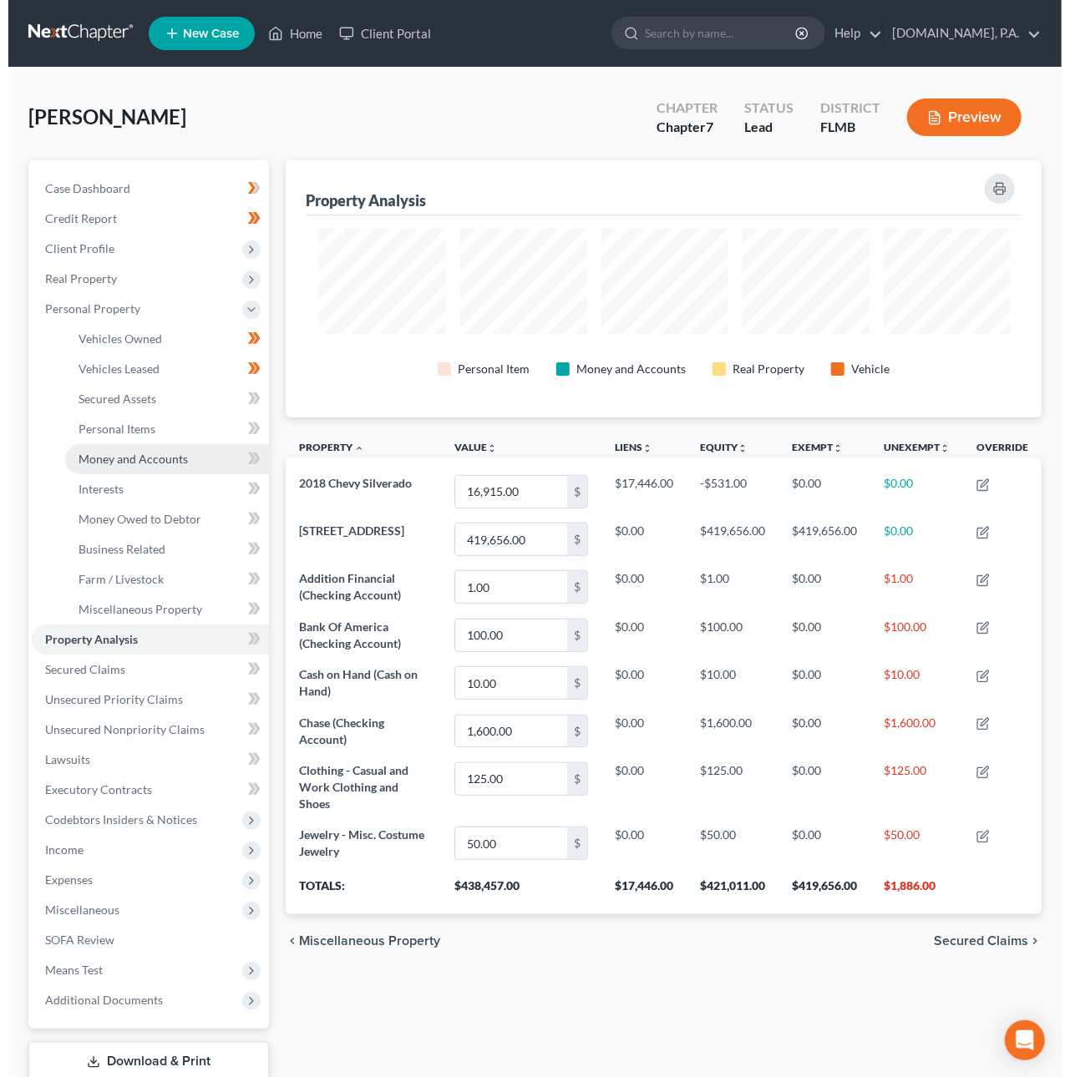
scroll to position [834992, 834492]
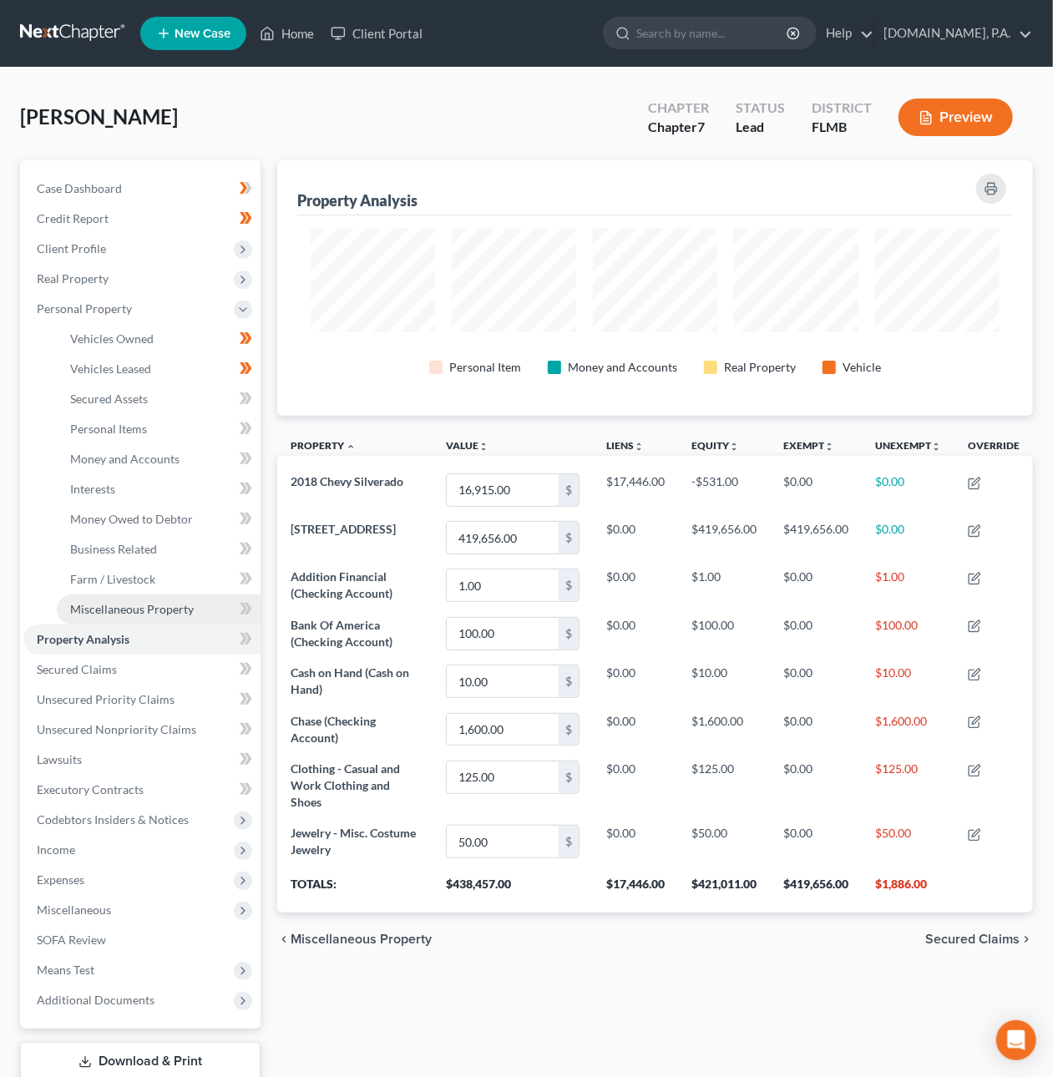
click at [115, 608] on span "Miscellaneous Property" at bounding box center [132, 609] width 124 height 14
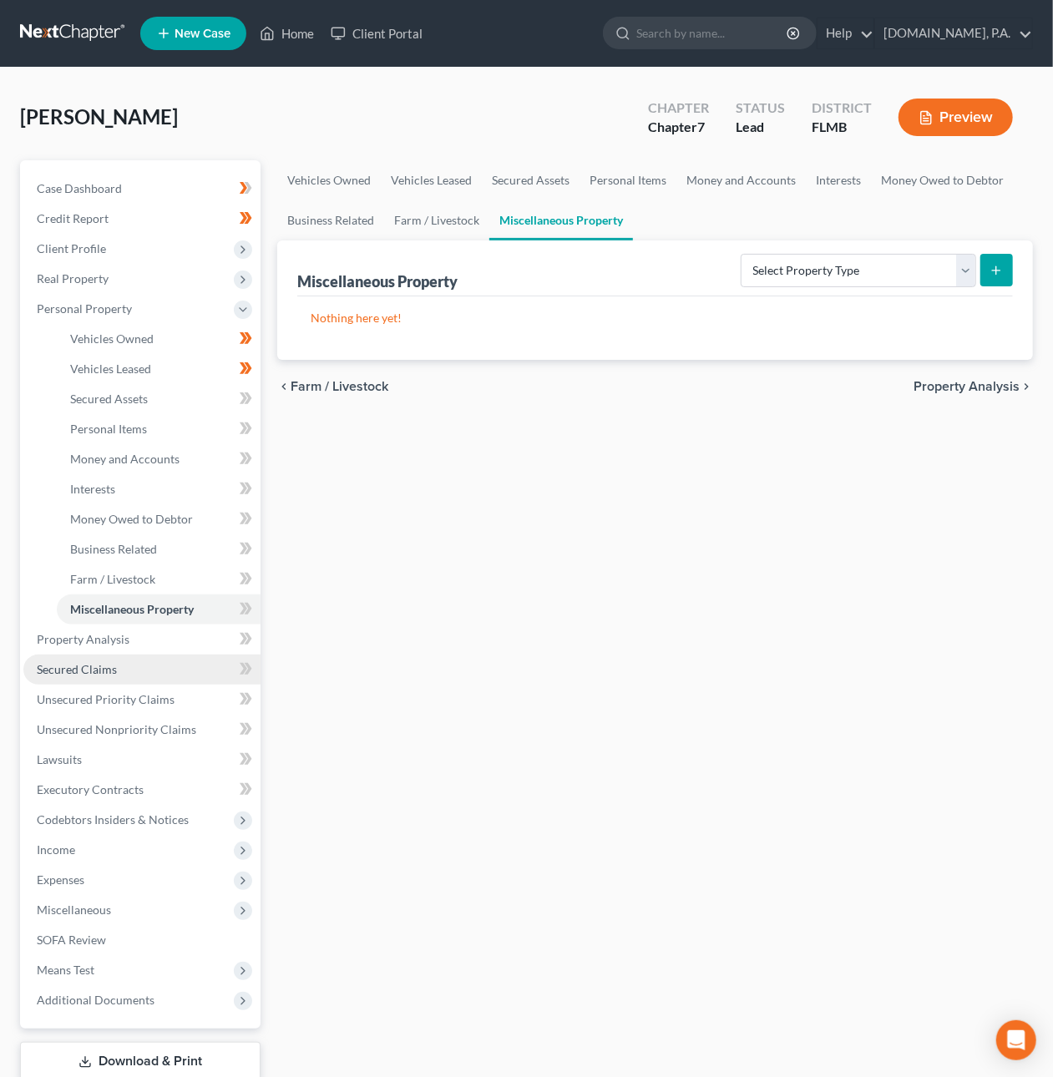
click at [122, 664] on link "Secured Claims" at bounding box center [141, 670] width 237 height 30
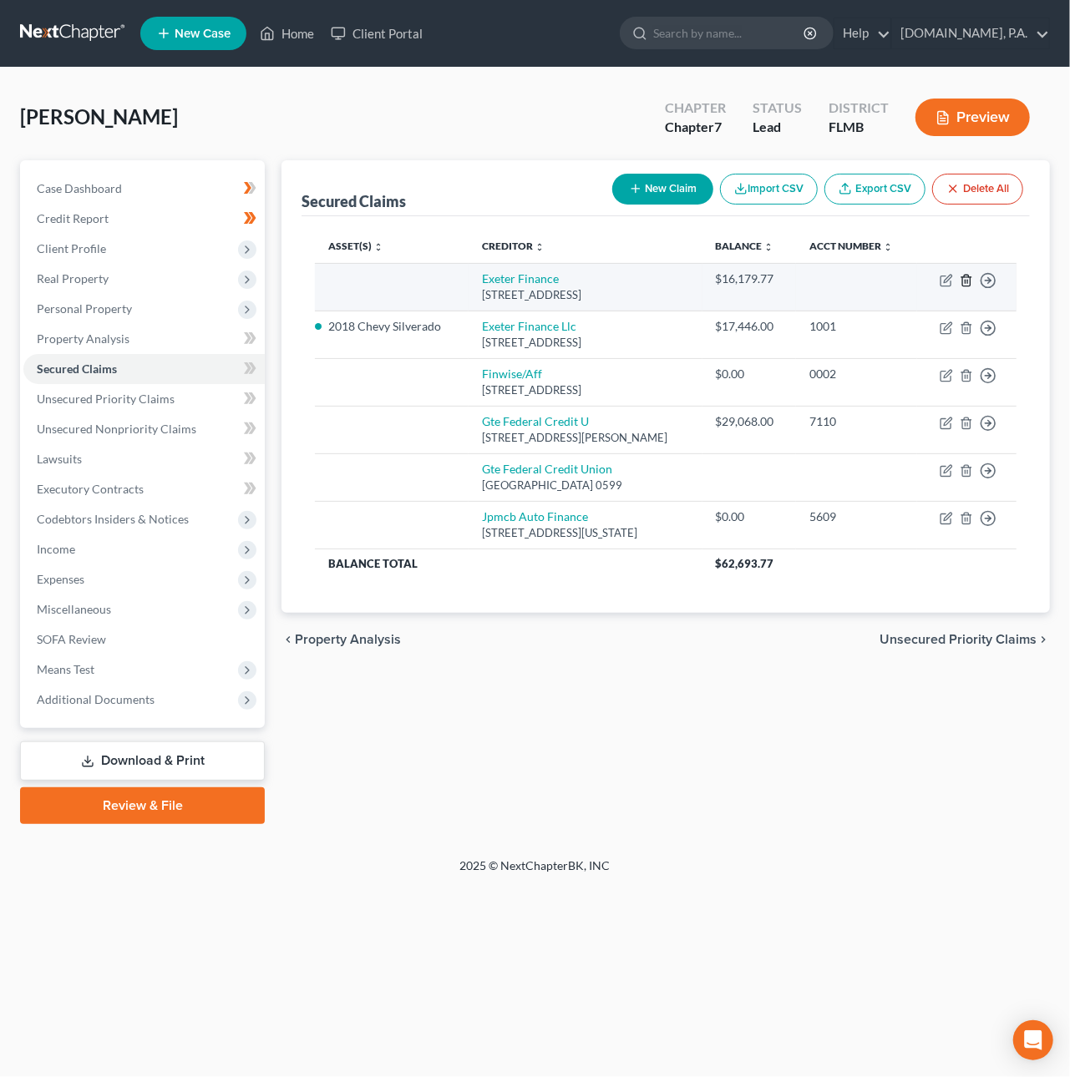
click at [970, 279] on icon "button" at bounding box center [966, 280] width 8 height 11
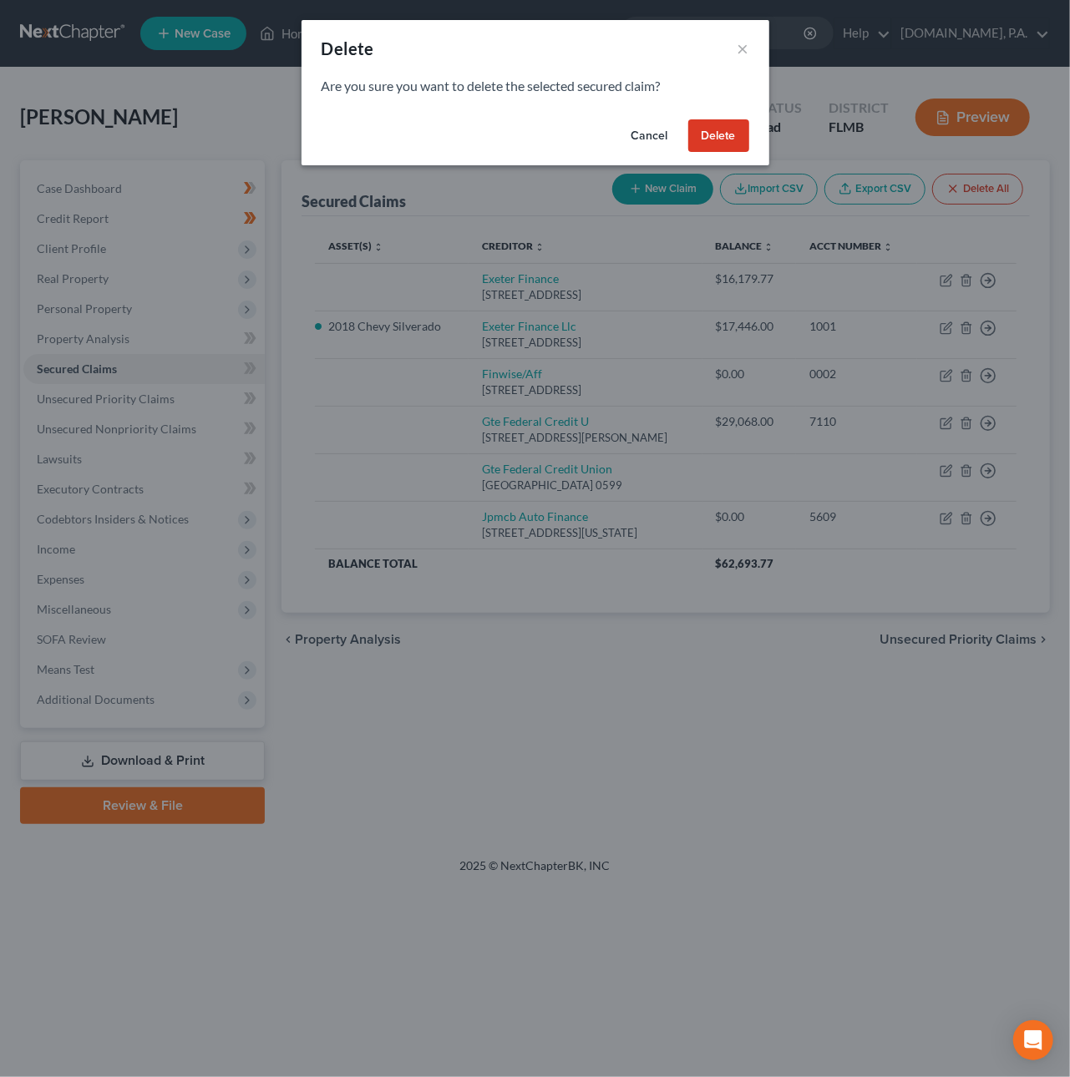
click at [707, 139] on button "Delete" at bounding box center [718, 135] width 61 height 33
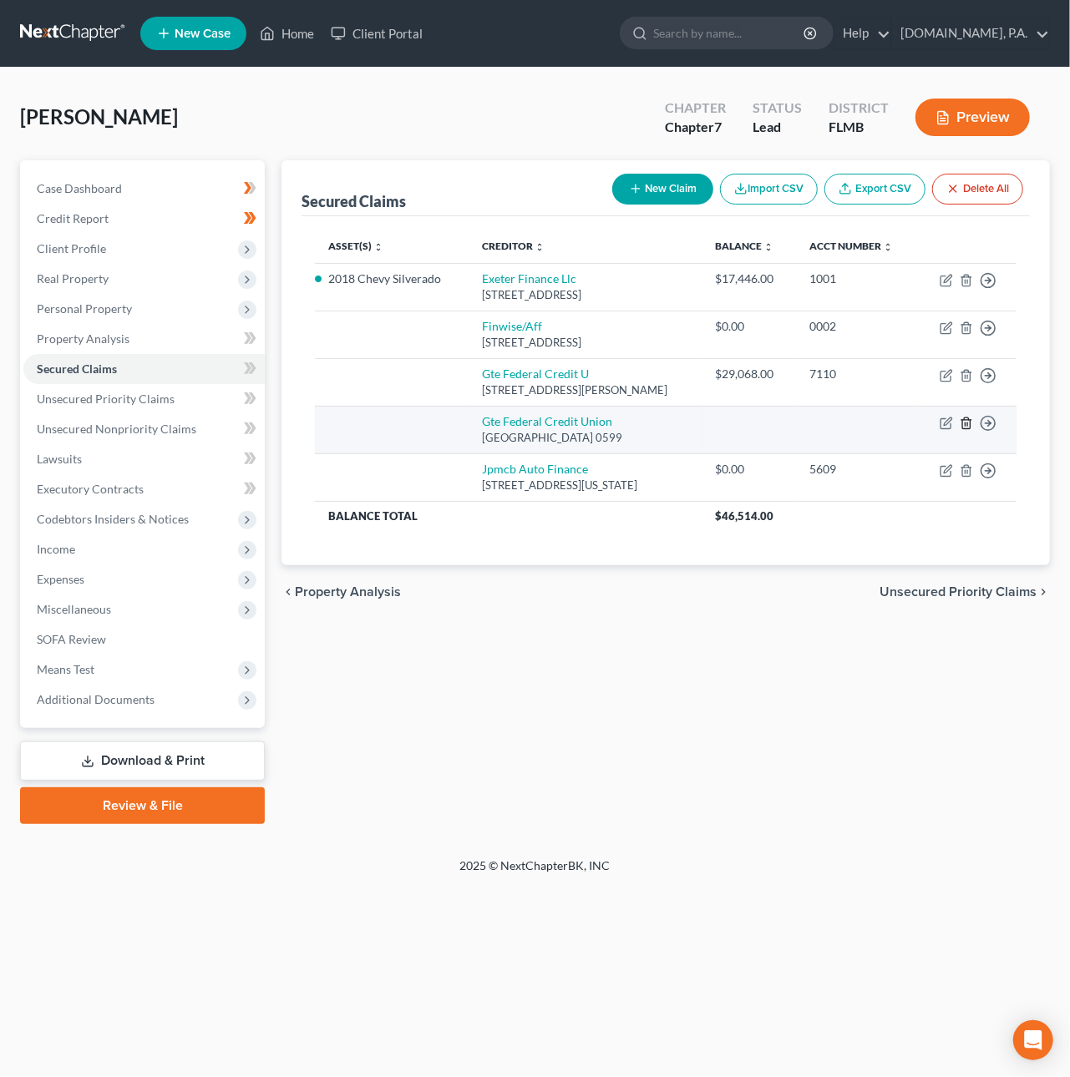
click at [970, 419] on icon "button" at bounding box center [966, 423] width 13 height 13
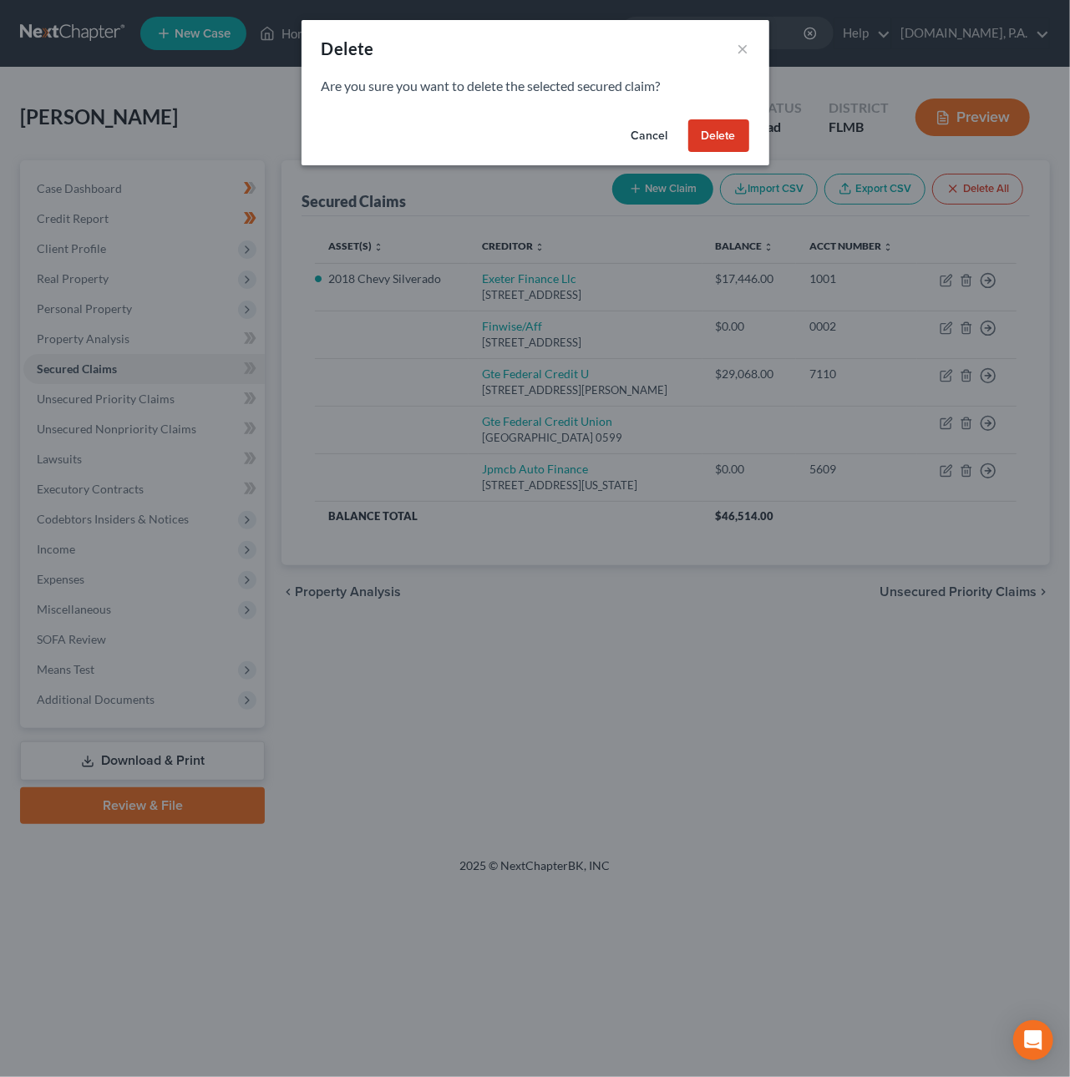
click at [727, 124] on button "Delete" at bounding box center [718, 135] width 61 height 33
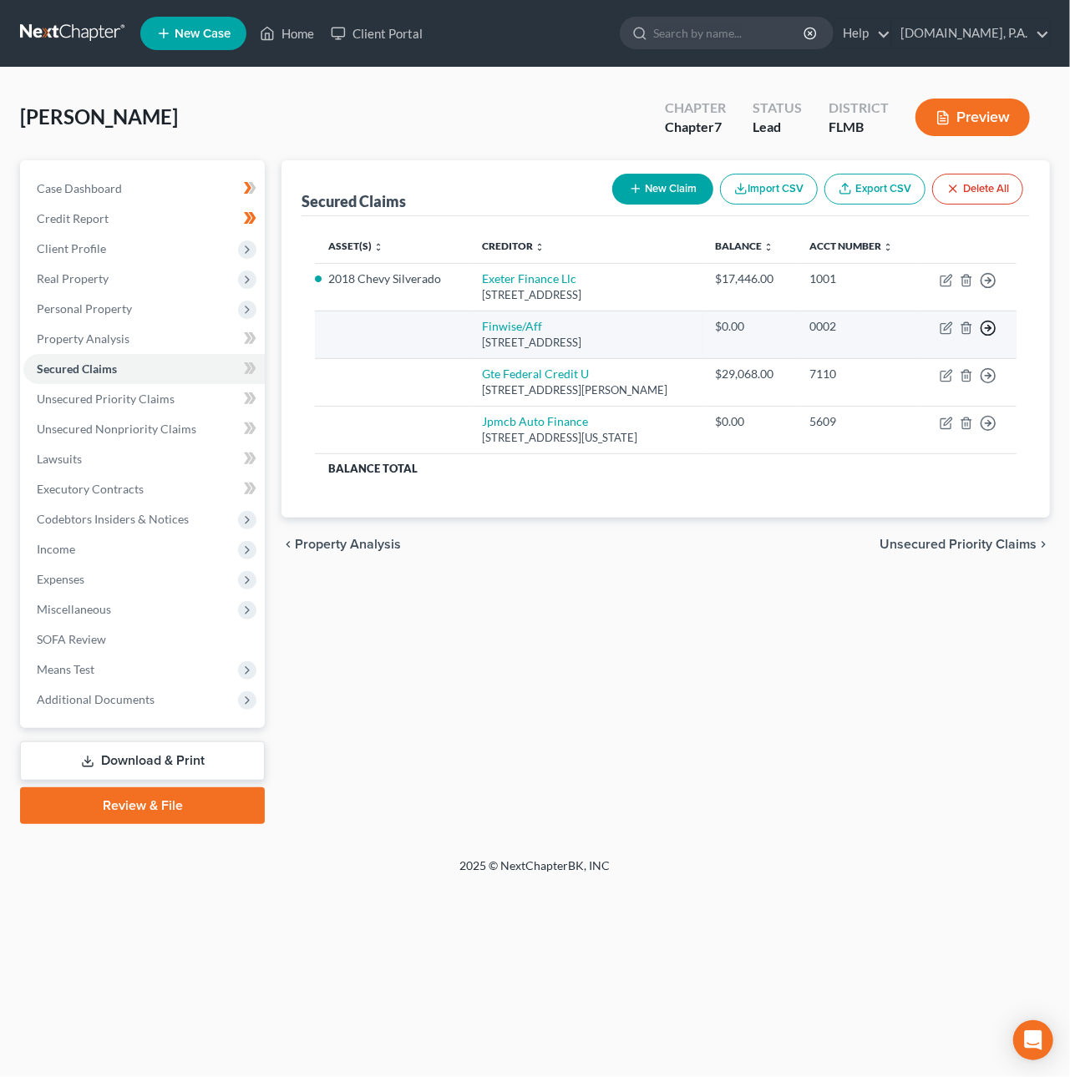
click at [992, 289] on icon "button" at bounding box center [988, 280] width 17 height 17
click at [902, 367] on link "Move to F" at bounding box center [911, 368] width 139 height 28
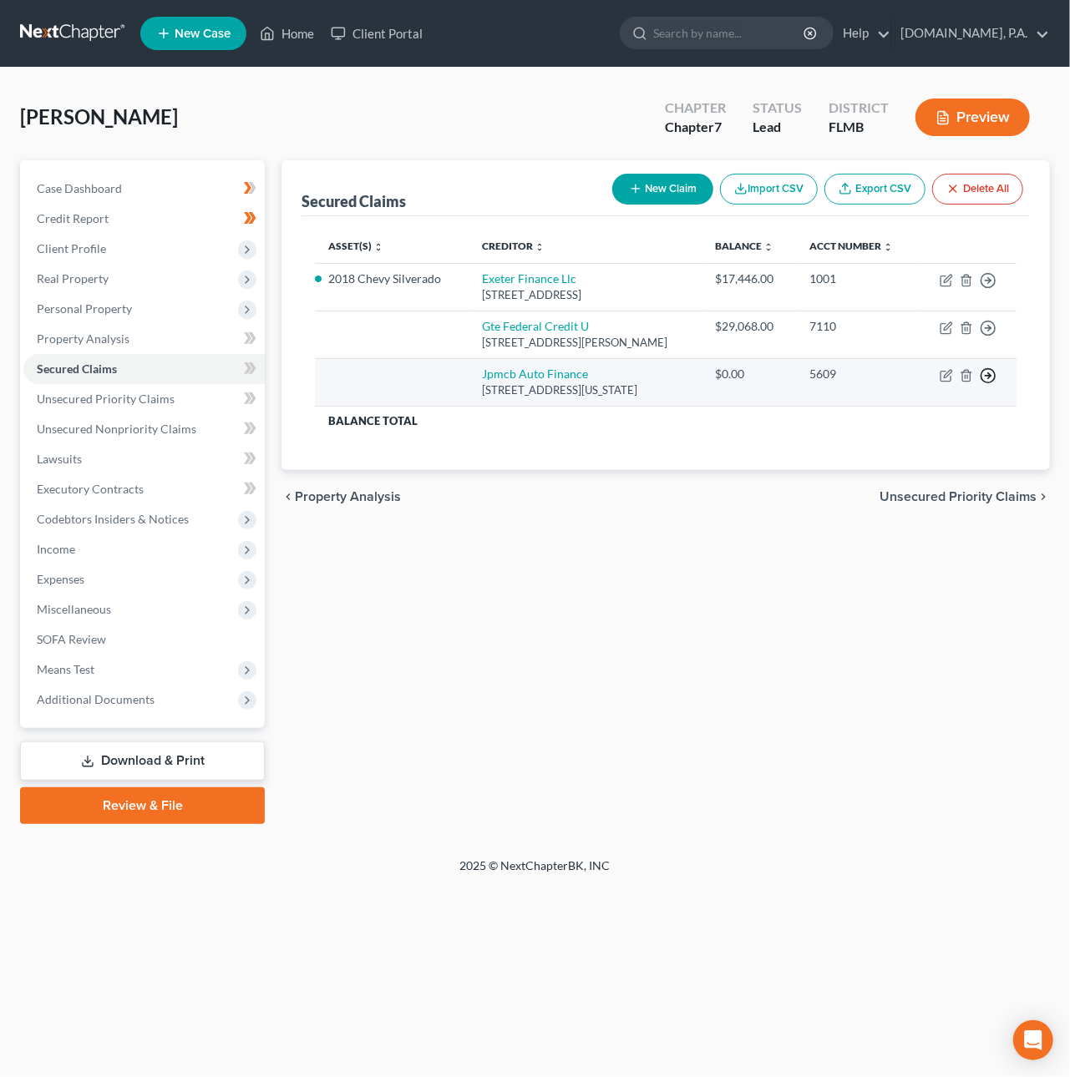
click at [994, 288] on circle "button" at bounding box center [988, 281] width 14 height 14
click at [937, 420] on link "Move to F" at bounding box center [911, 416] width 139 height 28
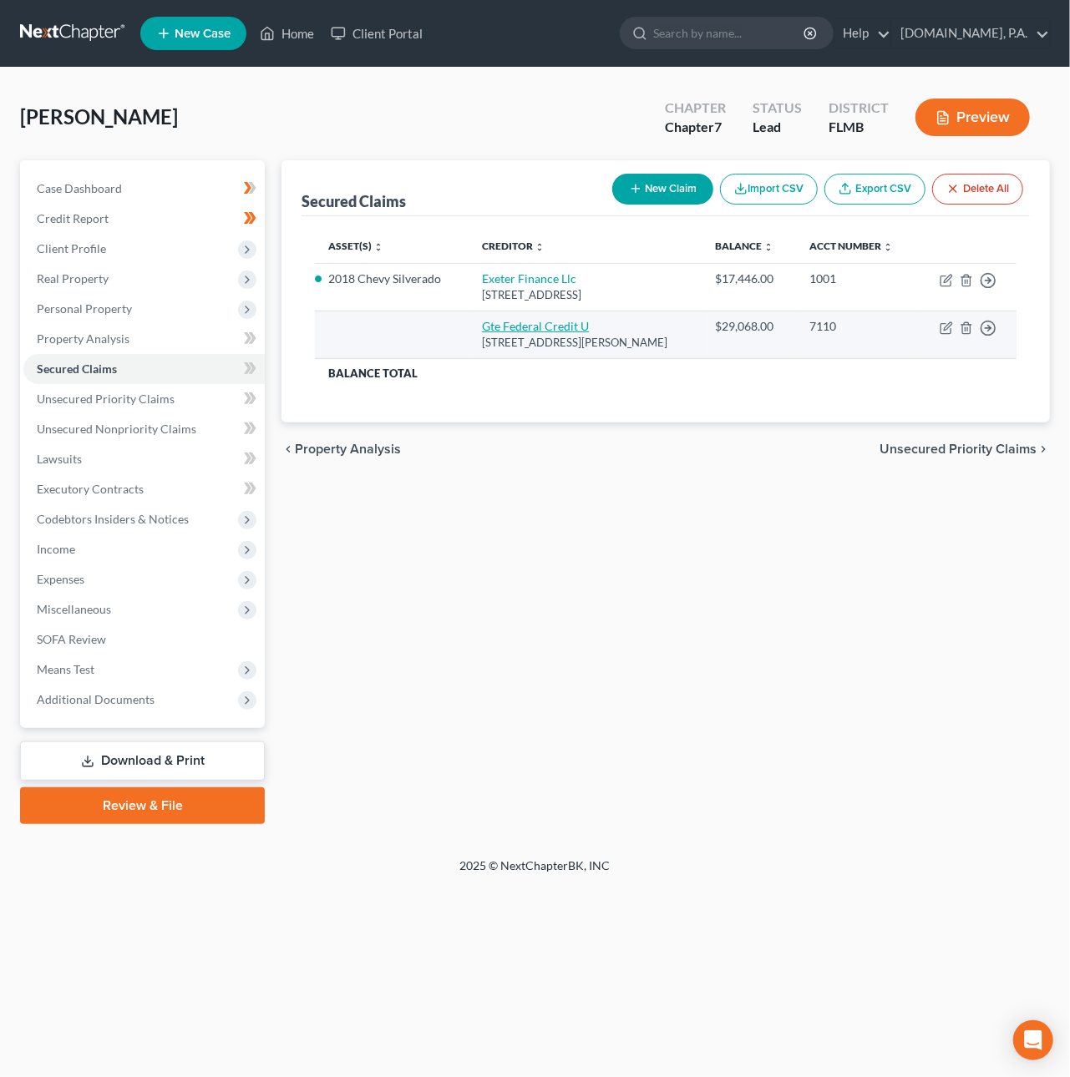
click at [509, 328] on link "Gte Federal Credit U" at bounding box center [535, 326] width 107 height 14
select select "9"
select select "0"
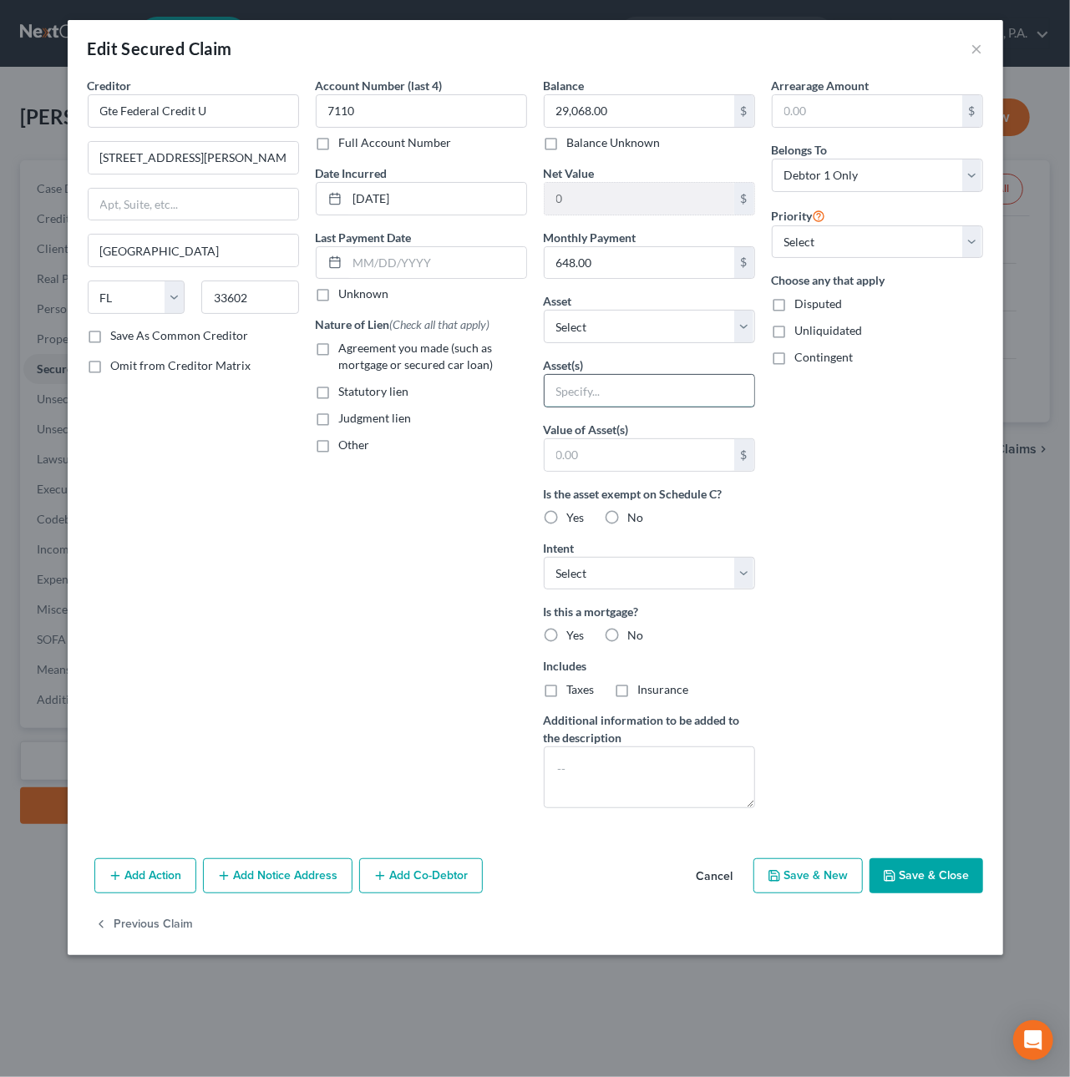
click at [651, 387] on input "text" at bounding box center [650, 391] width 210 height 32
click at [618, 337] on select "Select Other Multiple Assets Jewelry - Misc. Costume Jewelry - $50.0 Clothing -…" at bounding box center [649, 326] width 211 height 33
click at [580, 396] on input "text" at bounding box center [650, 391] width 210 height 32
paste input "2018 NISSAN ARMADA SV VIN: [US_VEHICLE_IDENTIFICATION_NUMBER]"
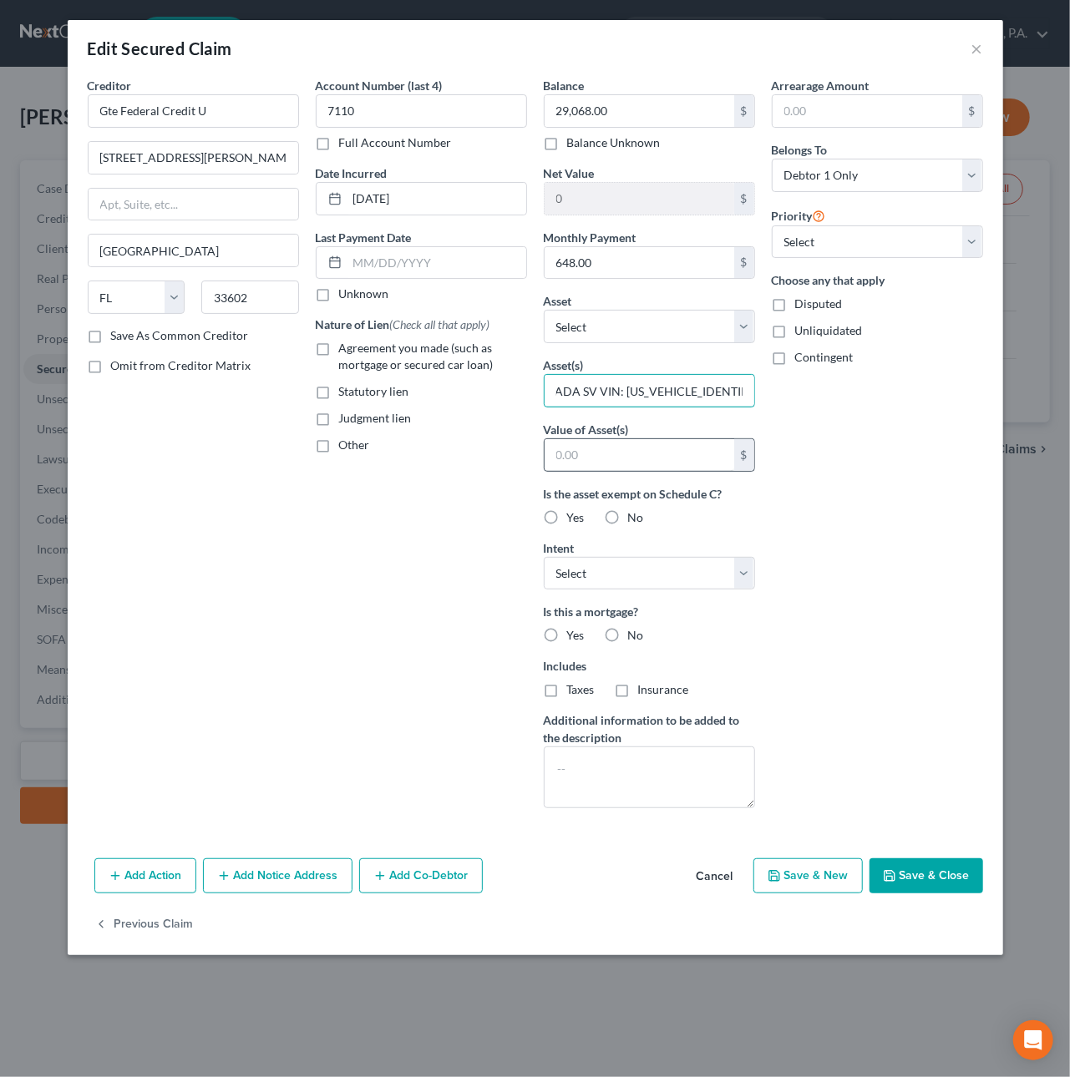
drag, startPoint x: 594, startPoint y: 388, endPoint x: 627, endPoint y: 445, distance: 65.9
click at [594, 389] on input "2018 NISSAN ARMADA SV VIN: [US_VEHICLE_IDENTIFICATION_NUMBER]" at bounding box center [650, 391] width 210 height 32
type input "2018 NISSAN ARMADA SV; VIN: [US_VEHICLE_IDENTIFICATION_NUMBER]"
click at [628, 522] on label "No" at bounding box center [636, 518] width 16 height 17
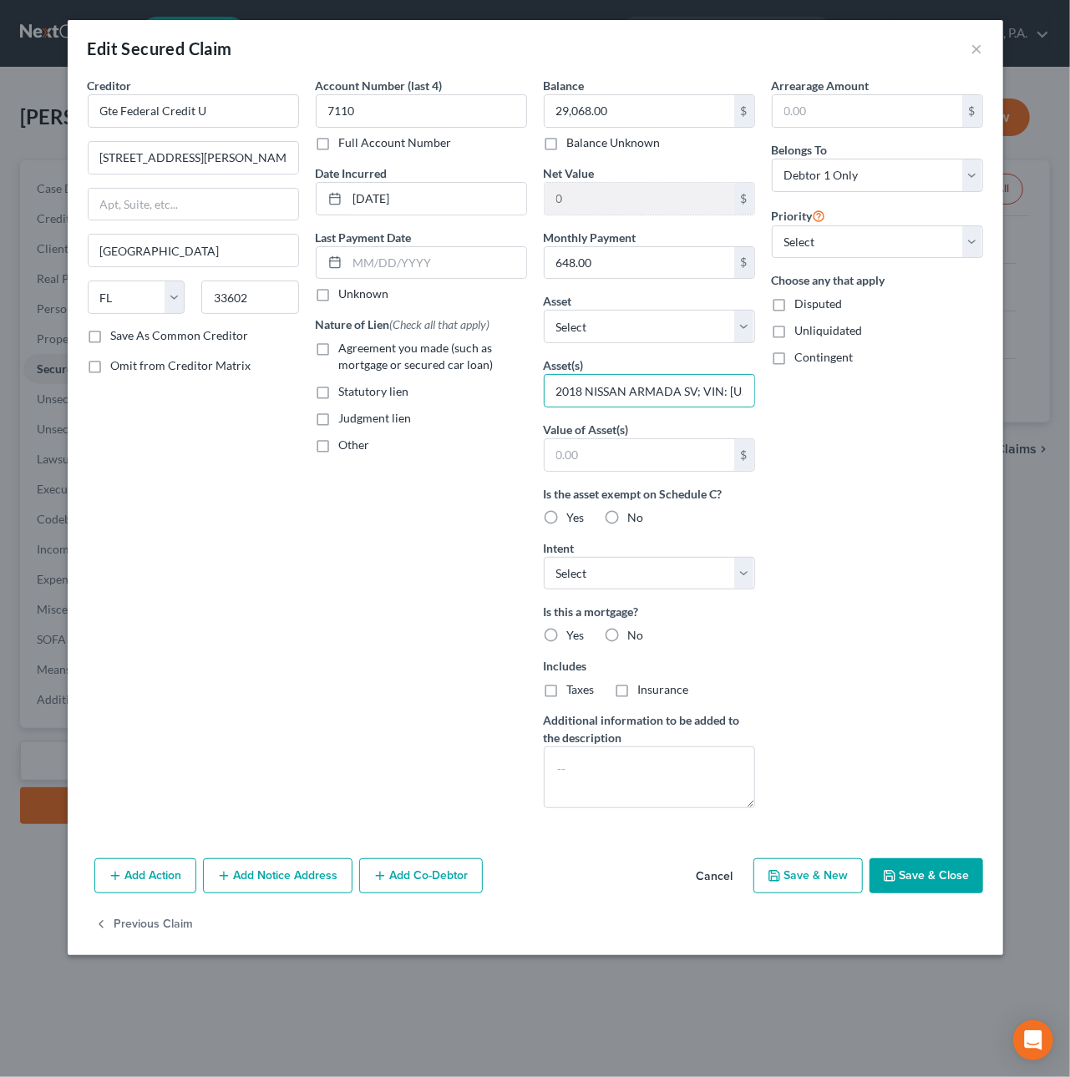
click at [635, 520] on input "No" at bounding box center [640, 515] width 11 height 11
radio input "true"
click at [605, 574] on select "Select Surrender Redeem Reaffirm Avoid Other" at bounding box center [649, 573] width 211 height 33
drag, startPoint x: 611, startPoint y: 636, endPoint x: 610, endPoint y: 657, distance: 20.9
click at [628, 636] on label "No" at bounding box center [636, 635] width 16 height 17
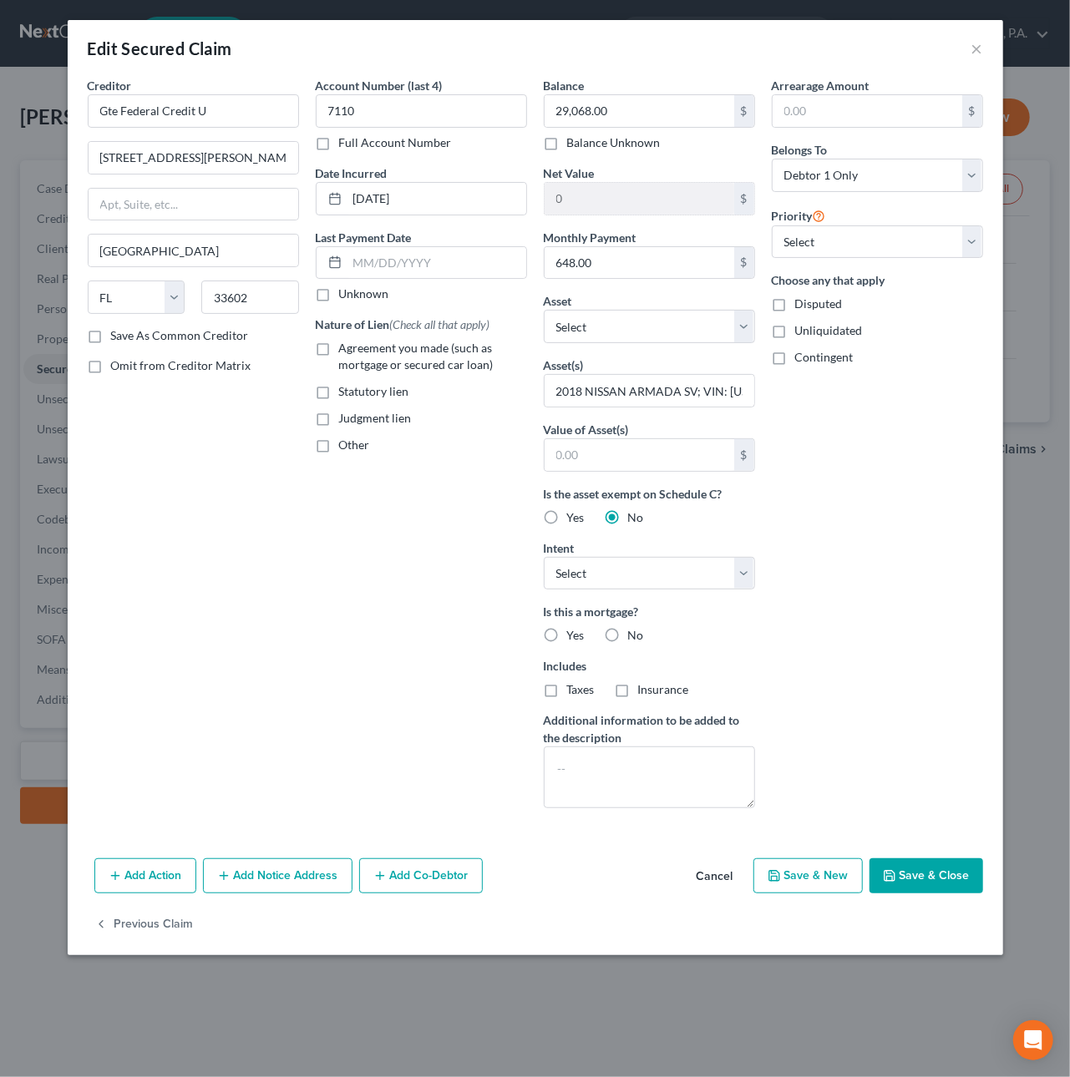
click at [635, 636] on input "No" at bounding box center [640, 632] width 11 height 11
radio input "true"
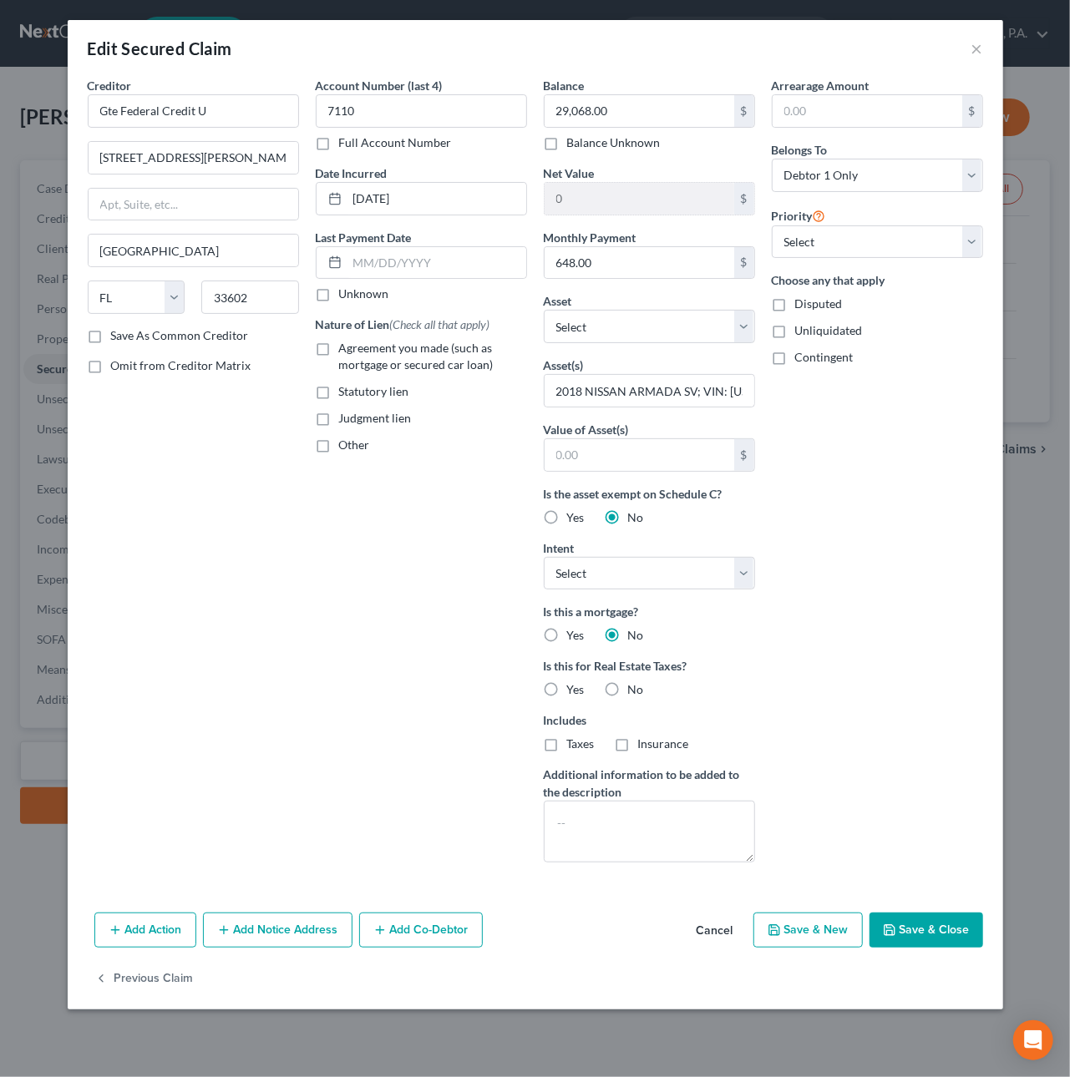
click at [628, 696] on label "No" at bounding box center [636, 690] width 16 height 17
click at [635, 692] on input "No" at bounding box center [640, 687] width 11 height 11
radio input "true"
click at [638, 751] on label "Insurance" at bounding box center [663, 744] width 51 height 17
click at [645, 747] on input "Insurance" at bounding box center [650, 741] width 11 height 11
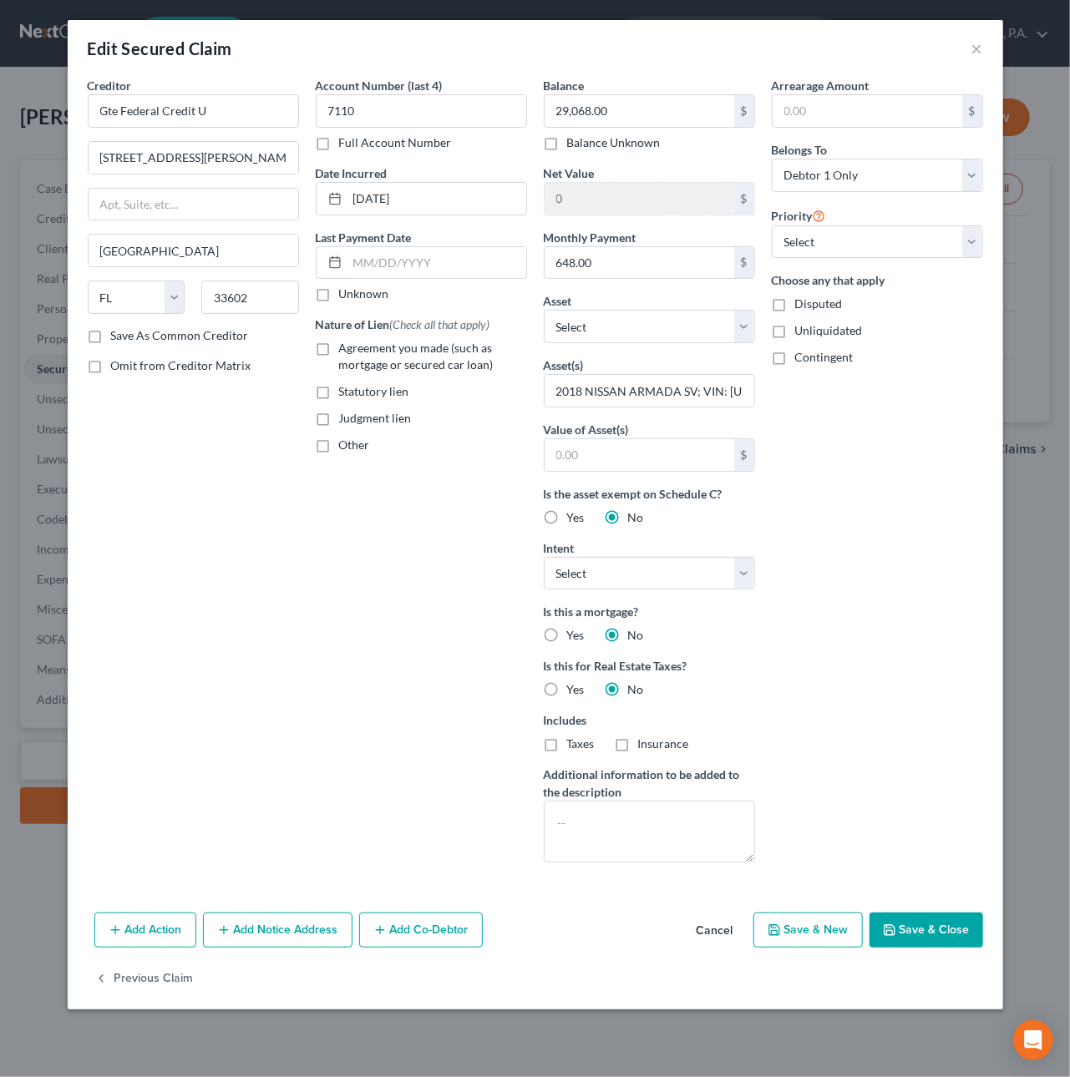
checkbox input "true"
click at [567, 746] on label "Taxes" at bounding box center [581, 744] width 28 height 17
click at [574, 746] on input "Taxes" at bounding box center [579, 741] width 11 height 11
checkbox input "true"
click at [339, 357] on label "Agreement you made (such as mortgage or secured car loan)" at bounding box center [433, 356] width 188 height 33
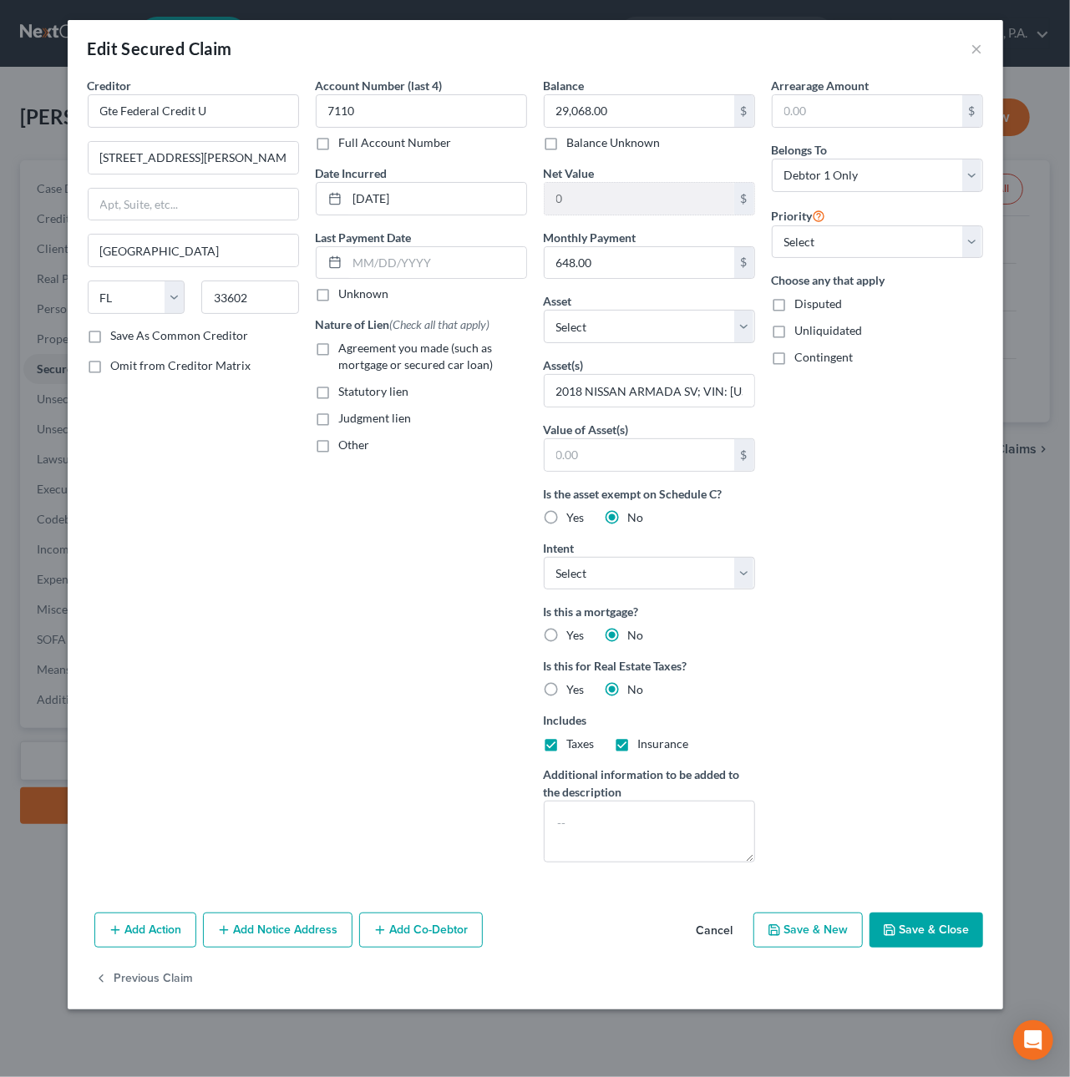
click at [346, 351] on input "Agreement you made (such as mortgage or secured car loan)" at bounding box center [351, 345] width 11 height 11
checkbox input "true"
click at [158, 941] on button "Add Action" at bounding box center [145, 930] width 102 height 35
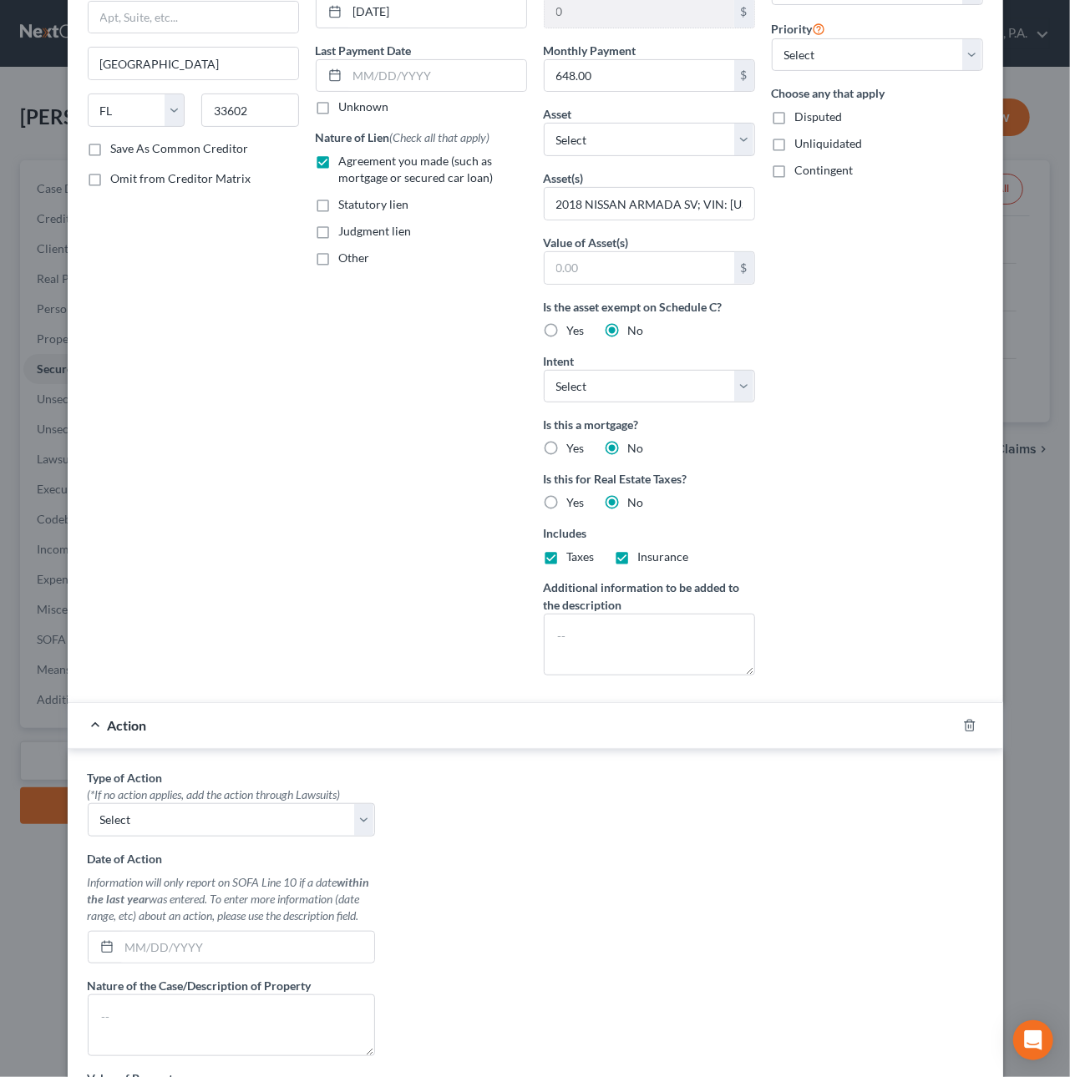
scroll to position [188, 0]
click at [359, 824] on select "Select Repossession Garnishment Foreclosure Personal Injury Attached, Seized, O…" at bounding box center [231, 819] width 287 height 33
select select "0"
click at [145, 954] on input "text" at bounding box center [246, 947] width 255 height 32
type input "[DATE]"
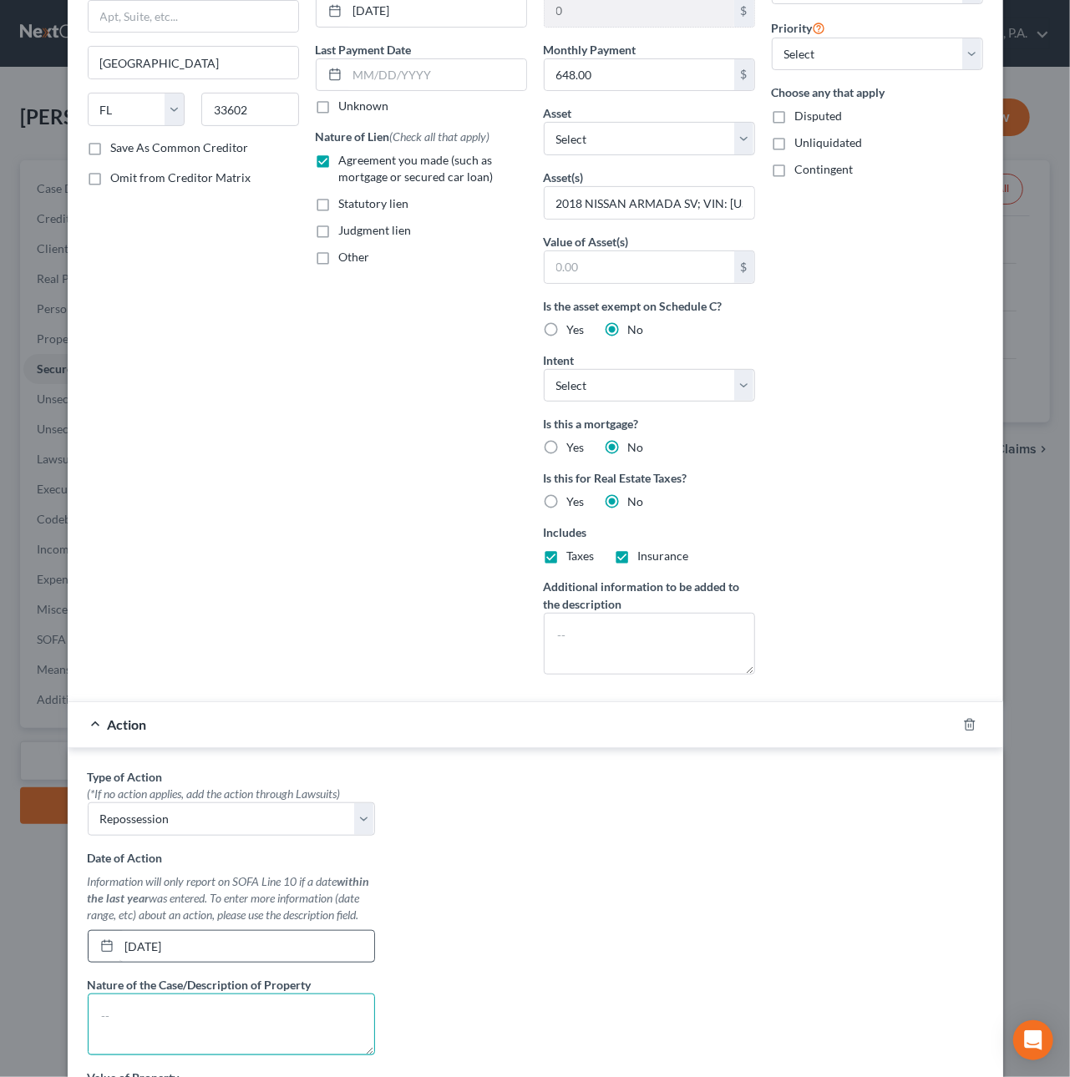
paste textarea "2018 NISSAN ARMADA SV VIN: [US_VEHICLE_IDENTIFICATION_NUMBER]"
click at [234, 1018] on textarea "2018 NISSAN ARMADA SV VIN: [US_VEHICLE_IDENTIFICATION_NUMBER]" at bounding box center [231, 1025] width 287 height 62
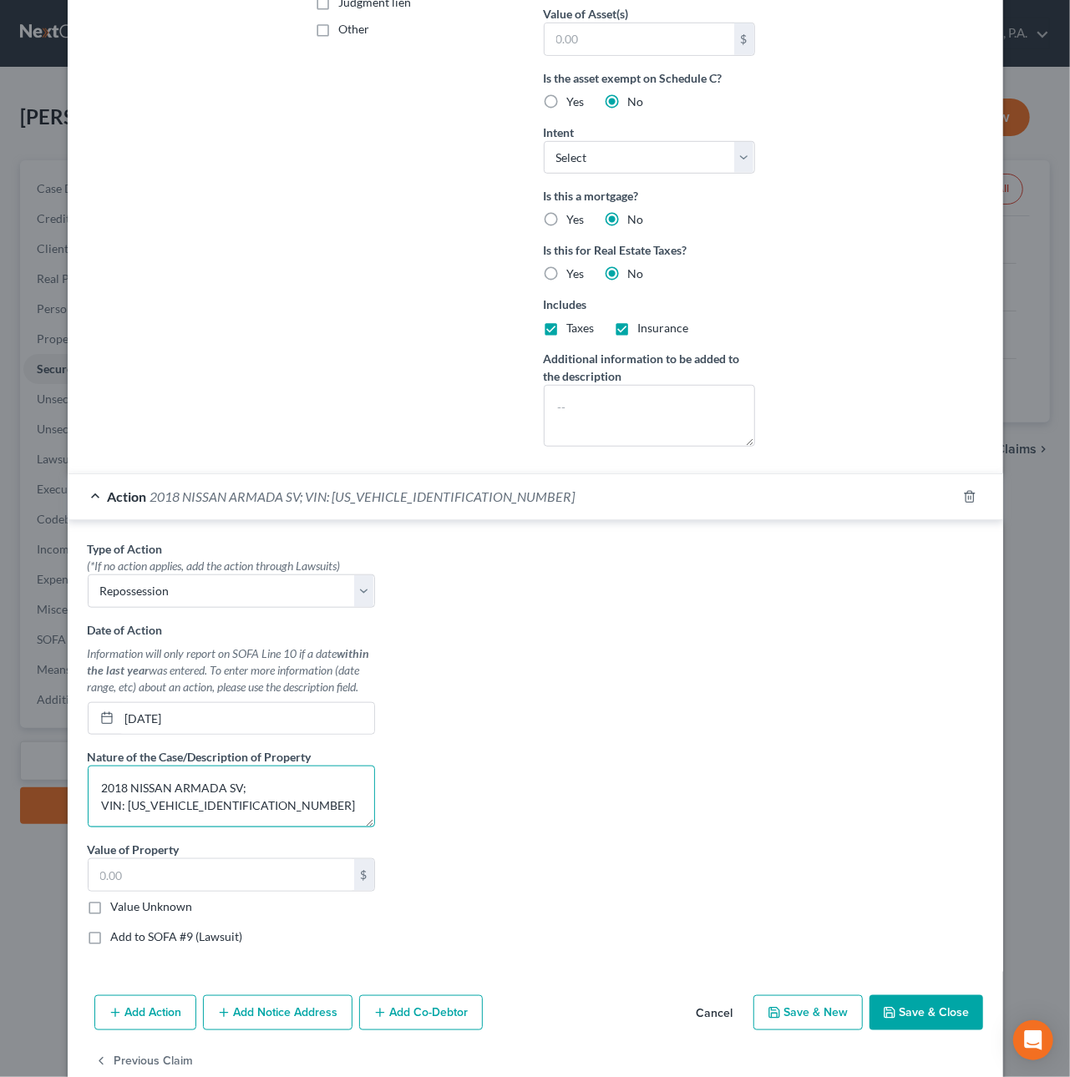
scroll to position [425, 0]
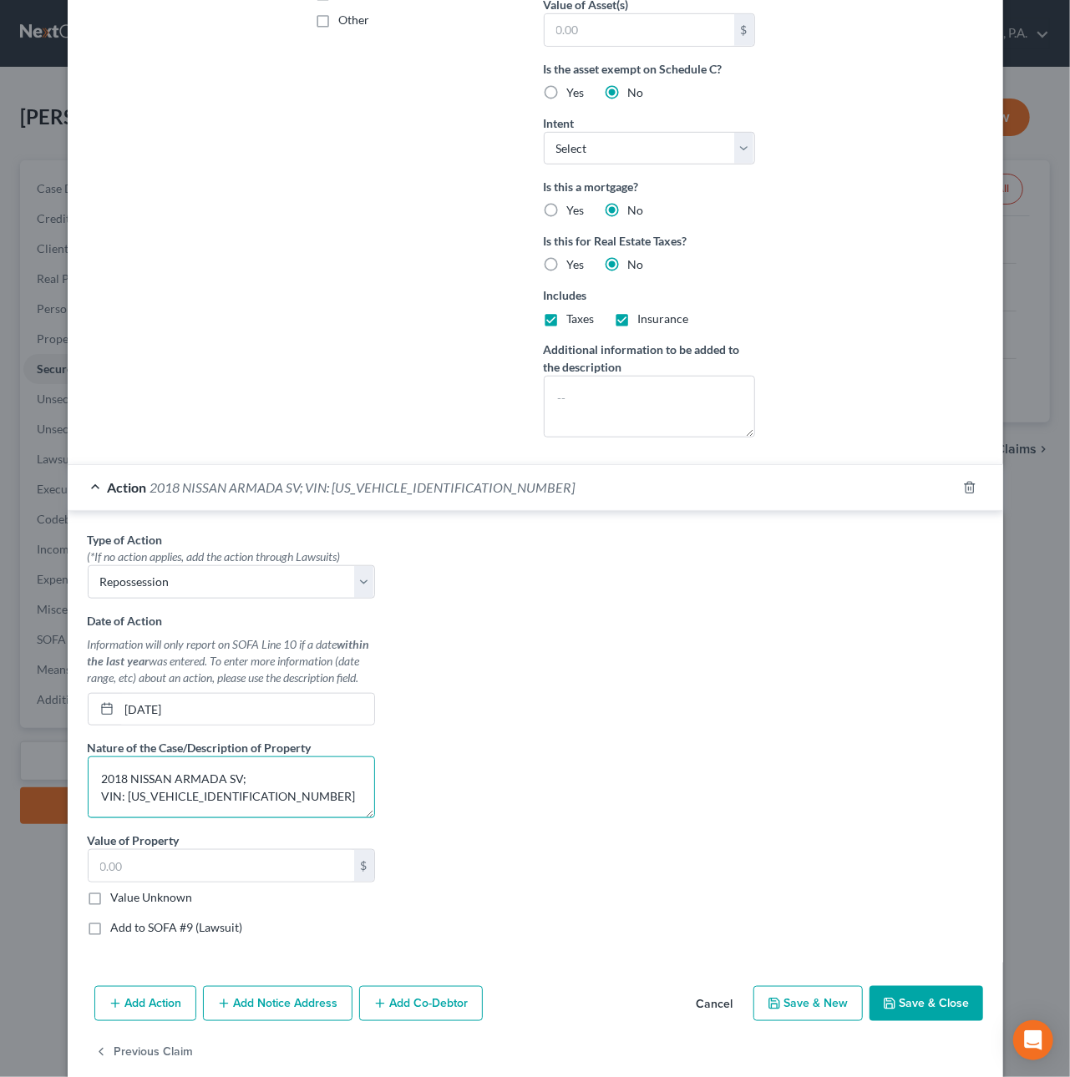
type textarea "2018 NISSAN ARMADA SV; VIN: [US_VEHICLE_IDENTIFICATION_NUMBER]"
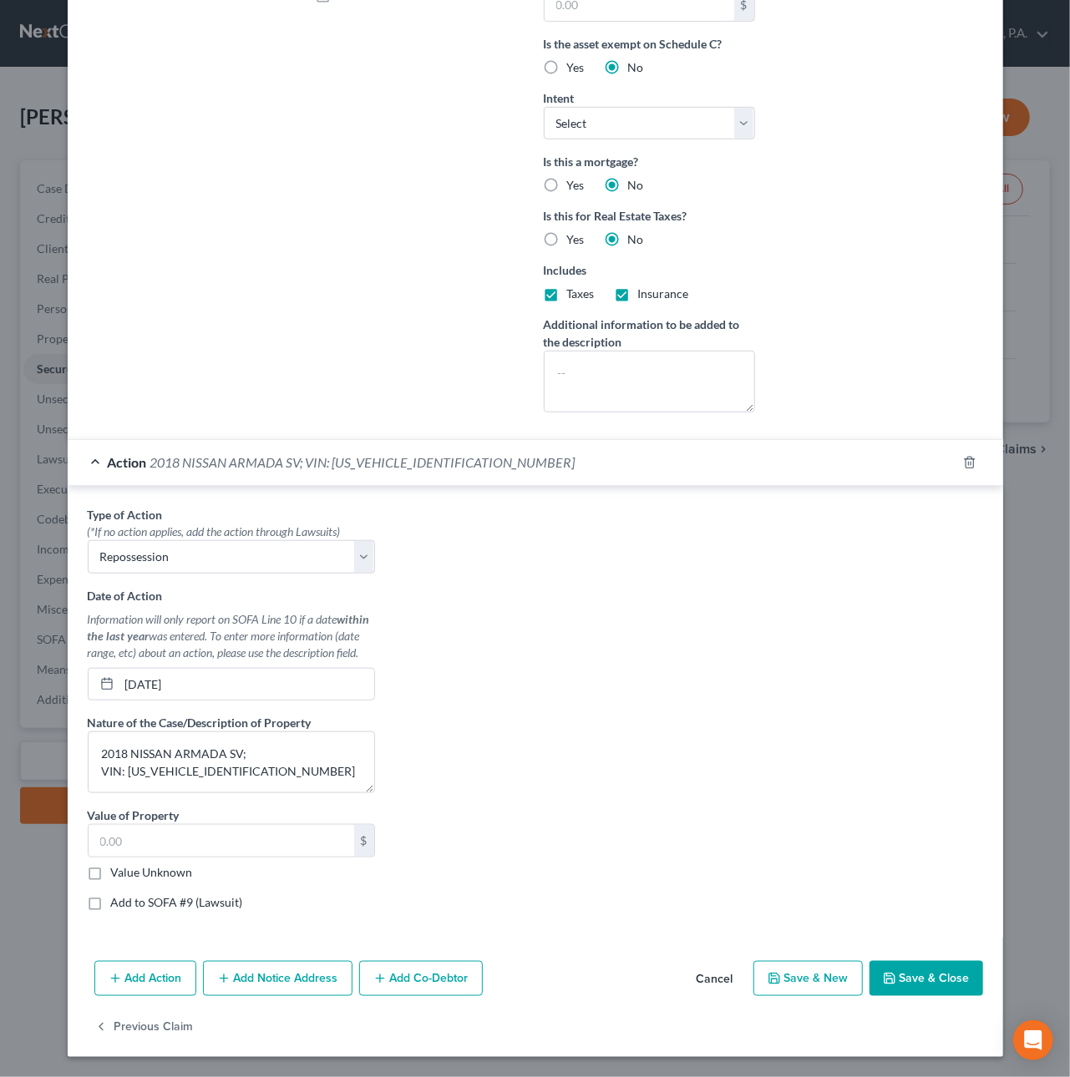
scroll to position [458, 0]
click at [292, 979] on button "Add Notice Address" at bounding box center [278, 978] width 150 height 35
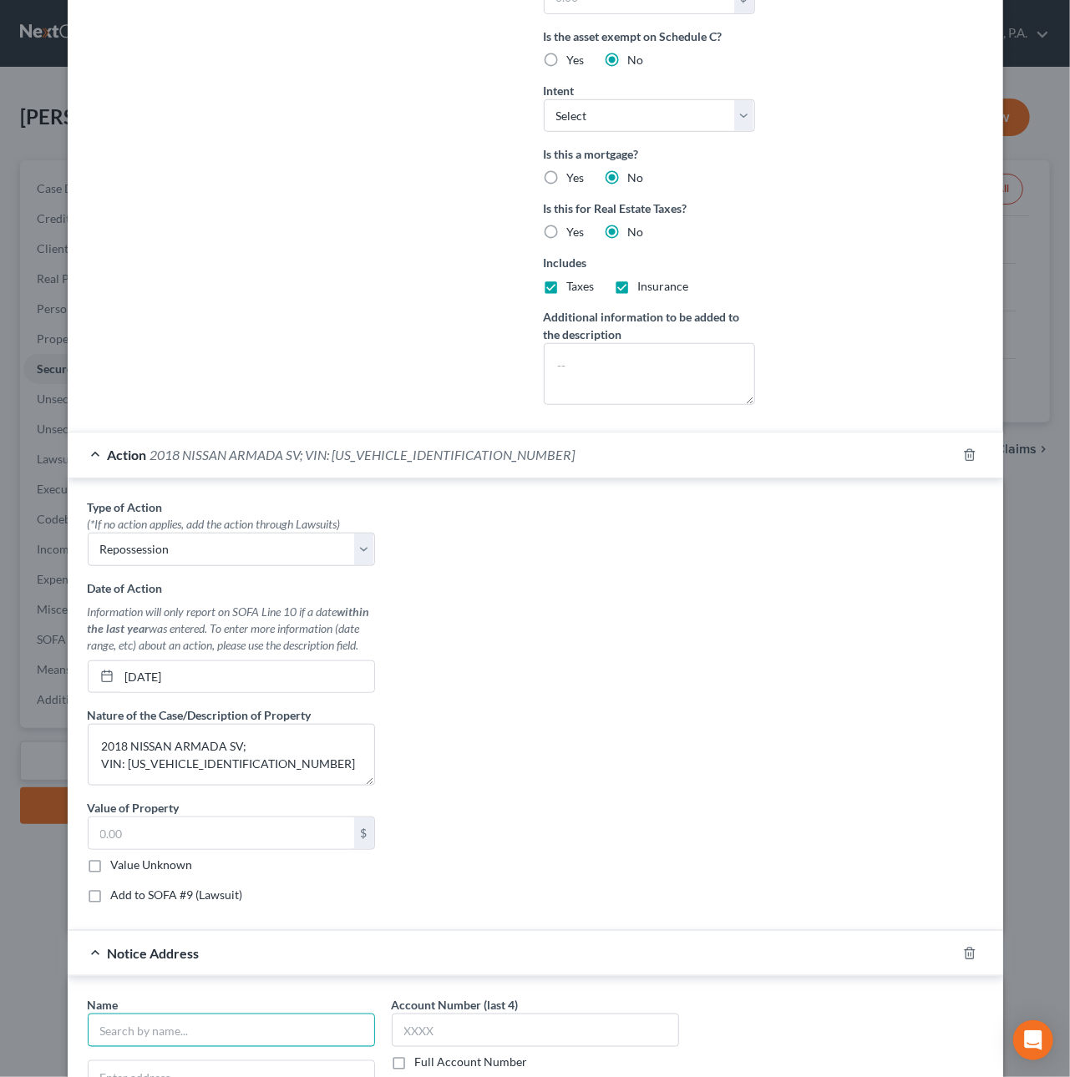
click at [175, 1031] on input "text" at bounding box center [231, 1030] width 287 height 33
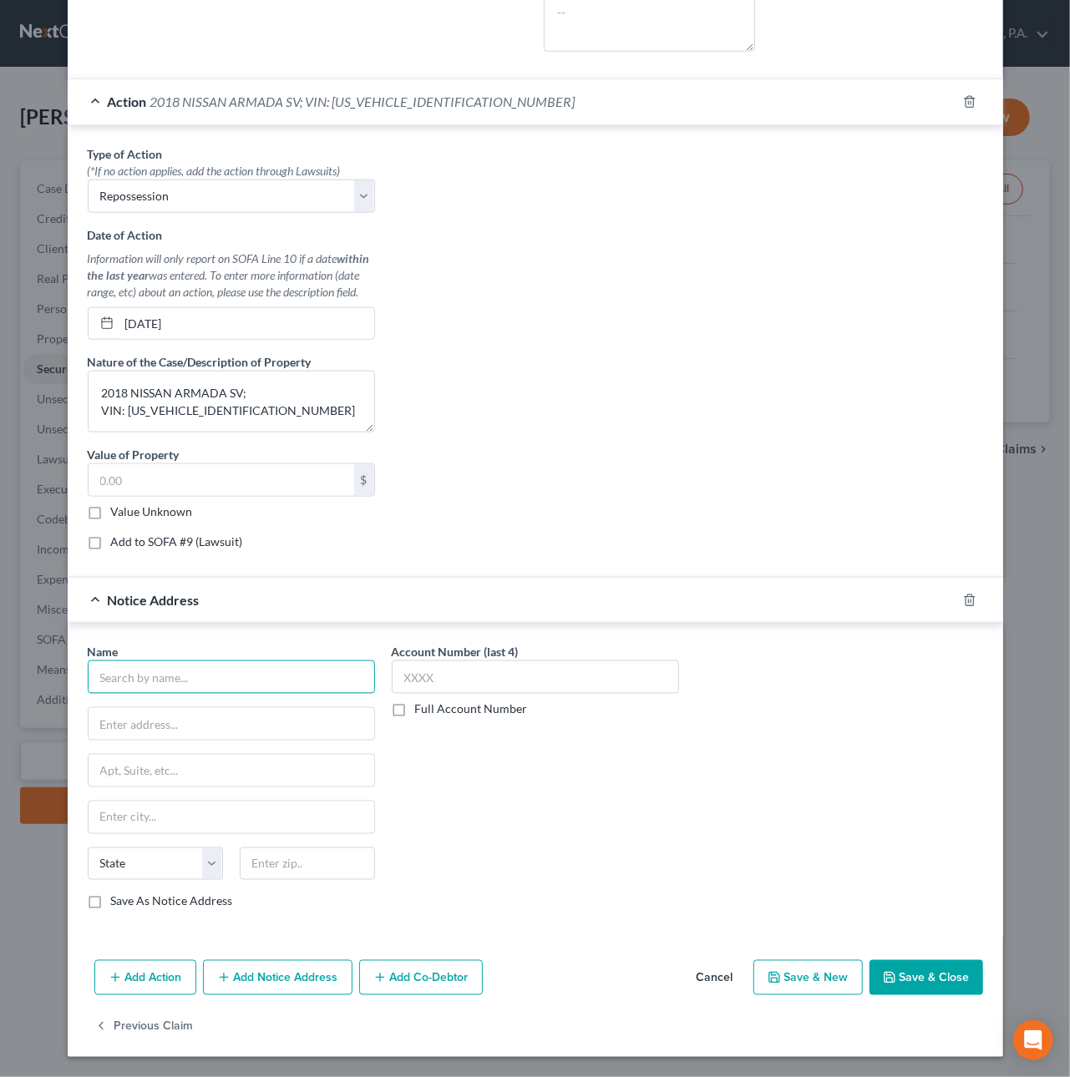
scroll to position [822, 0]
click at [149, 673] on input "text" at bounding box center [231, 677] width 287 height 33
type input "GTE Federal Credit Union"
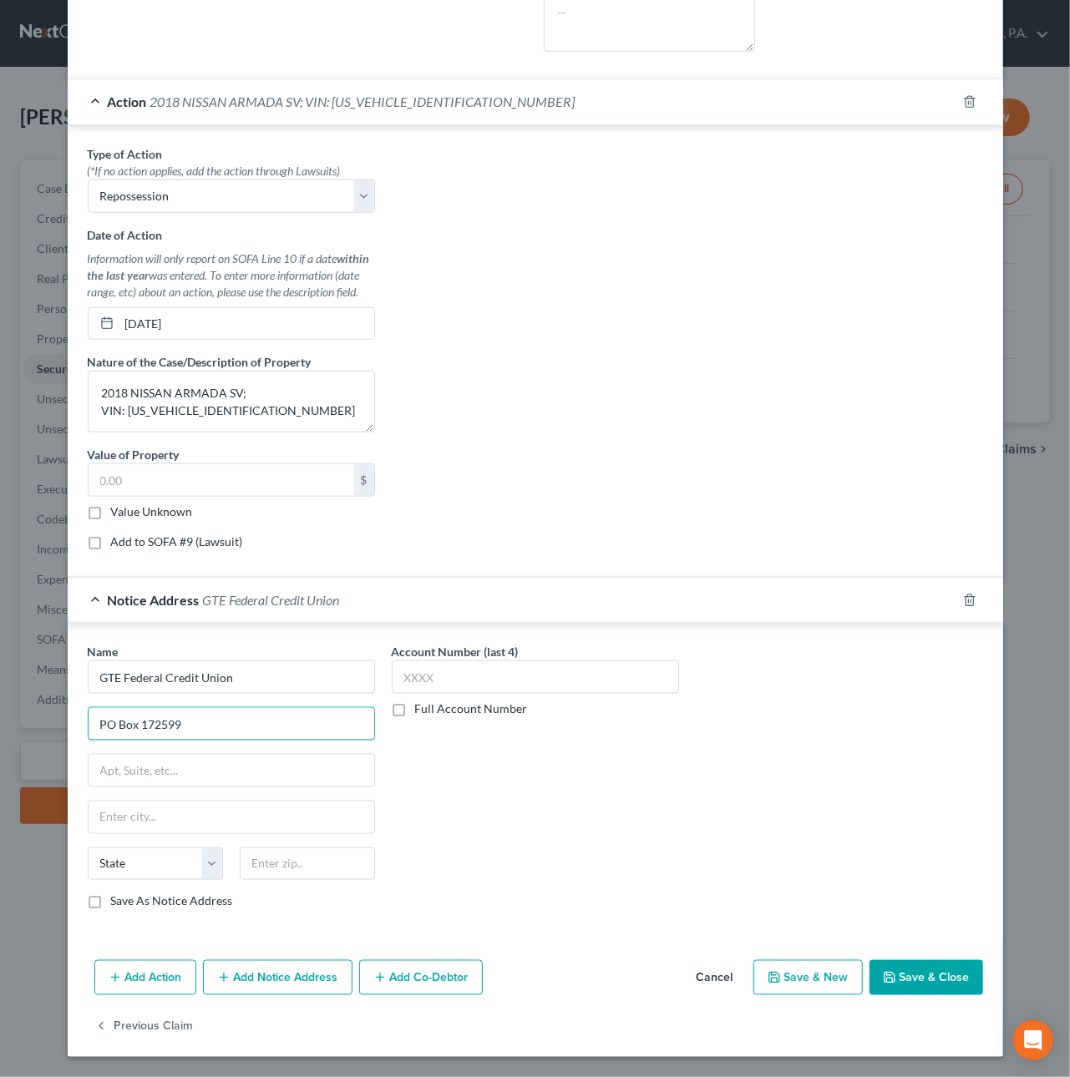
type input "PO Box 172599"
type input "33672"
type input "[GEOGRAPHIC_DATA]"
select select "9"
type input "33672-0599"
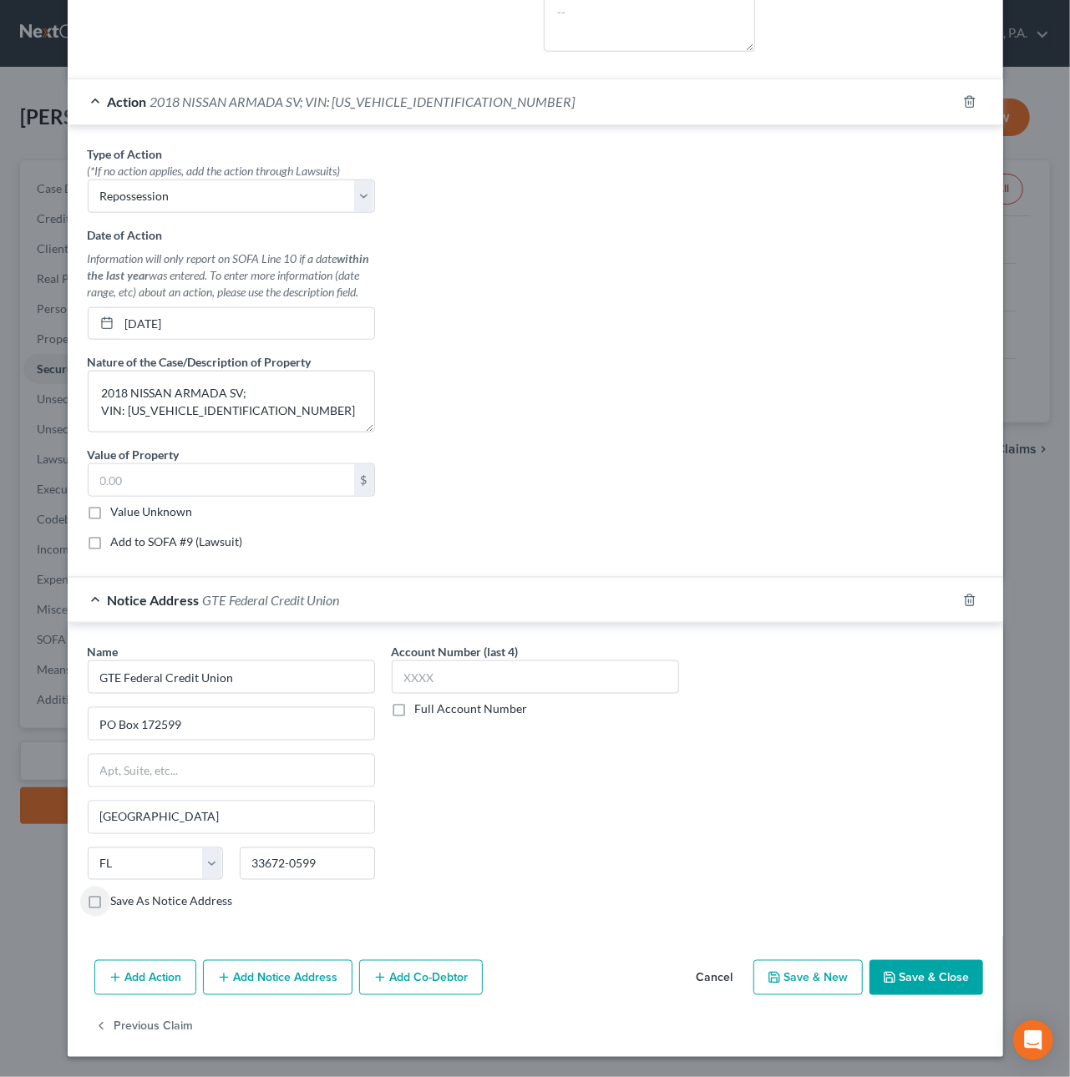
click at [118, 894] on input "Save As Notice Address" at bounding box center [123, 899] width 11 height 11
checkbox input "true"
type input "7110"
click at [901, 975] on button "Save & Close" at bounding box center [926, 978] width 114 height 35
checkbox input "false"
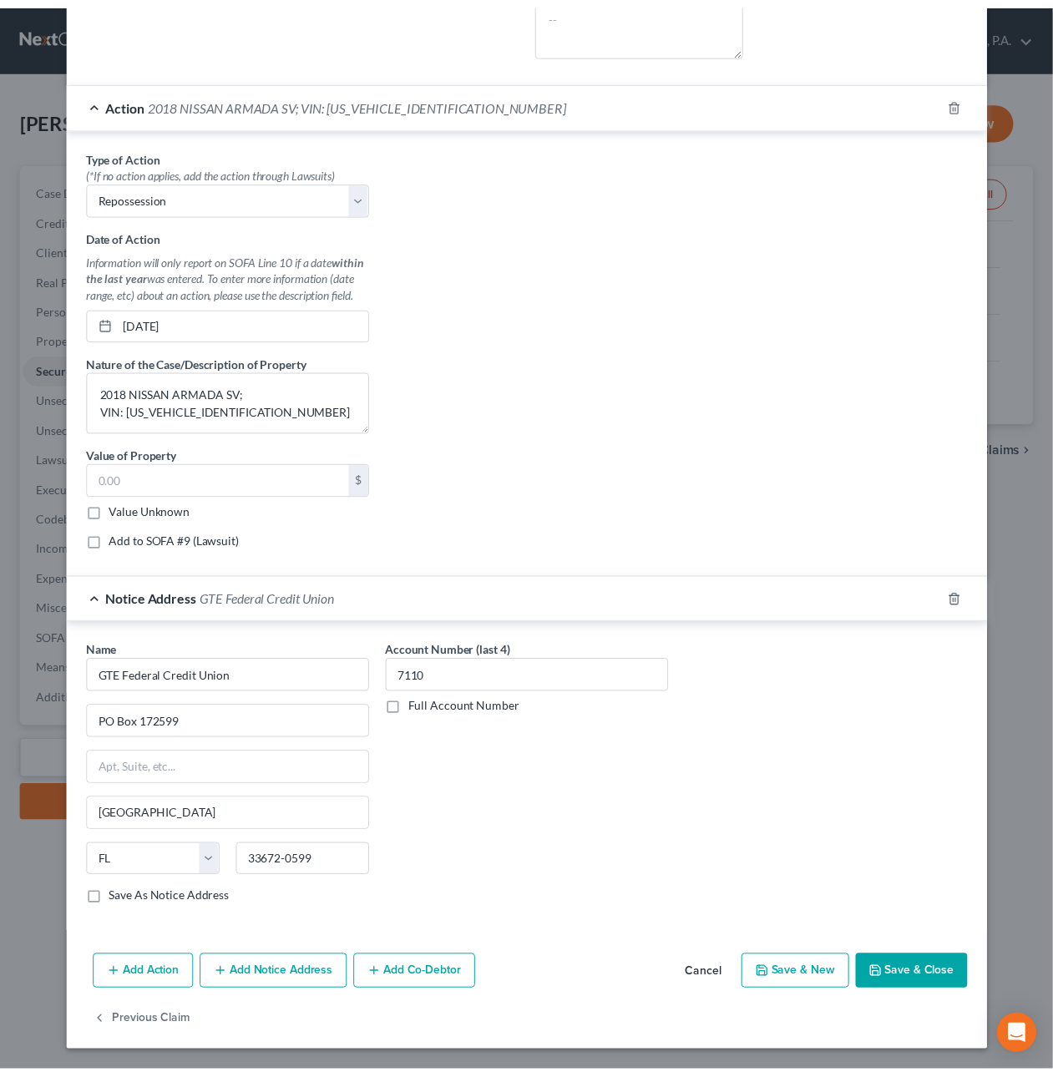
scroll to position [638, 0]
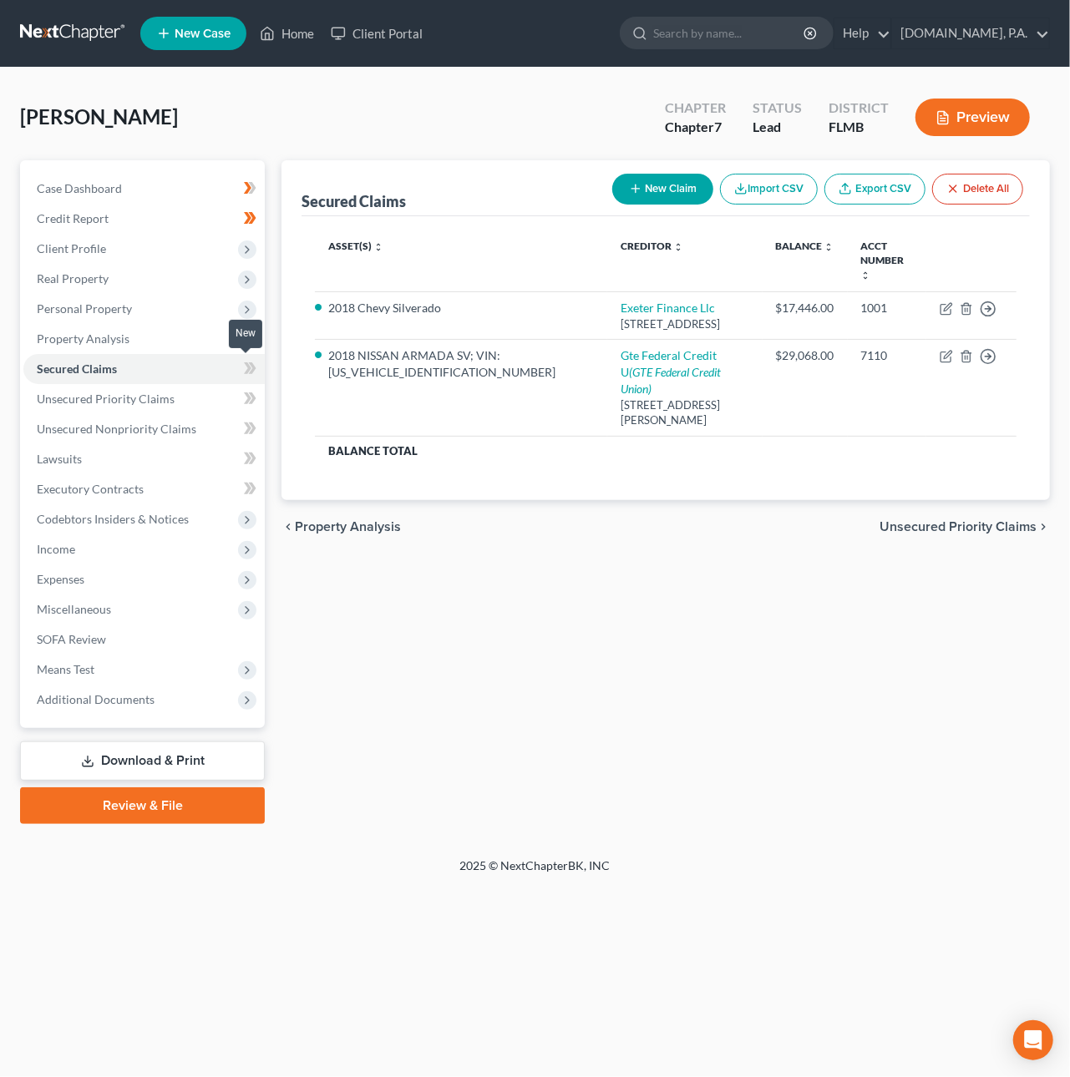
click at [253, 362] on icon at bounding box center [250, 368] width 13 height 21
click at [82, 302] on span "Personal Property" at bounding box center [84, 309] width 95 height 14
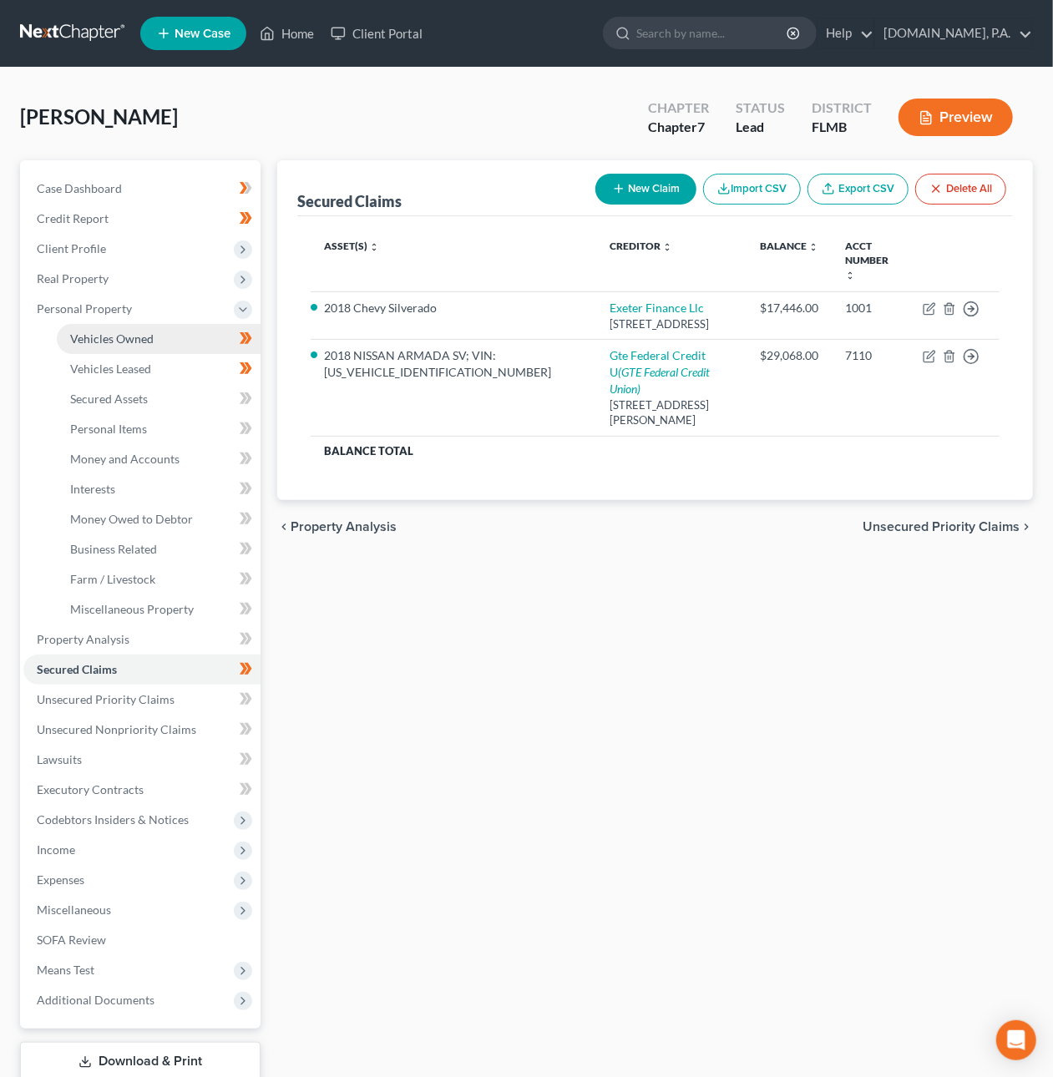
click at [93, 337] on span "Vehicles Owned" at bounding box center [112, 339] width 84 height 14
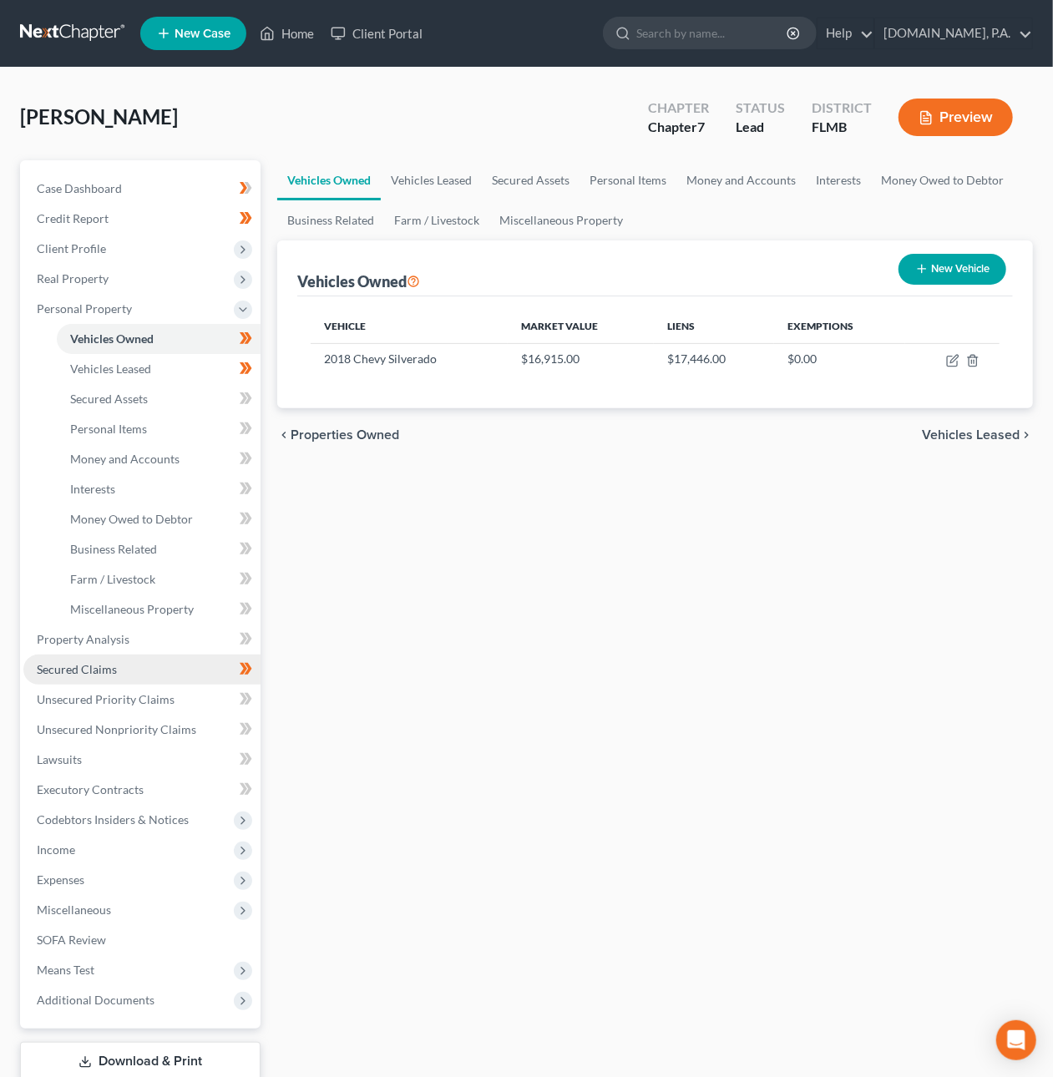
click at [96, 664] on span "Secured Claims" at bounding box center [77, 669] width 80 height 14
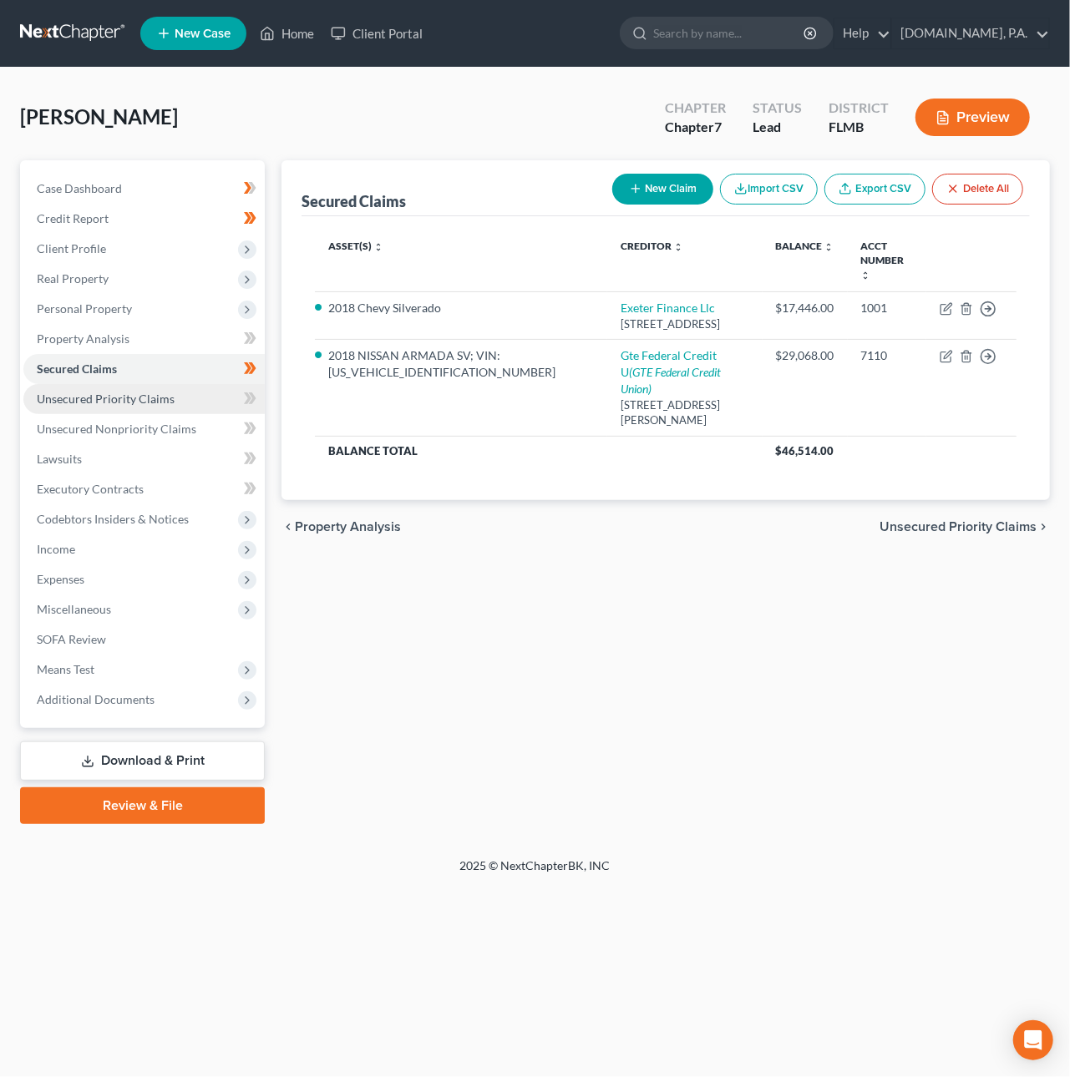
click at [187, 399] on link "Unsecured Priority Claims" at bounding box center [143, 399] width 241 height 30
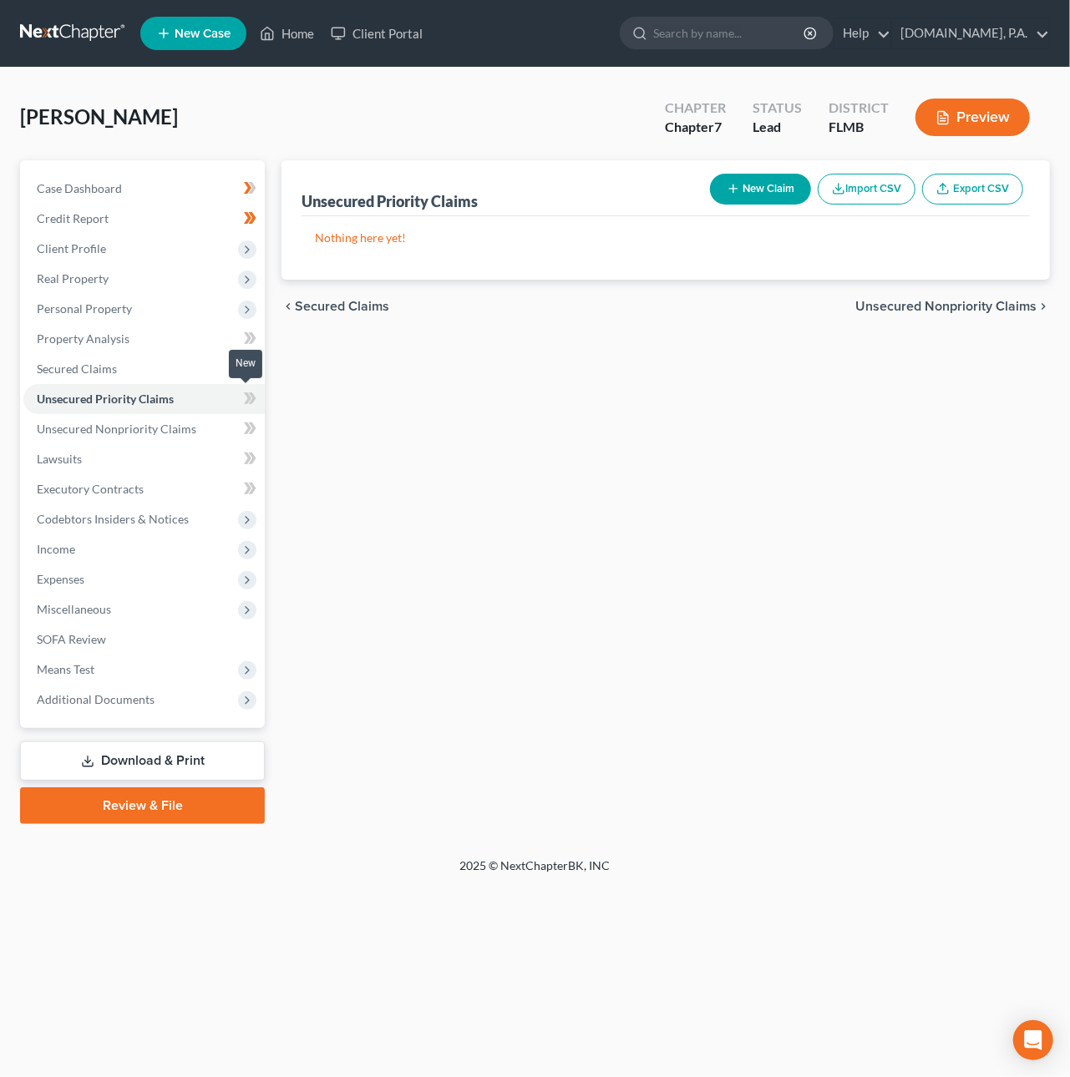
click at [252, 398] on icon at bounding box center [253, 399] width 8 height 12
click at [204, 424] on link "Unsecured Nonpriority Claims" at bounding box center [143, 429] width 241 height 30
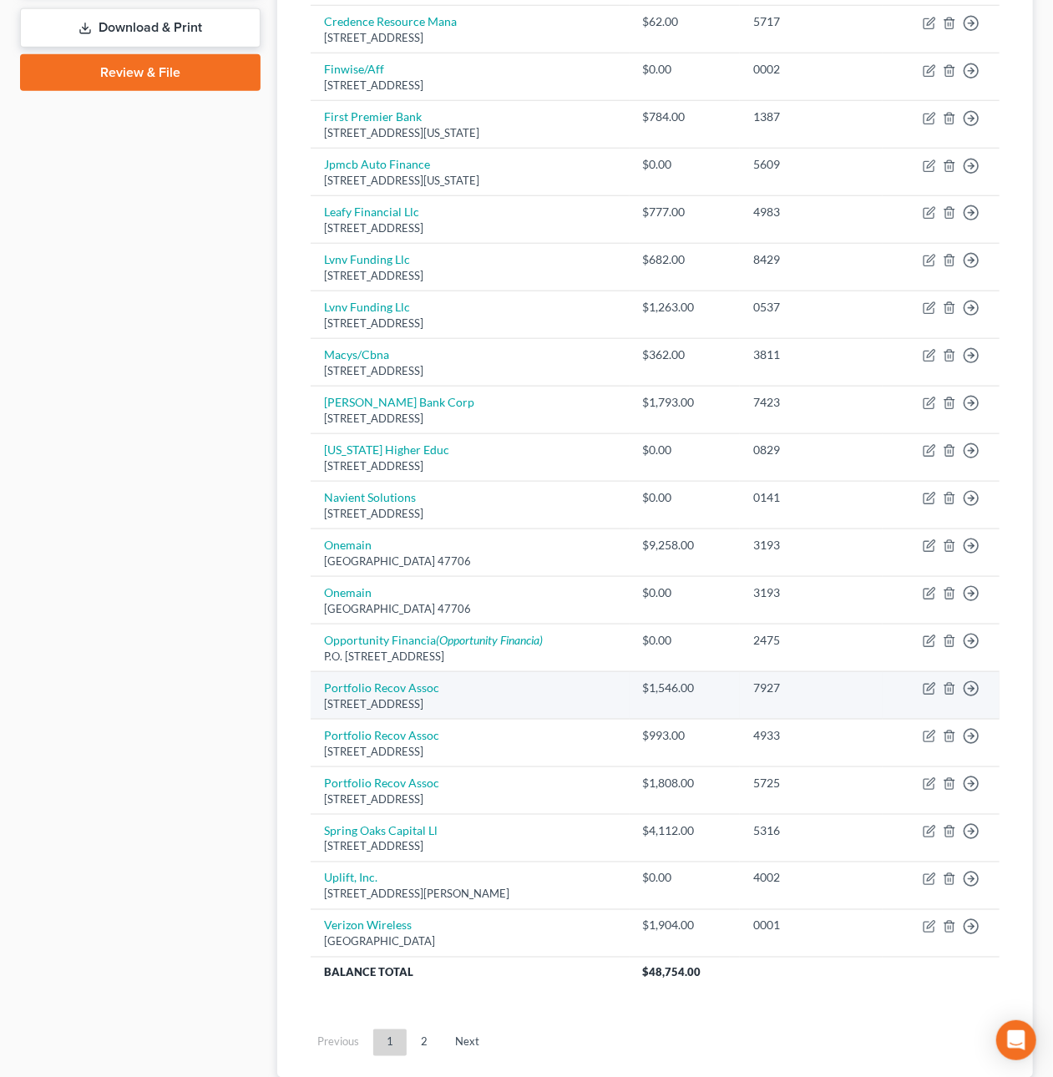
scroll to position [738, 0]
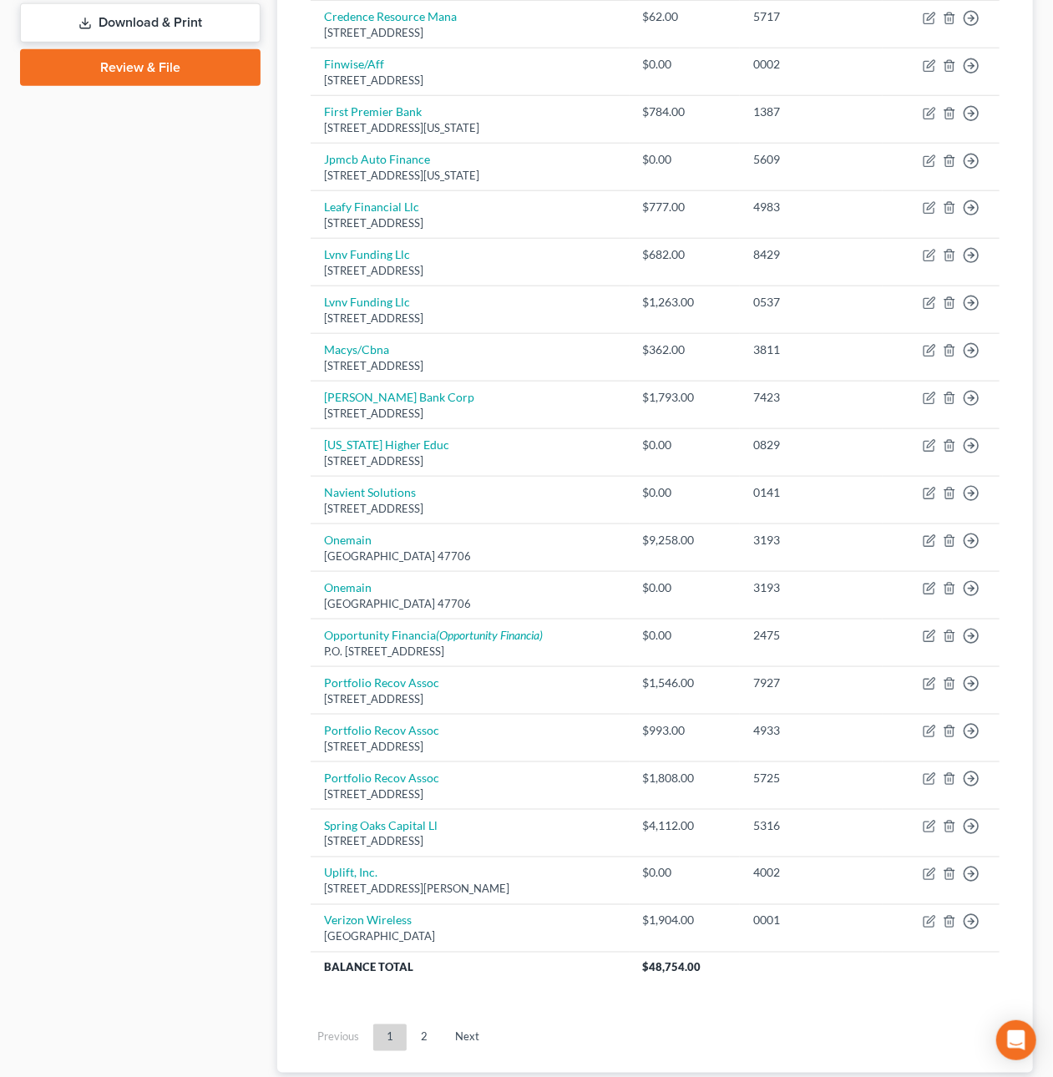
click at [421, 1048] on link "2" at bounding box center [424, 1038] width 33 height 27
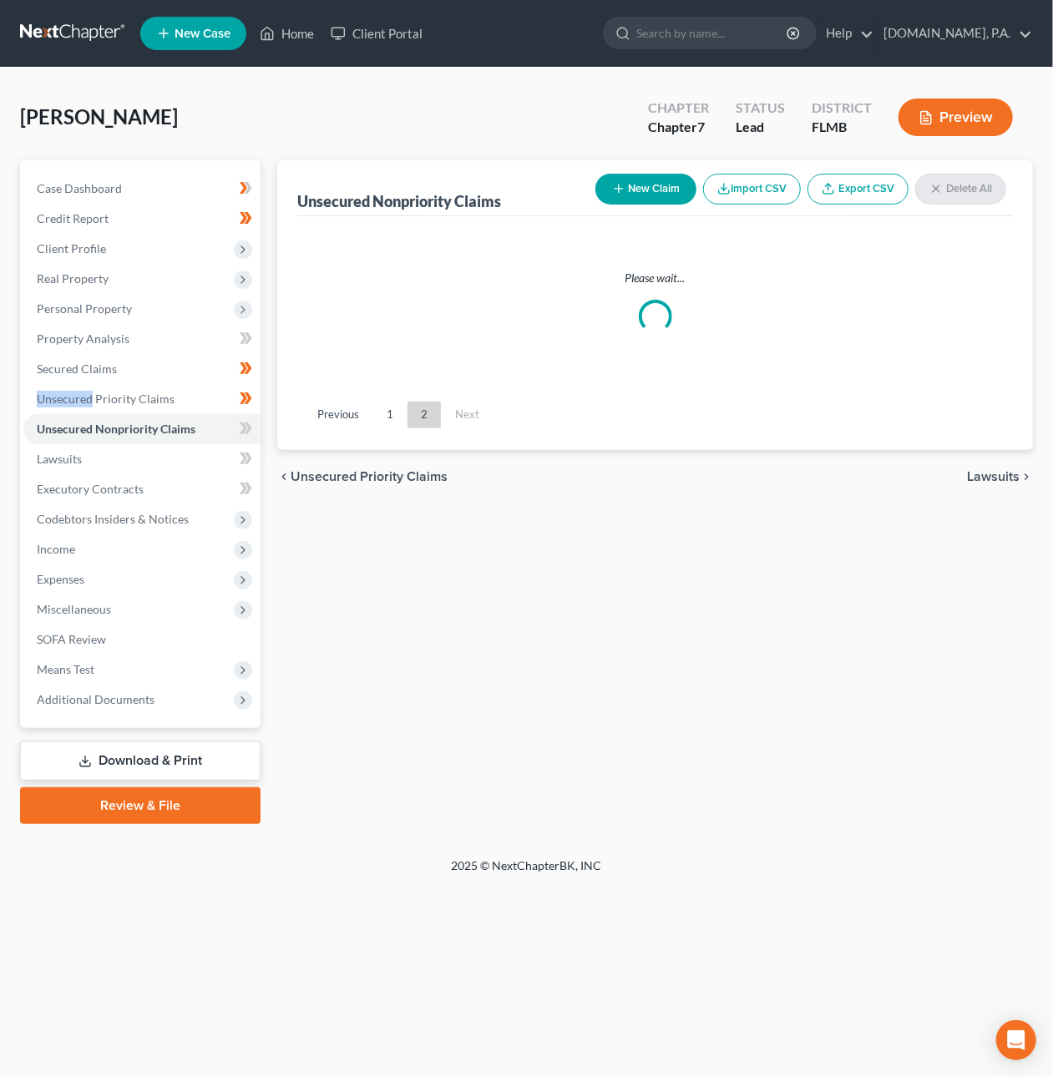
scroll to position [0, 0]
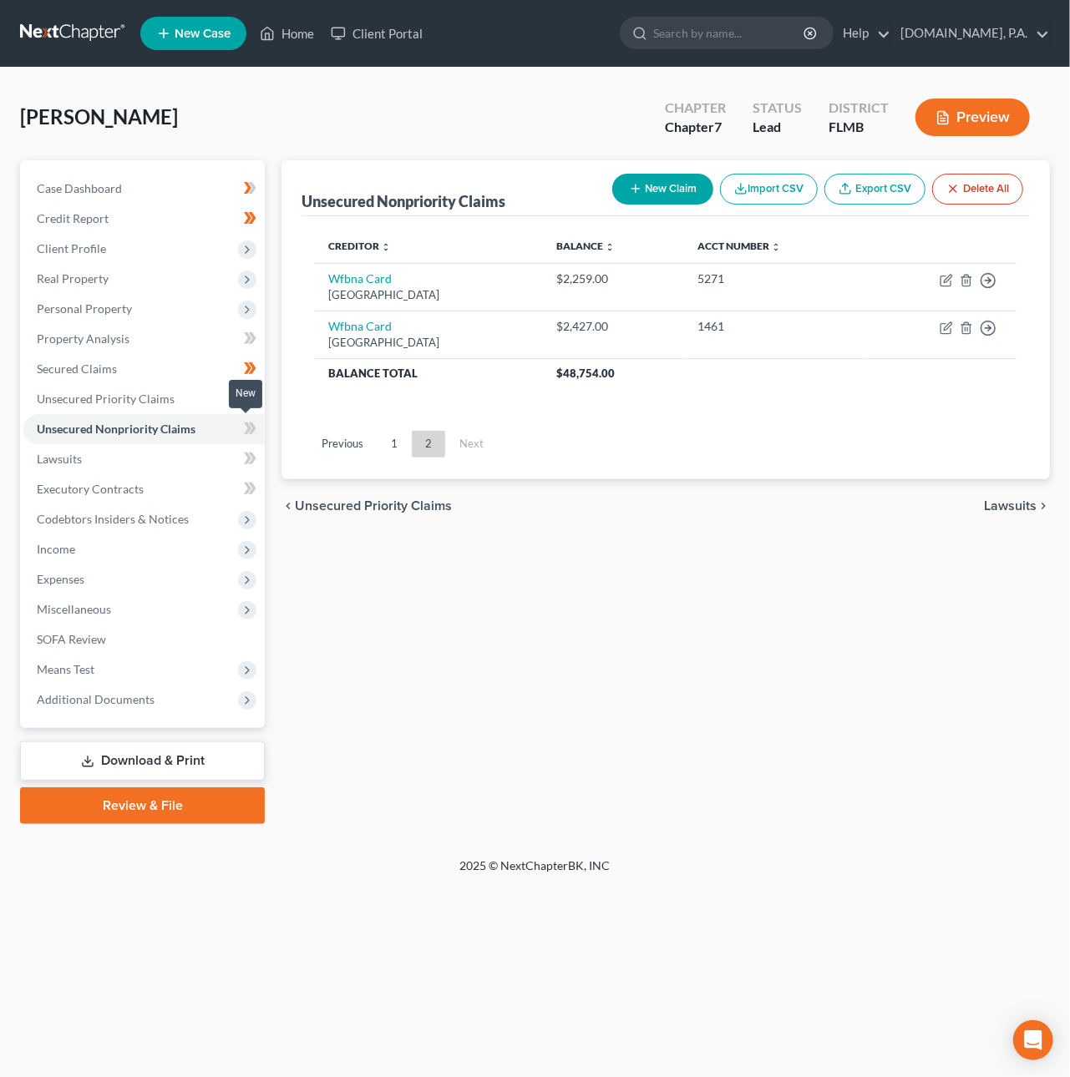
click at [252, 426] on icon at bounding box center [253, 429] width 8 height 12
click at [141, 456] on link "Lawsuits" at bounding box center [143, 459] width 241 height 30
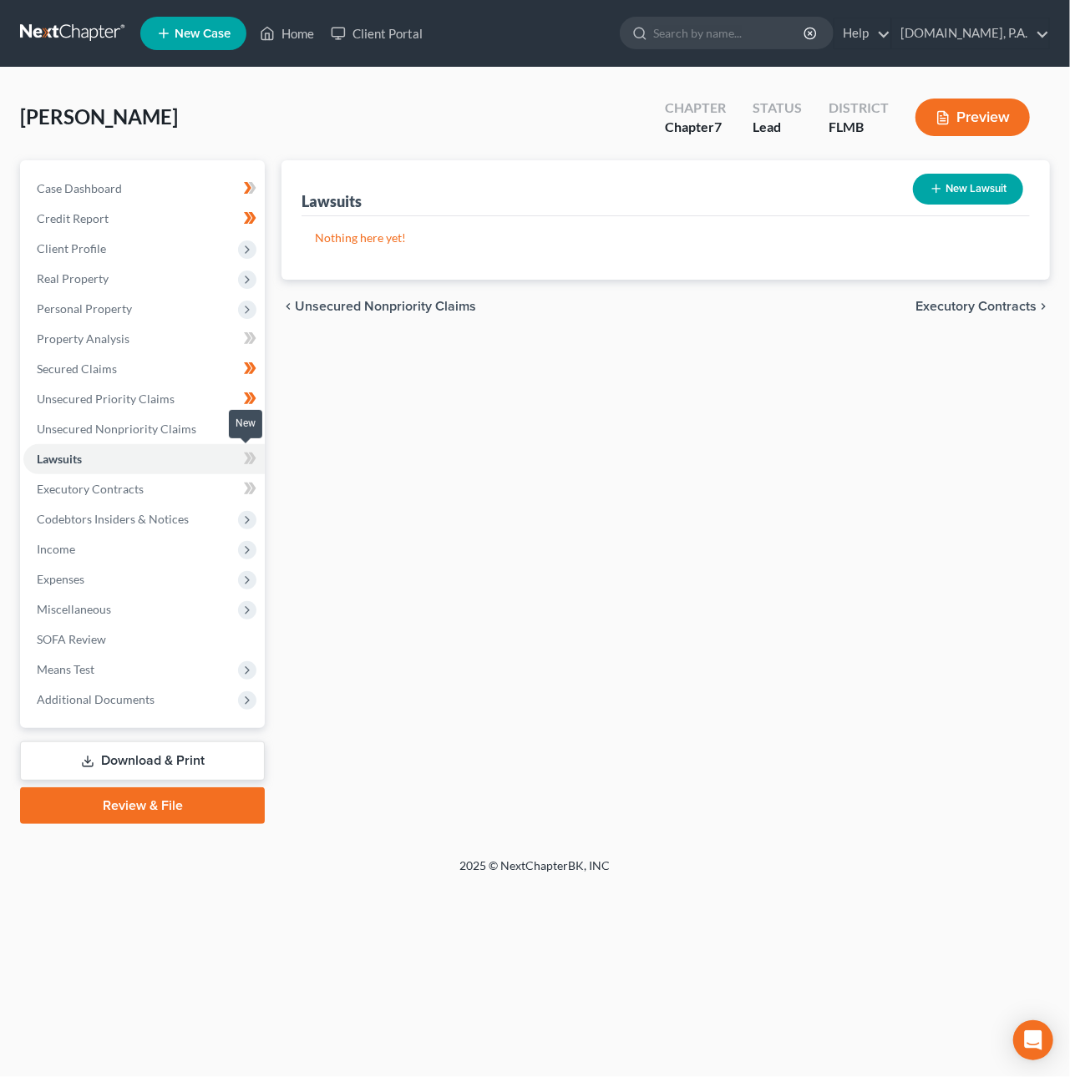
click at [256, 455] on icon at bounding box center [250, 459] width 13 height 21
click at [194, 488] on link "Executory Contracts" at bounding box center [143, 489] width 241 height 30
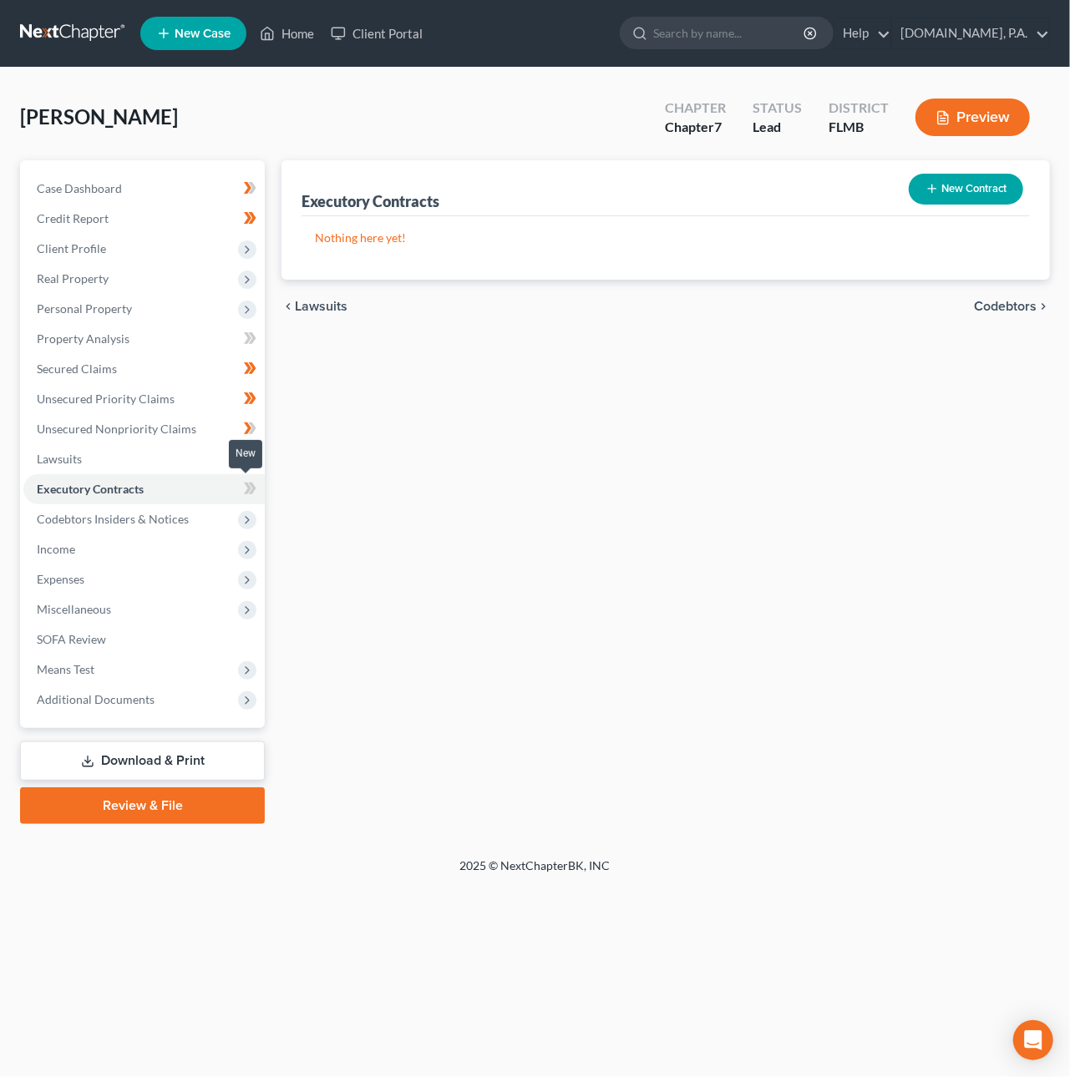
click at [259, 484] on span at bounding box center [250, 491] width 29 height 25
click at [207, 508] on span "Codebtors Insiders & Notices" at bounding box center [143, 519] width 241 height 30
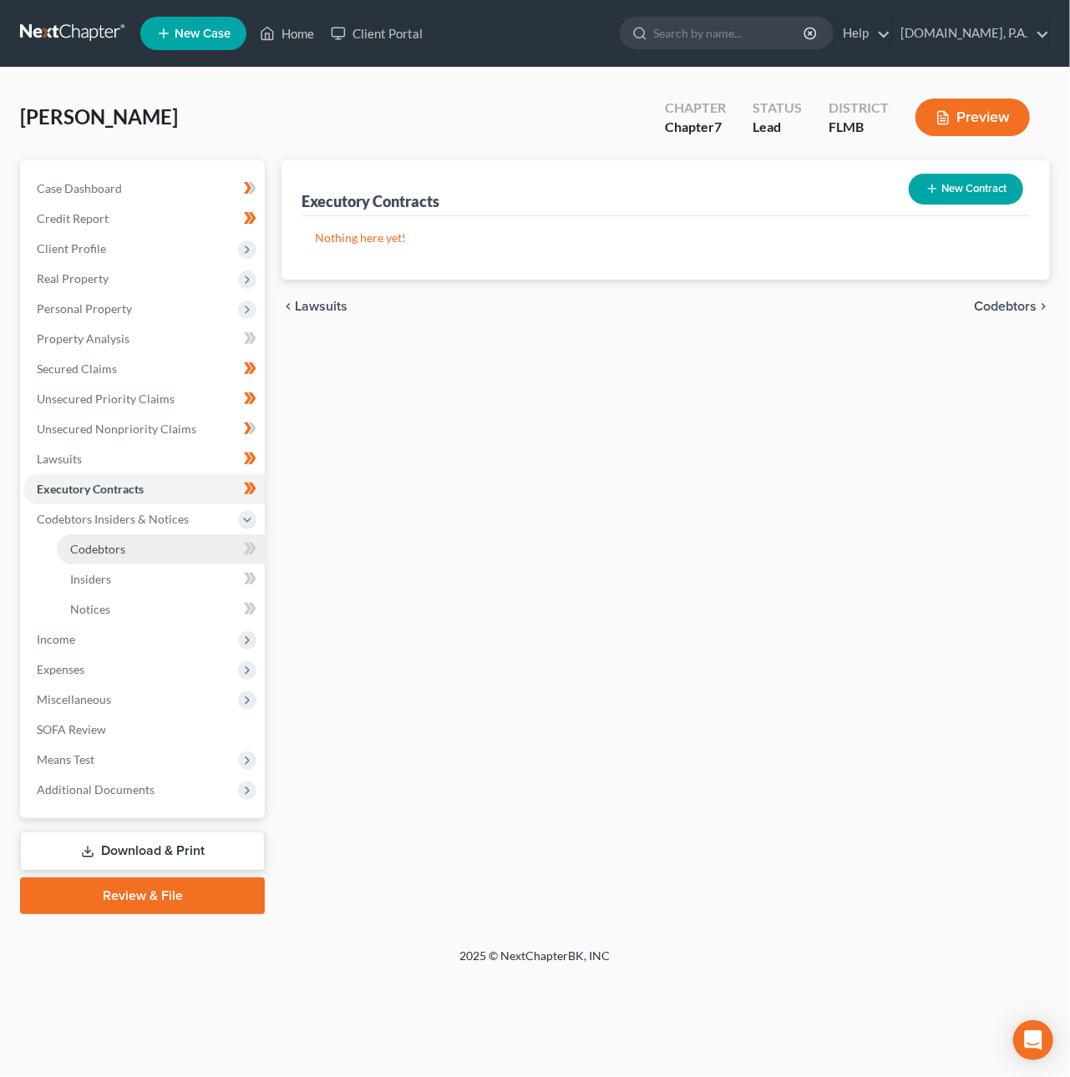
click at [170, 555] on link "Codebtors" at bounding box center [161, 550] width 208 height 30
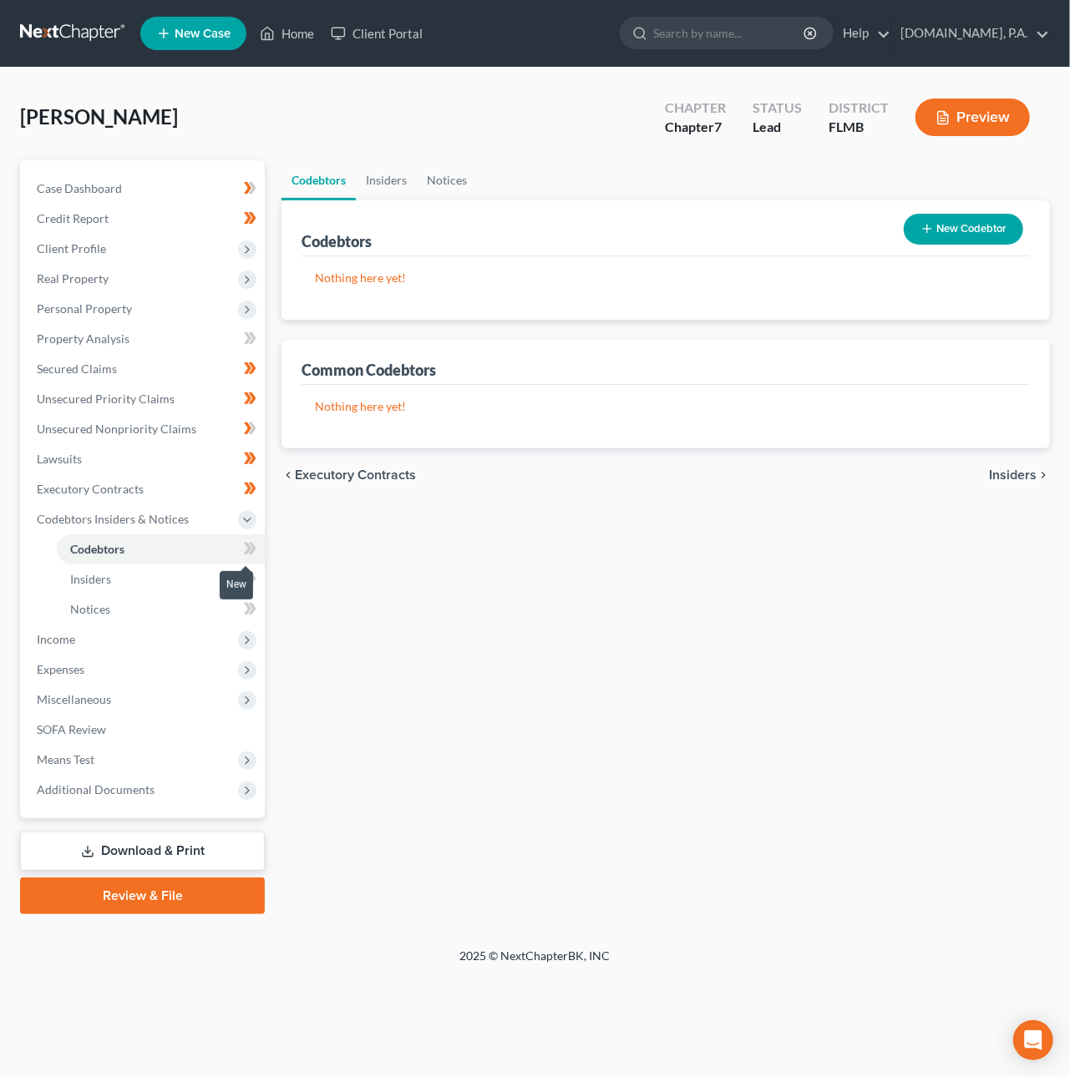
click at [256, 547] on icon at bounding box center [250, 549] width 13 height 21
drag, startPoint x: 256, startPoint y: 547, endPoint x: 235, endPoint y: 557, distance: 23.9
click at [256, 548] on span at bounding box center [250, 551] width 29 height 25
click at [197, 572] on link "Insiders" at bounding box center [161, 580] width 208 height 30
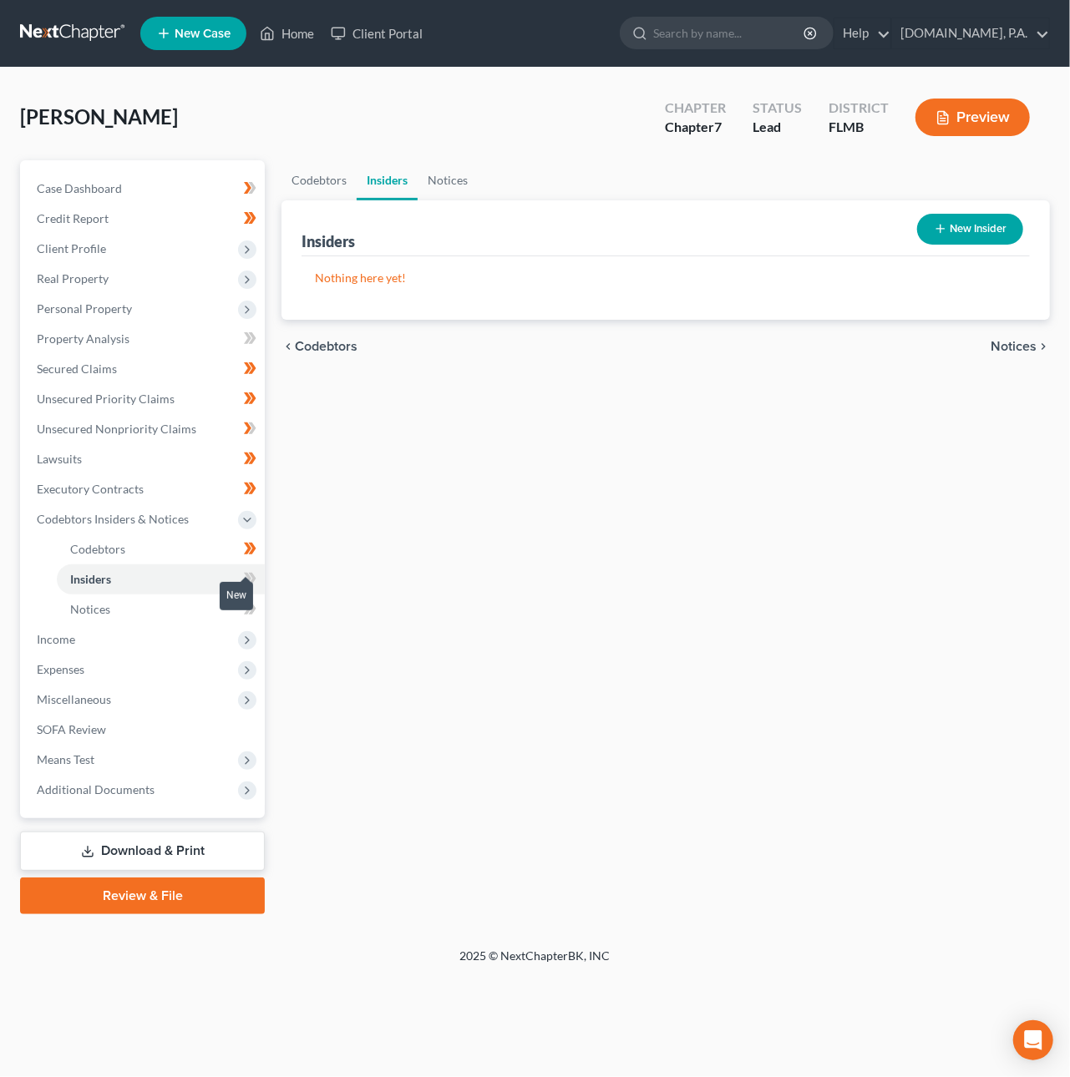
click at [257, 577] on span at bounding box center [250, 581] width 29 height 25
click at [174, 610] on link "Notices" at bounding box center [161, 610] width 208 height 30
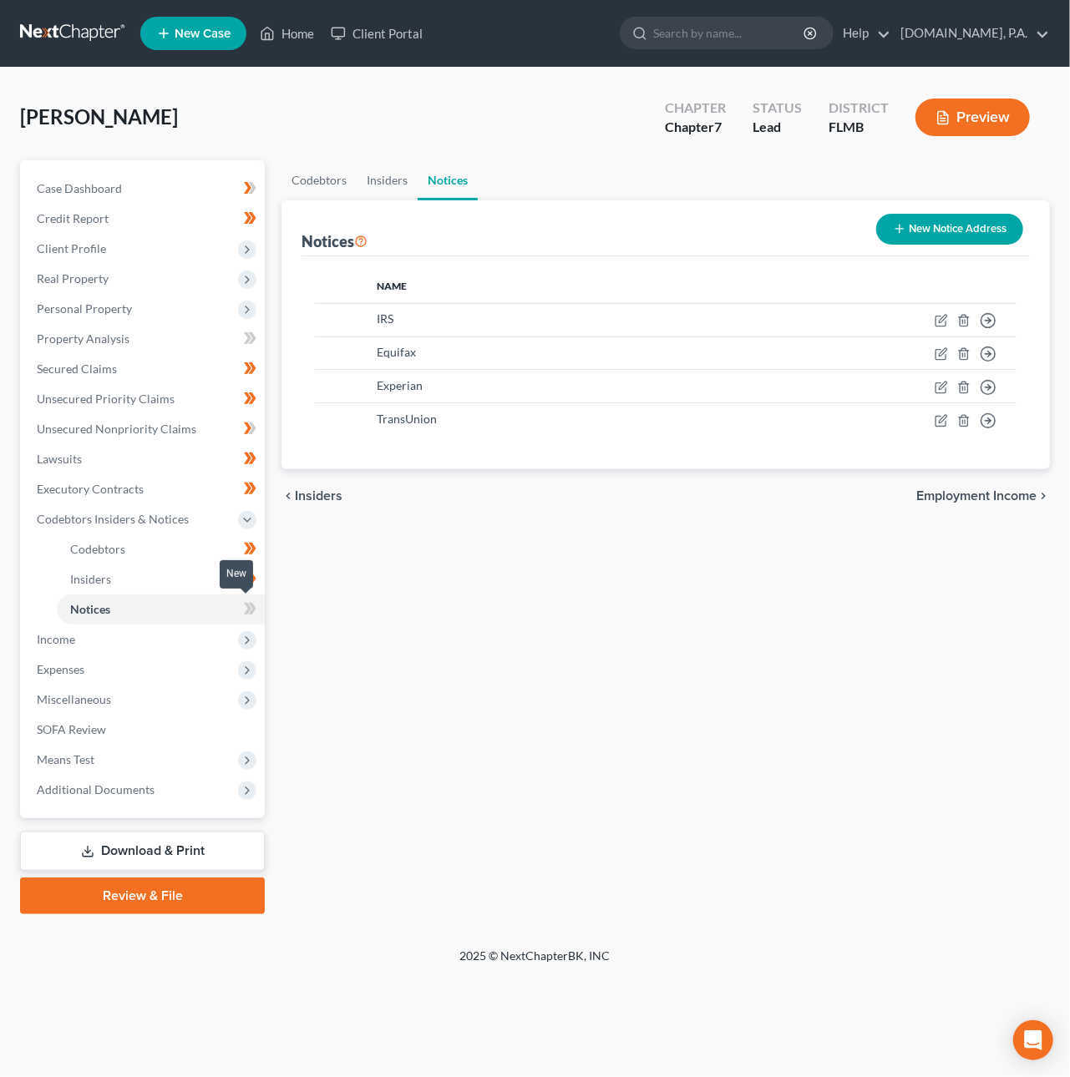
click at [253, 604] on icon at bounding box center [253, 609] width 8 height 12
click at [151, 698] on span "Miscellaneous" at bounding box center [143, 700] width 241 height 30
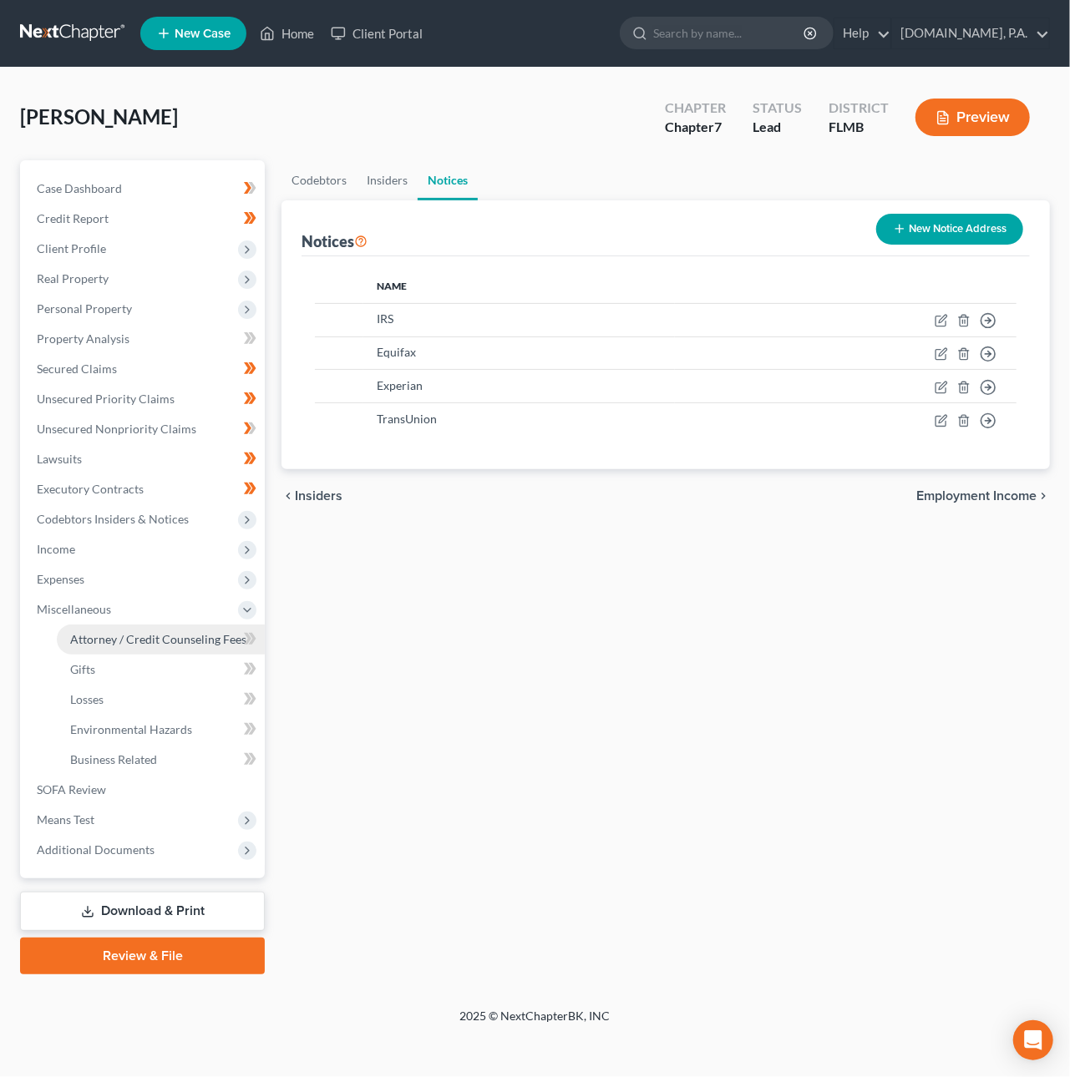
click at [145, 636] on span "Attorney / Credit Counseling Fees" at bounding box center [158, 639] width 176 height 14
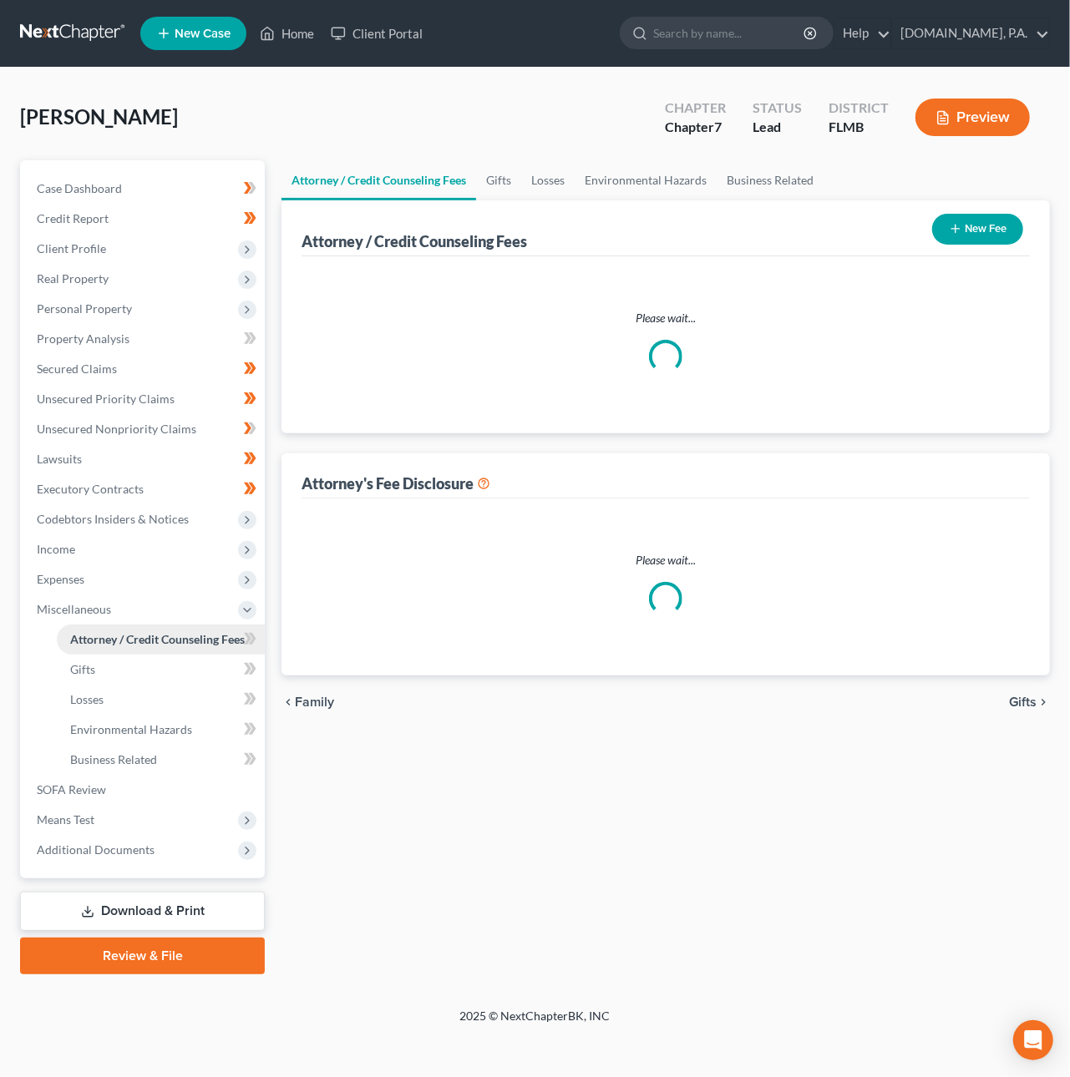
select select "3"
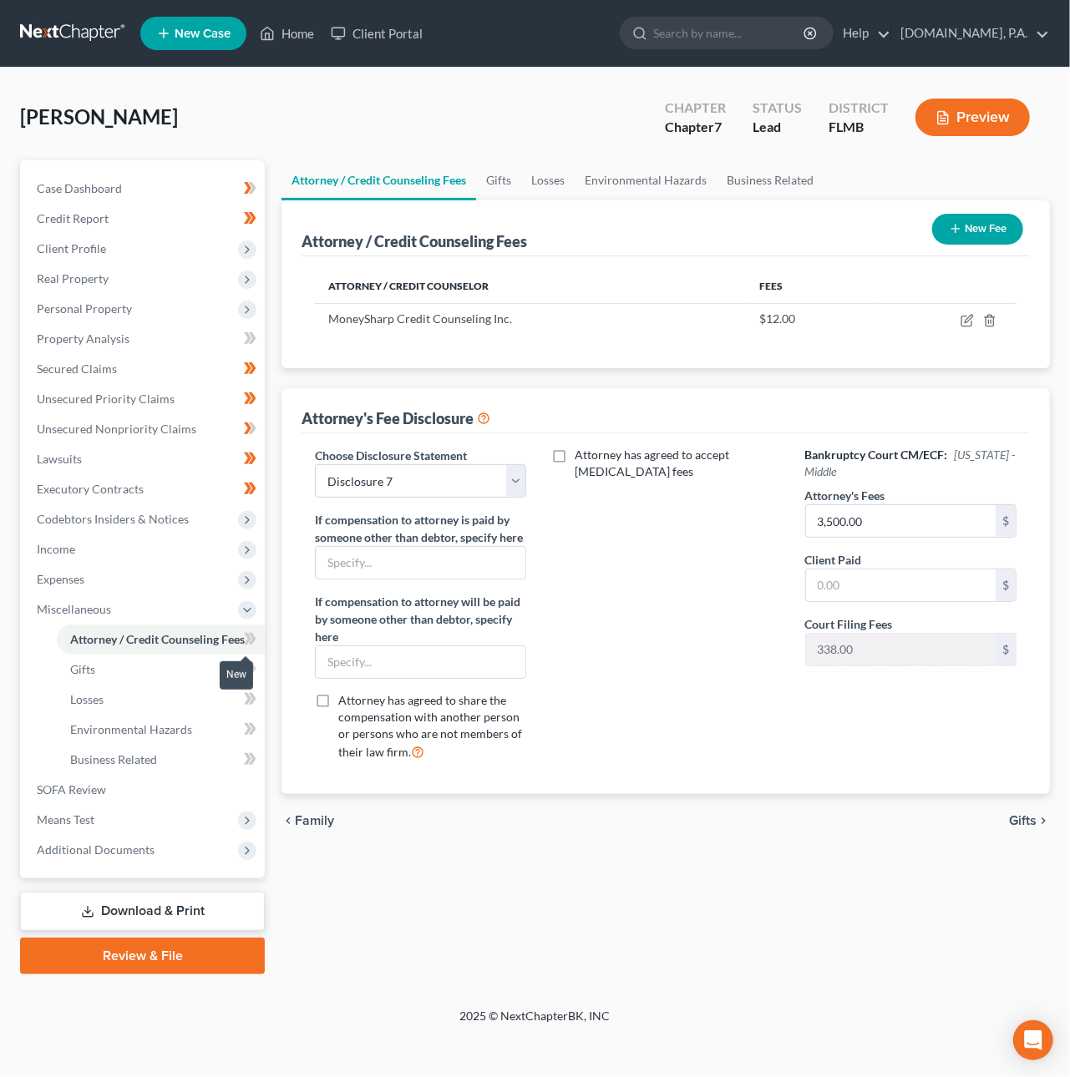
click at [257, 634] on span at bounding box center [250, 641] width 29 height 25
click at [80, 854] on span "Additional Documents" at bounding box center [96, 850] width 118 height 14
click at [71, 647] on link "SOFA Review" at bounding box center [143, 640] width 241 height 30
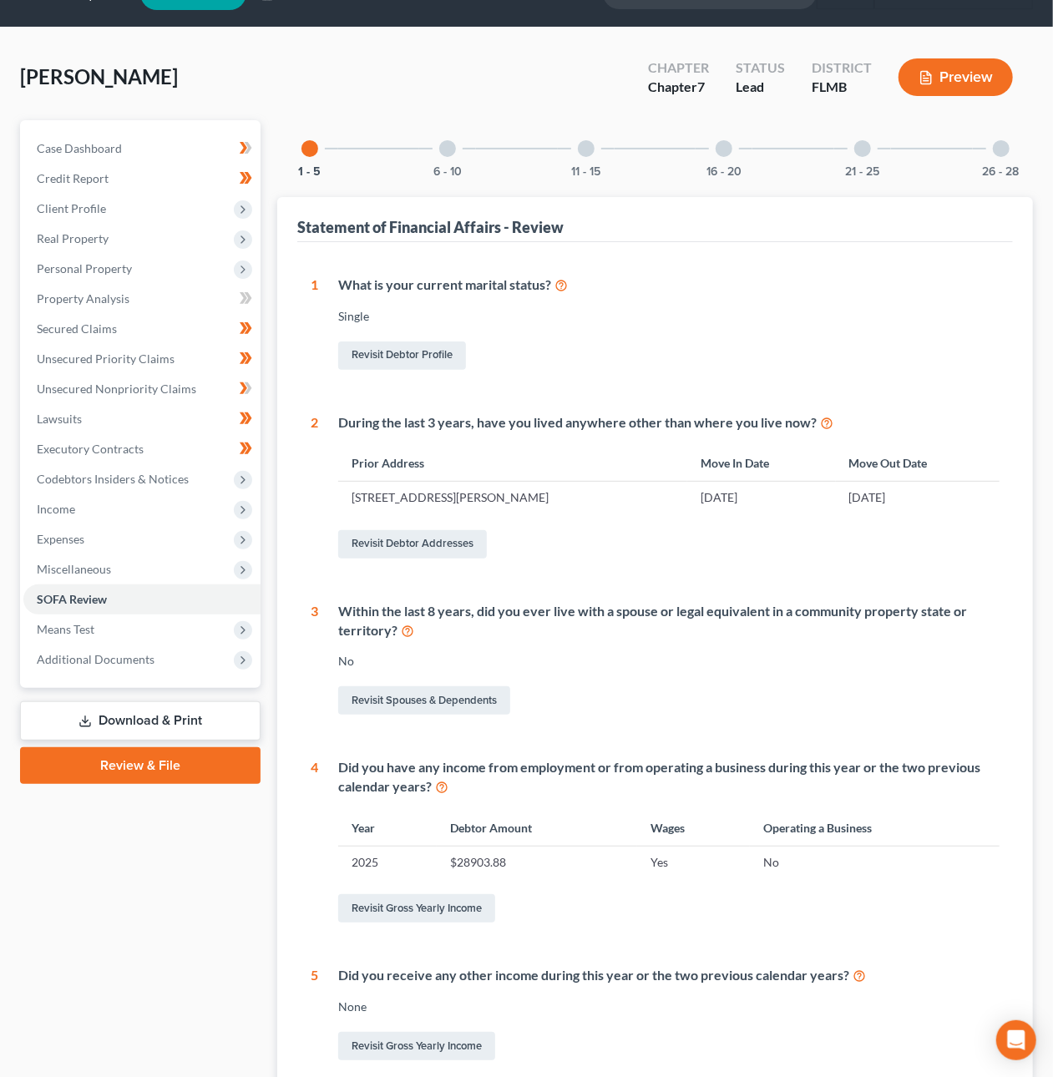
scroll to position [48, 0]
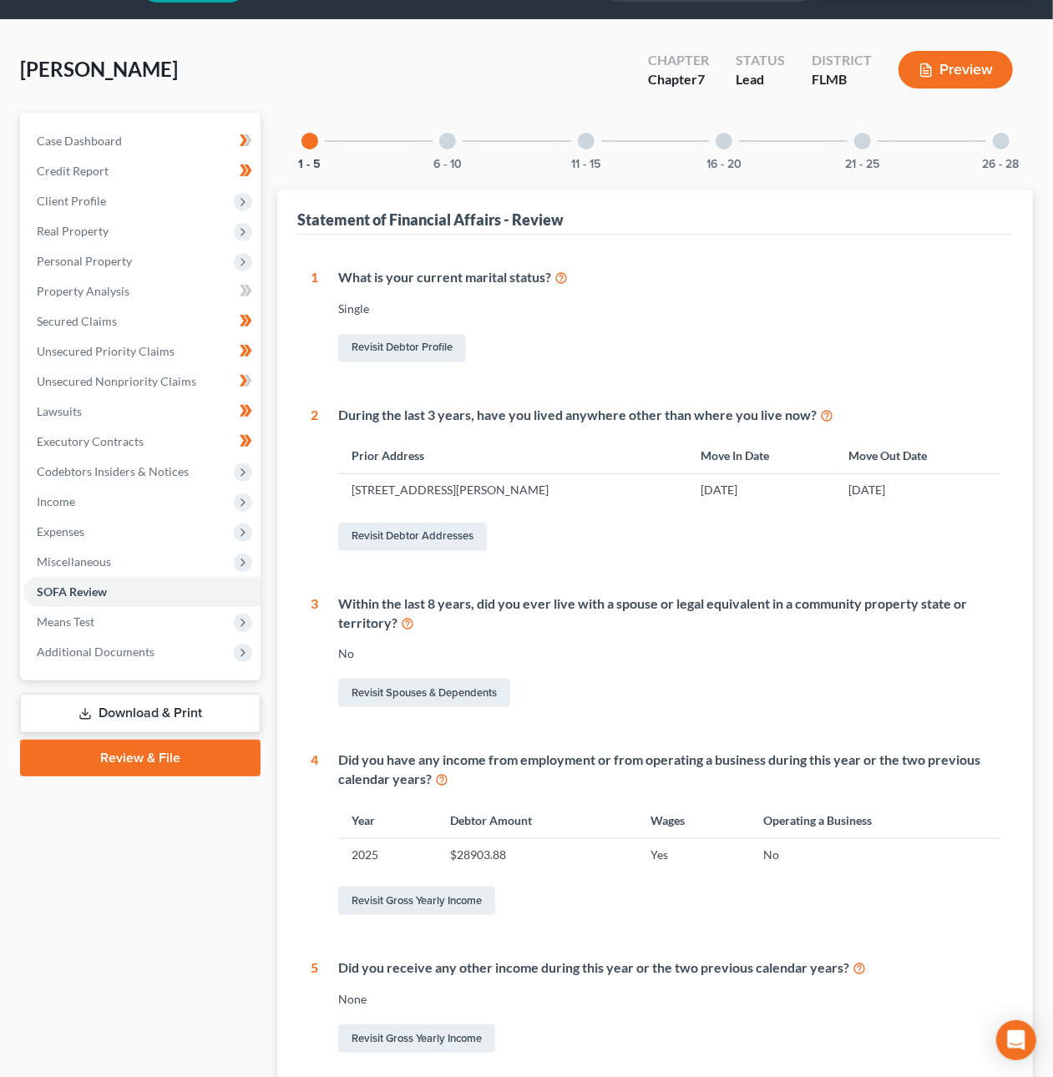
click at [448, 129] on div "6 - 10" at bounding box center [447, 141] width 57 height 57
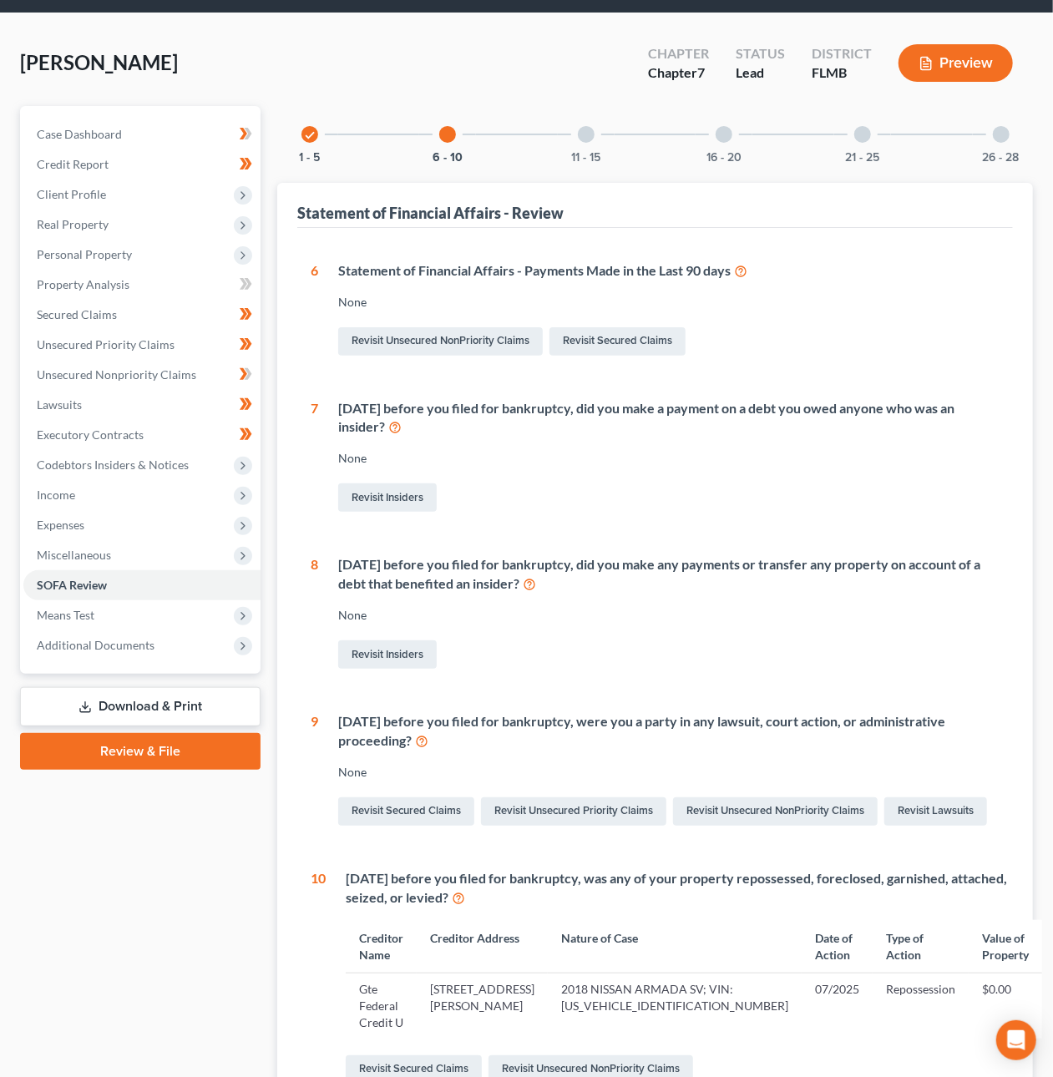
scroll to position [0, 0]
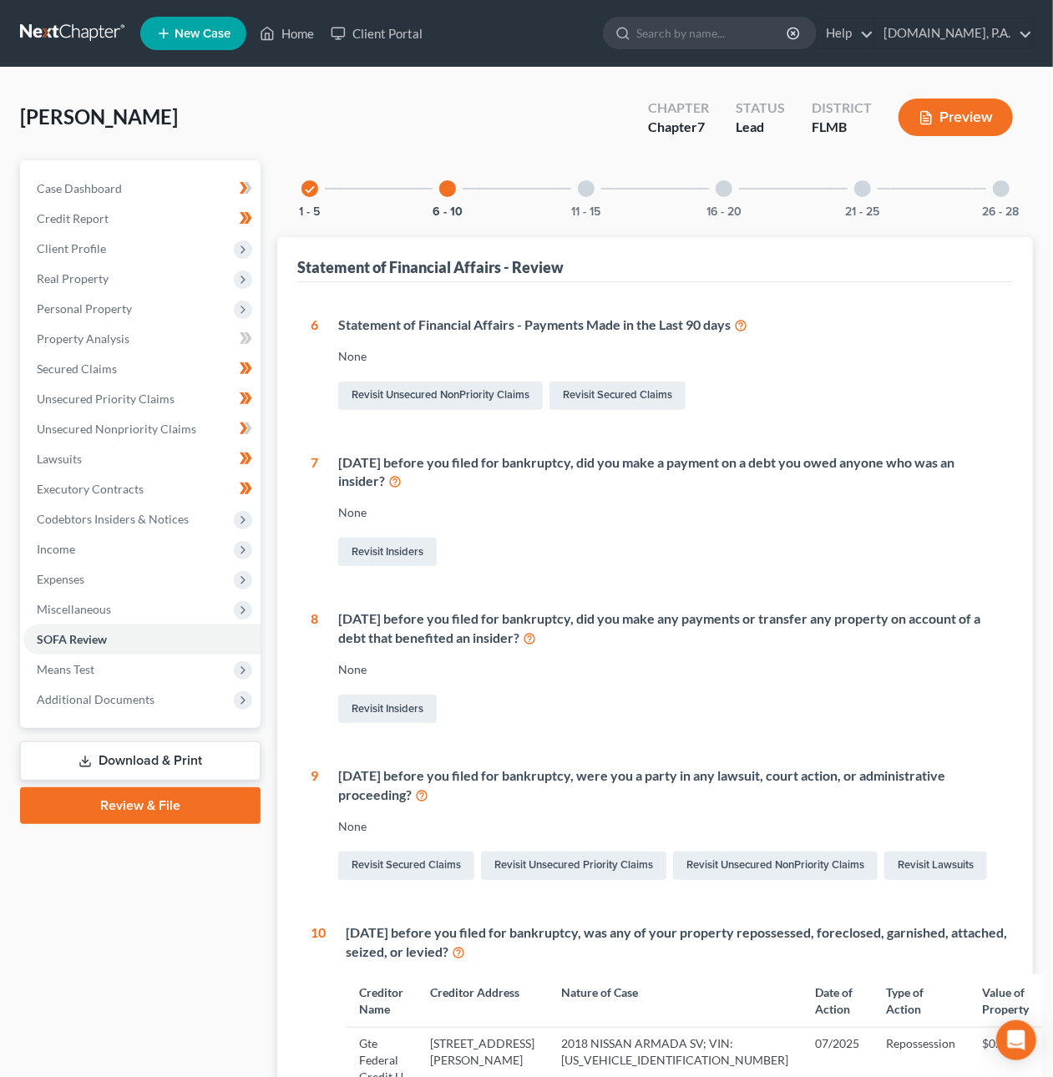
click at [586, 180] on div at bounding box center [586, 188] width 17 height 17
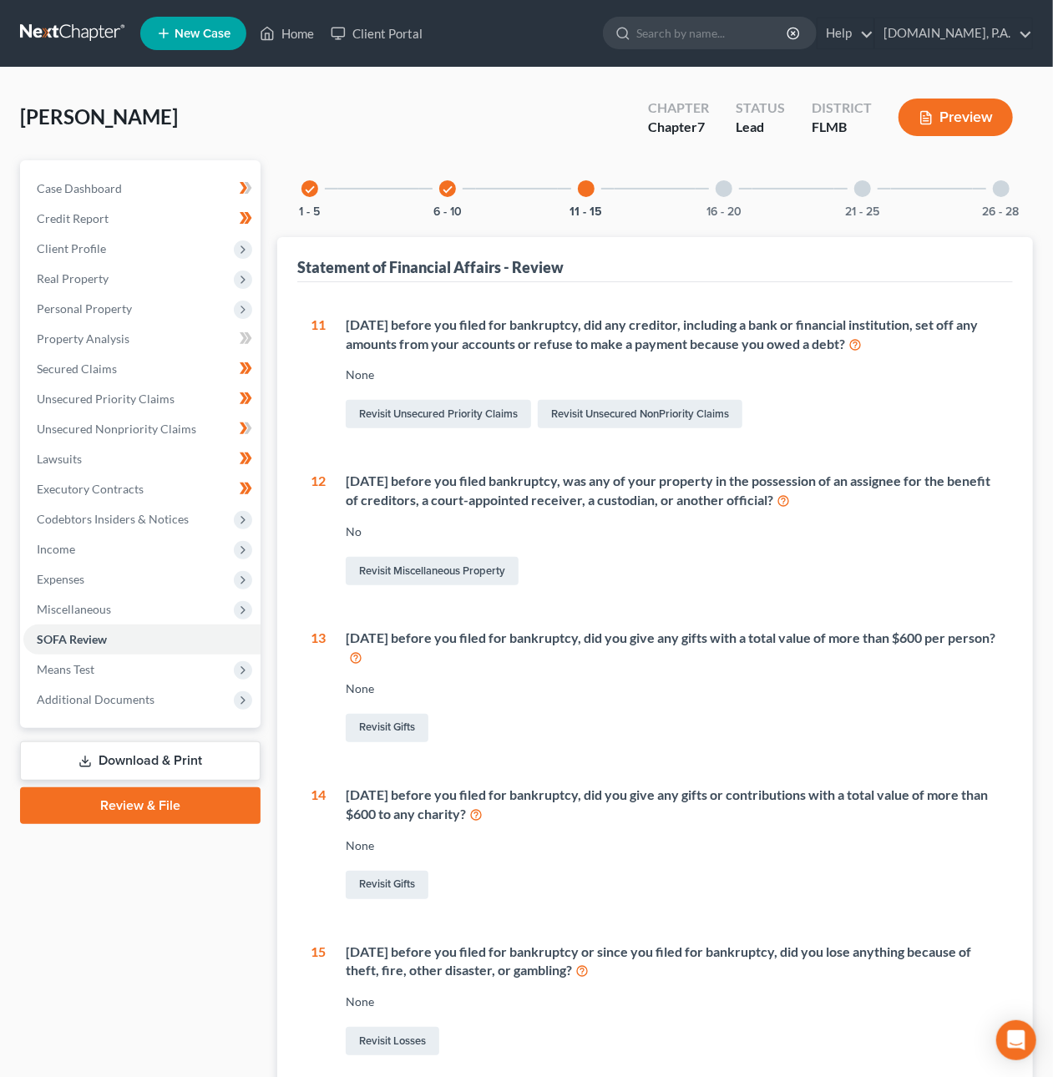
click at [726, 188] on div at bounding box center [724, 188] width 17 height 17
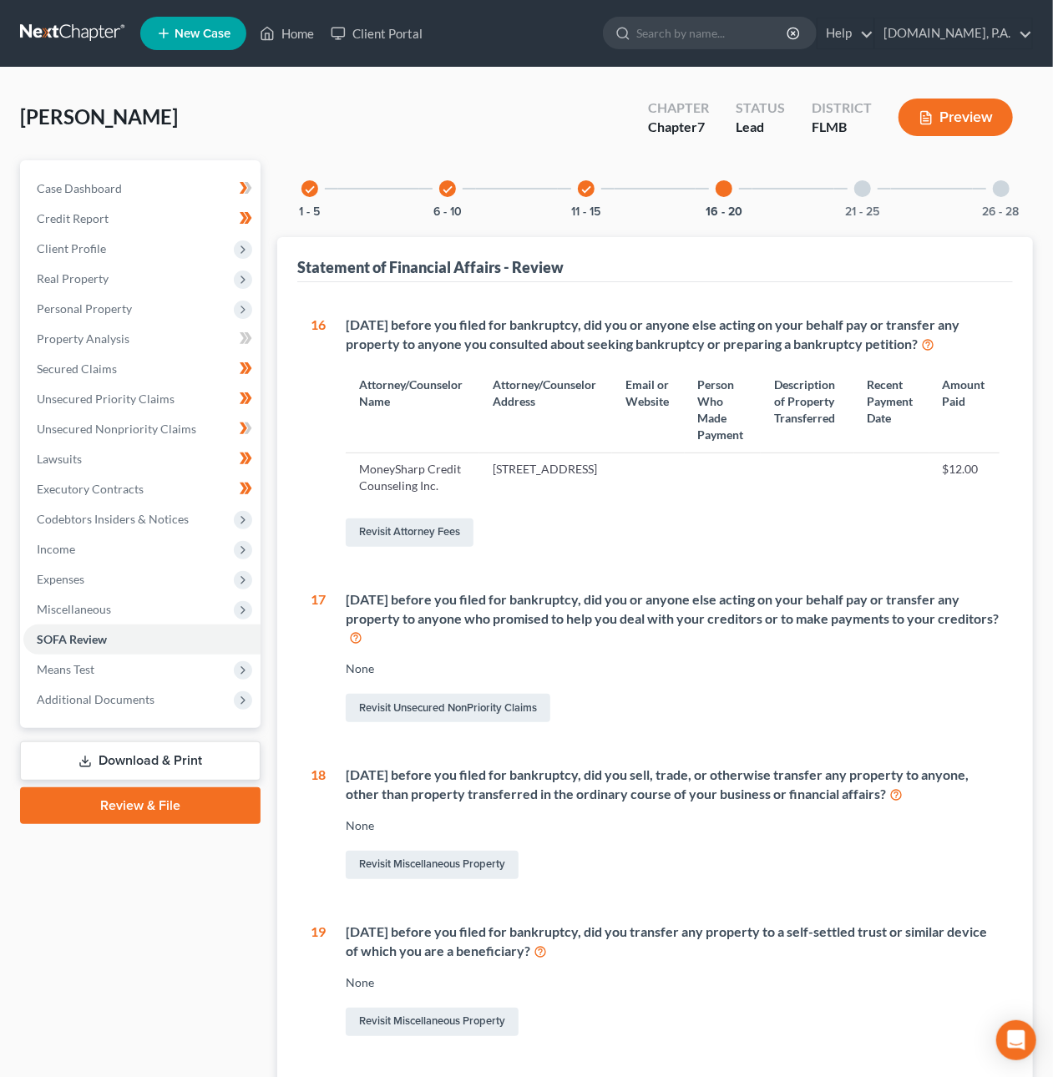
click at [859, 190] on div at bounding box center [862, 188] width 17 height 17
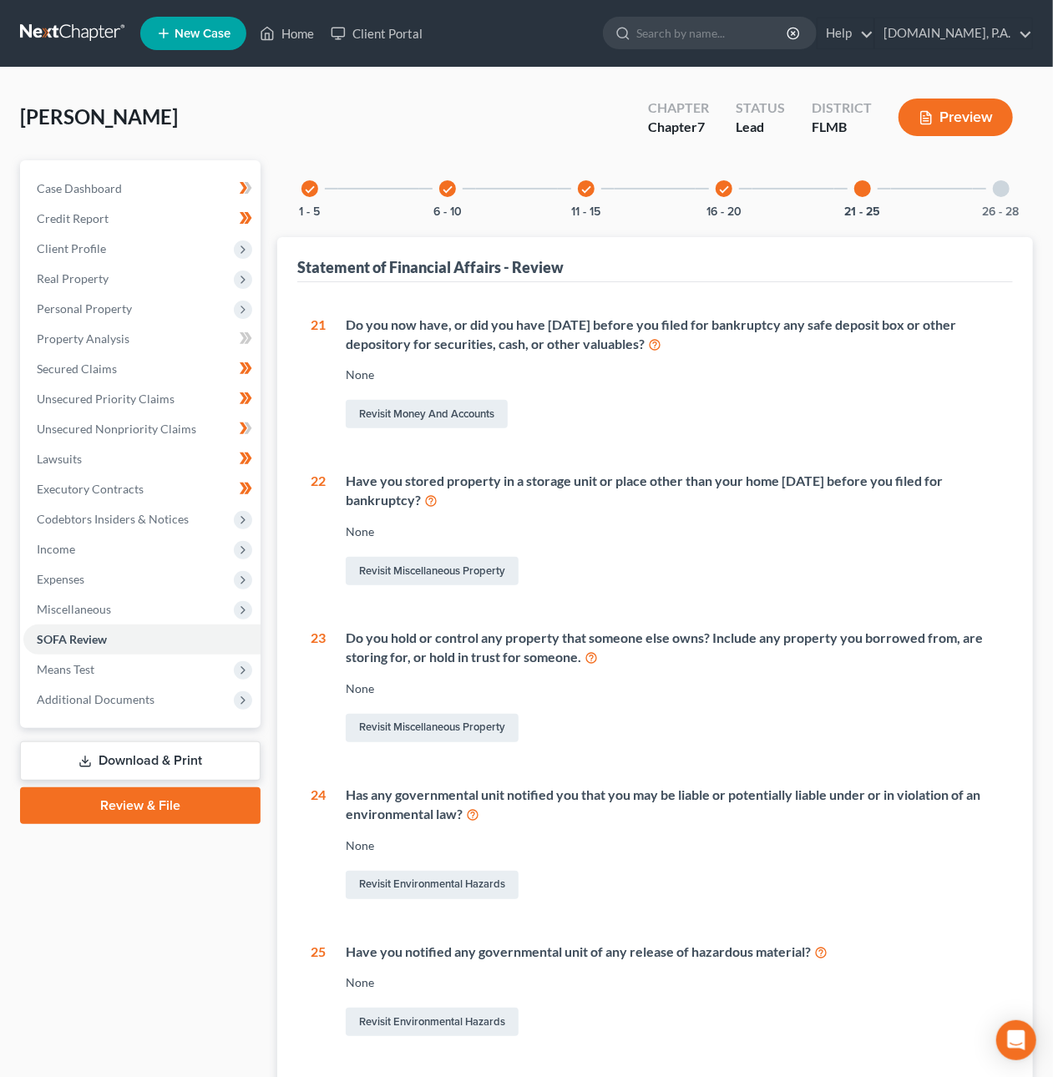
click at [1004, 186] on div at bounding box center [1001, 188] width 17 height 17
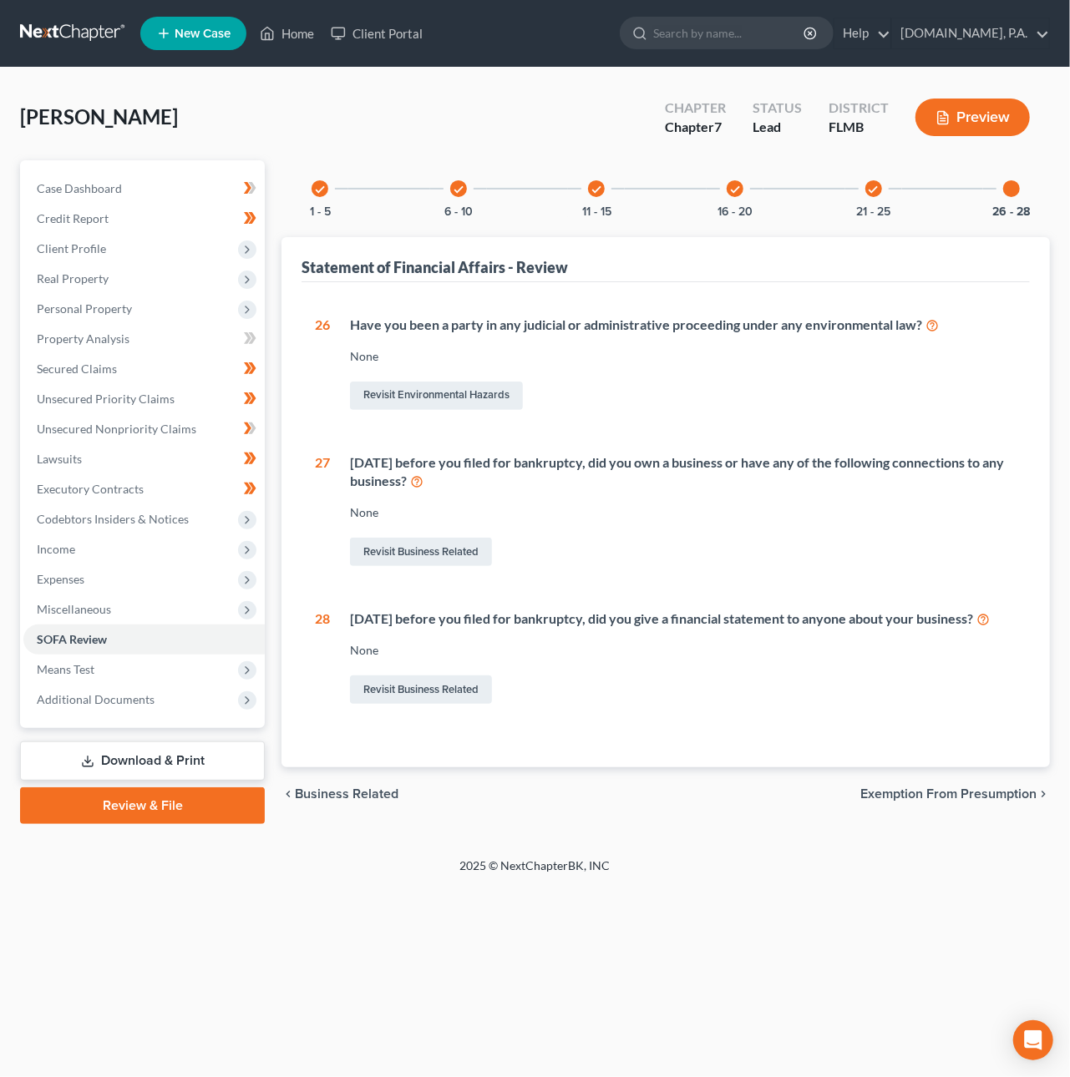
click at [315, 184] on icon "check" at bounding box center [320, 190] width 12 height 12
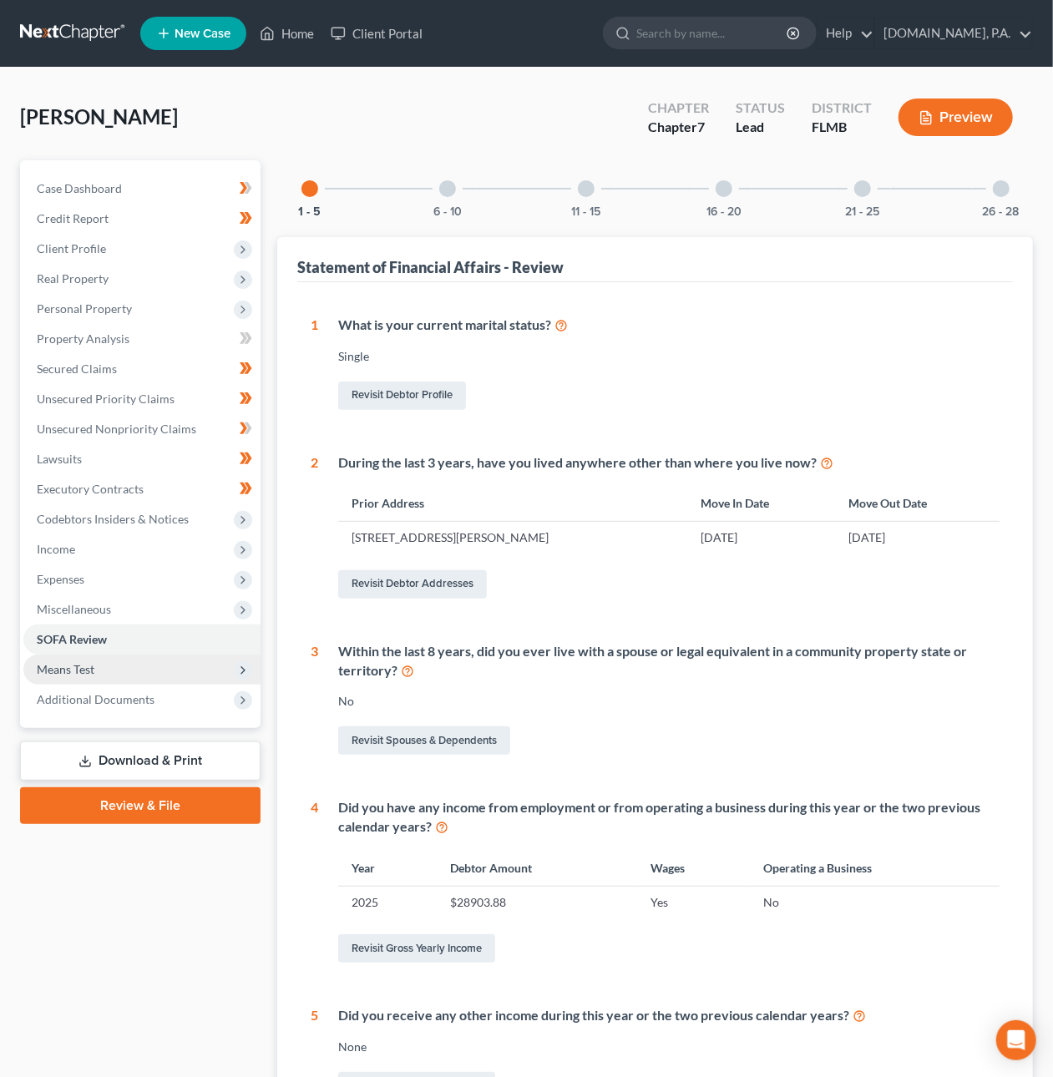
click at [72, 672] on span "Means Test" at bounding box center [66, 669] width 58 height 14
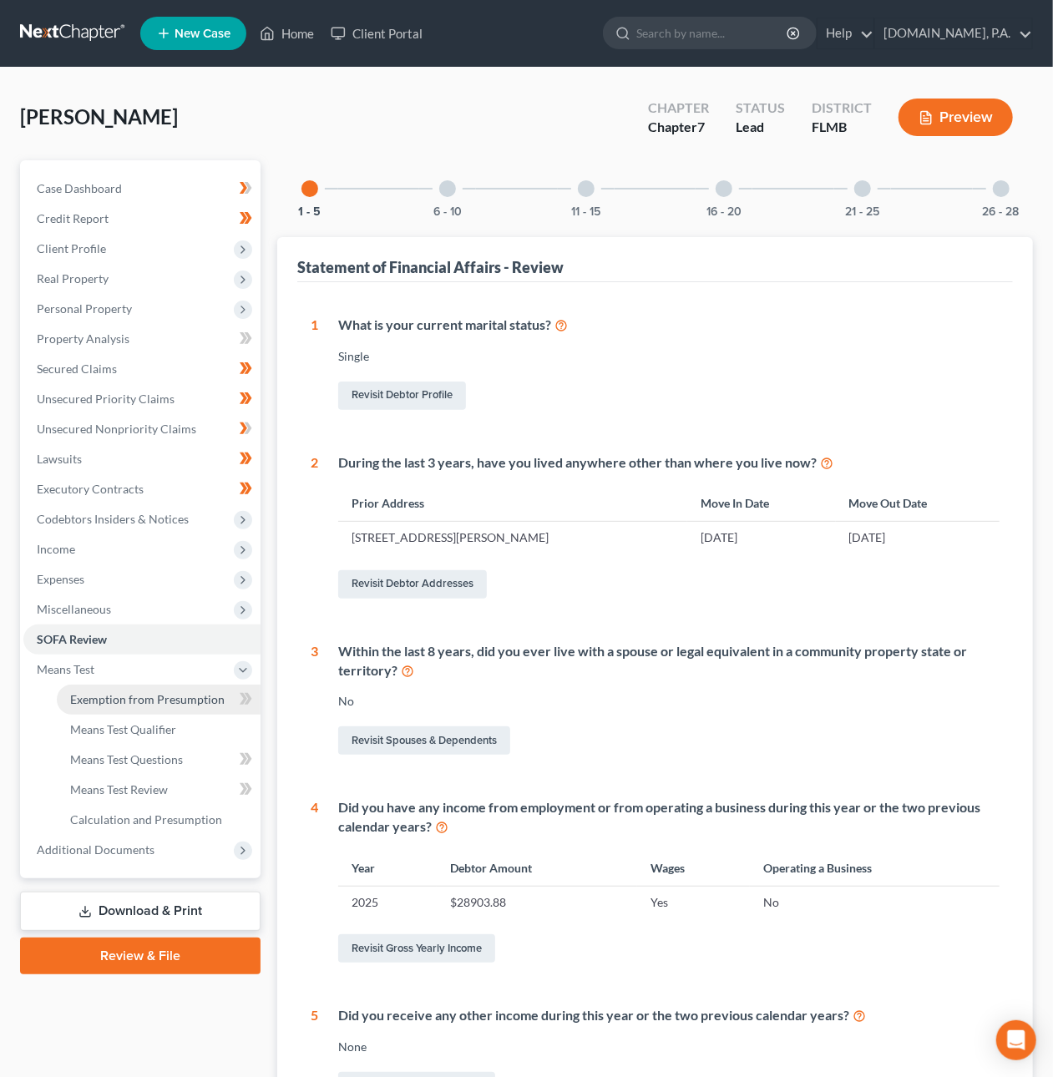
click at [124, 692] on span "Exemption from Presumption" at bounding box center [147, 699] width 155 height 14
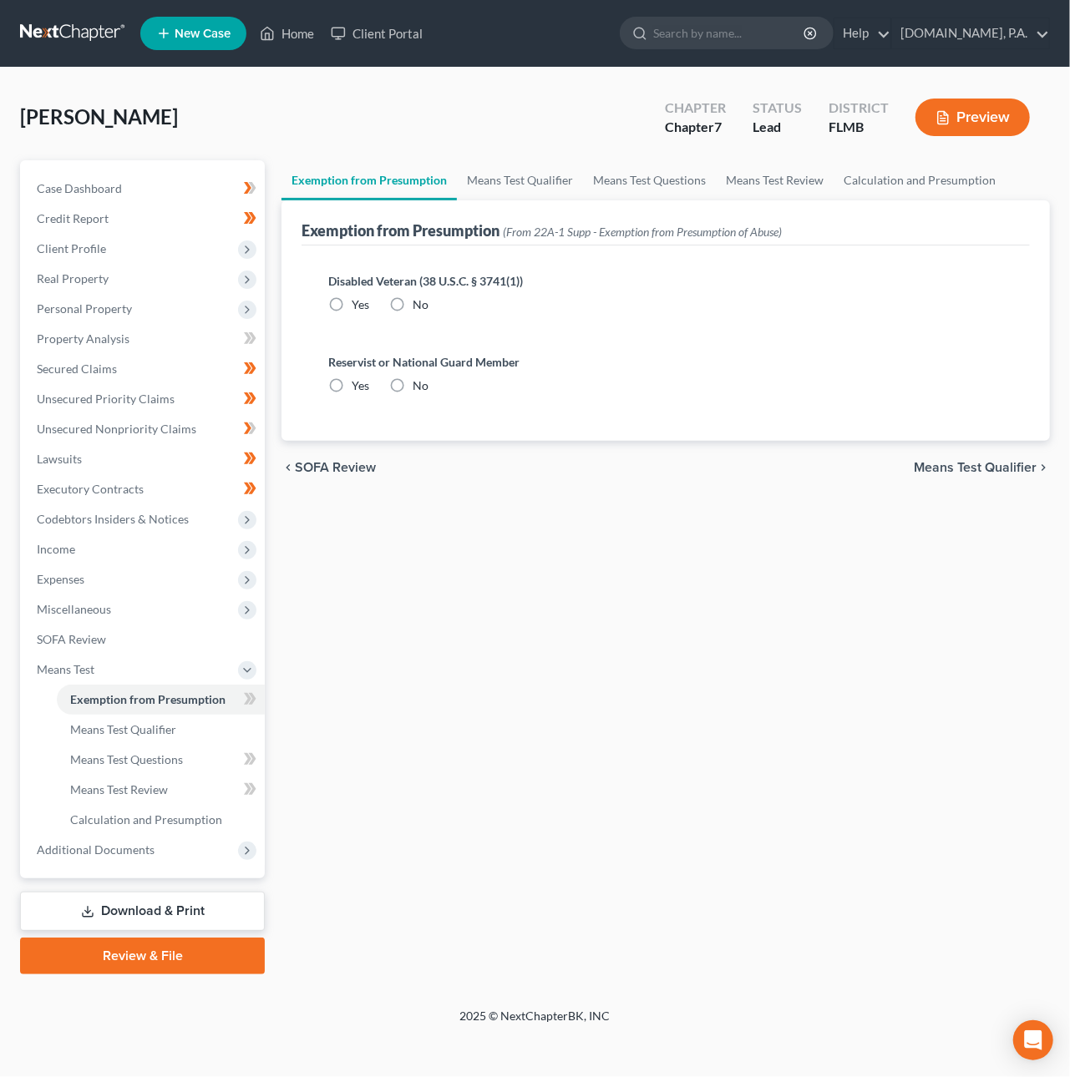
click at [413, 303] on label "No" at bounding box center [421, 305] width 16 height 17
click at [419, 303] on input "No" at bounding box center [424, 302] width 11 height 11
radio input "true"
click at [413, 383] on label "No" at bounding box center [421, 386] width 16 height 17
click at [419, 383] on input "No" at bounding box center [424, 383] width 11 height 11
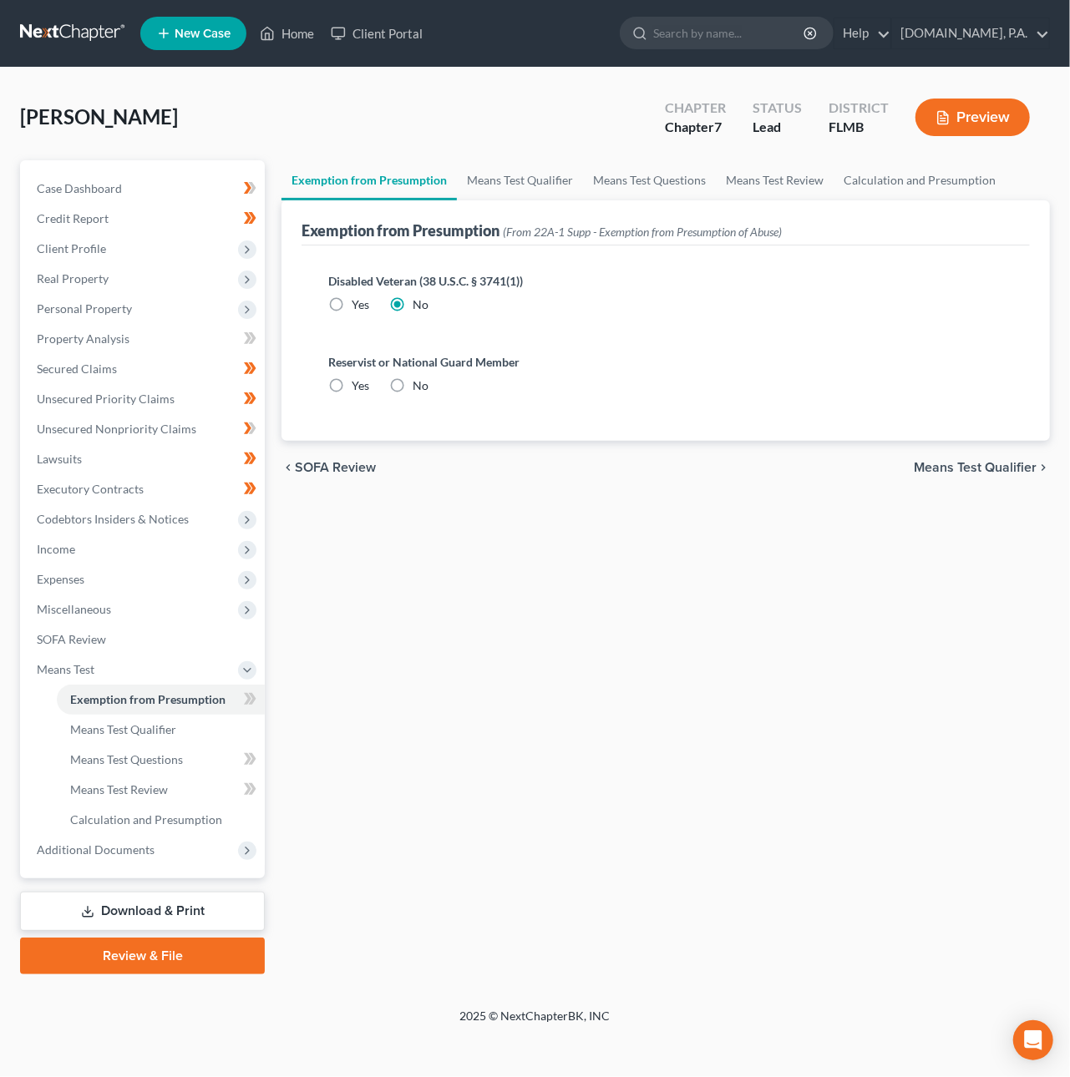
radio input "true"
click at [168, 722] on span "Means Test Qualifier" at bounding box center [123, 729] width 106 height 14
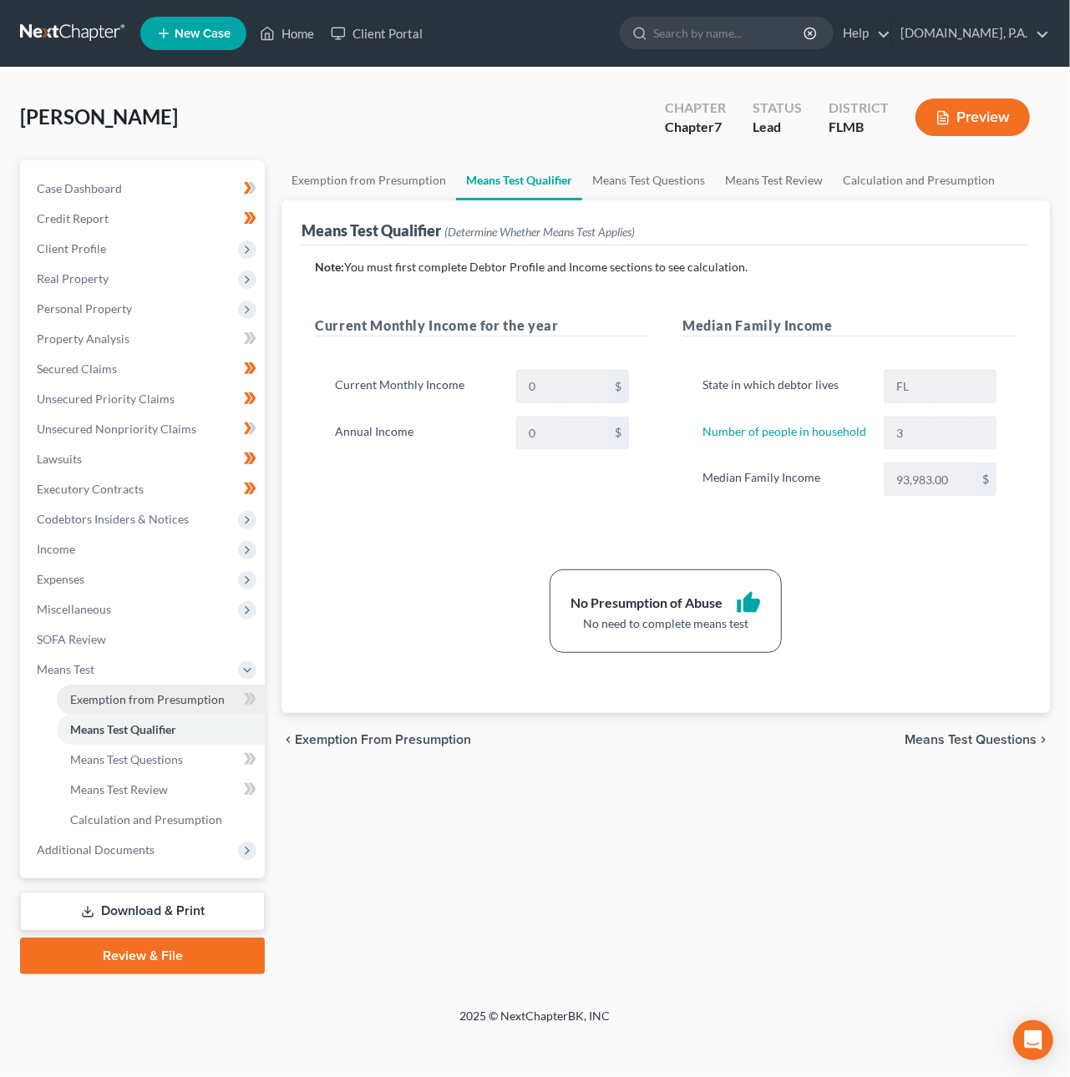
click at [126, 698] on span "Exemption from Presumption" at bounding box center [147, 699] width 155 height 14
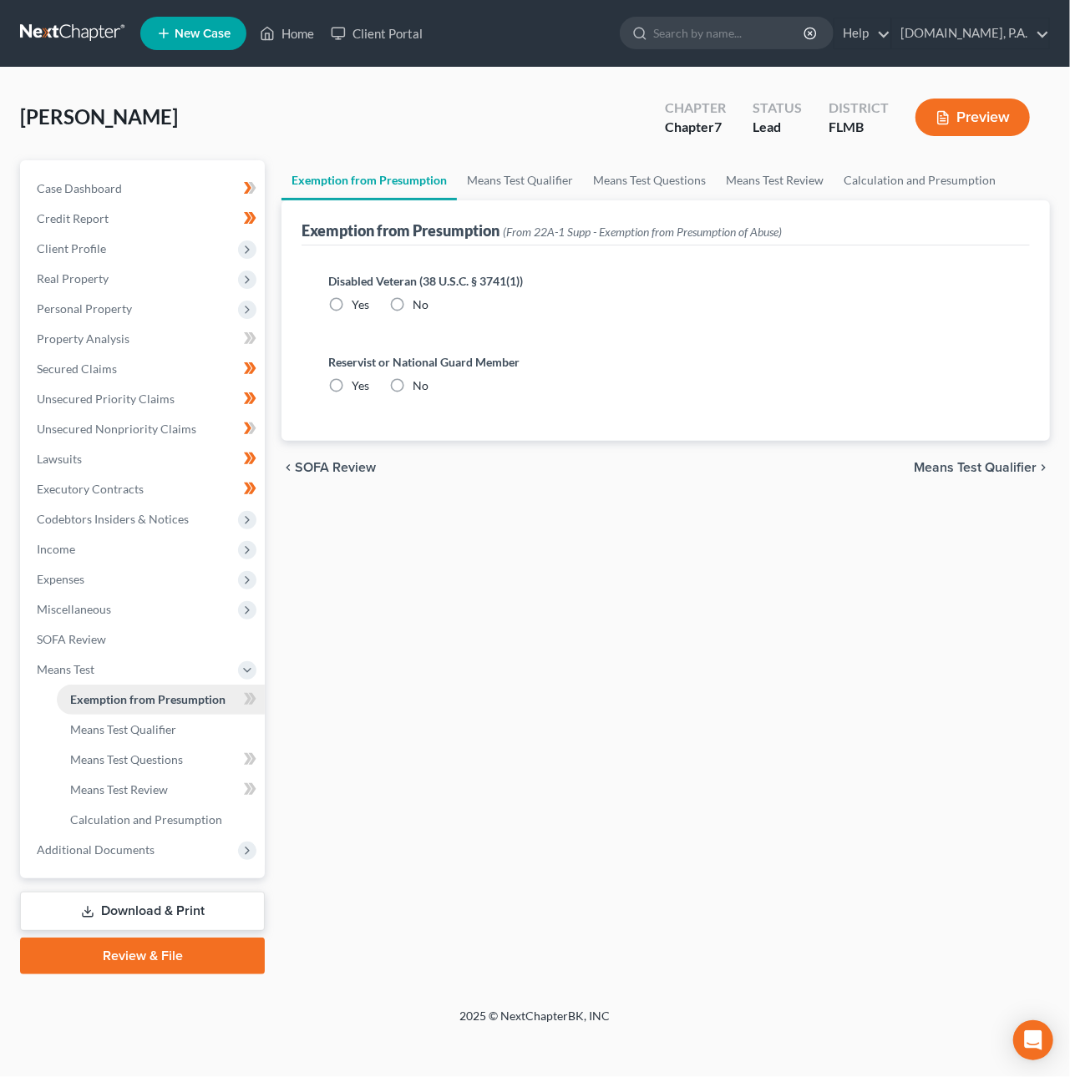
radio input "true"
click at [248, 670] on polyline at bounding box center [247, 670] width 7 height 3
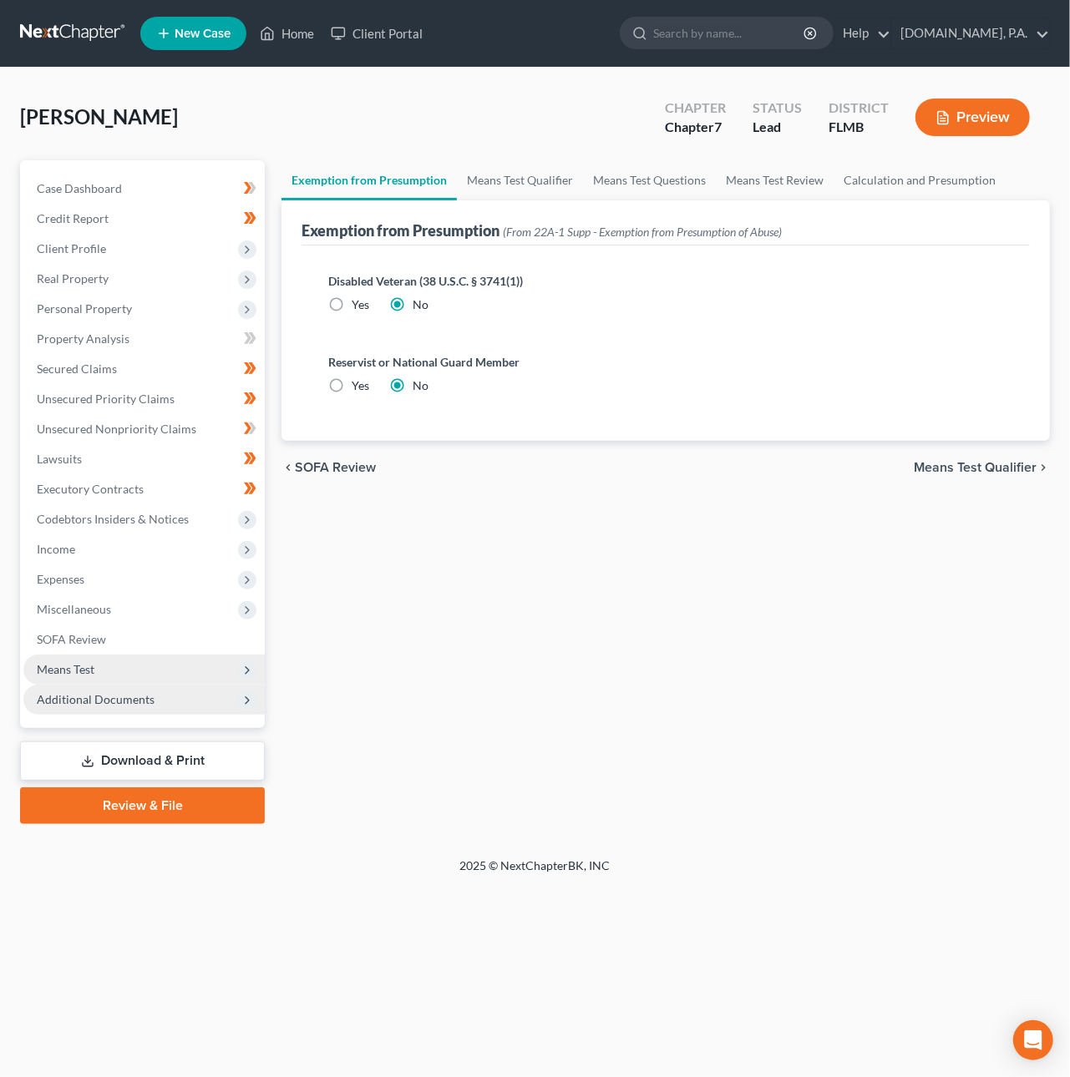
click at [64, 698] on span "Additional Documents" at bounding box center [96, 699] width 118 height 14
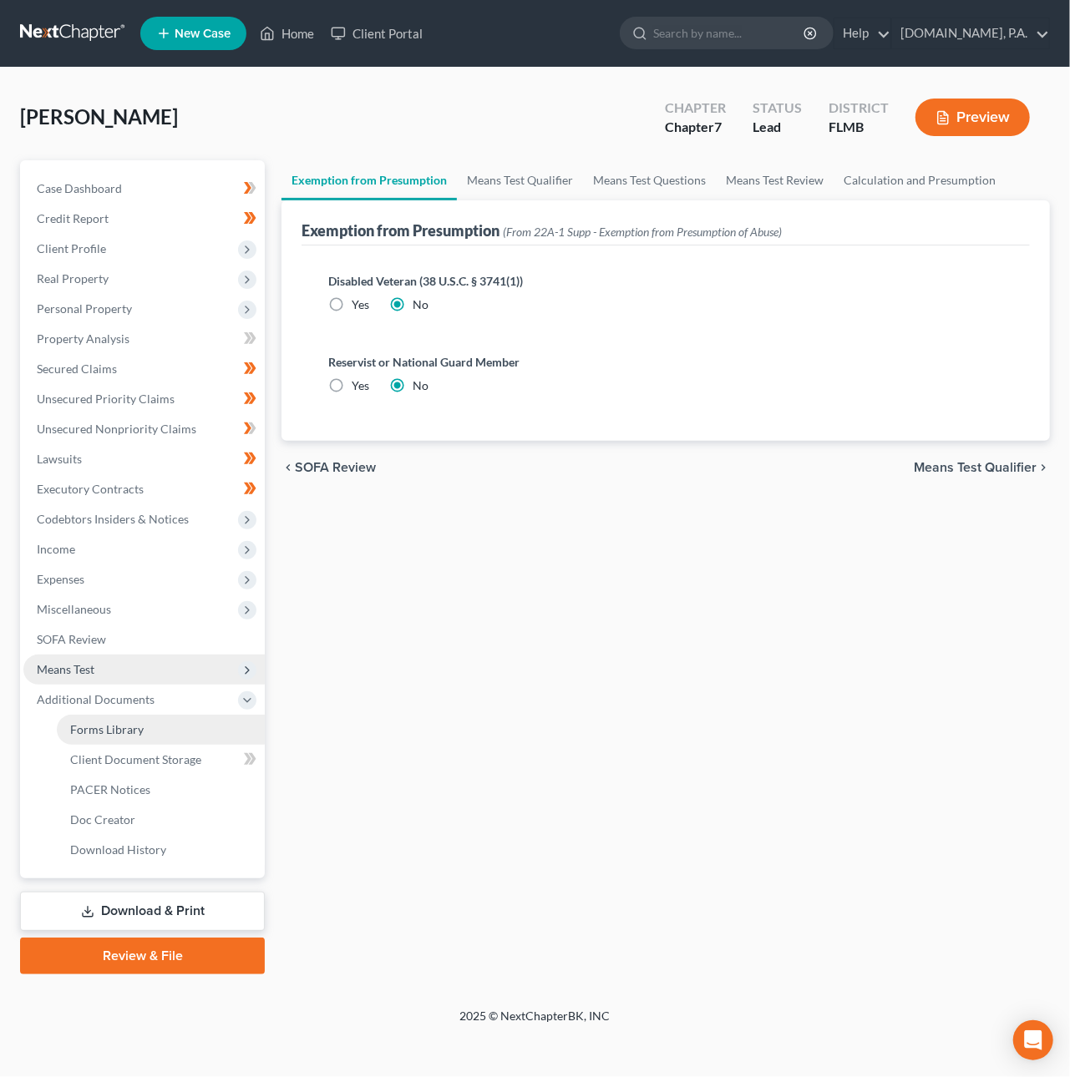
click at [111, 726] on span "Forms Library" at bounding box center [107, 729] width 74 height 14
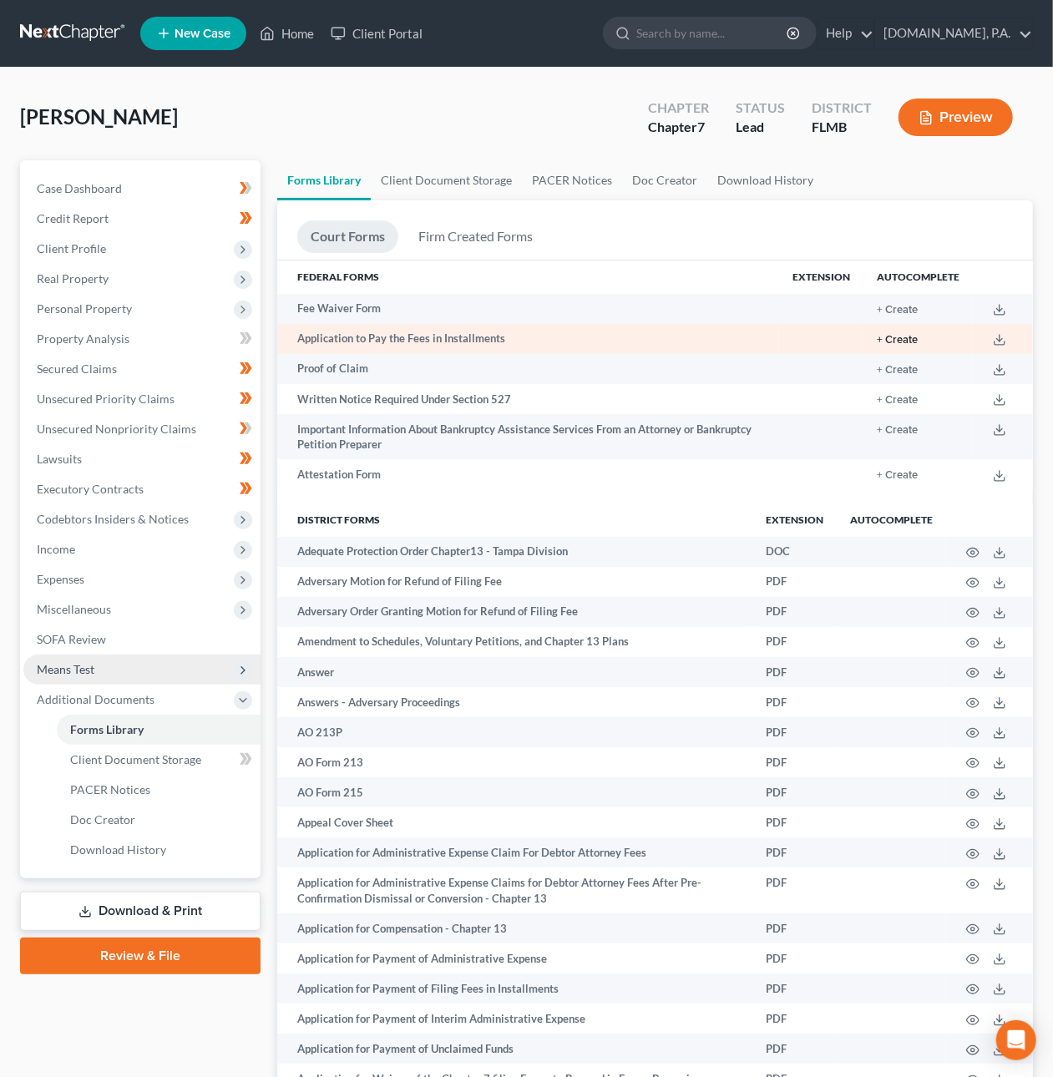
click at [906, 335] on button "+ Create" at bounding box center [897, 340] width 41 height 11
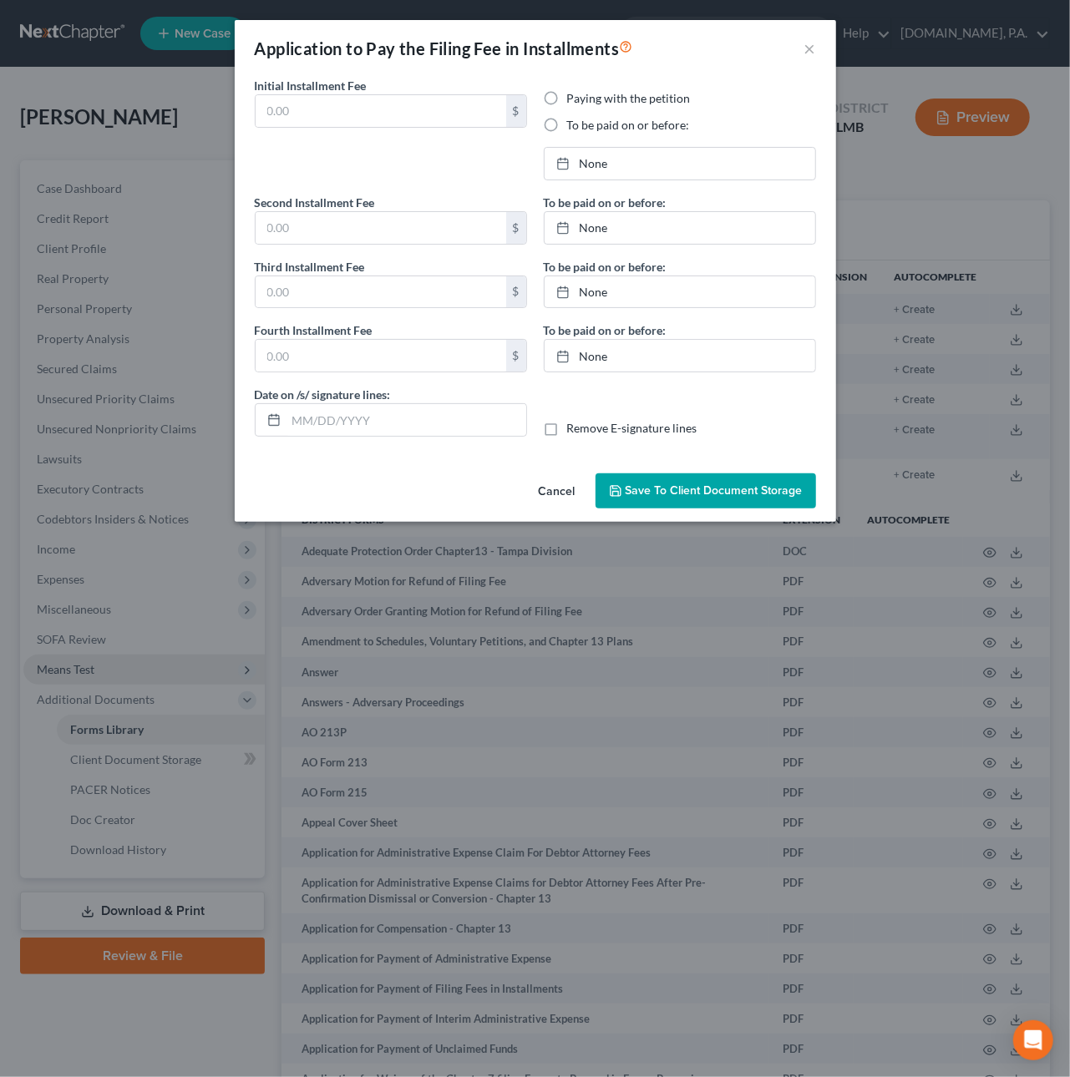
type input "76.00"
radio input "true"
type input "76.00"
type input "186.00"
type input "0.00"
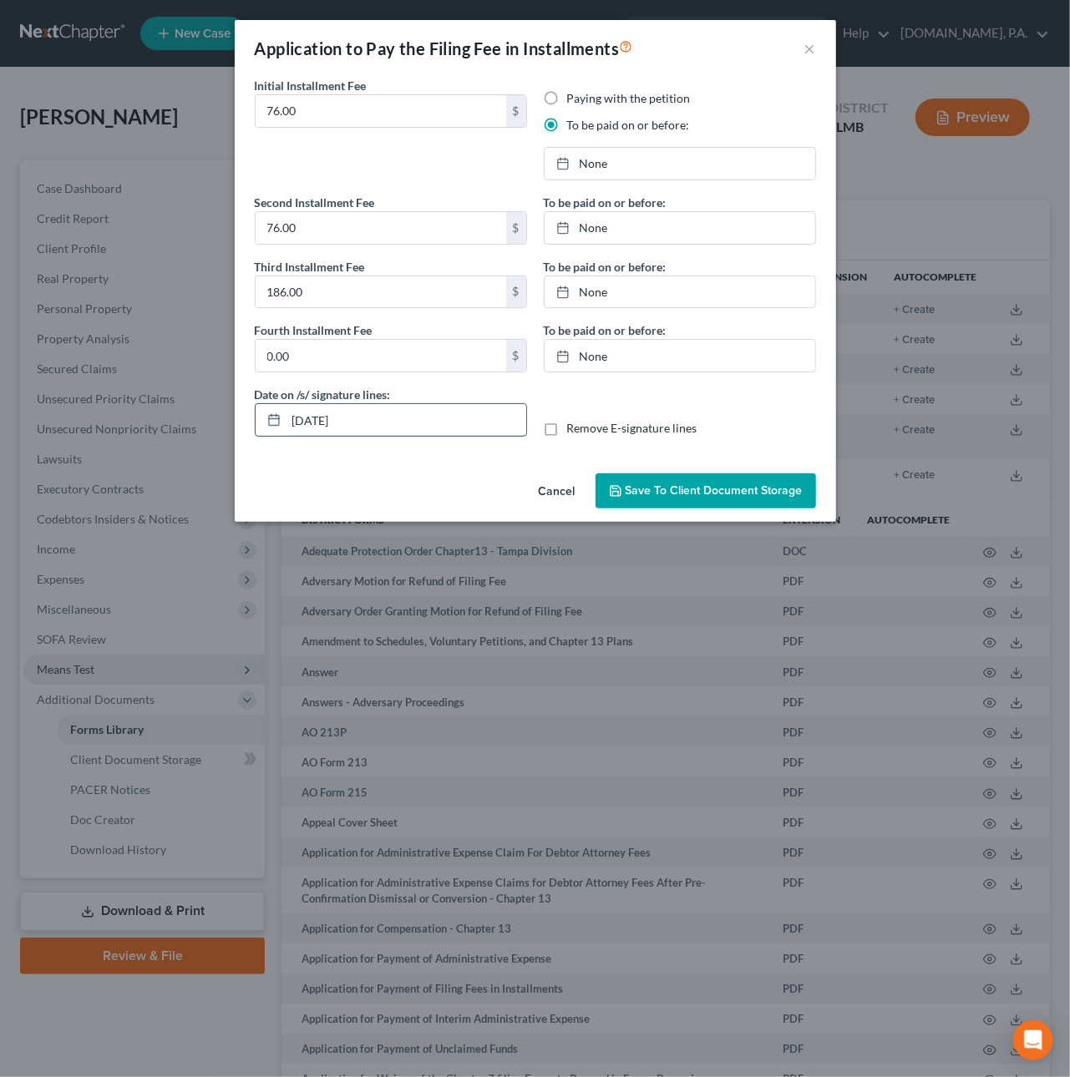
click at [327, 419] on input "[DATE]" at bounding box center [406, 420] width 240 height 32
type input "[DATE]"
click at [603, 159] on link "None" at bounding box center [680, 164] width 271 height 32
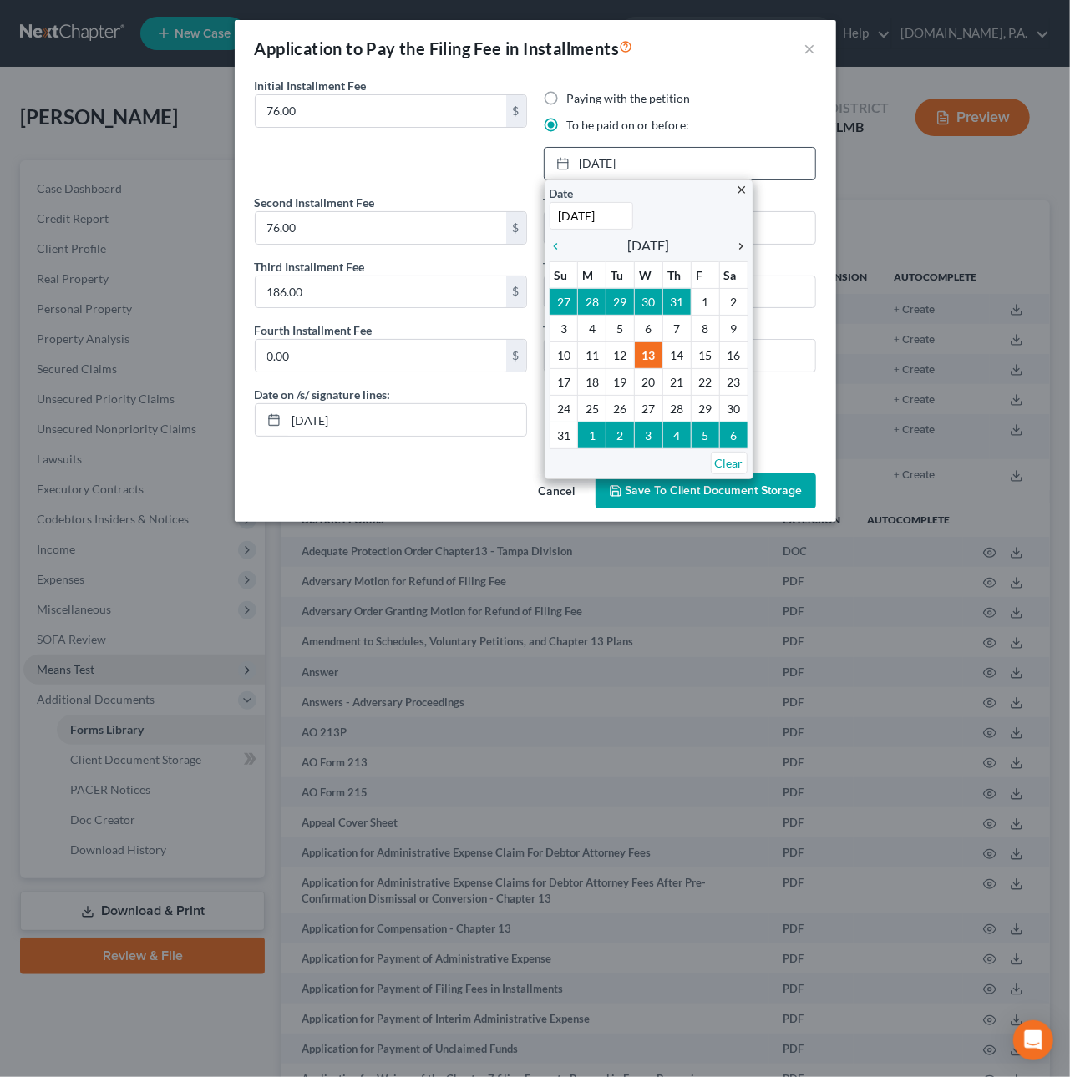
click at [738, 242] on icon "chevron_right" at bounding box center [738, 246] width 22 height 13
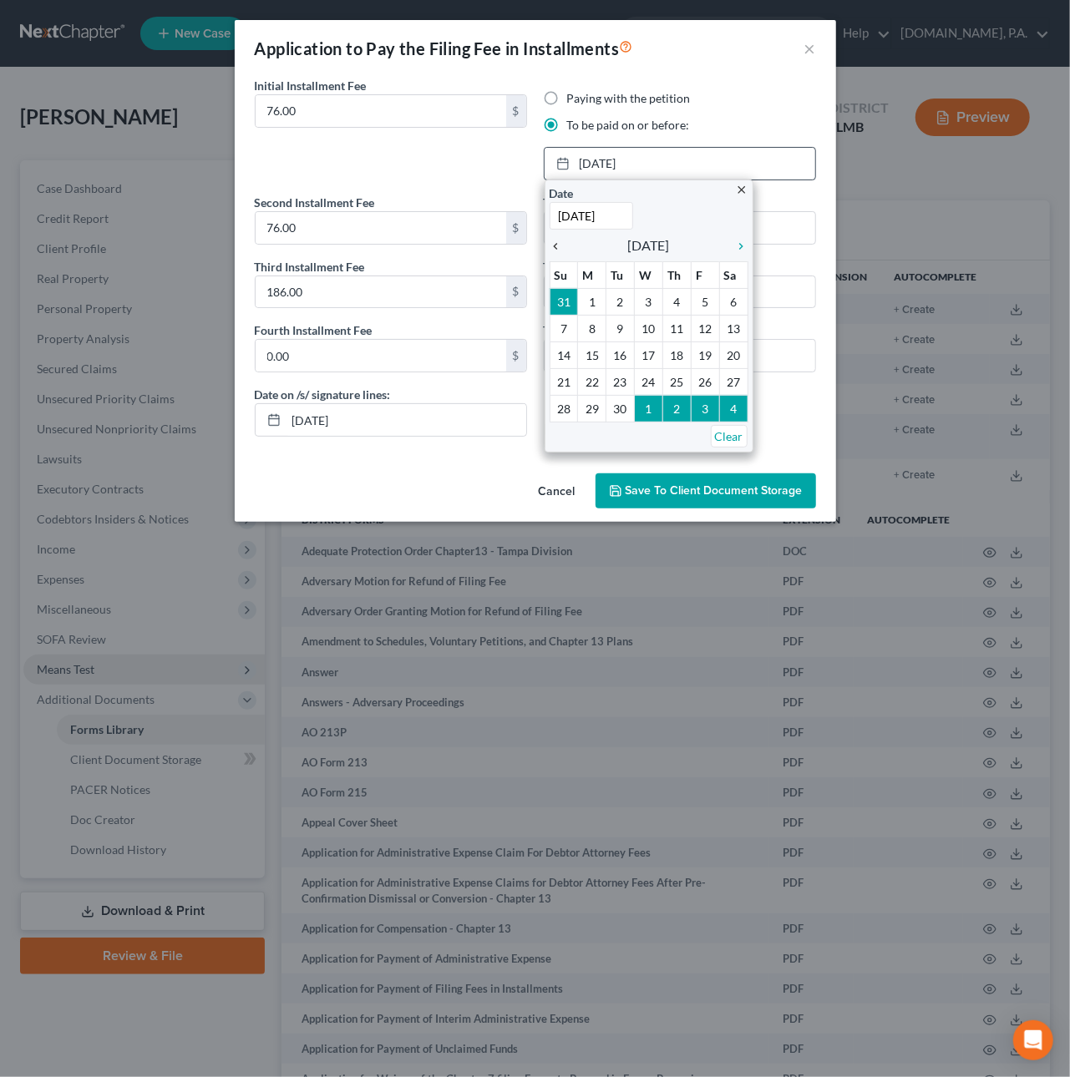
click at [566, 246] on icon "chevron_left" at bounding box center [561, 246] width 22 height 13
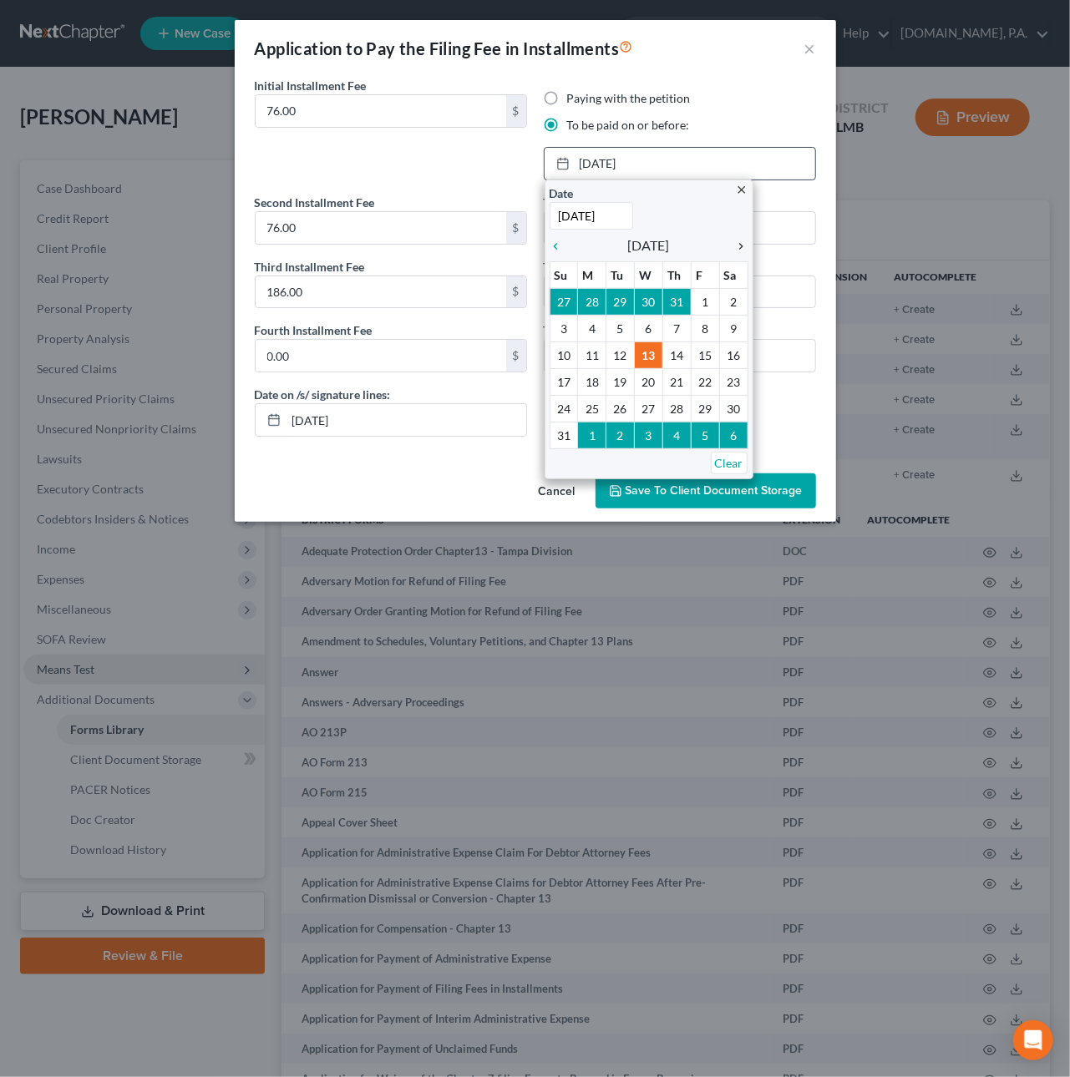
click at [736, 247] on icon "chevron_right" at bounding box center [738, 246] width 22 height 13
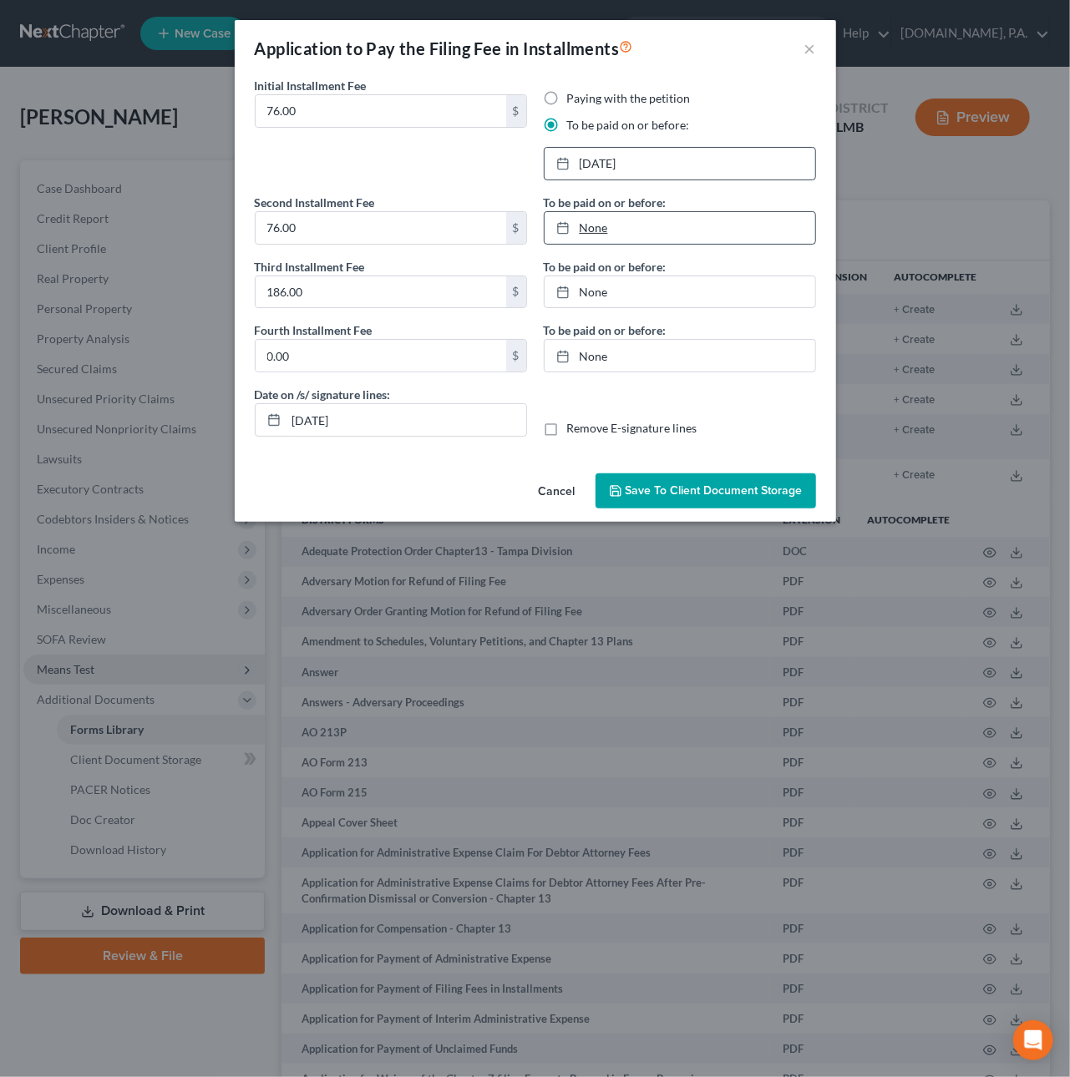
type input "[DATE]"
click at [591, 218] on link "[DATE]" at bounding box center [680, 228] width 271 height 32
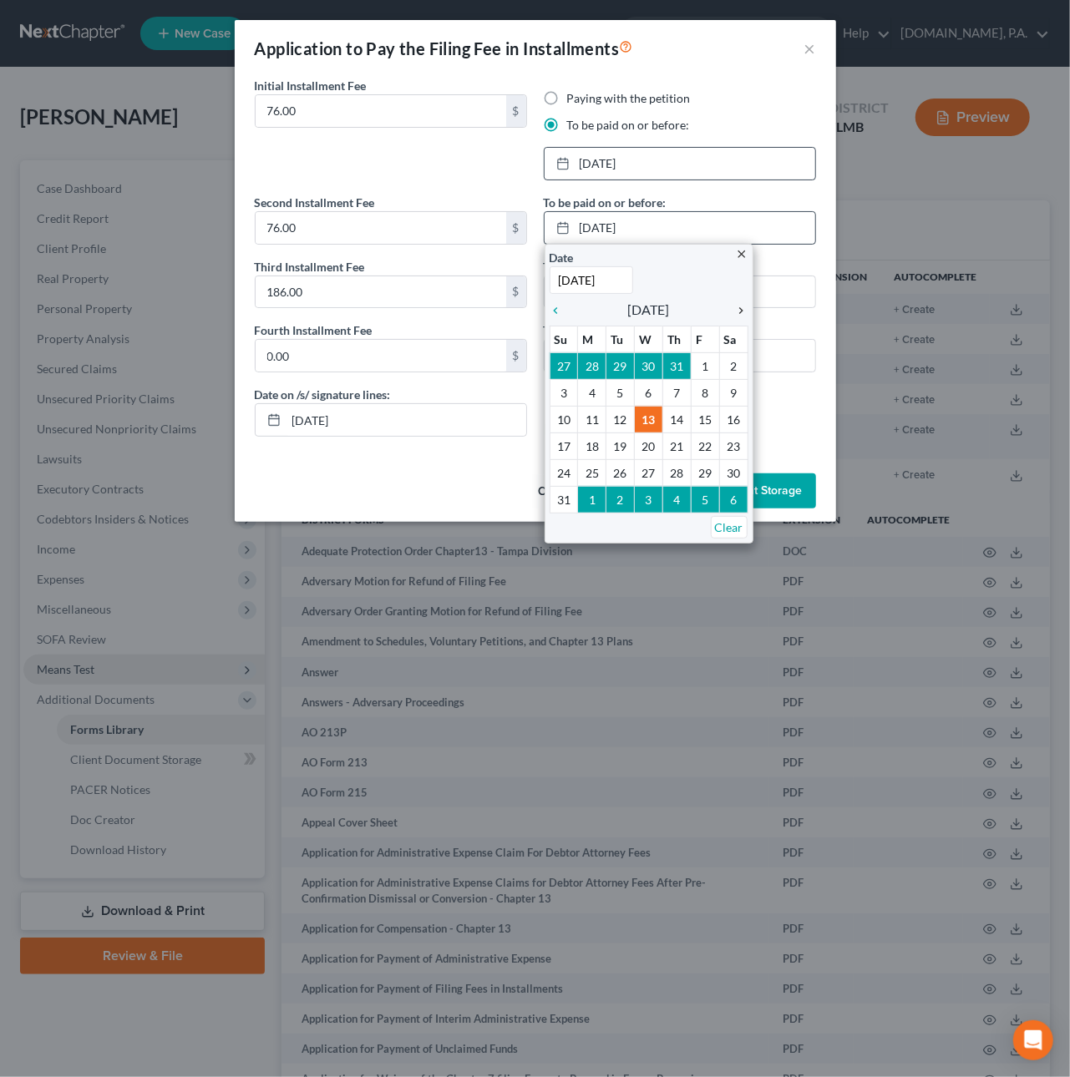
click at [735, 308] on icon "chevron_right" at bounding box center [738, 310] width 22 height 13
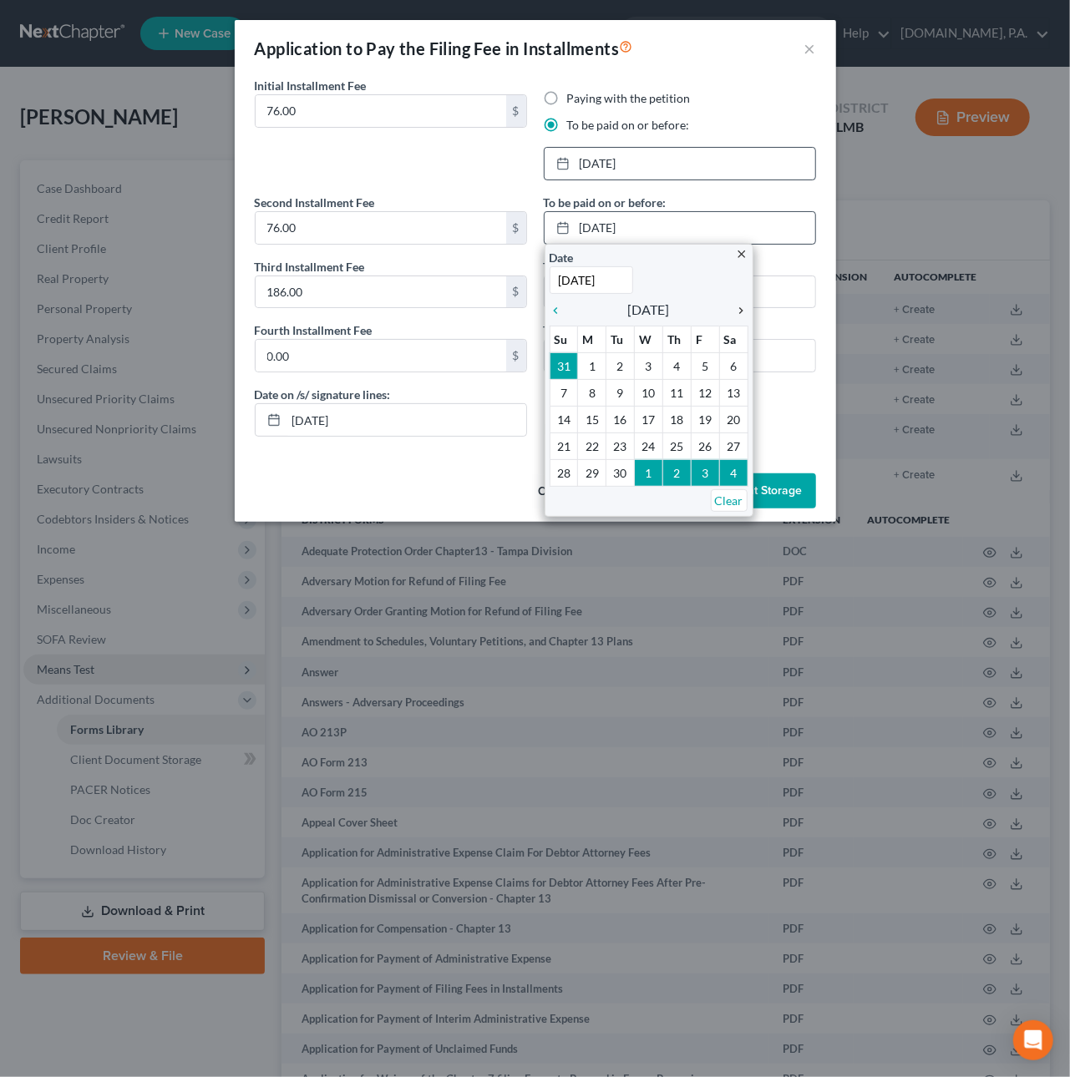
click at [735, 308] on icon "chevron_right" at bounding box center [738, 310] width 22 height 13
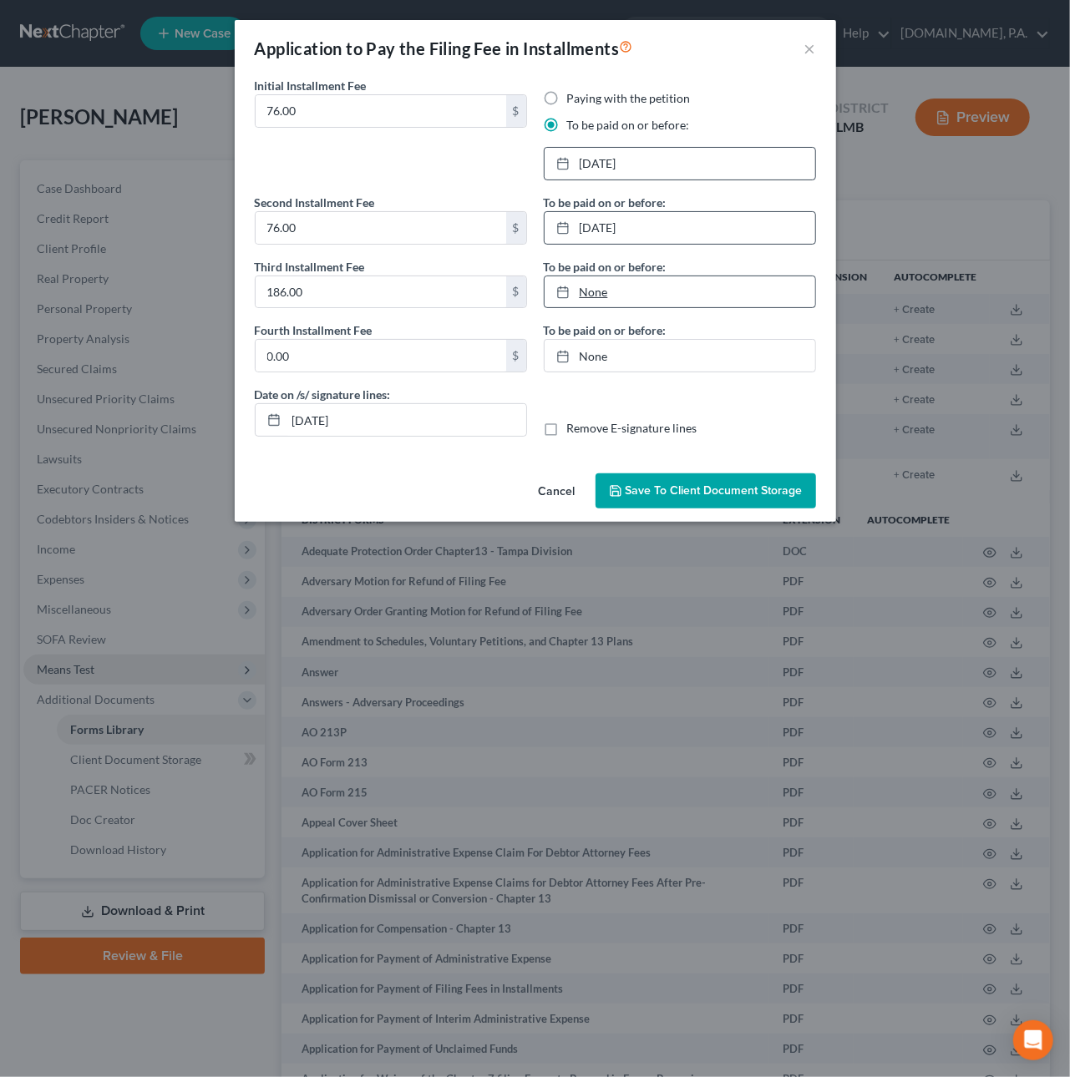
type input "[DATE]"
click at [600, 289] on link "[DATE]" at bounding box center [680, 292] width 271 height 32
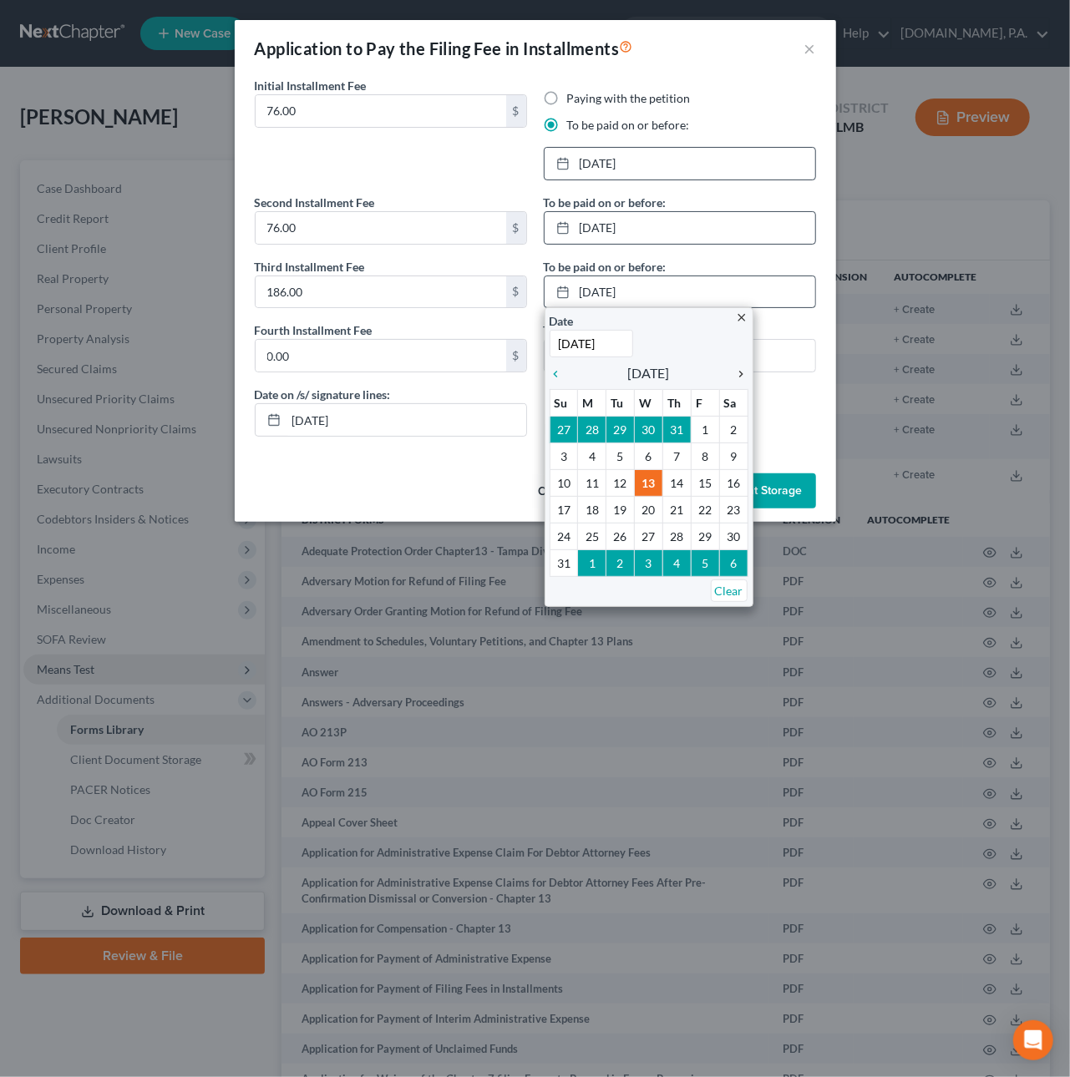
click at [735, 369] on icon "chevron_right" at bounding box center [738, 374] width 22 height 13
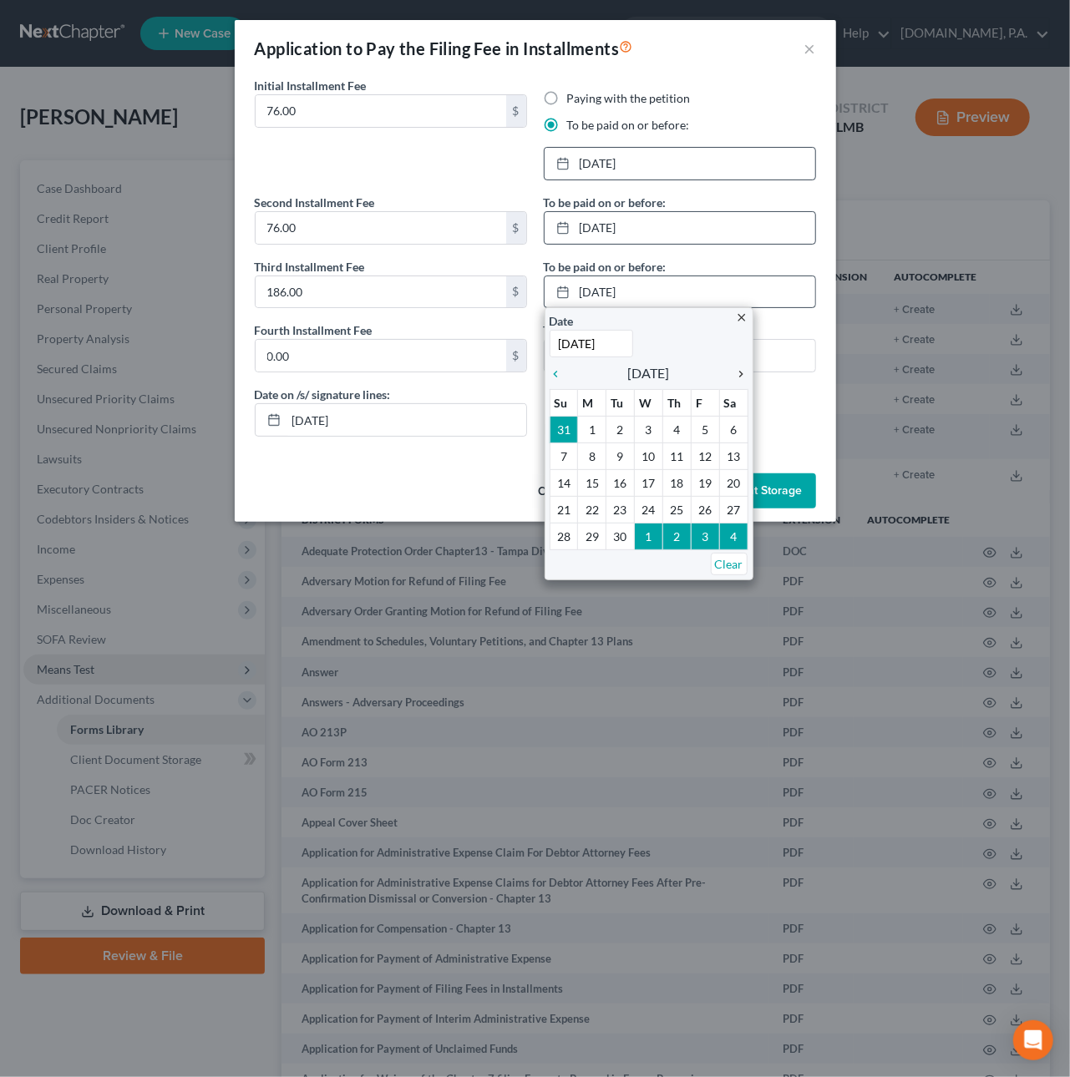
click at [735, 369] on icon "chevron_right" at bounding box center [738, 374] width 22 height 13
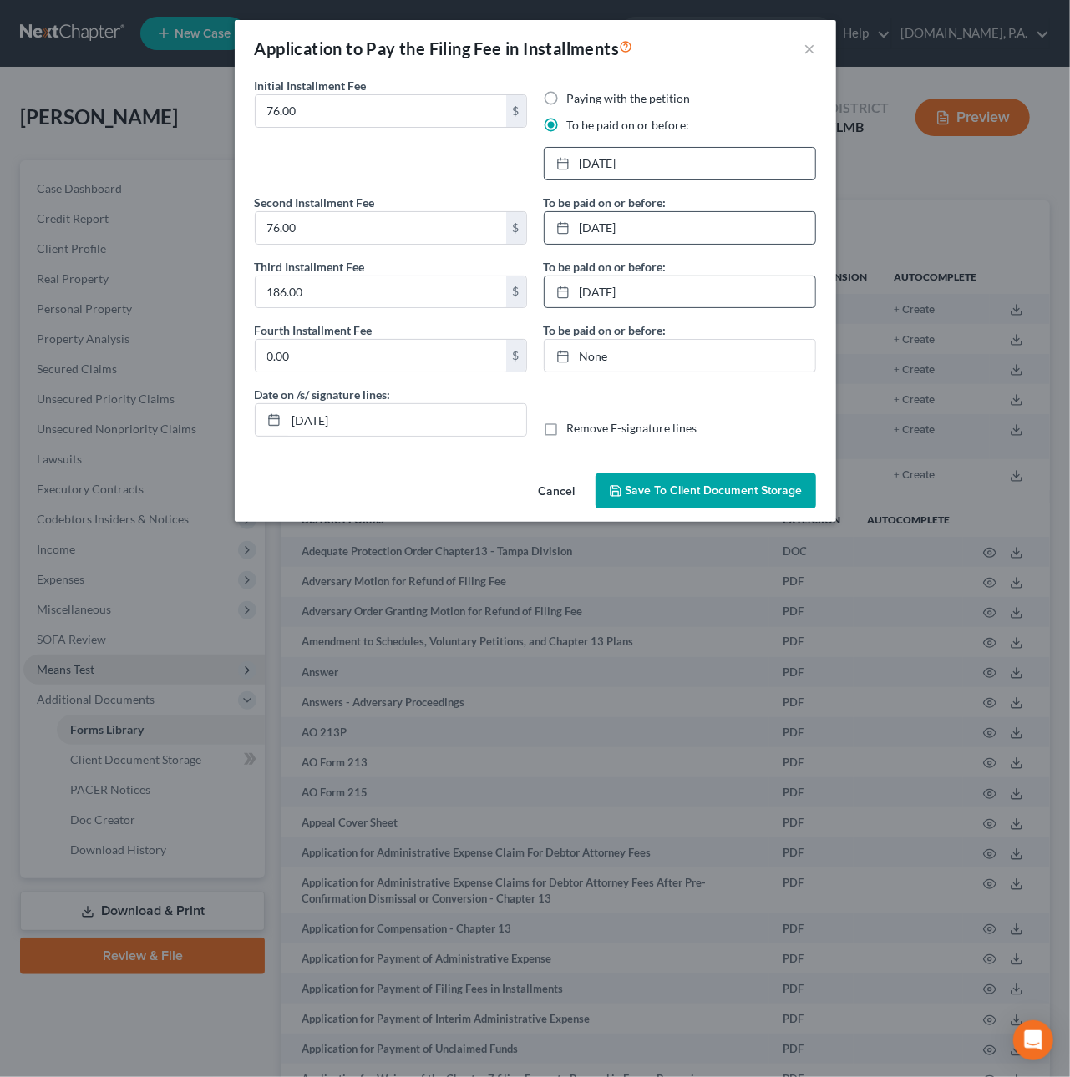
click at [668, 496] on span "Save to Client Document Storage" at bounding box center [714, 491] width 177 height 14
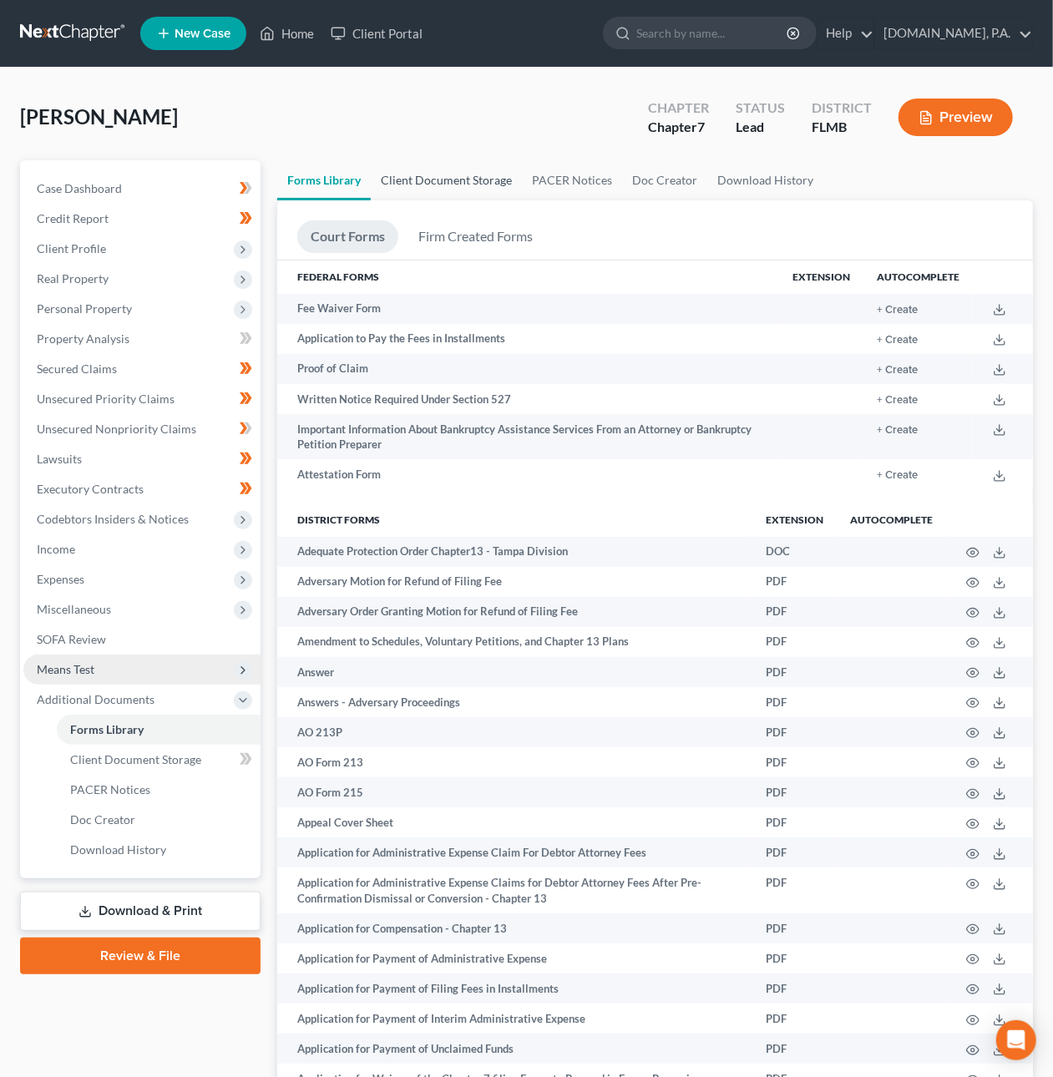
click at [406, 185] on link "Client Document Storage" at bounding box center [446, 180] width 151 height 40
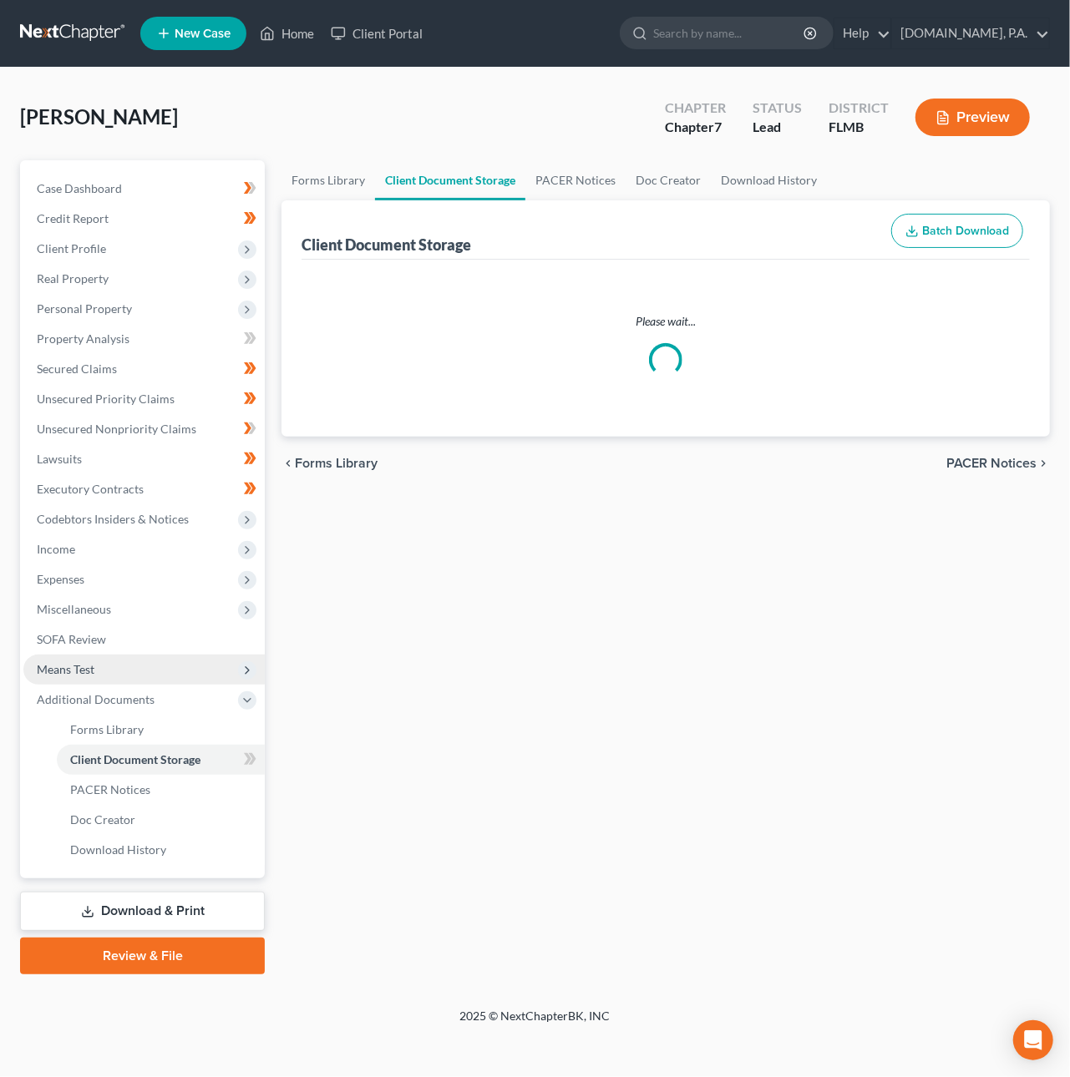
select select "9"
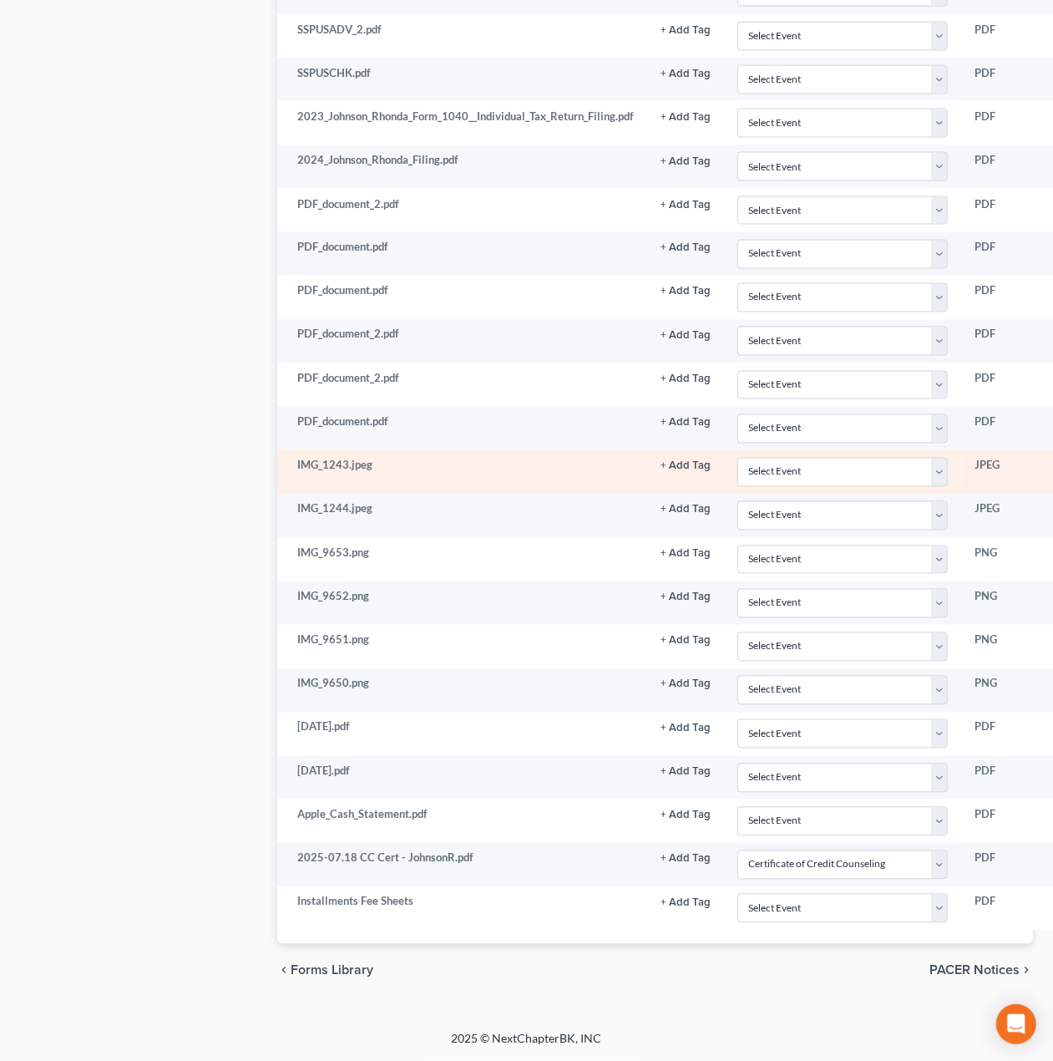
scroll to position [1370, 0]
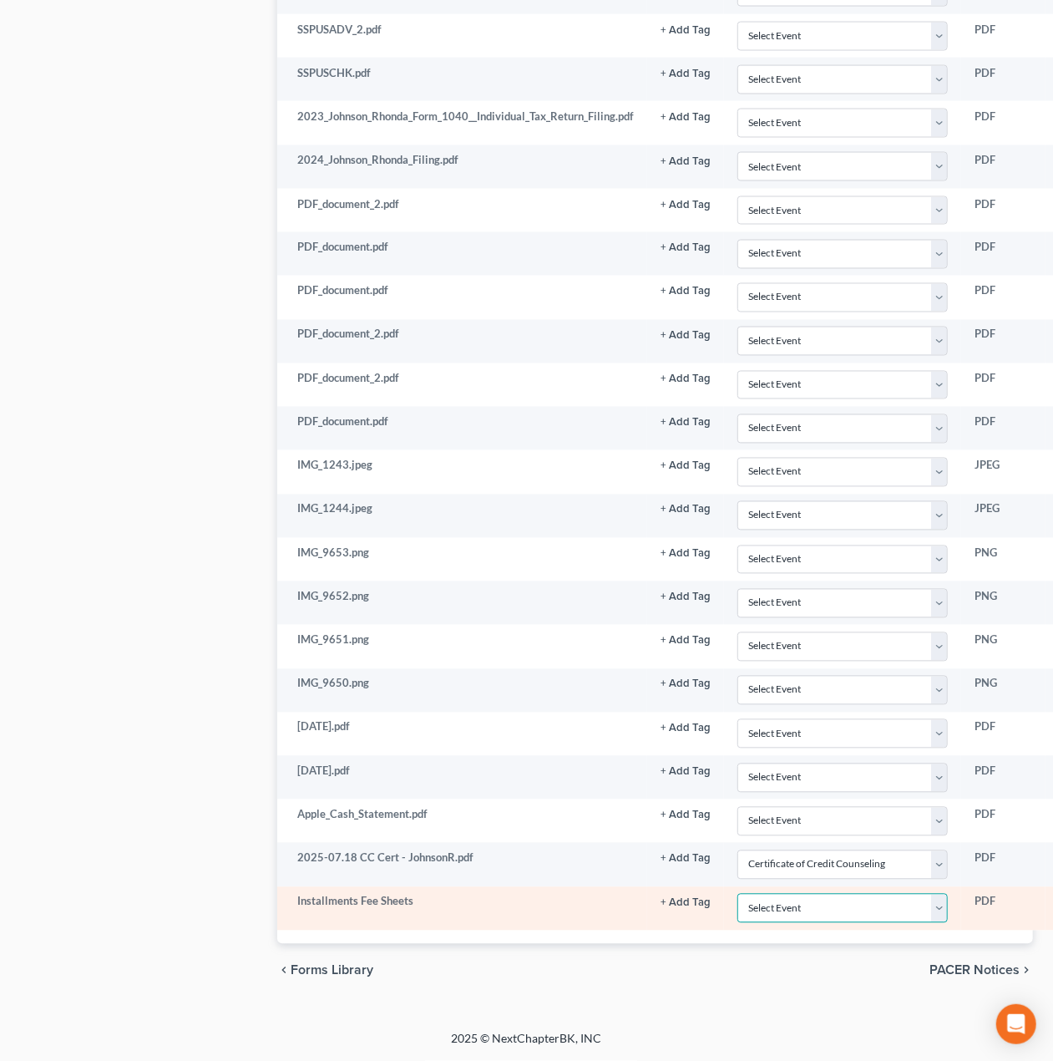
click at [771, 915] on select "Select Event 20 Largest Unsecured Creditors Amended Chapter 13 Plan Amended Cre…" at bounding box center [843, 908] width 210 height 29
select select "4"
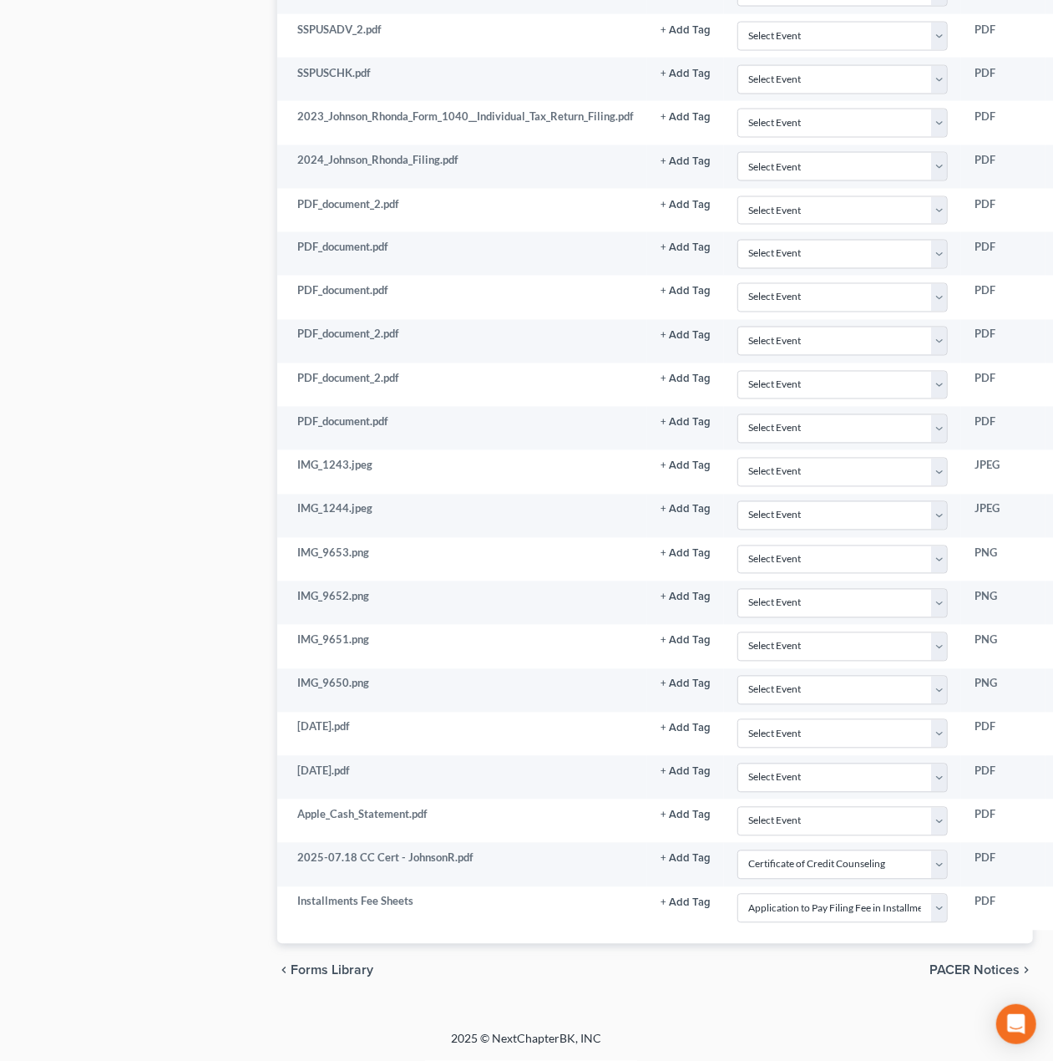
click at [956, 970] on span "PACER Notices" at bounding box center [975, 970] width 90 height 13
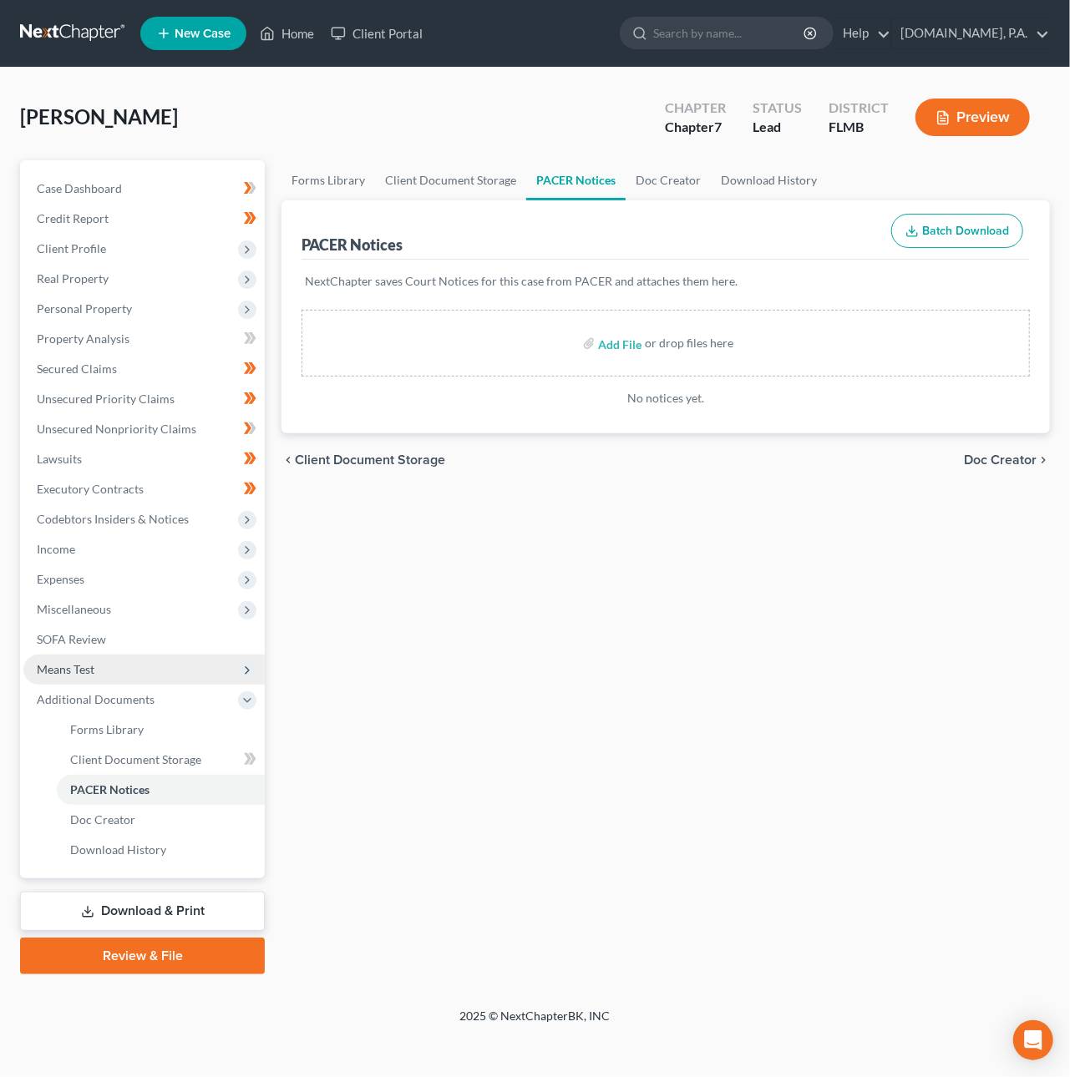
click at [1016, 462] on span "Doc Creator" at bounding box center [1000, 460] width 73 height 13
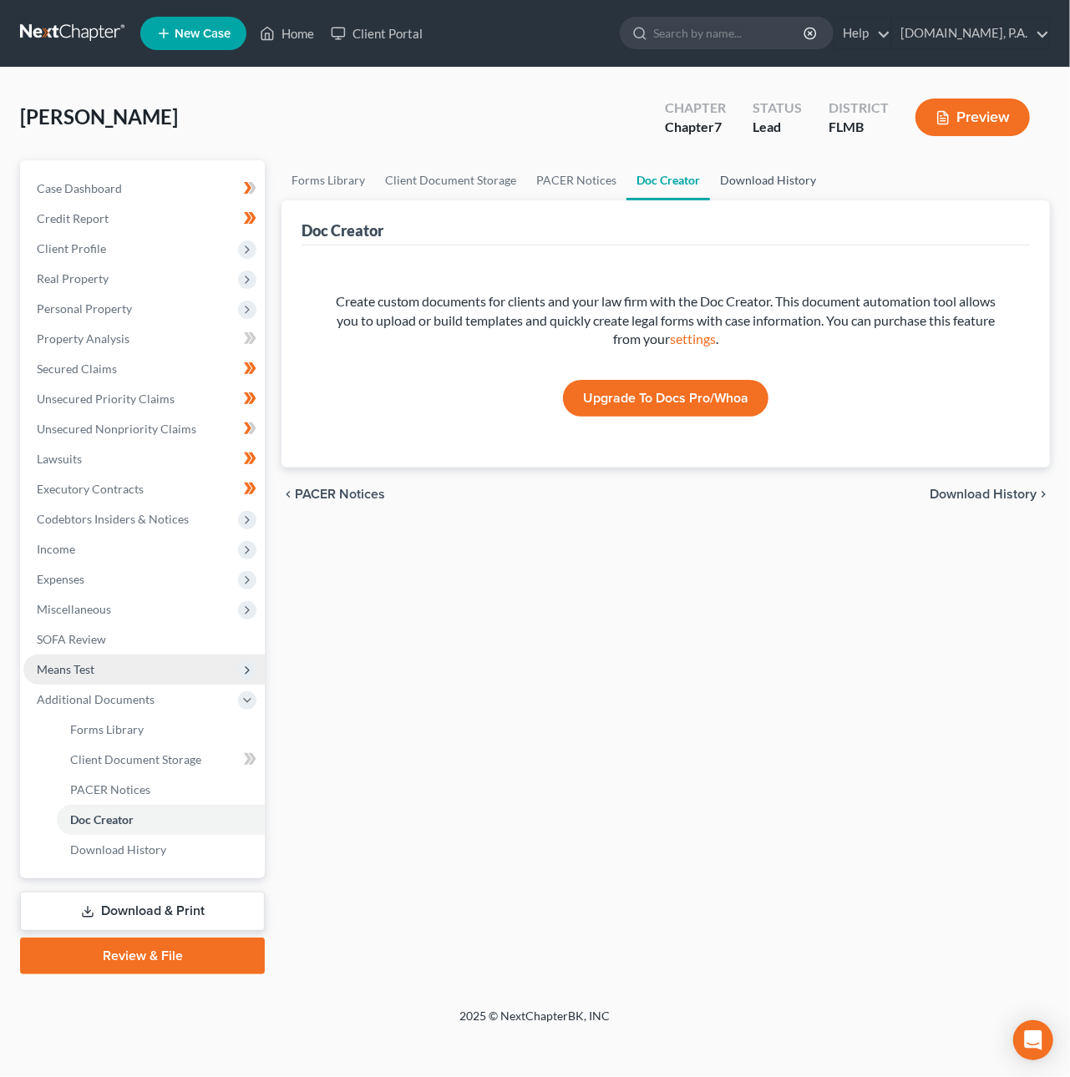
click at [751, 170] on link "Download History" at bounding box center [768, 180] width 116 height 40
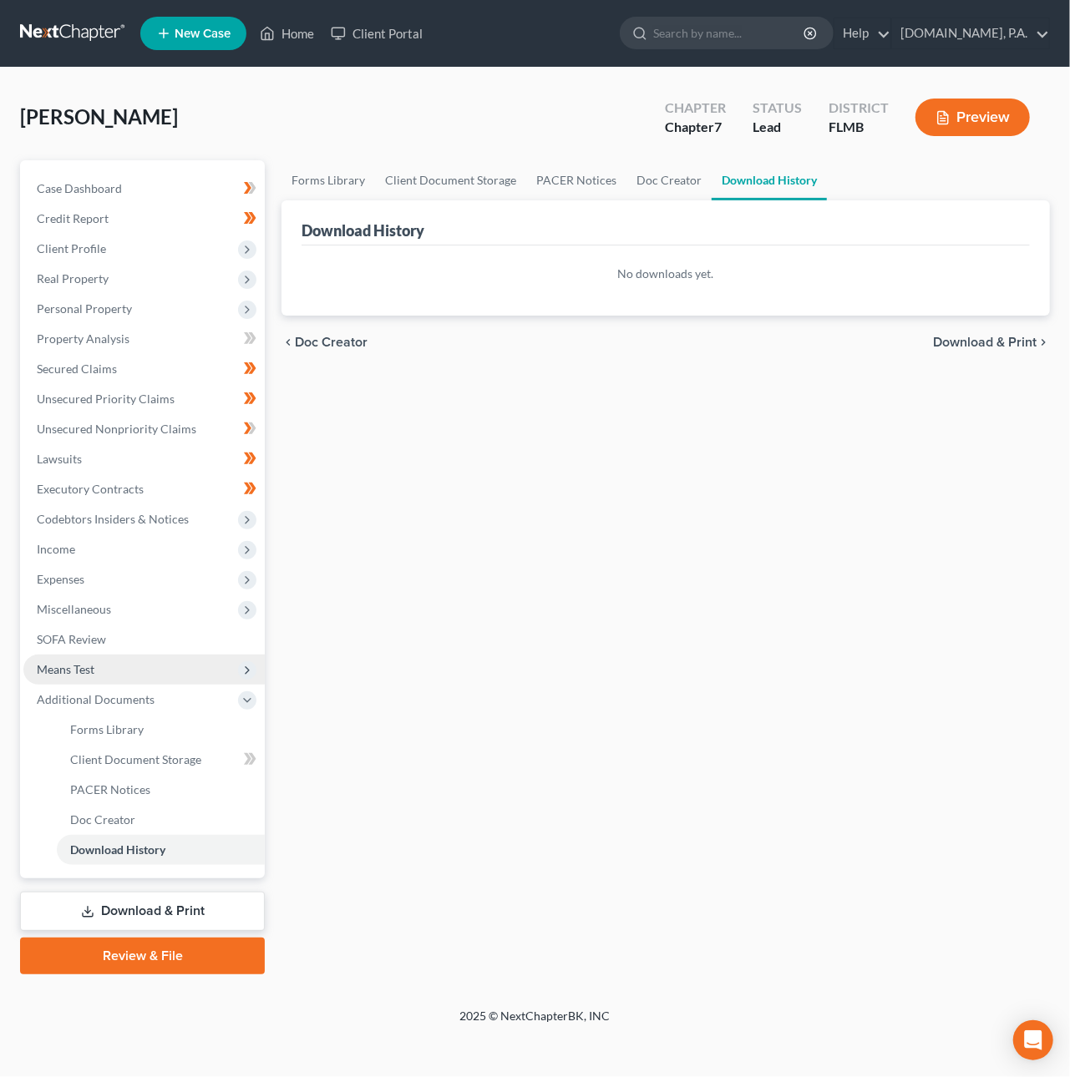
click at [964, 336] on span "Download & Print" at bounding box center [985, 342] width 104 height 13
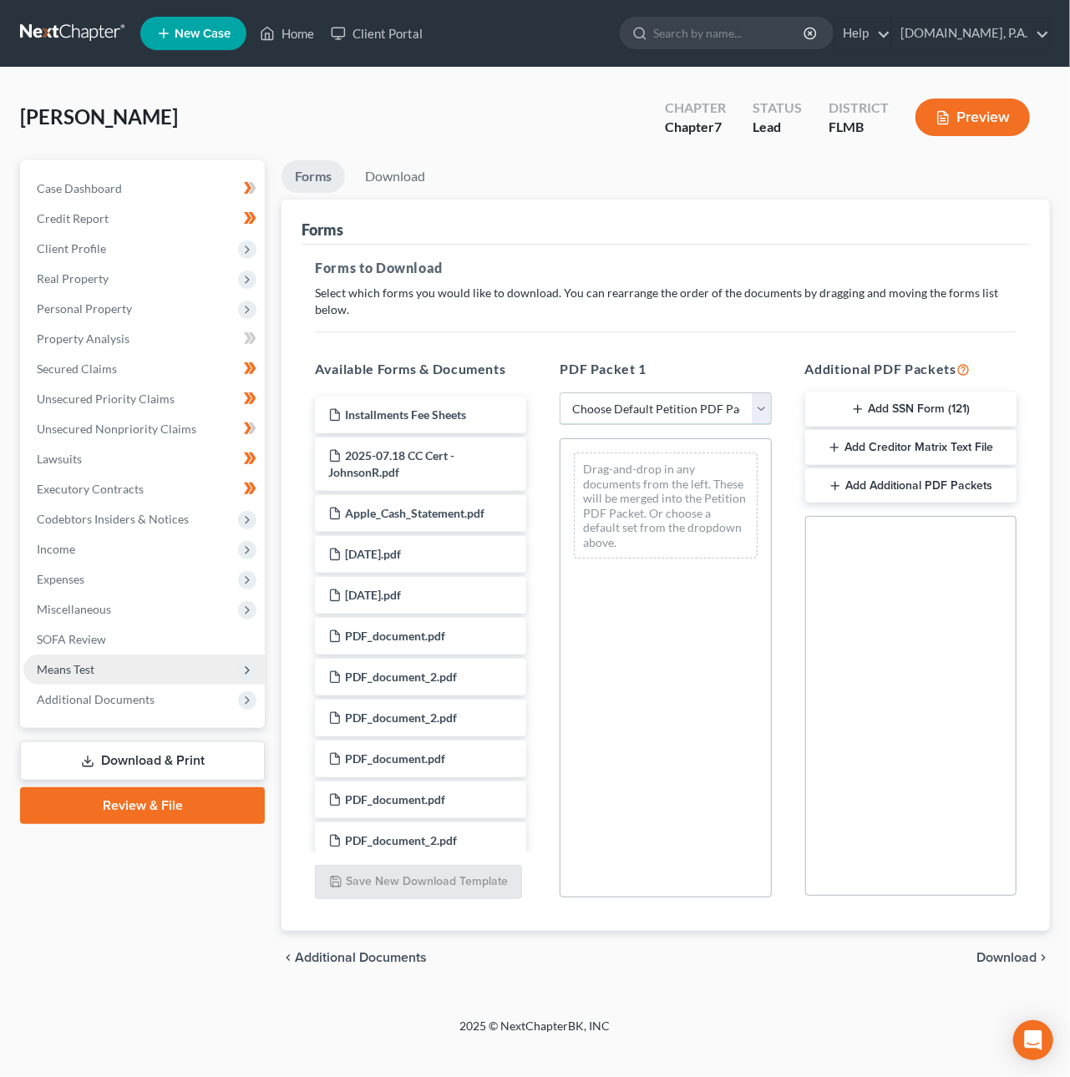
click at [613, 393] on select "Choose Default Petition PDF Packet Complete Bankruptcy Petition (all forms and …" at bounding box center [665, 409] width 211 height 33
select select "5"
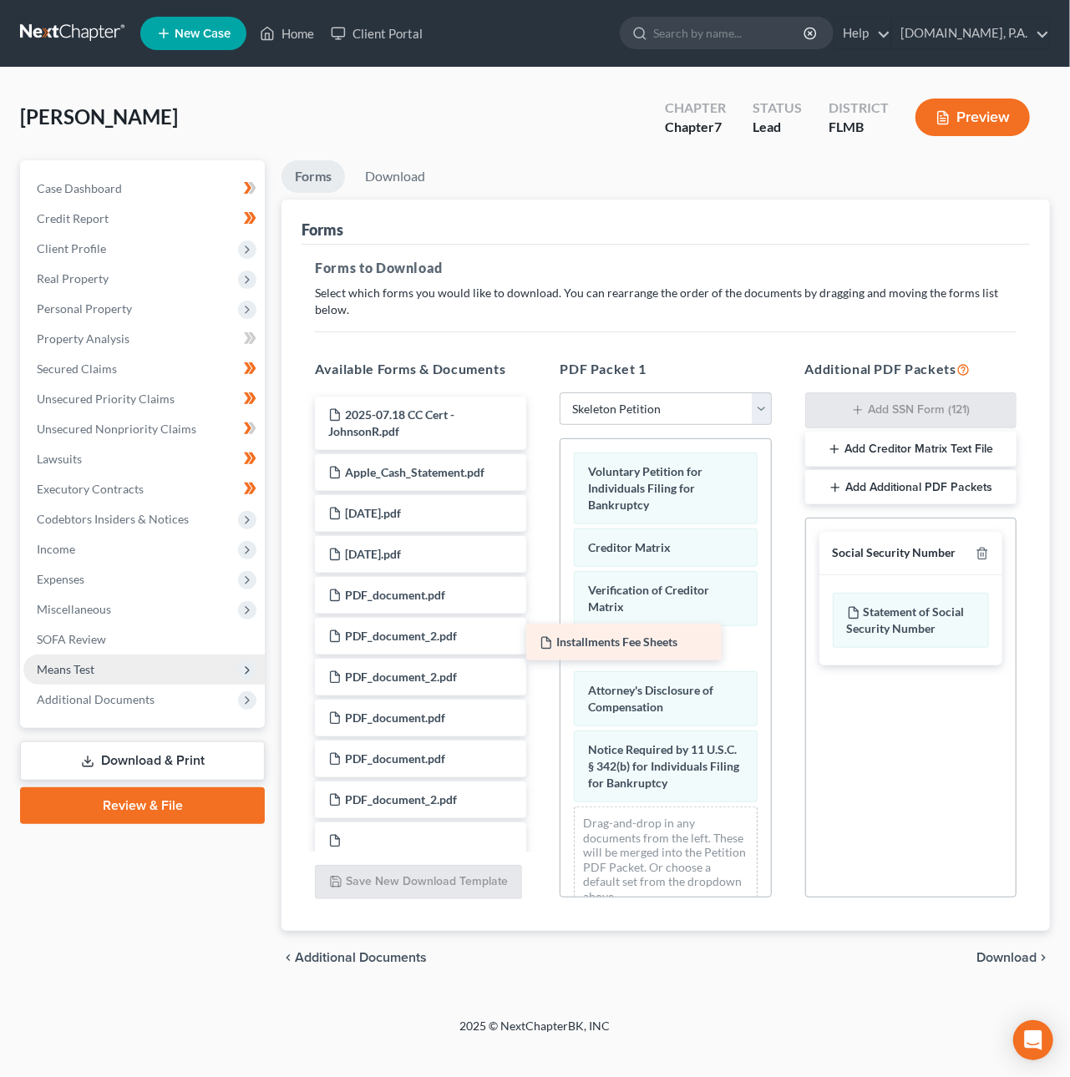
drag, startPoint x: 421, startPoint y: 389, endPoint x: 632, endPoint y: 634, distance: 323.3
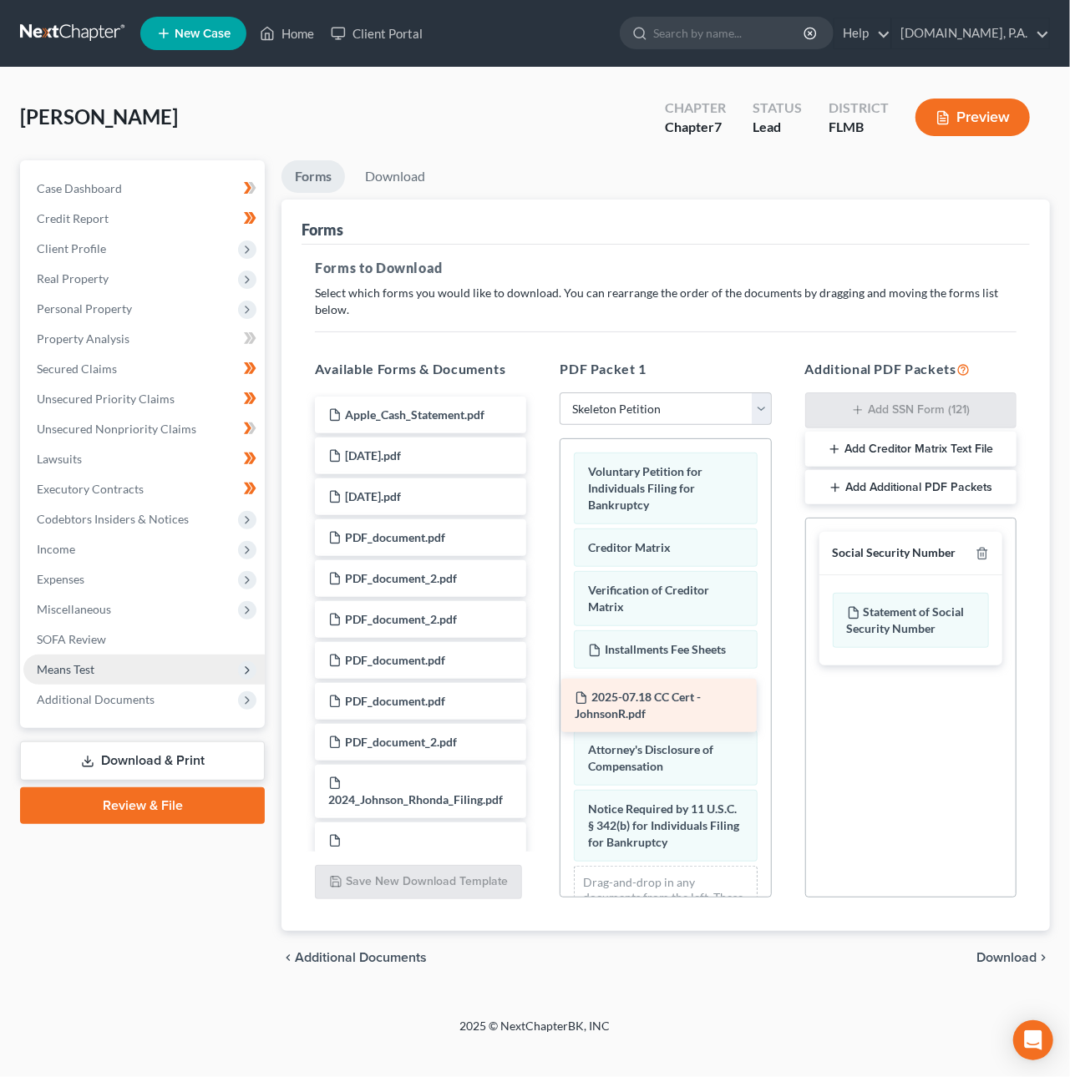
drag, startPoint x: 452, startPoint y: 413, endPoint x: 698, endPoint y: 712, distance: 388.1
click at [990, 951] on span "Download" at bounding box center [1006, 957] width 60 height 13
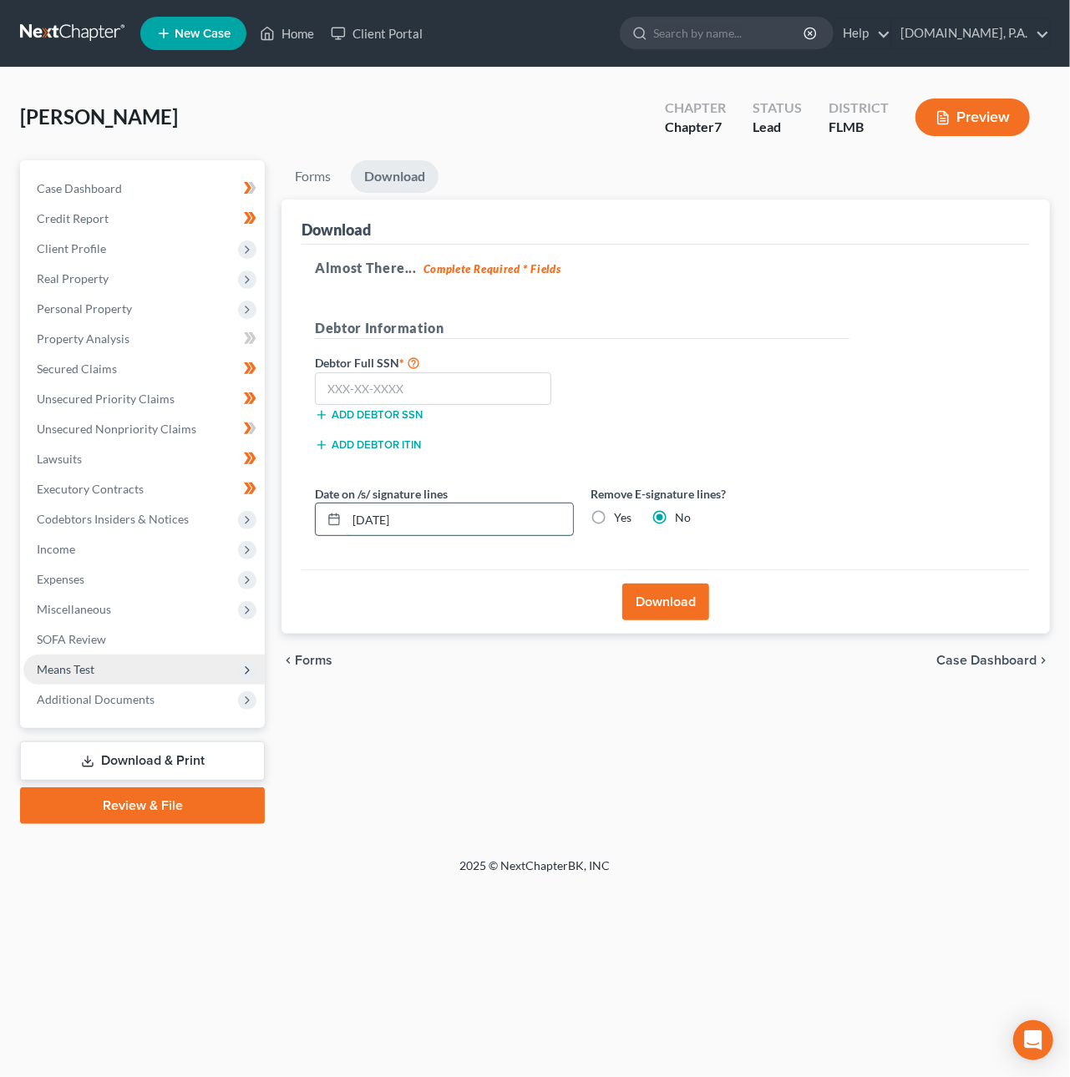
click at [378, 521] on input "[DATE]" at bounding box center [460, 520] width 226 height 32
type input "[DATE]"
click at [362, 385] on input "text" at bounding box center [433, 389] width 236 height 33
type input "593-16-3551"
click at [668, 597] on button "Download" at bounding box center [665, 602] width 87 height 37
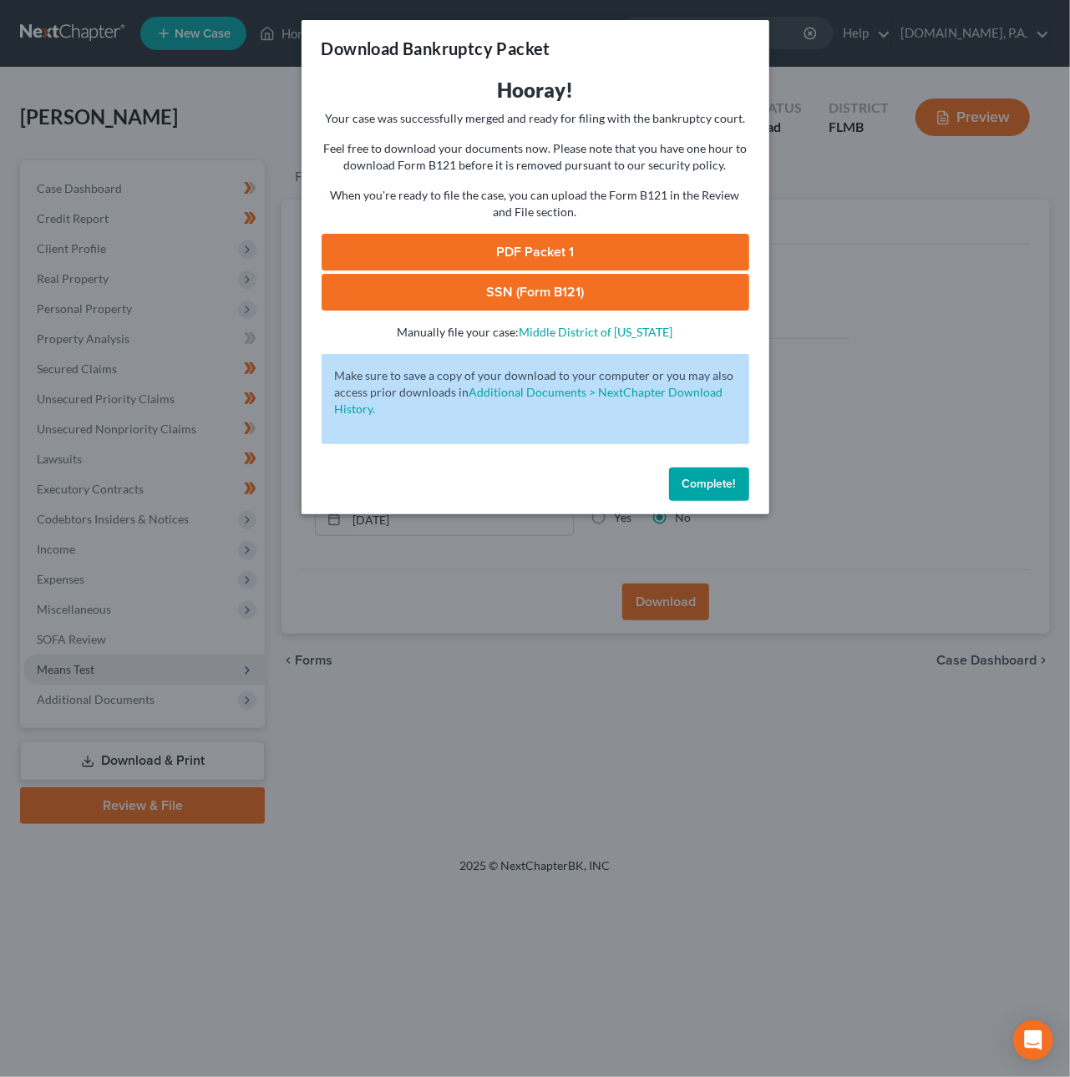
click at [462, 298] on link "SSN (Form B121)" at bounding box center [536, 292] width 428 height 37
click at [491, 242] on link "PDF Packet 1" at bounding box center [536, 252] width 428 height 37
click at [683, 484] on span "Complete!" at bounding box center [708, 484] width 53 height 14
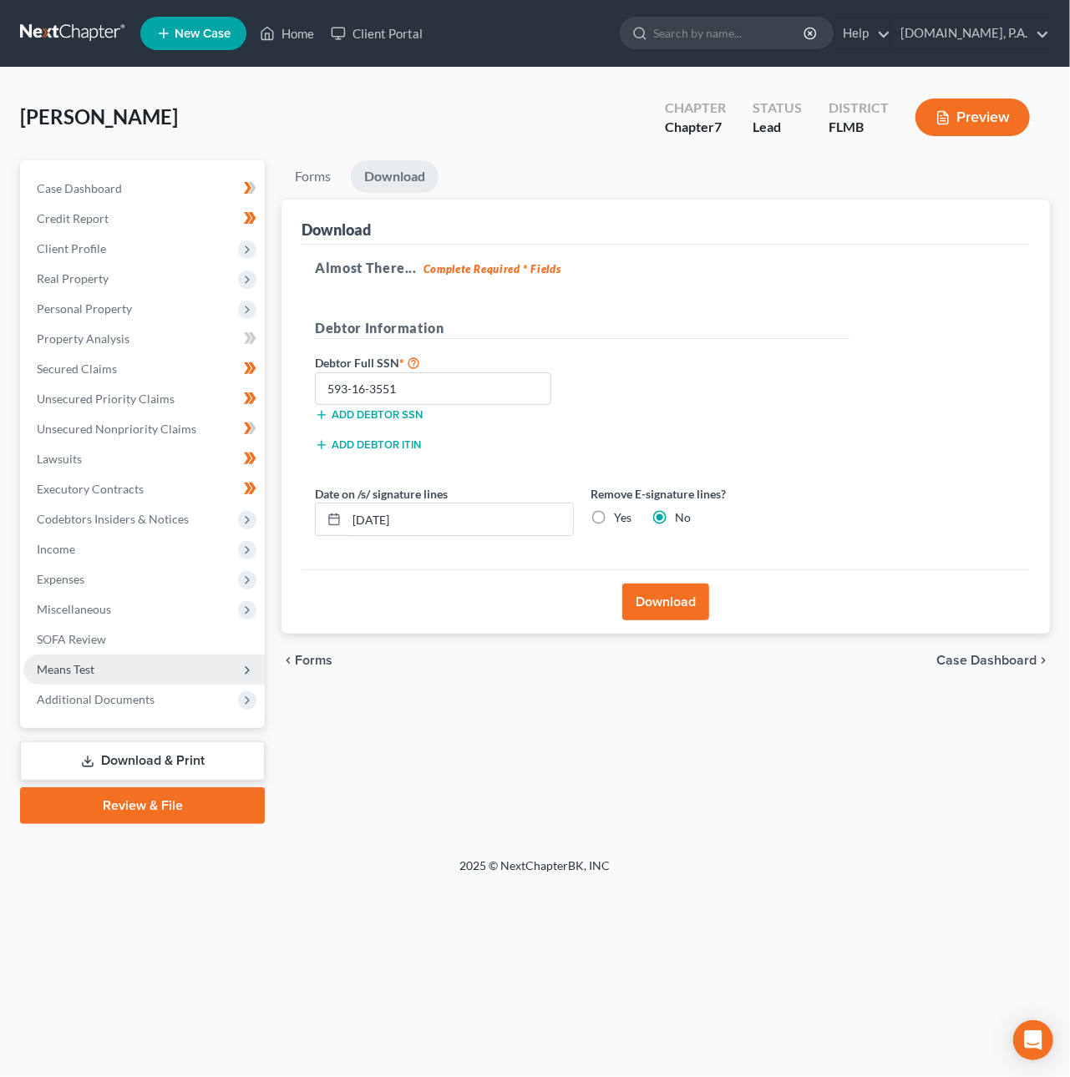
click at [33, 34] on link at bounding box center [73, 33] width 107 height 30
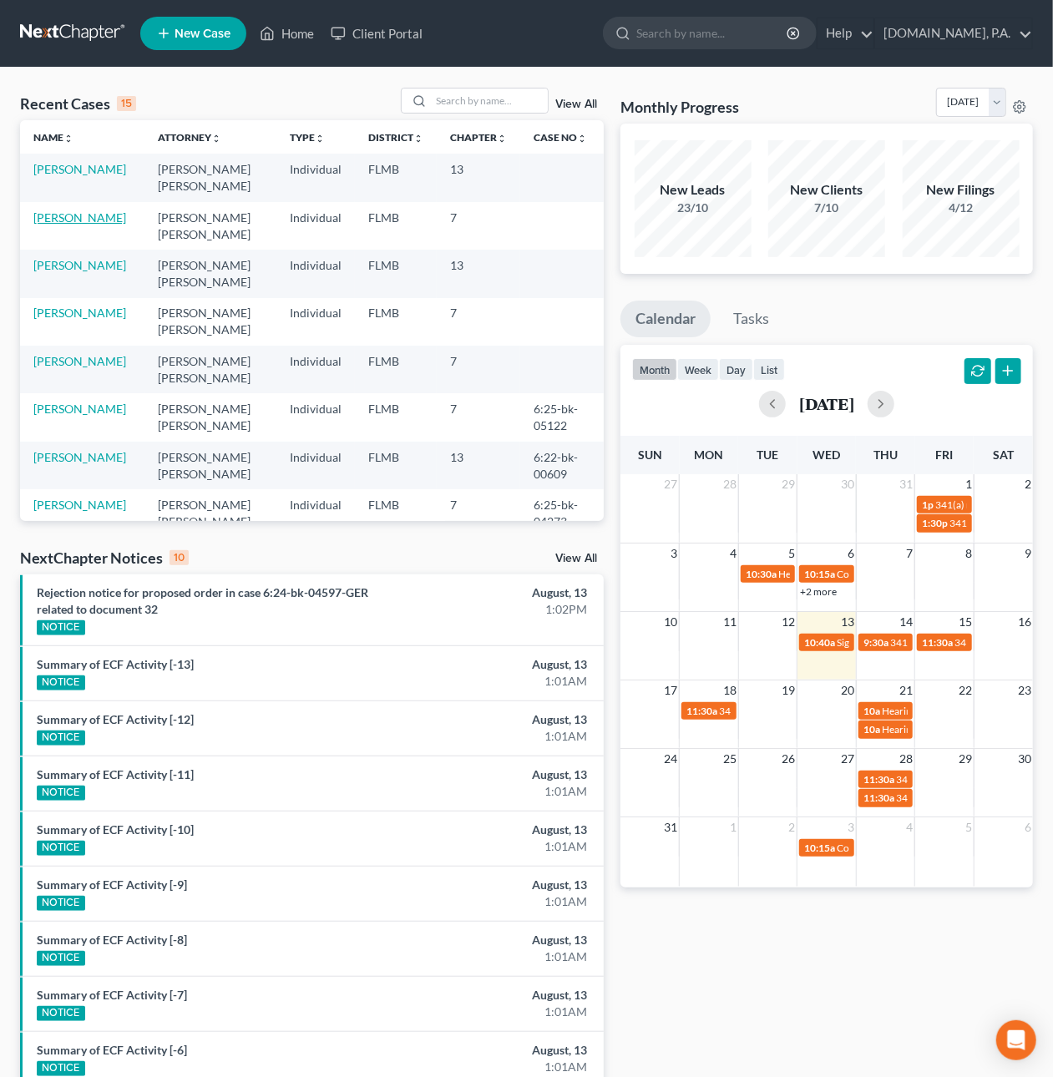
click at [68, 217] on link "[PERSON_NAME]" at bounding box center [79, 217] width 93 height 14
